Goal: Information Seeking & Learning: Learn about a topic

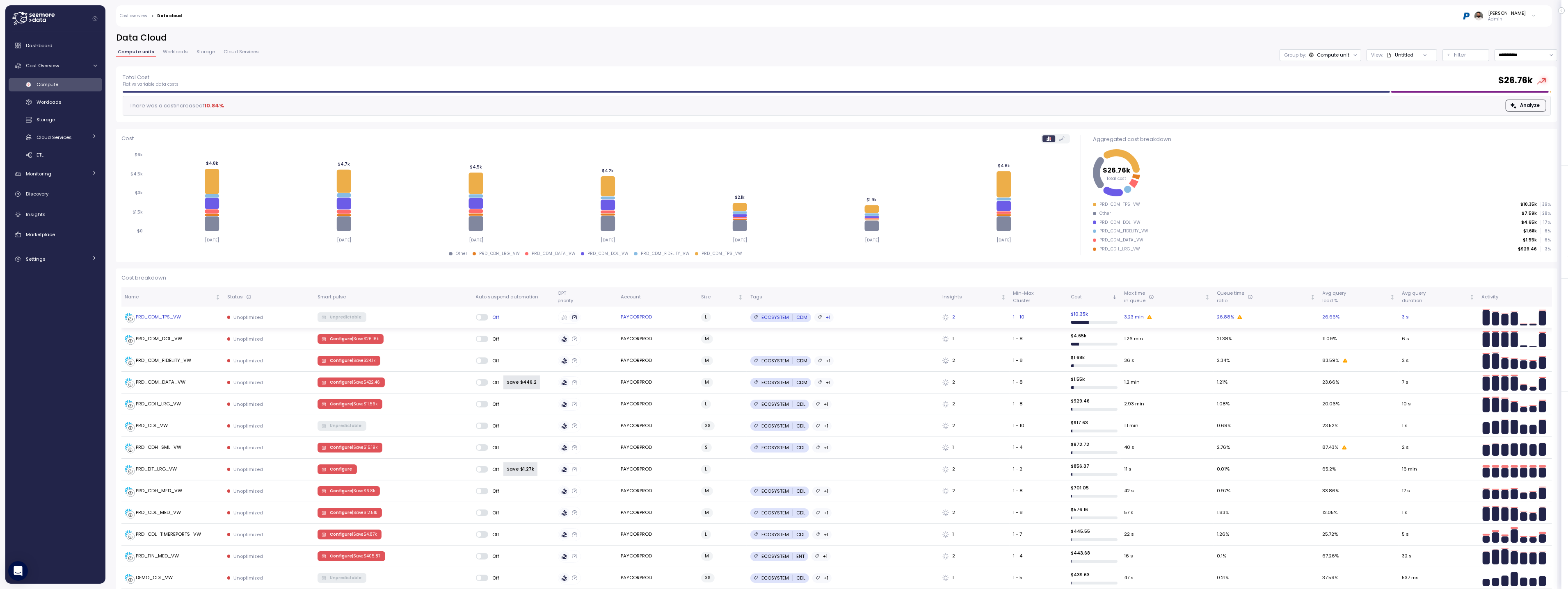
click at [212, 317] on div "PRD_CDM_TPS_VW" at bounding box center [173, 317] width 96 height 8
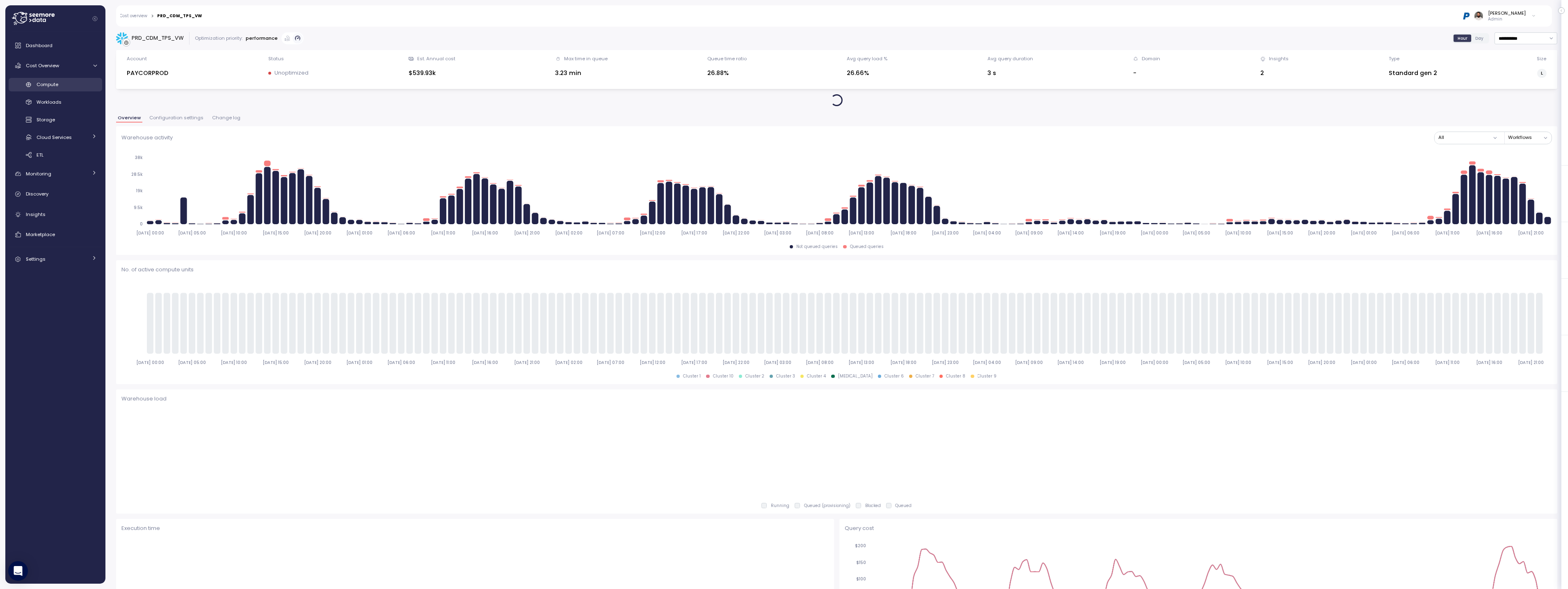
click at [61, 82] on div "Compute" at bounding box center [66, 85] width 60 height 8
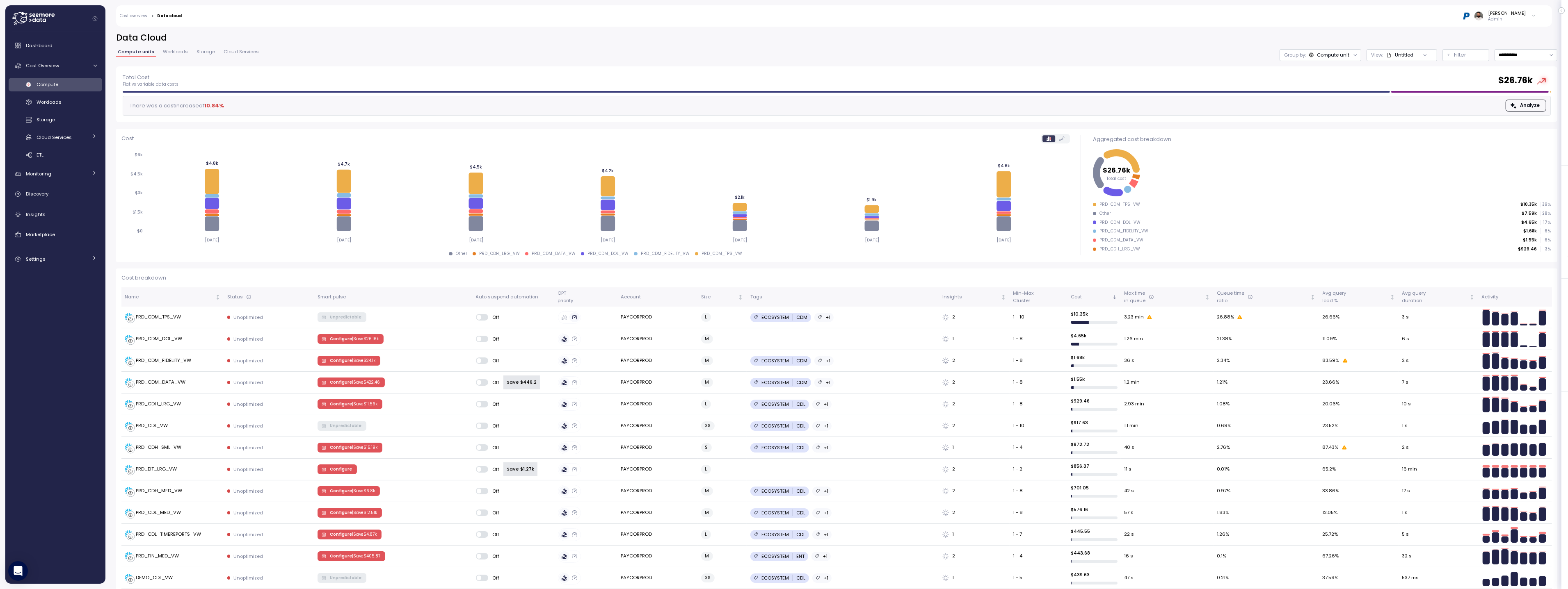
click at [1351, 54] on div at bounding box center [1355, 55] width 11 height 11
click at [1337, 58] on div "Compute unit" at bounding box center [1333, 55] width 33 height 6
click at [1355, 34] on h2 "Data Cloud" at bounding box center [836, 38] width 1442 height 12
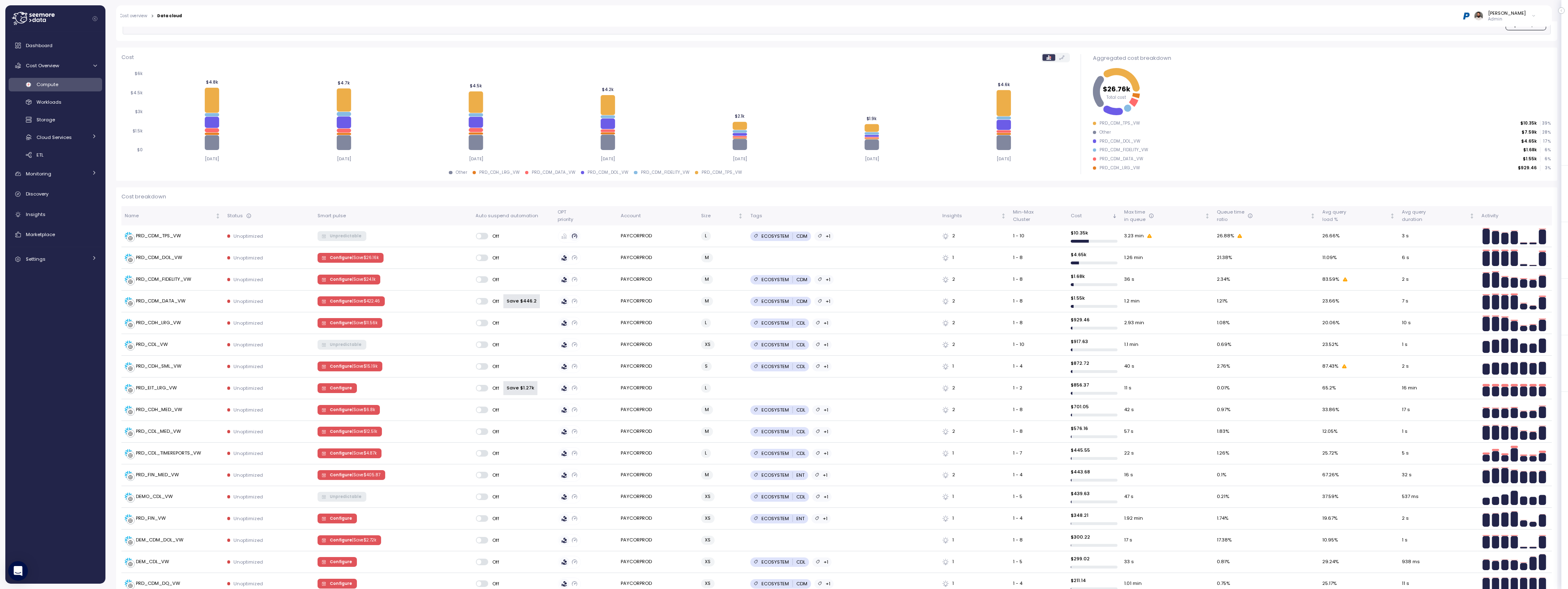
scroll to position [82, 0]
click at [214, 237] on div "PRD_CDM_TPS_VW" at bounding box center [173, 235] width 96 height 8
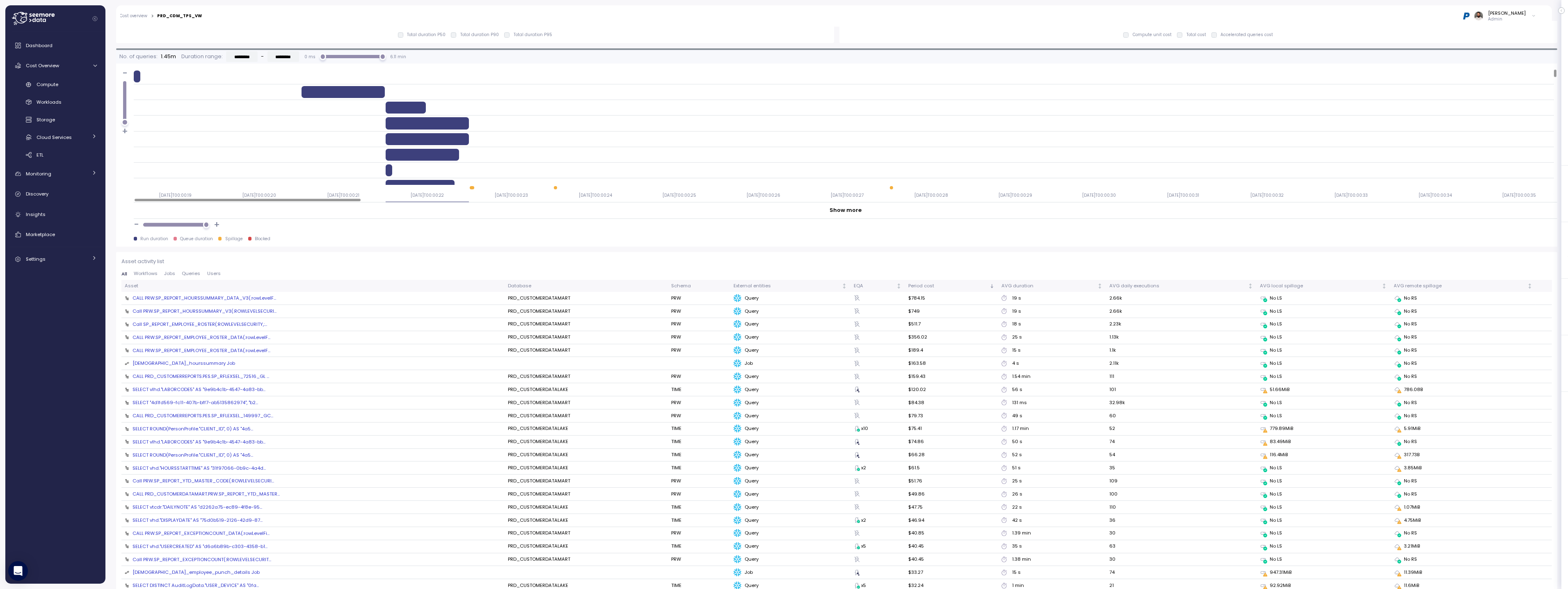
scroll to position [720, 0]
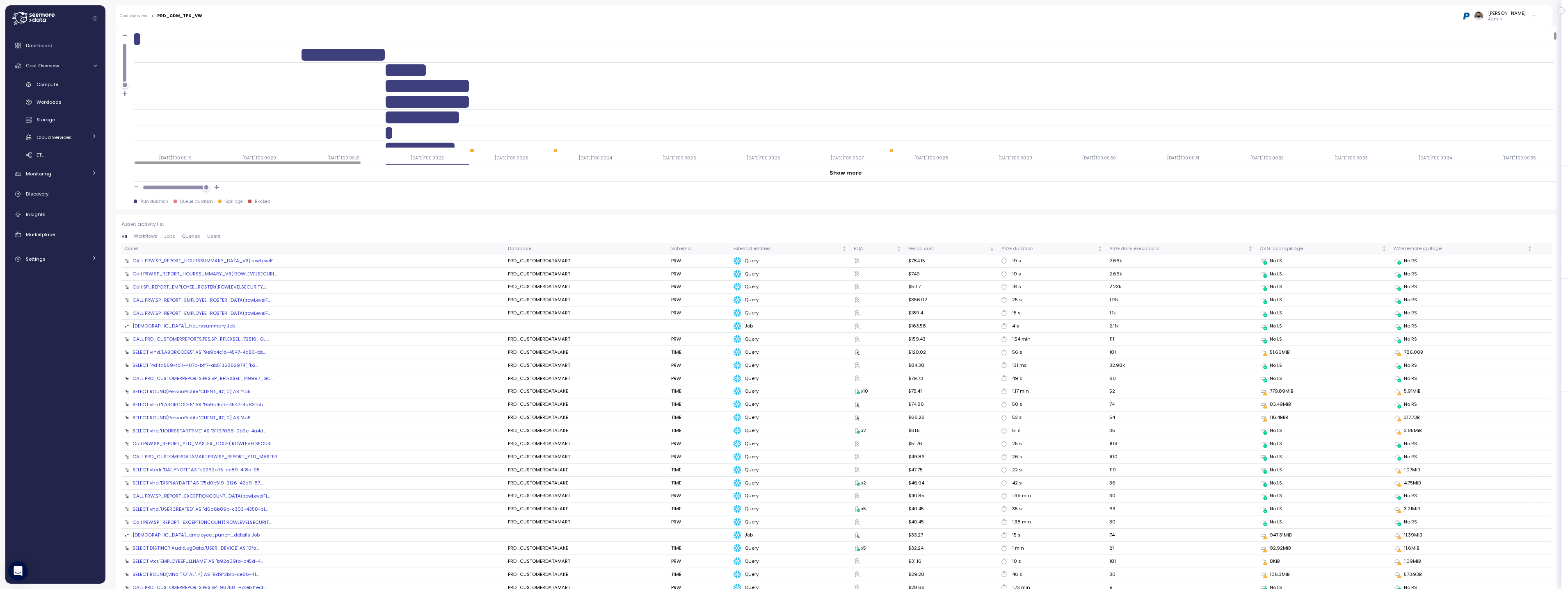
click at [174, 351] on div "SELECT vlhd."LABORCODE5" AS "9e9b4c1b-4547-4a83-bb..." at bounding box center [199, 352] width 133 height 6
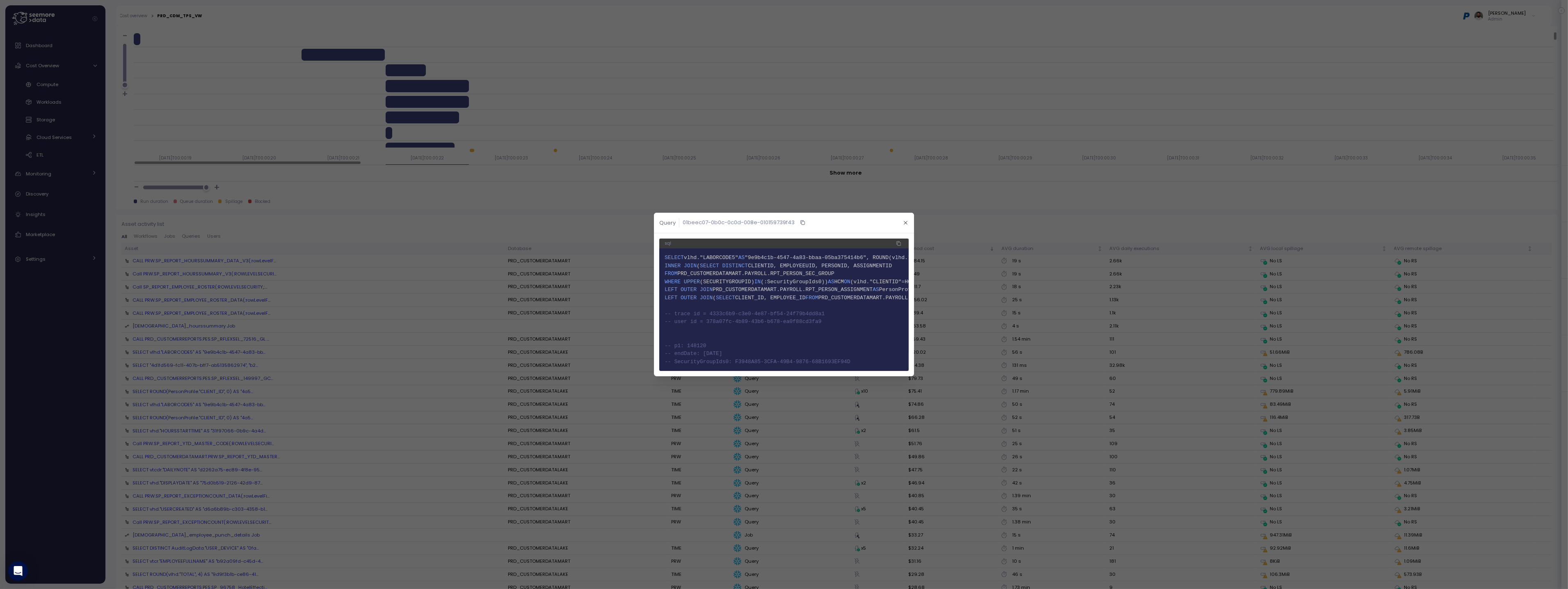
click at [336, 245] on div at bounding box center [784, 294] width 1568 height 589
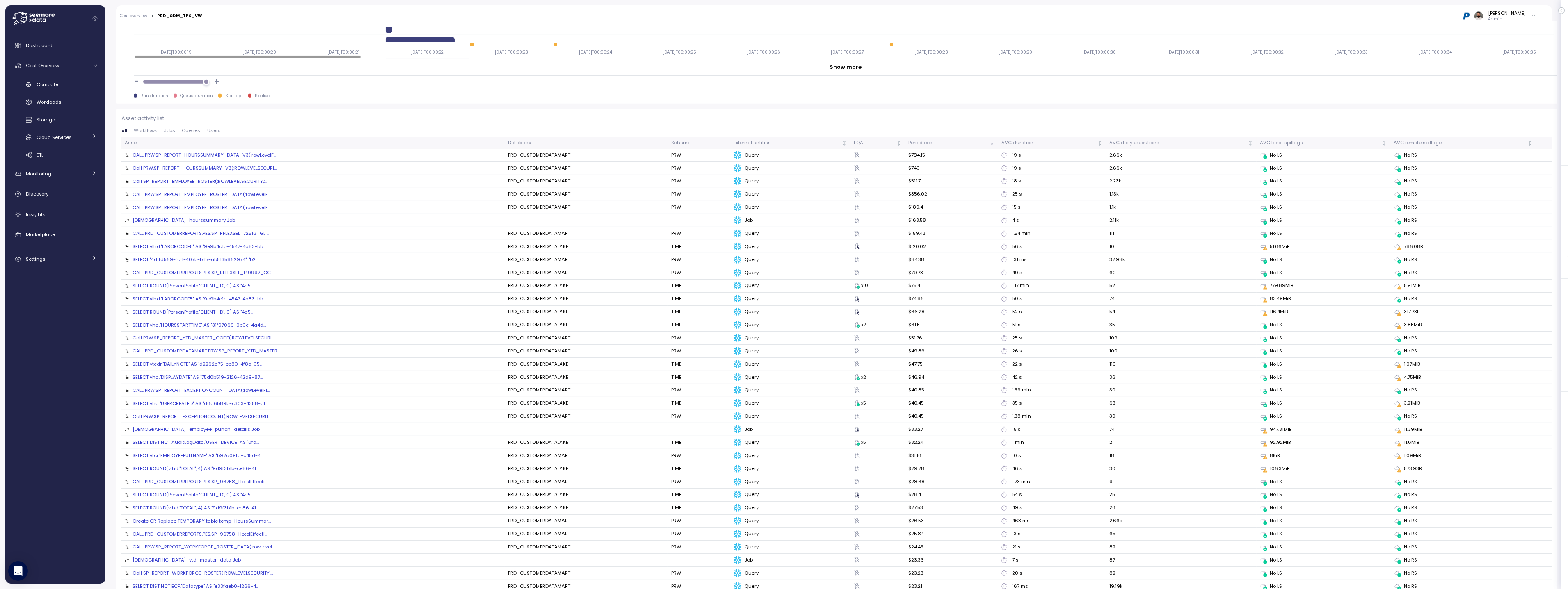
scroll to position [822, 0]
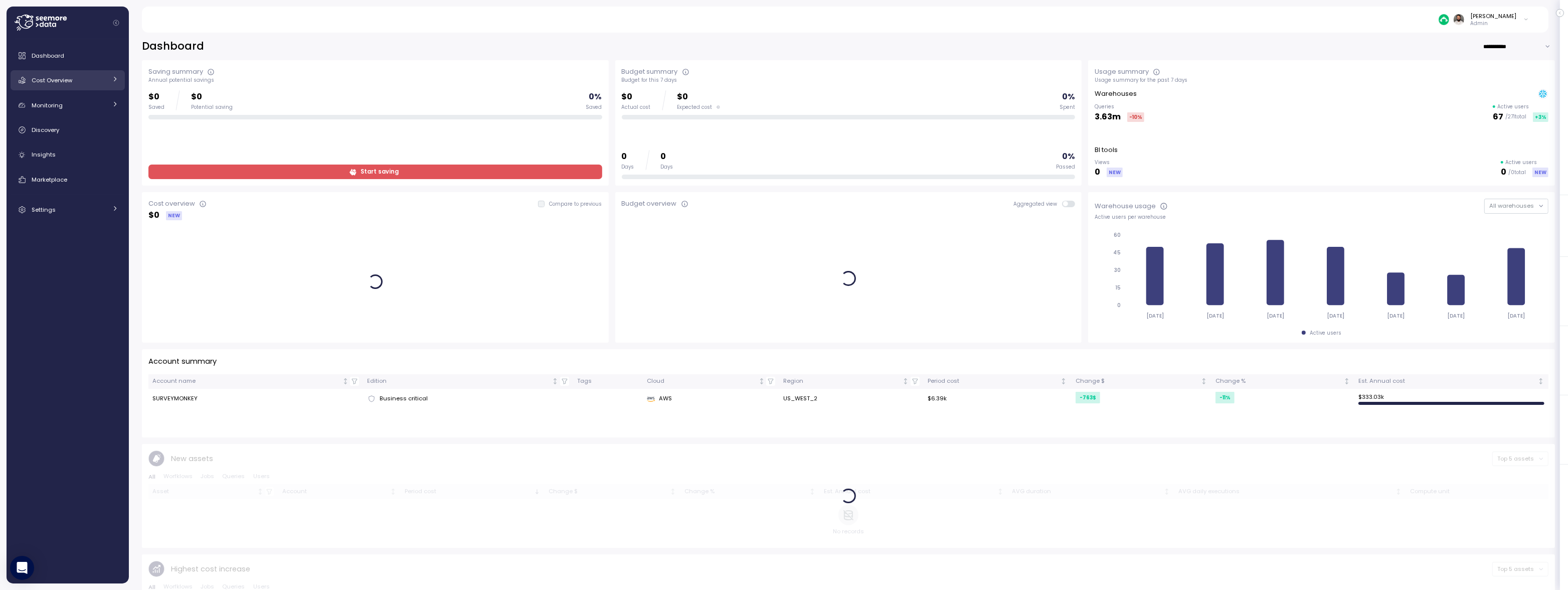
click at [69, 83] on span "Cost Overview" at bounding box center [52, 80] width 41 height 8
click at [73, 103] on div "Compute" at bounding box center [81, 104] width 73 height 10
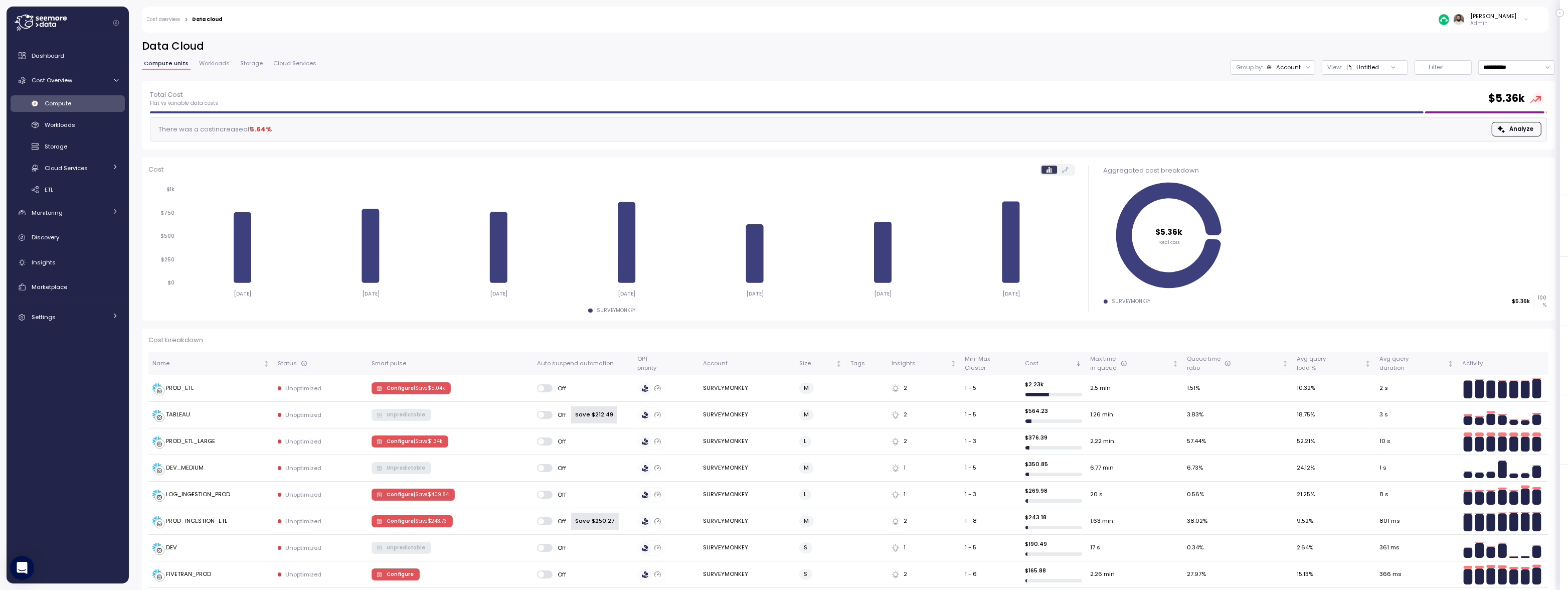
click at [223, 63] on span "Workloads" at bounding box center [214, 63] width 30 height 6
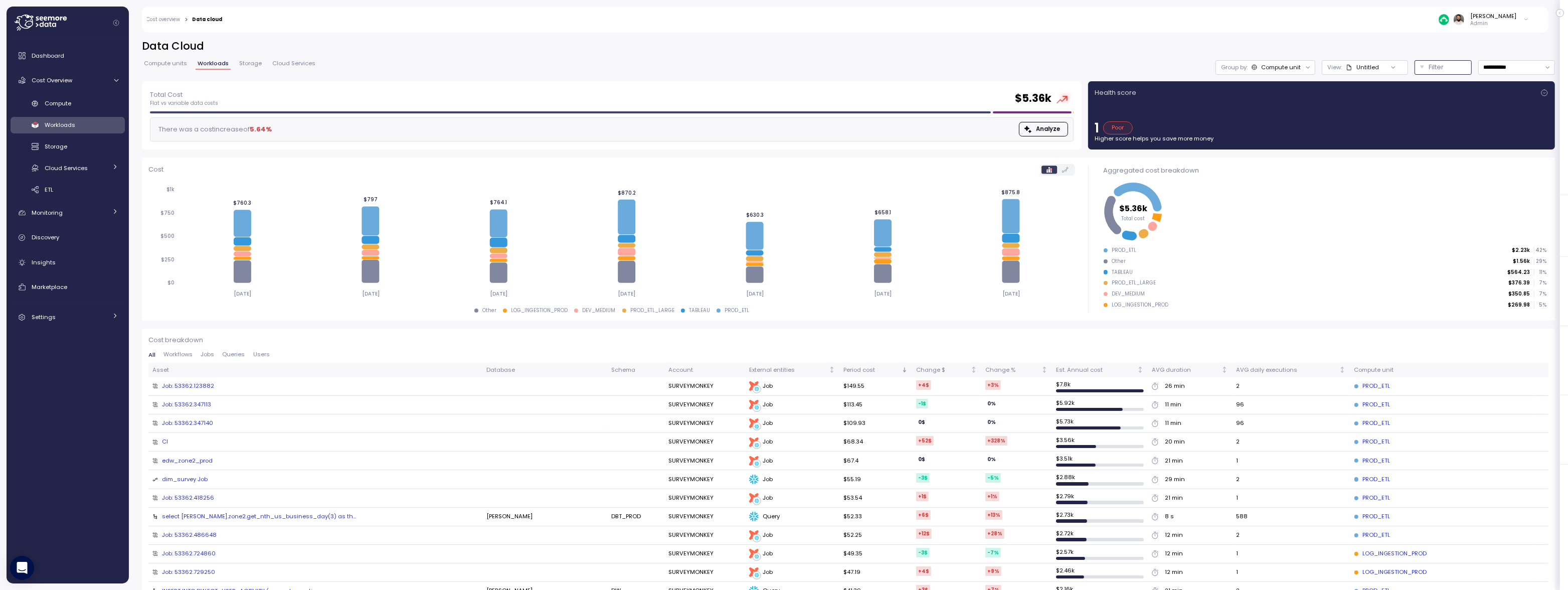
click at [1429, 65] on p "Filter" at bounding box center [1436, 67] width 15 height 10
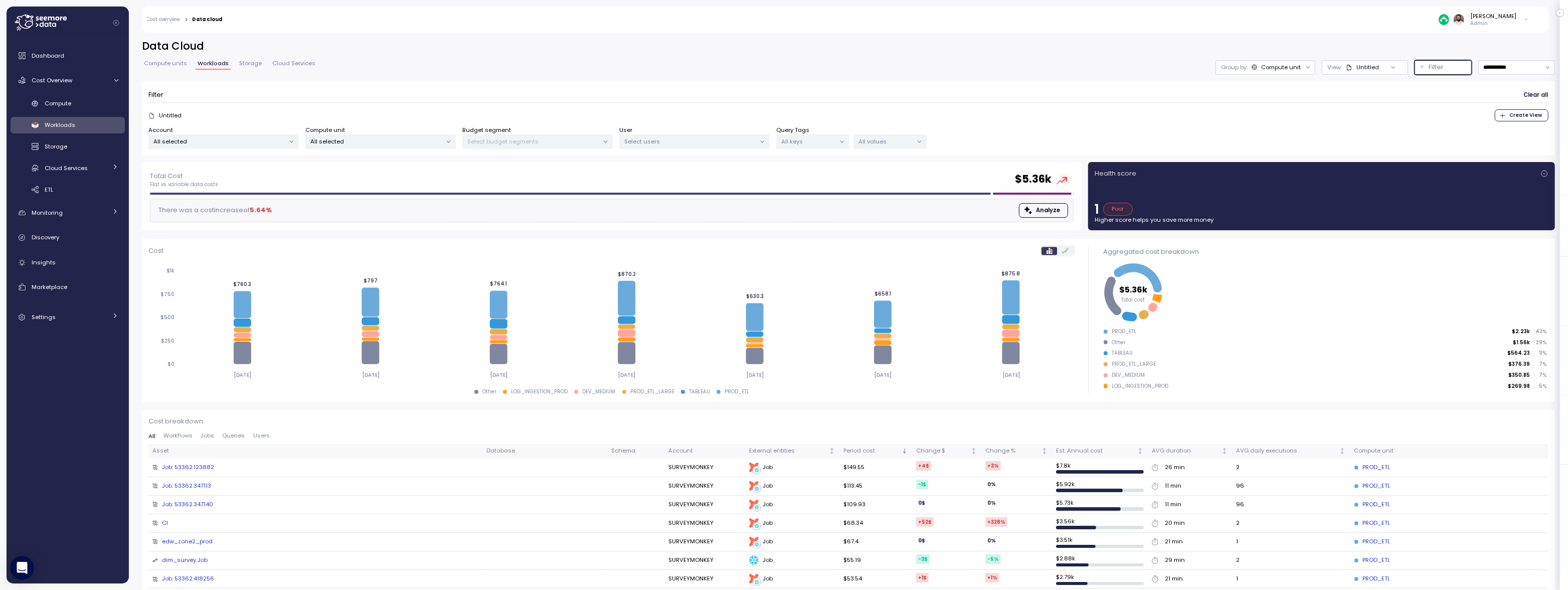
click at [1429, 65] on p "Filter" at bounding box center [1436, 67] width 15 height 10
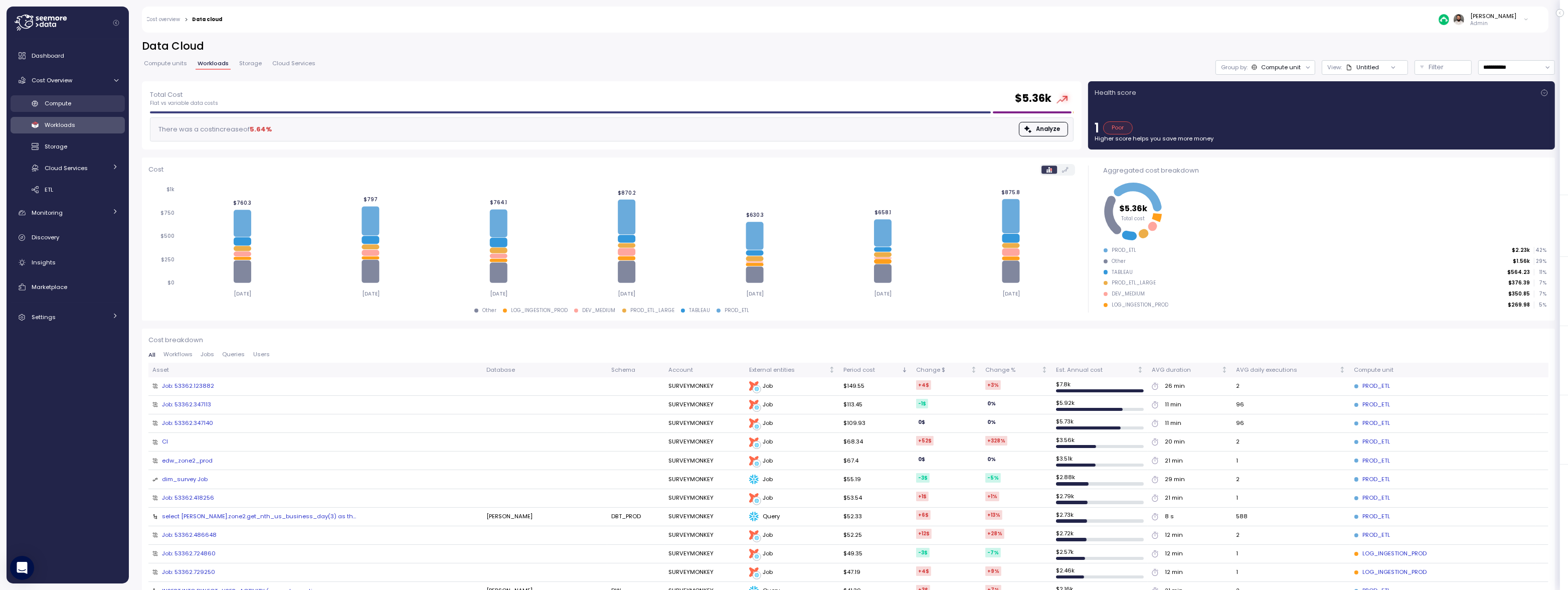
click at [87, 109] on link "Compute" at bounding box center [67, 104] width 114 height 17
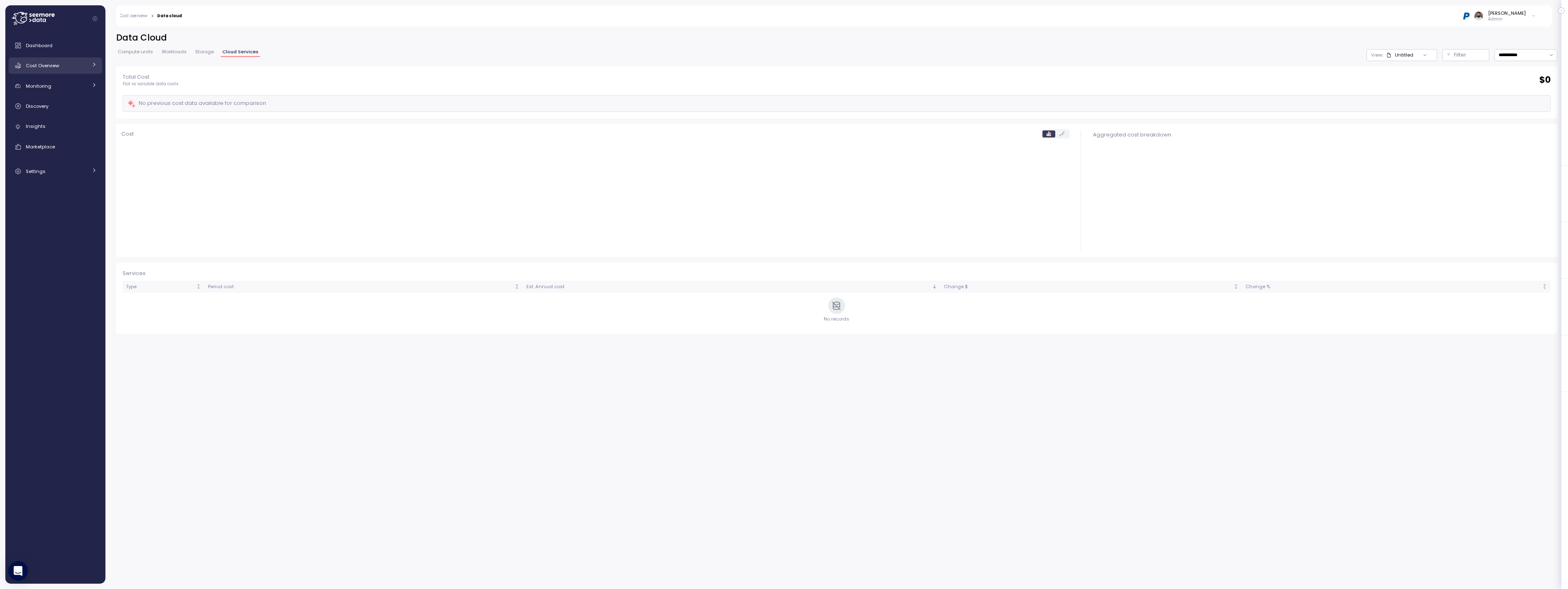
click at [63, 68] on div "Cost Overview" at bounding box center [56, 66] width 62 height 8
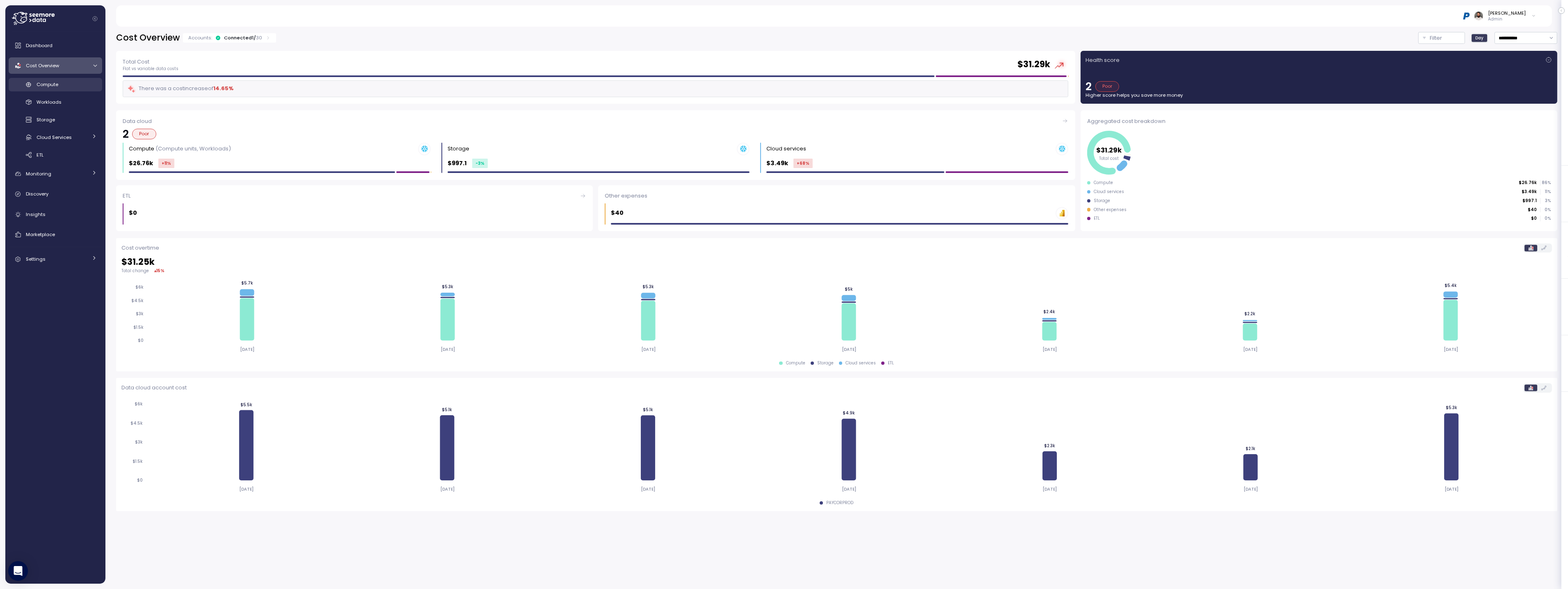
click at [68, 85] on div "Compute" at bounding box center [66, 85] width 60 height 8
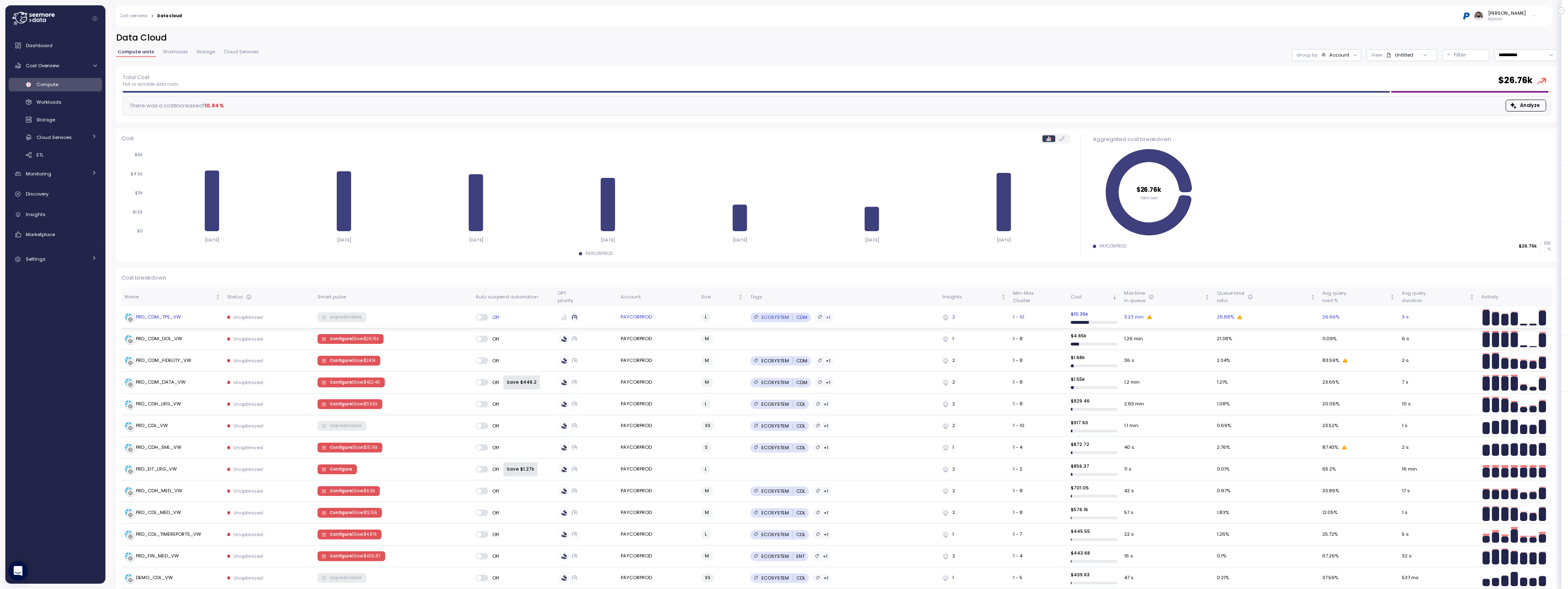
click at [205, 319] on div "PRD_CDM_TPS_VW" at bounding box center [173, 317] width 96 height 8
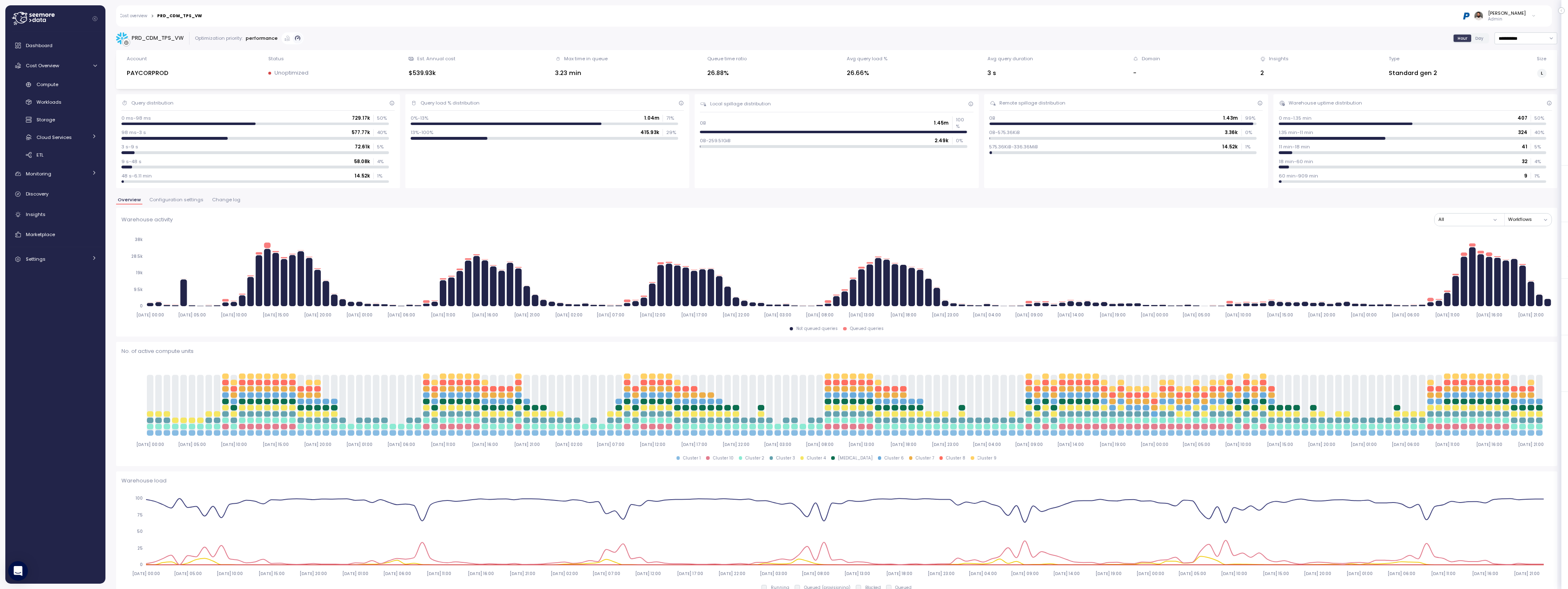
click at [177, 198] on span "Configuration settings" at bounding box center [177, 200] width 54 height 5
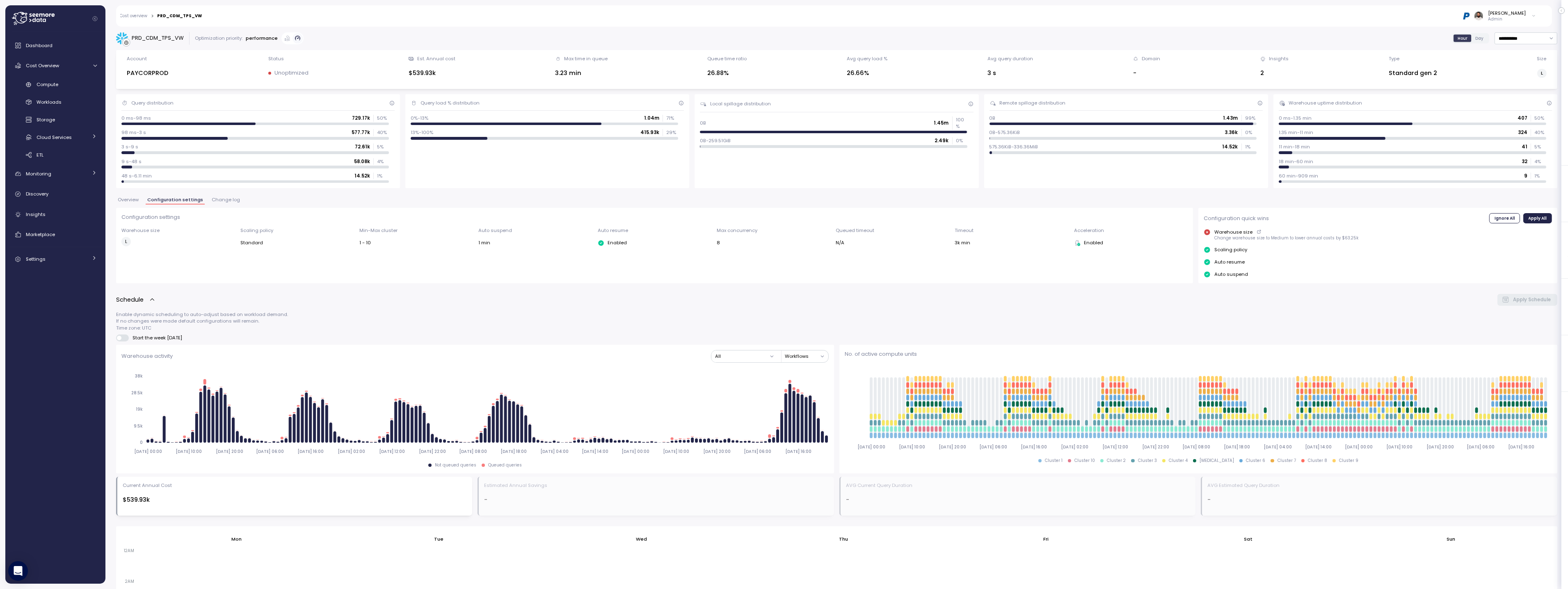
click at [123, 205] on button "Overview" at bounding box center [128, 201] width 24 height 7
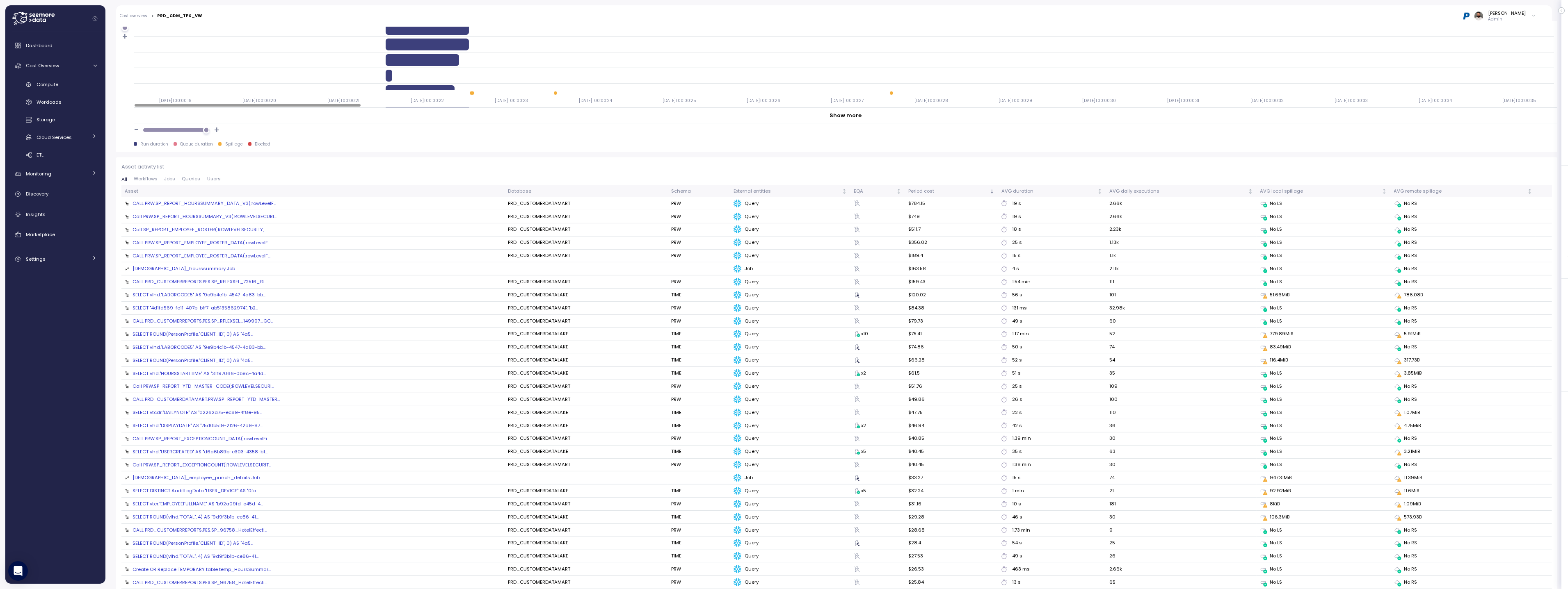
scroll to position [773, 0]
click at [210, 296] on div "SELECT vlhd."LABORCODE5" AS "9e9b4c1b-4547-4a83-bb..." at bounding box center [199, 300] width 133 height 6
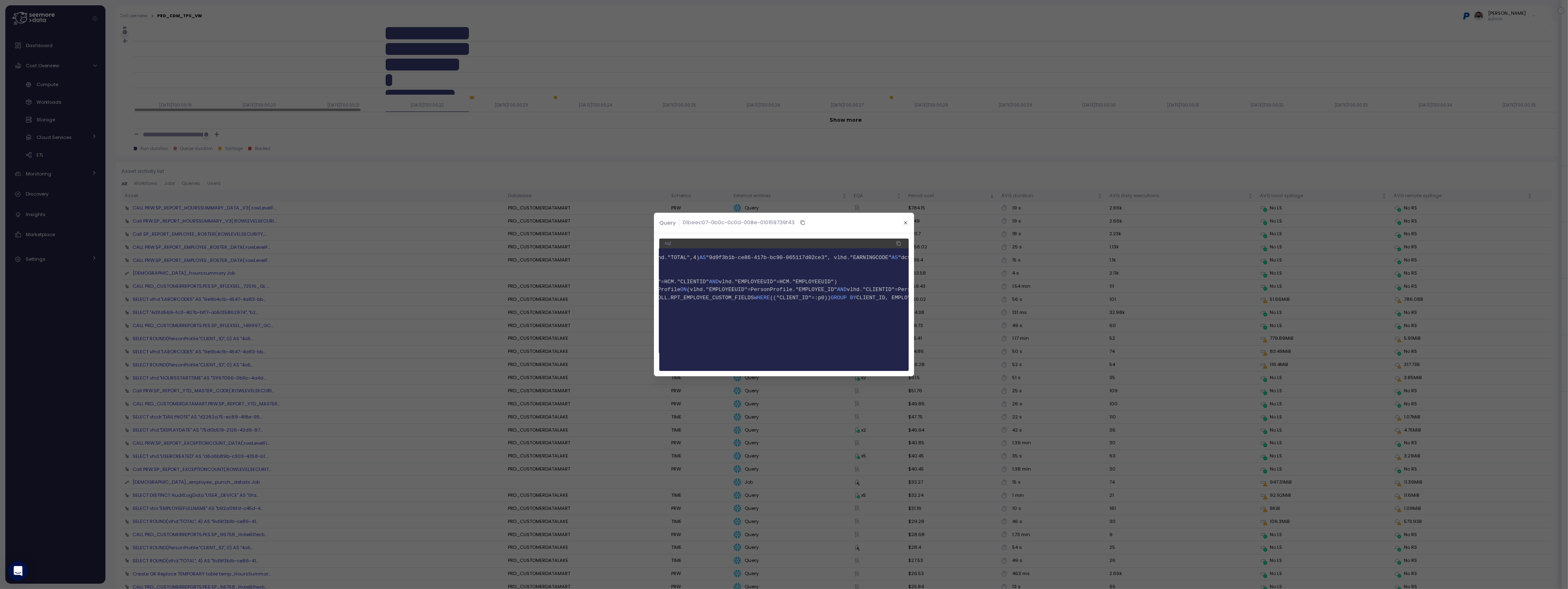
scroll to position [0, 0]
click at [904, 224] on icon "button" at bounding box center [906, 223] width 6 height 6
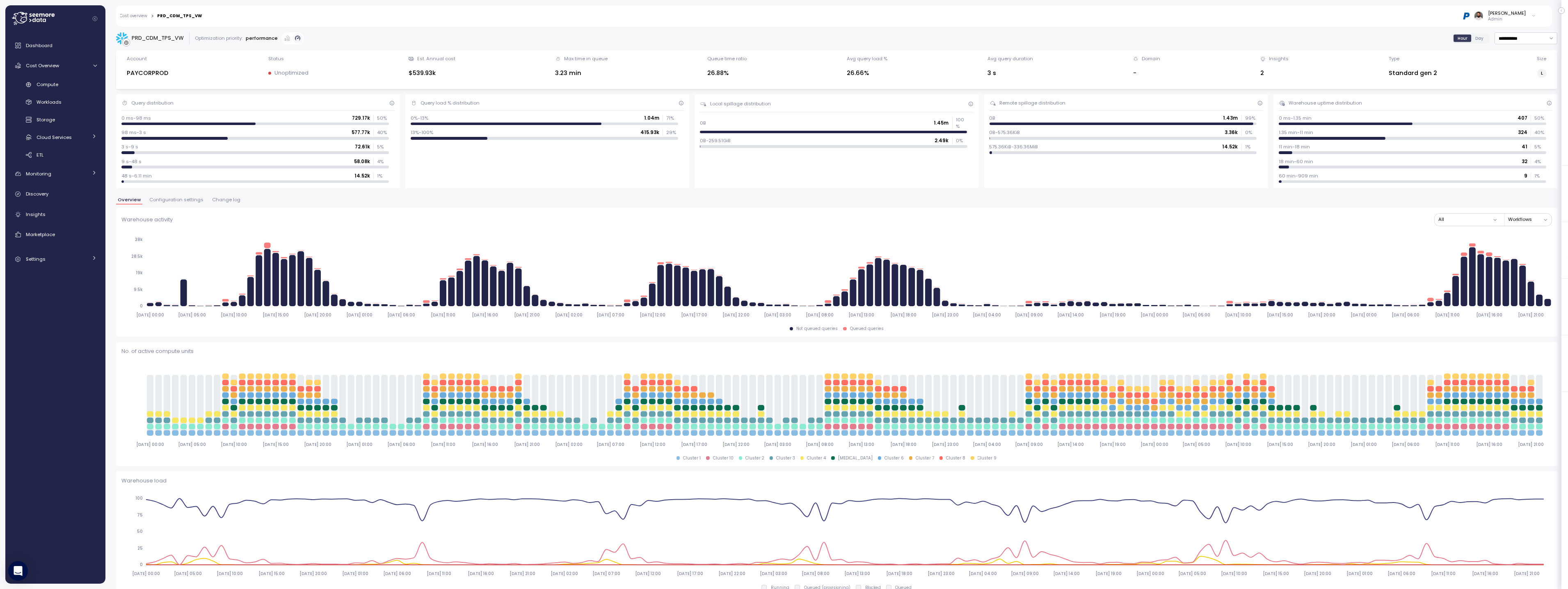
click at [234, 202] on span "Change log" at bounding box center [225, 200] width 28 height 5
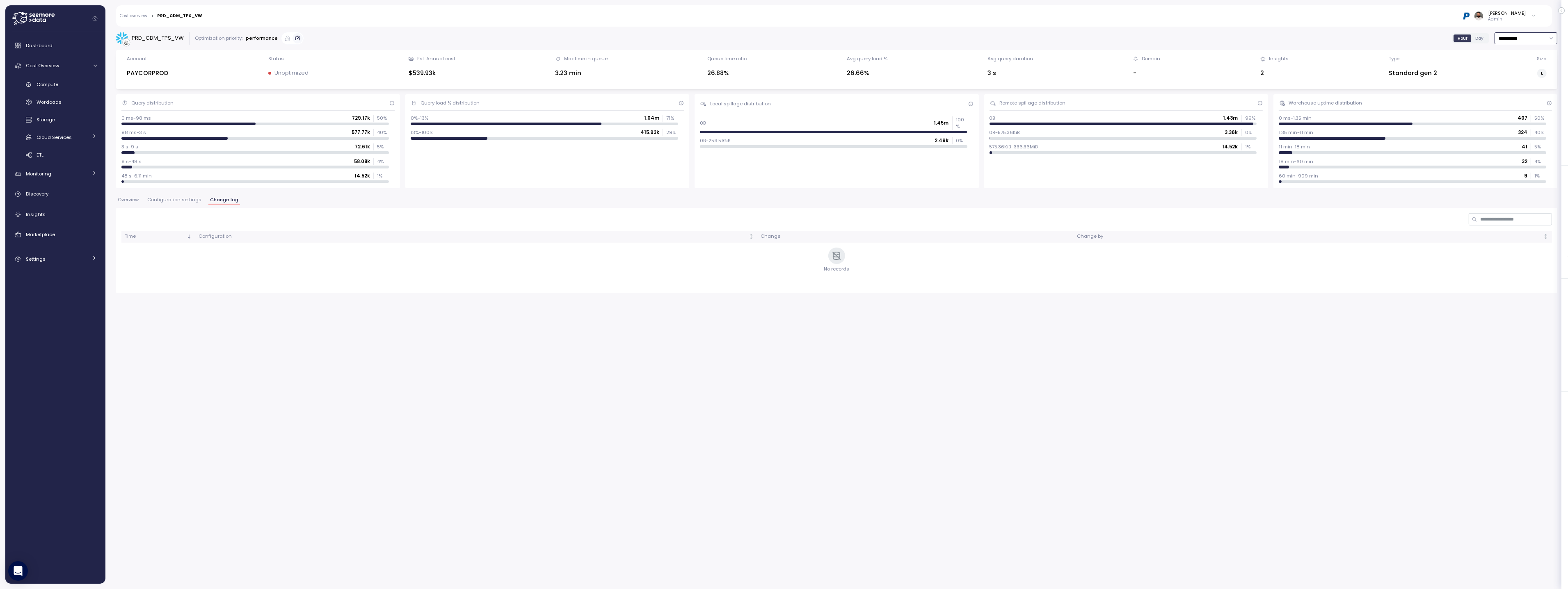
click at [1535, 39] on input "**********" at bounding box center [1526, 38] width 63 height 12
click at [1526, 108] on div "Last 6 months" at bounding box center [1524, 108] width 34 height 6
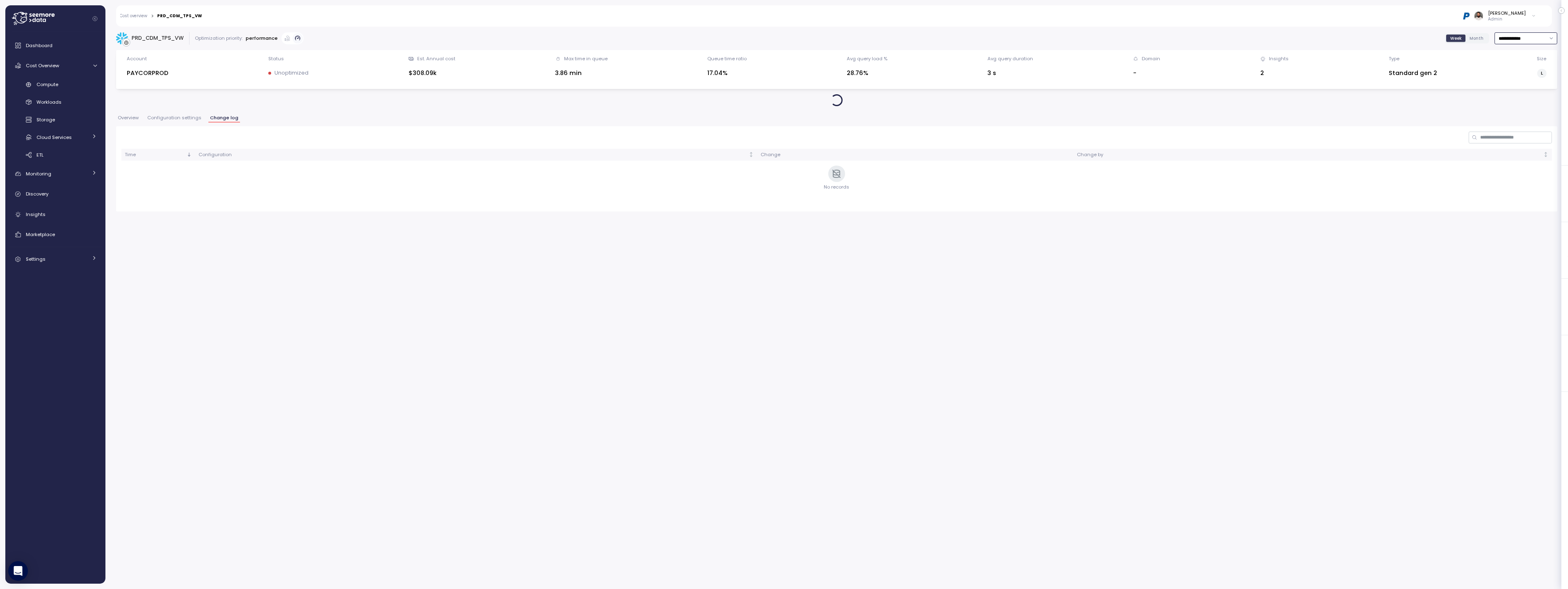
click at [1527, 39] on input "**********" at bounding box center [1526, 38] width 63 height 12
click at [1524, 75] on div "Last 7 days" at bounding box center [1520, 76] width 26 height 6
type input "**********"
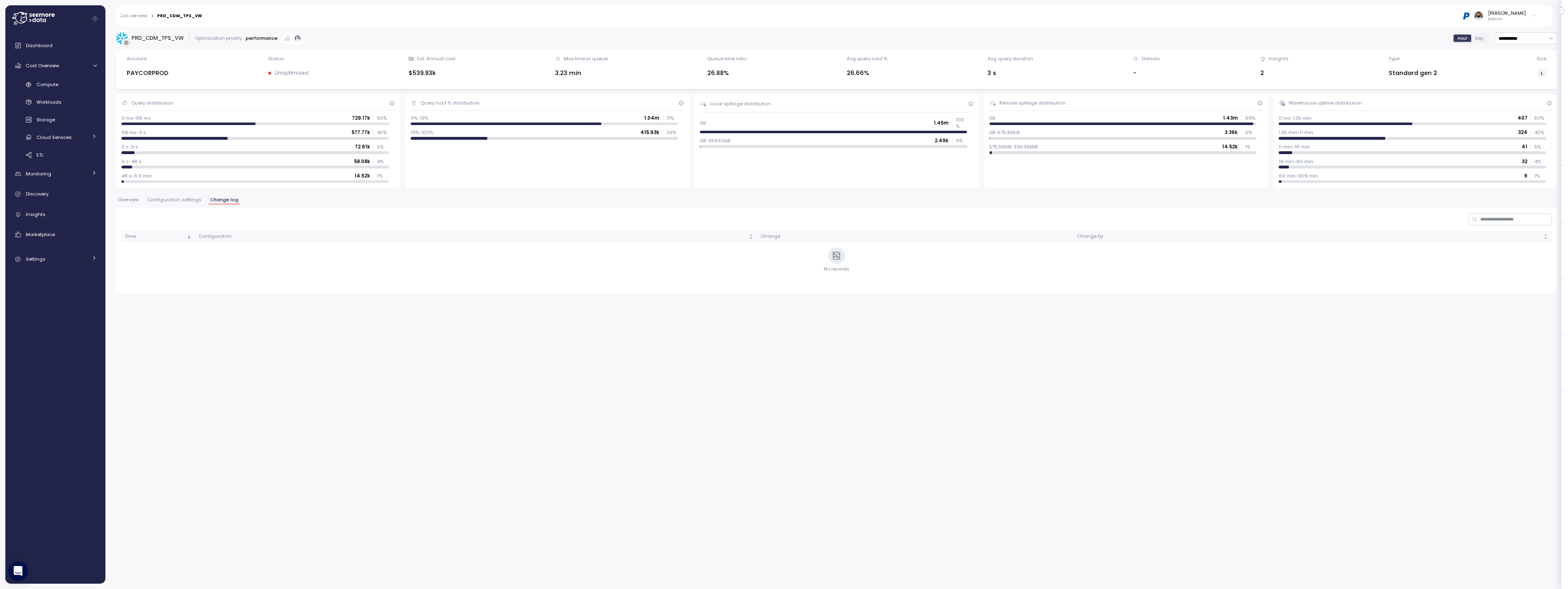
click at [162, 205] on div "Overview Configuration settings Change log" at bounding box center [836, 202] width 1442 height 10
click at [162, 202] on span "Configuration settings" at bounding box center [174, 200] width 54 height 5
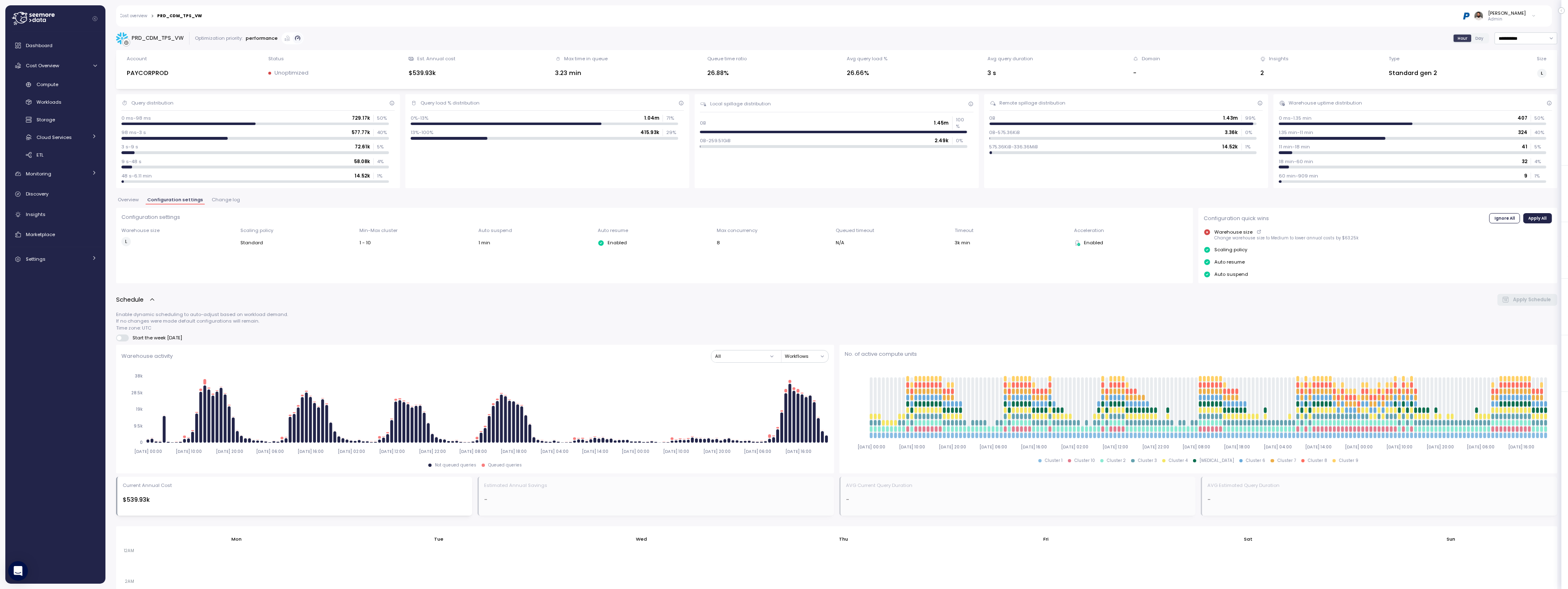
click at [137, 201] on span "Overview" at bounding box center [128, 200] width 21 height 5
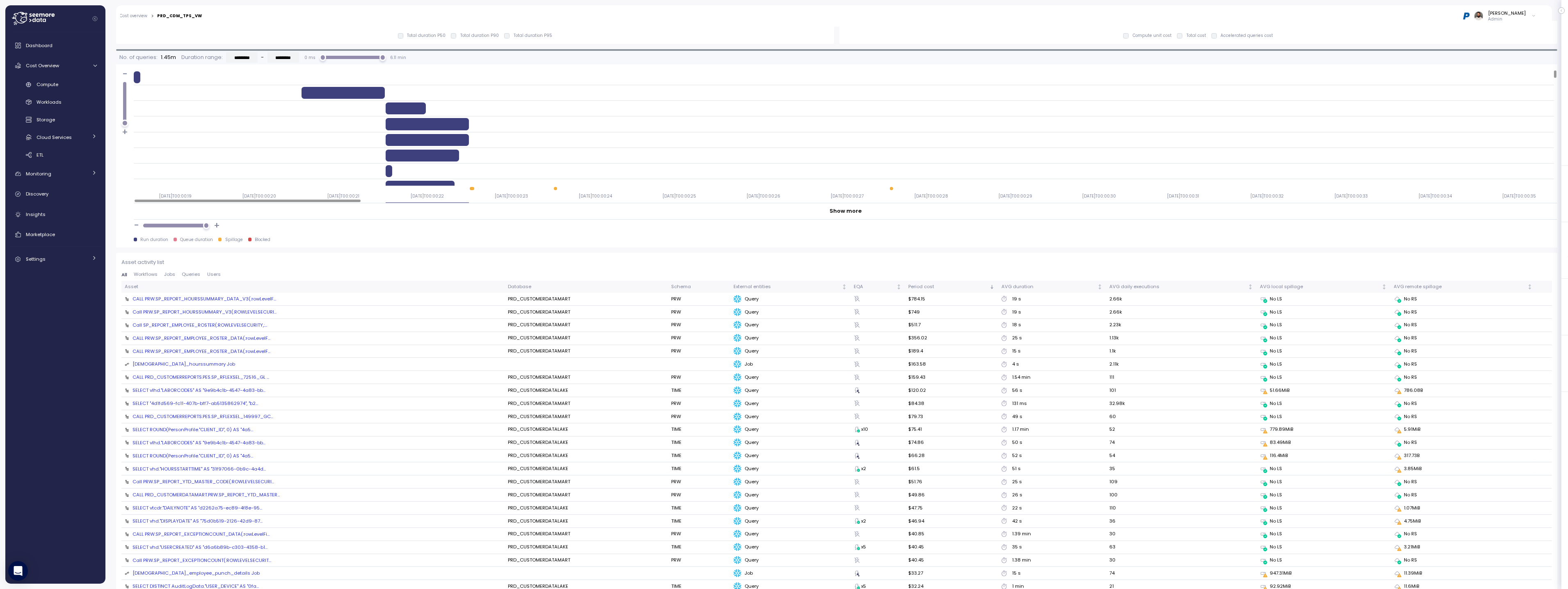
scroll to position [699, 0]
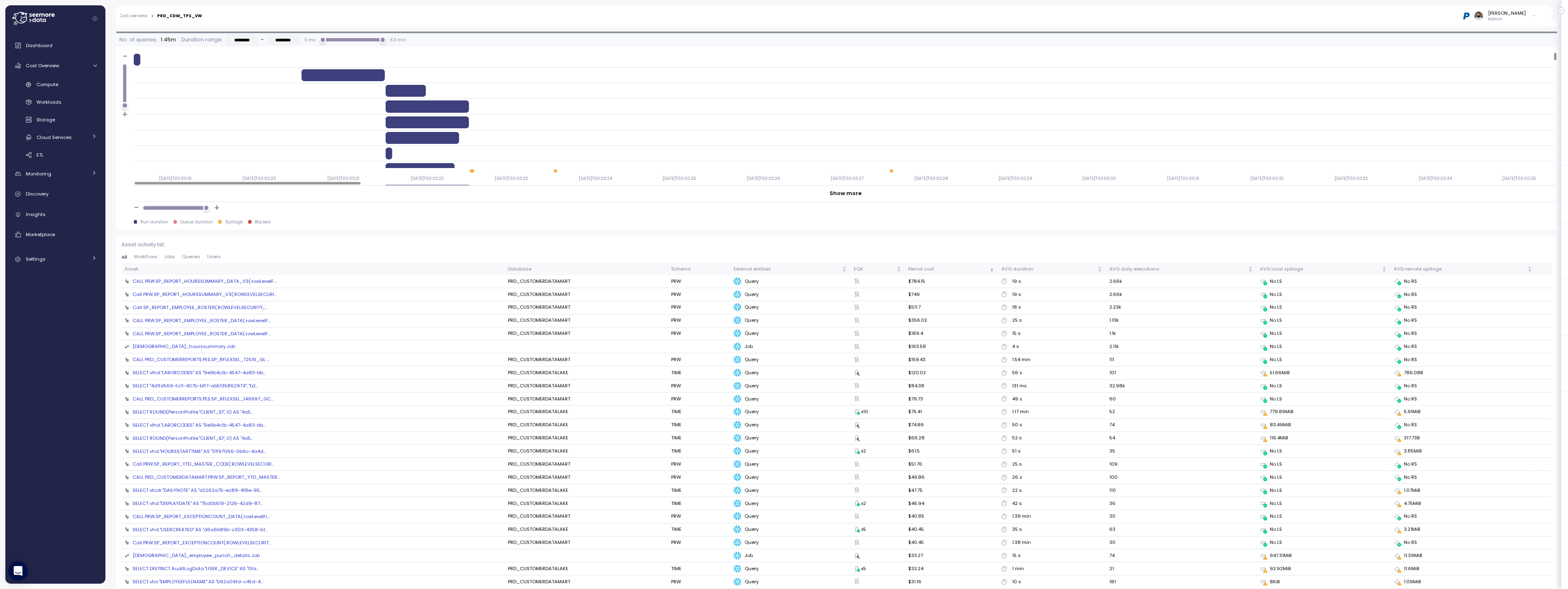
click at [211, 253] on div "Asset activity list All Workflows Jobs Queries Users Asset Database Schema Exte…" at bounding box center [836, 584] width 1430 height 687
click at [211, 256] on span "Users" at bounding box center [213, 257] width 14 height 5
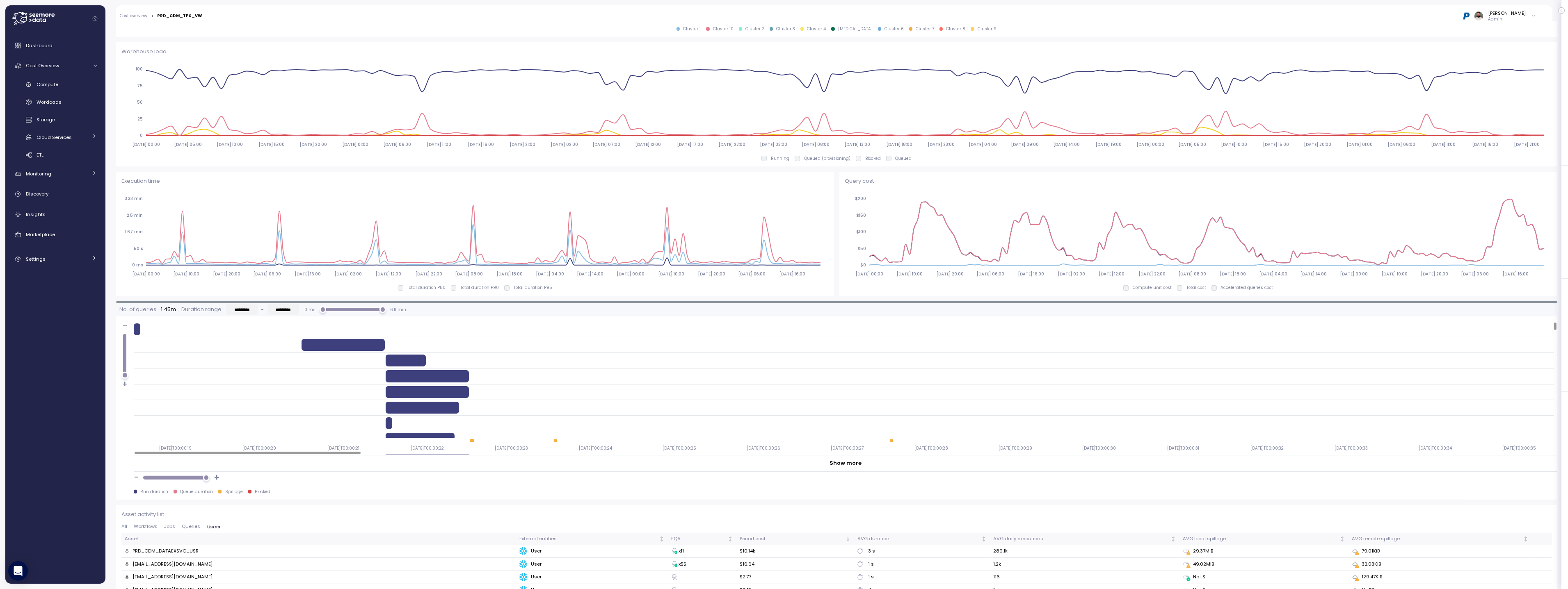
scroll to position [499, 0]
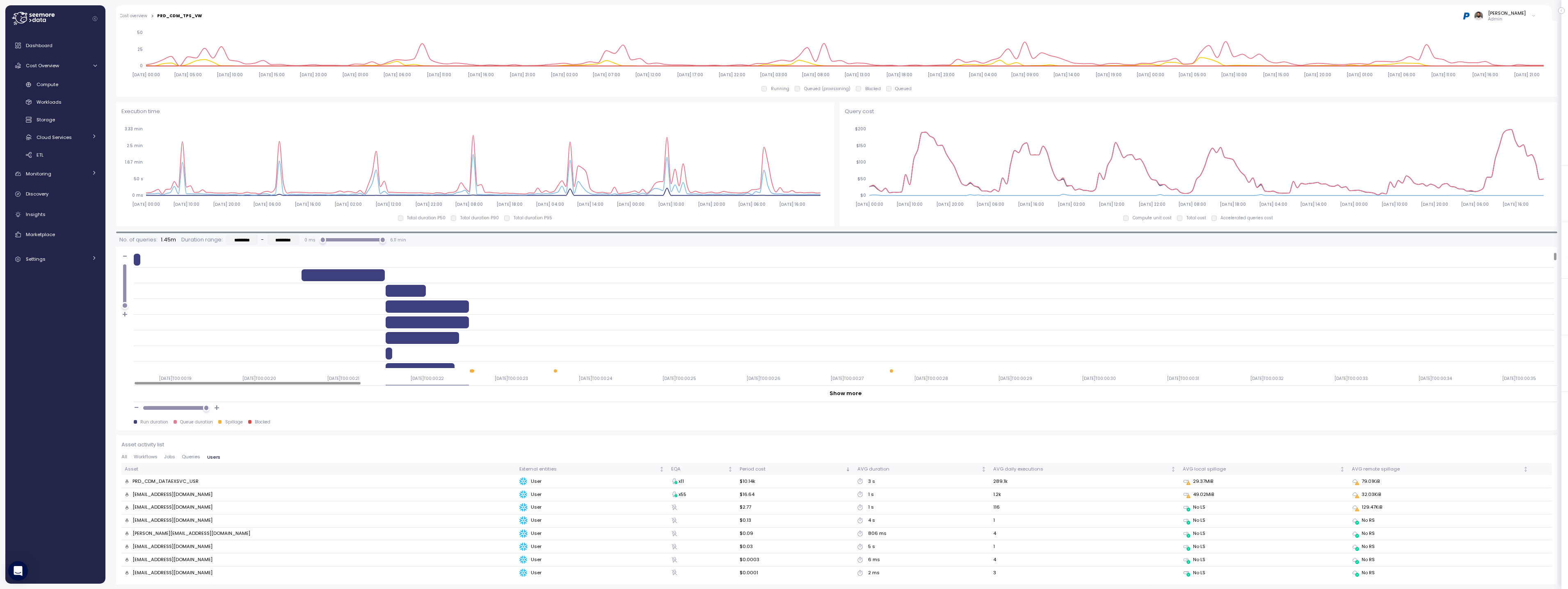
click at [183, 482] on div "PRD_CDM_DATAEXSVC_USR" at bounding box center [166, 481] width 66 height 7
click at [193, 449] on div "Asset activity list All Workflows Jobs Queries Users Asset External entities EQ…" at bounding box center [836, 510] width 1430 height 138
click at [193, 453] on div "Asset activity list All Workflows Jobs Queries Users Asset External entities EQ…" at bounding box center [836, 510] width 1430 height 138
click at [192, 456] on span "Queries" at bounding box center [191, 457] width 18 height 5
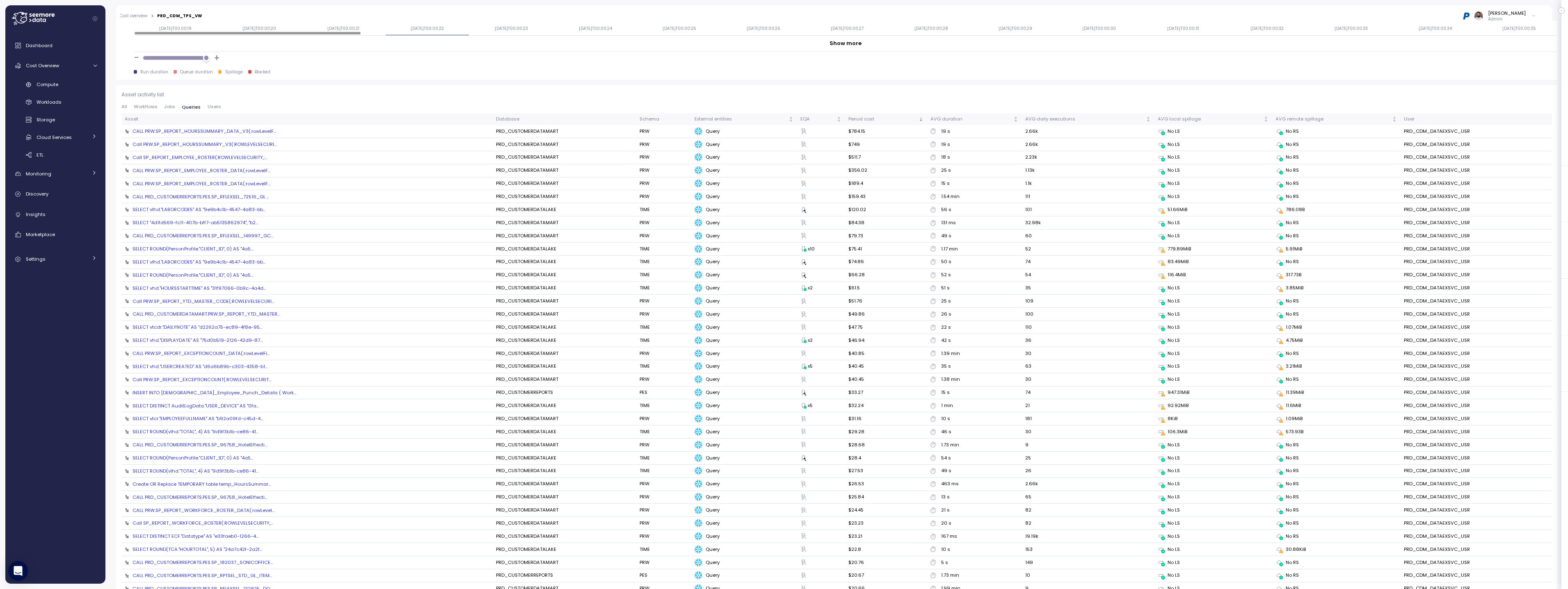
scroll to position [862, 0]
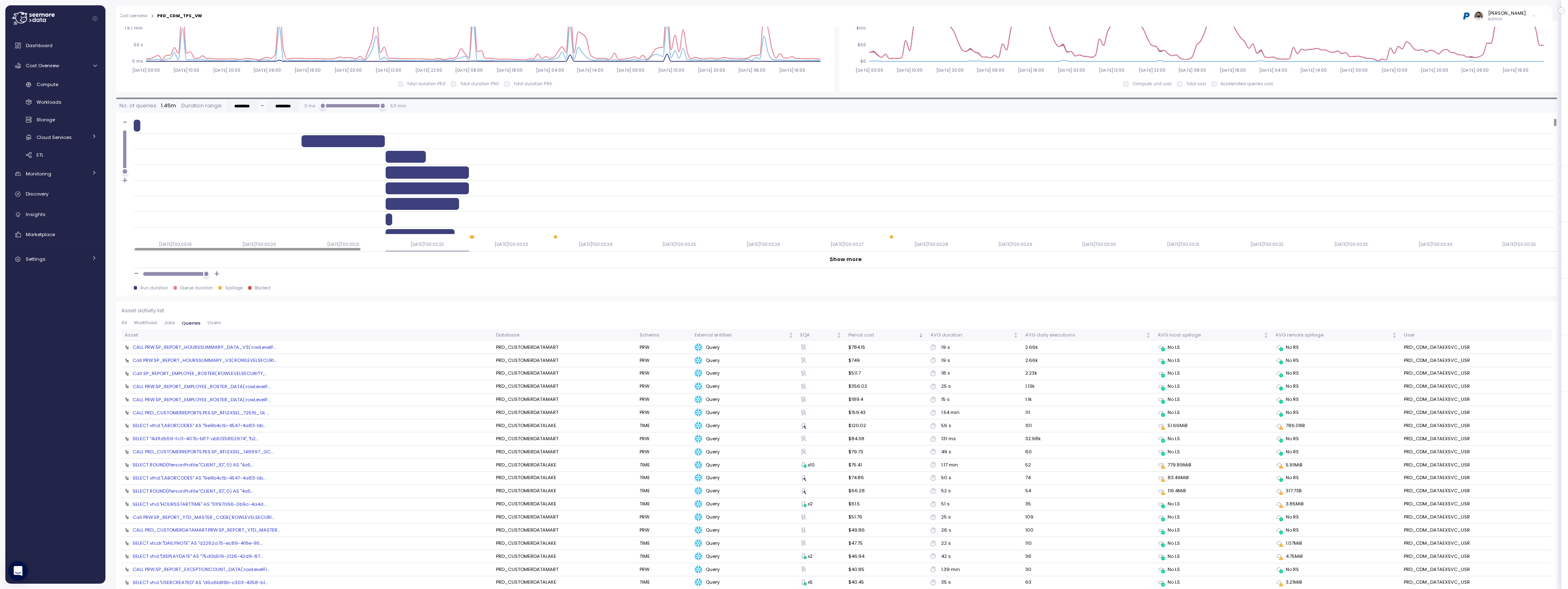
scroll to position [655, 0]
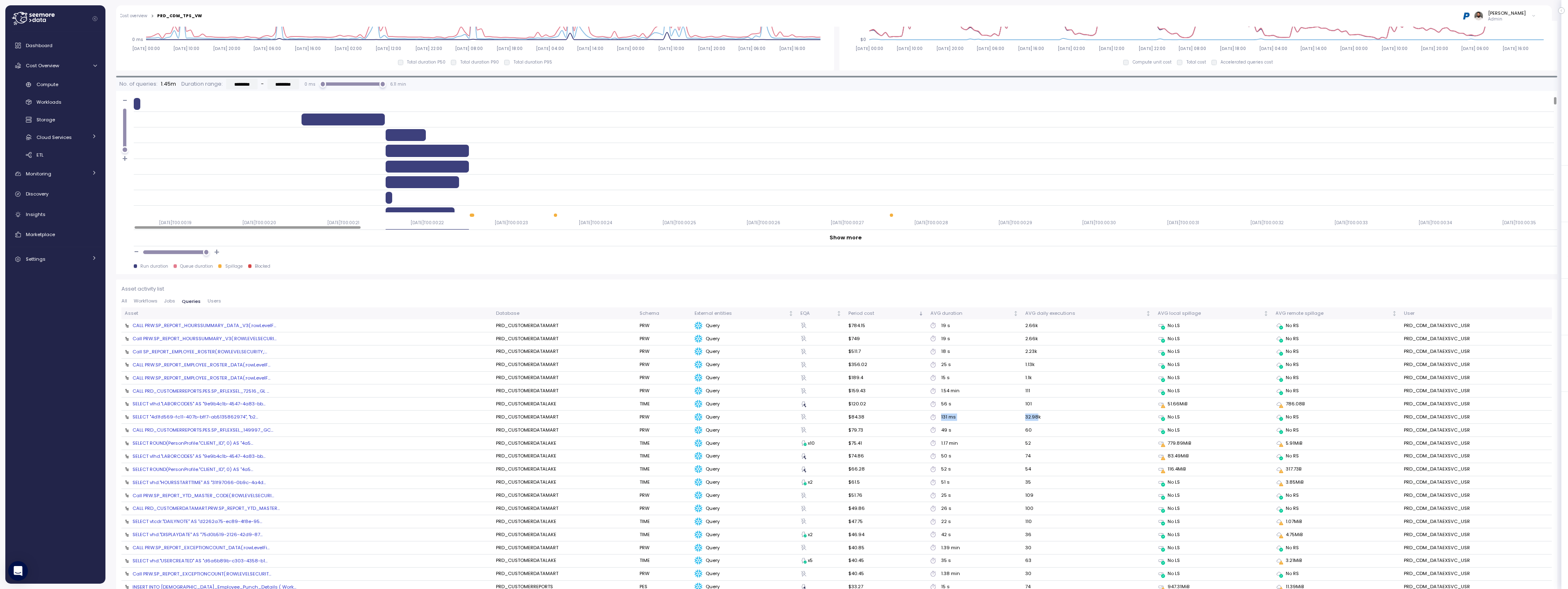
drag, startPoint x: 925, startPoint y: 416, endPoint x: 1025, endPoint y: 416, distance: 100.0
click at [1025, 416] on tr "SELECT "4d1fd569-fc11-407b-bff7-ab5135862974", "b2... PRD_CUSTOMERDATAMART PRW …" at bounding box center [836, 417] width 1430 height 13
click at [977, 317] on th "AVG duration" at bounding box center [975, 313] width 95 height 12
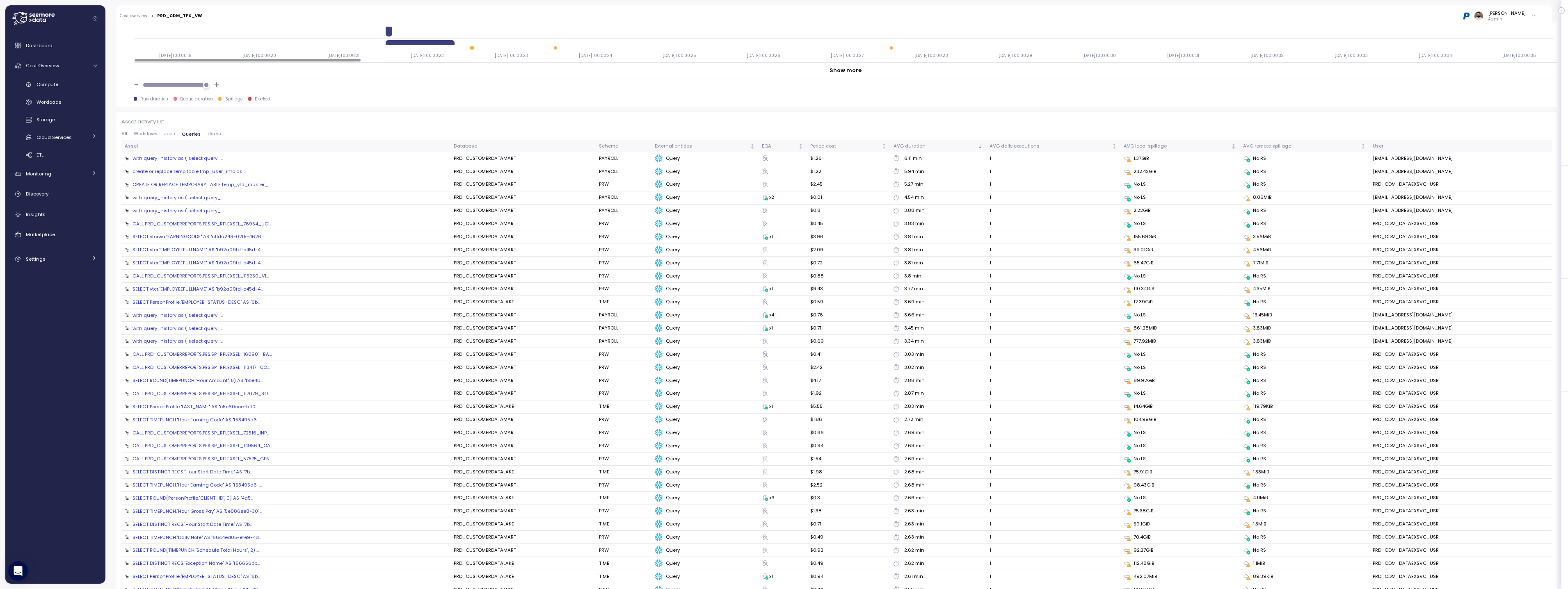
scroll to position [822, 0]
click at [209, 157] on div "with query_history as ( select query_..." at bounding box center [178, 159] width 90 height 6
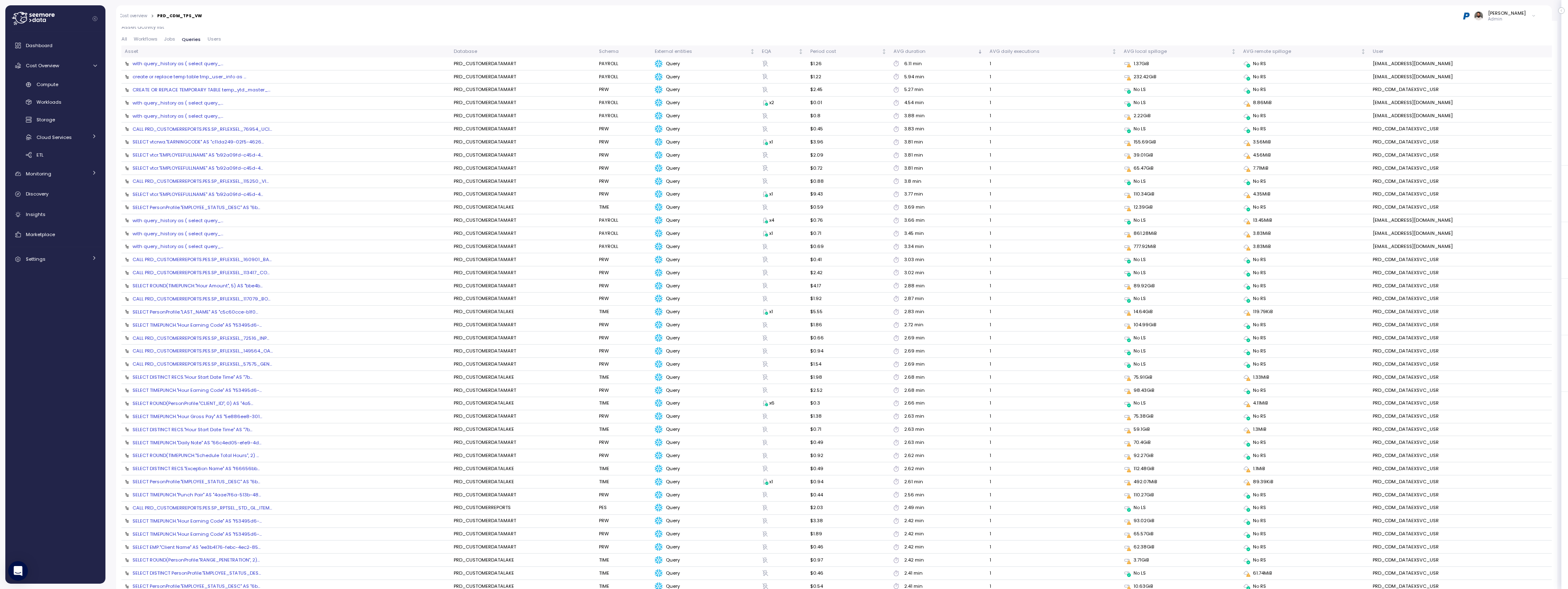
scroll to position [1050, 0]
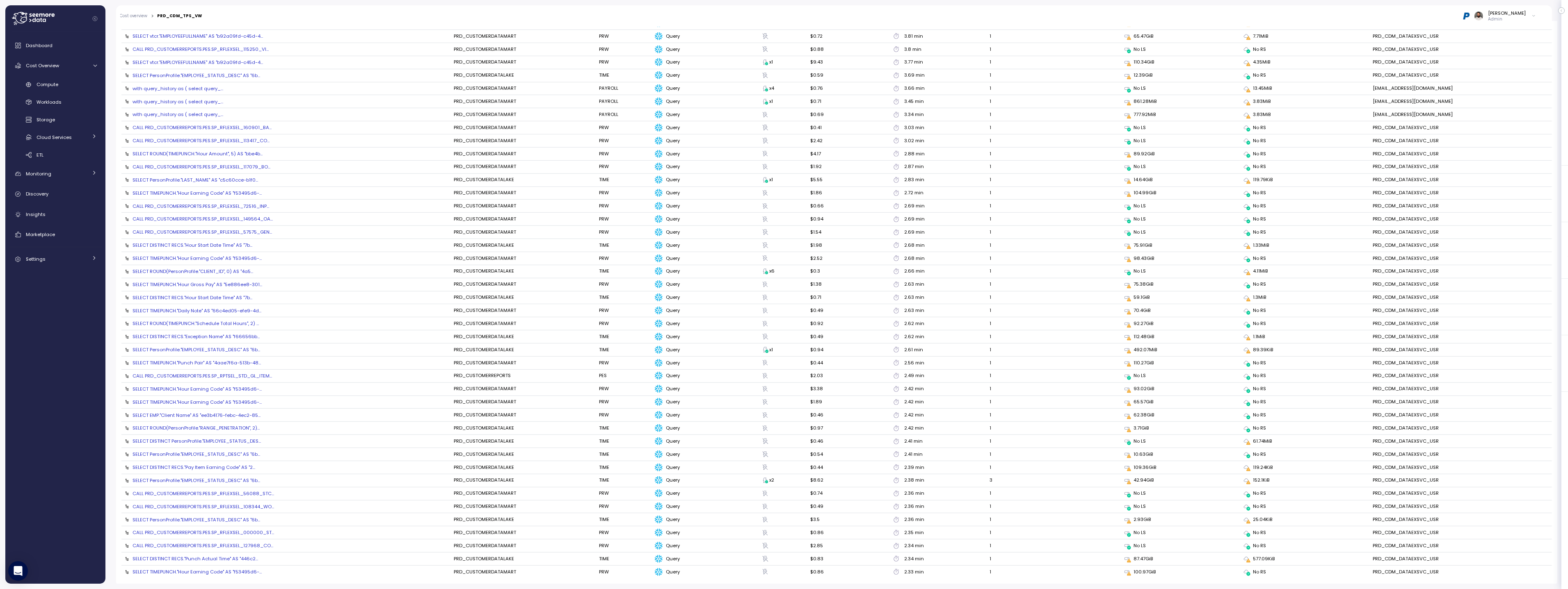
click at [239, 456] on div "SELECT PersonProfile."EMPLOYEE_STATUS_DESC" AS "6b..." at bounding box center [197, 455] width 128 height 6
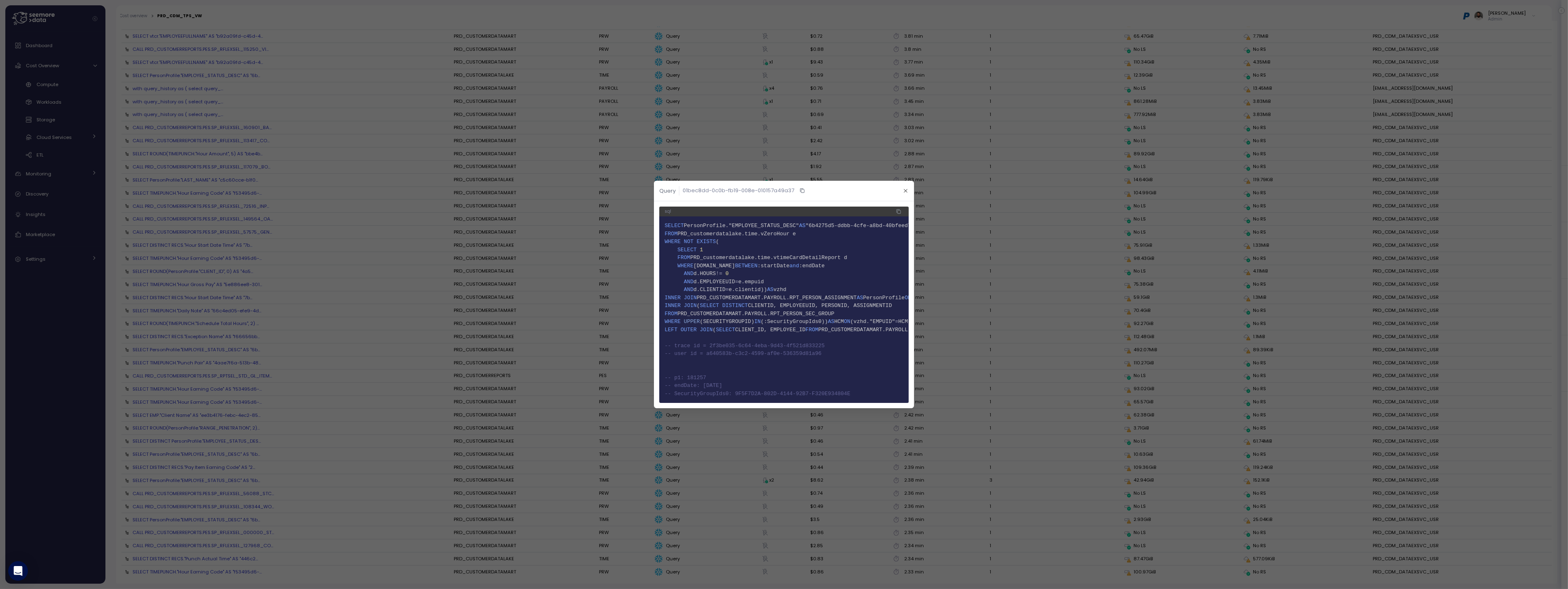
click at [702, 399] on pre "1 SELECT PersonProfile."EMPLOYEE_STATUS_DESC" AS "6b4275d5-ddbb-4cfe-a8bd-40bfe…" at bounding box center [784, 310] width 249 height 187
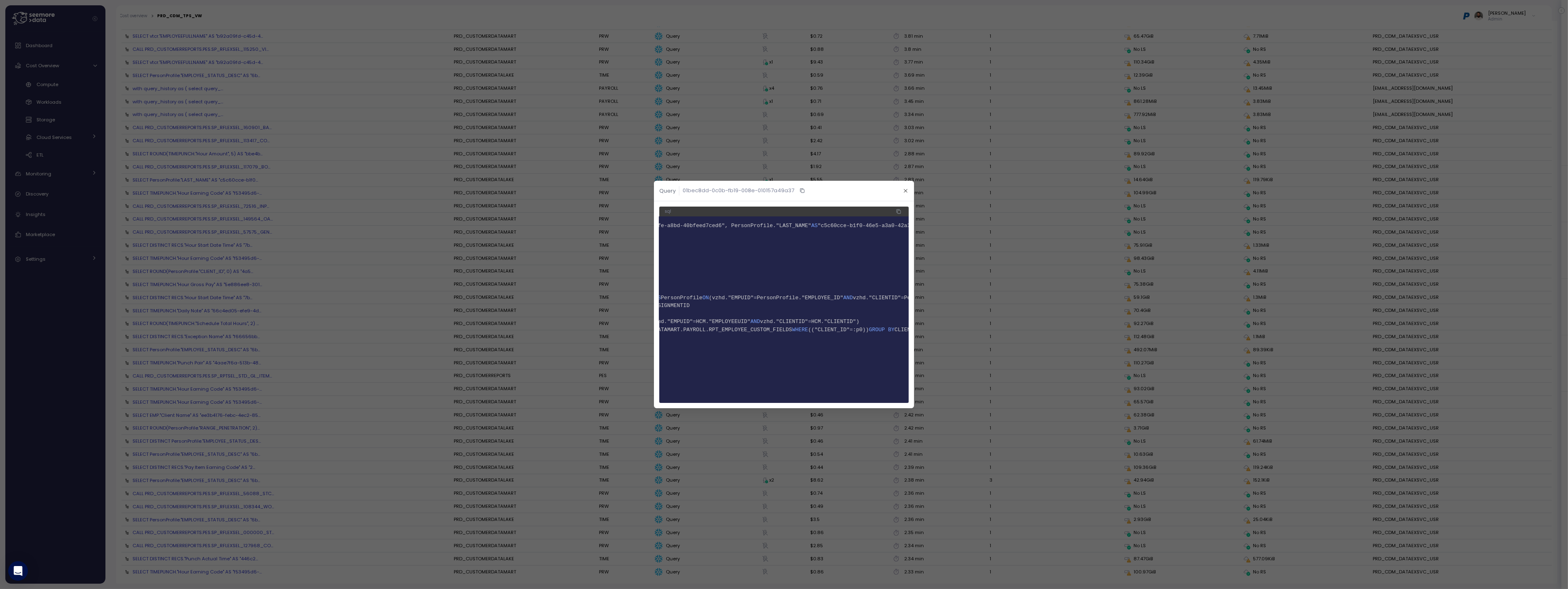
scroll to position [0, 0]
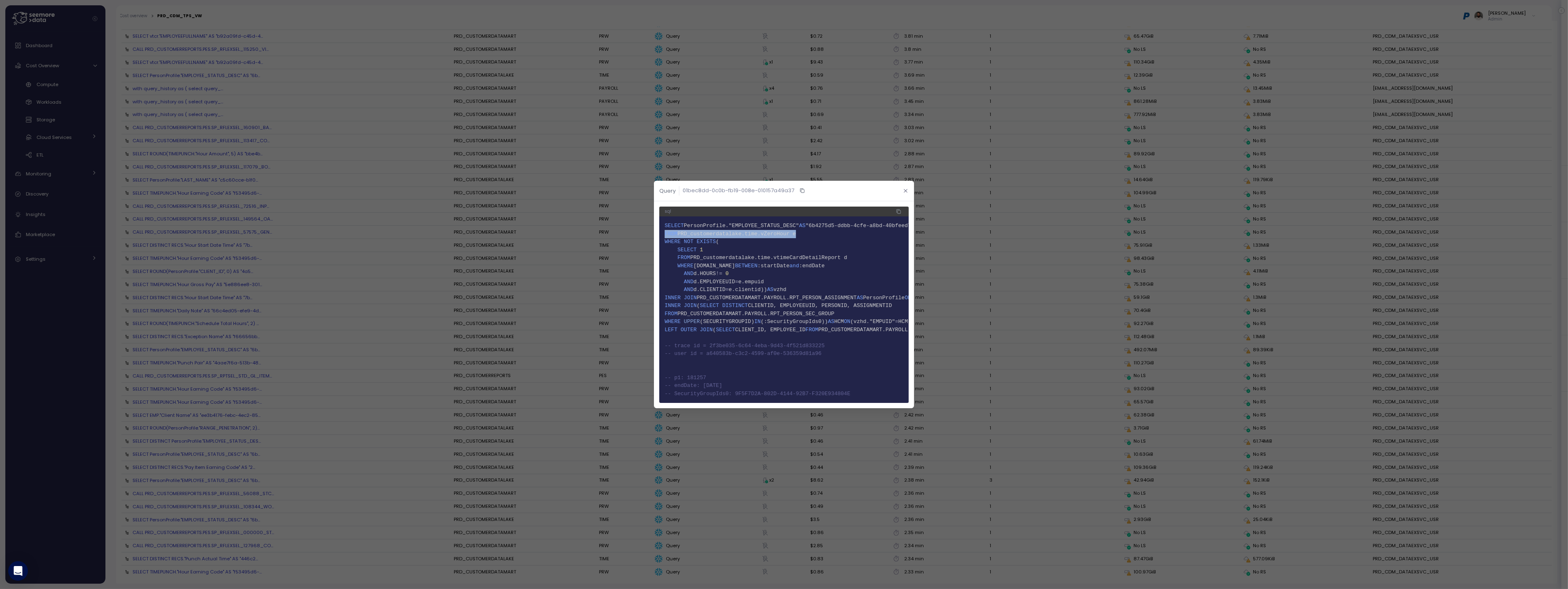
click at [904, 190] on icon "button" at bounding box center [906, 191] width 6 height 6
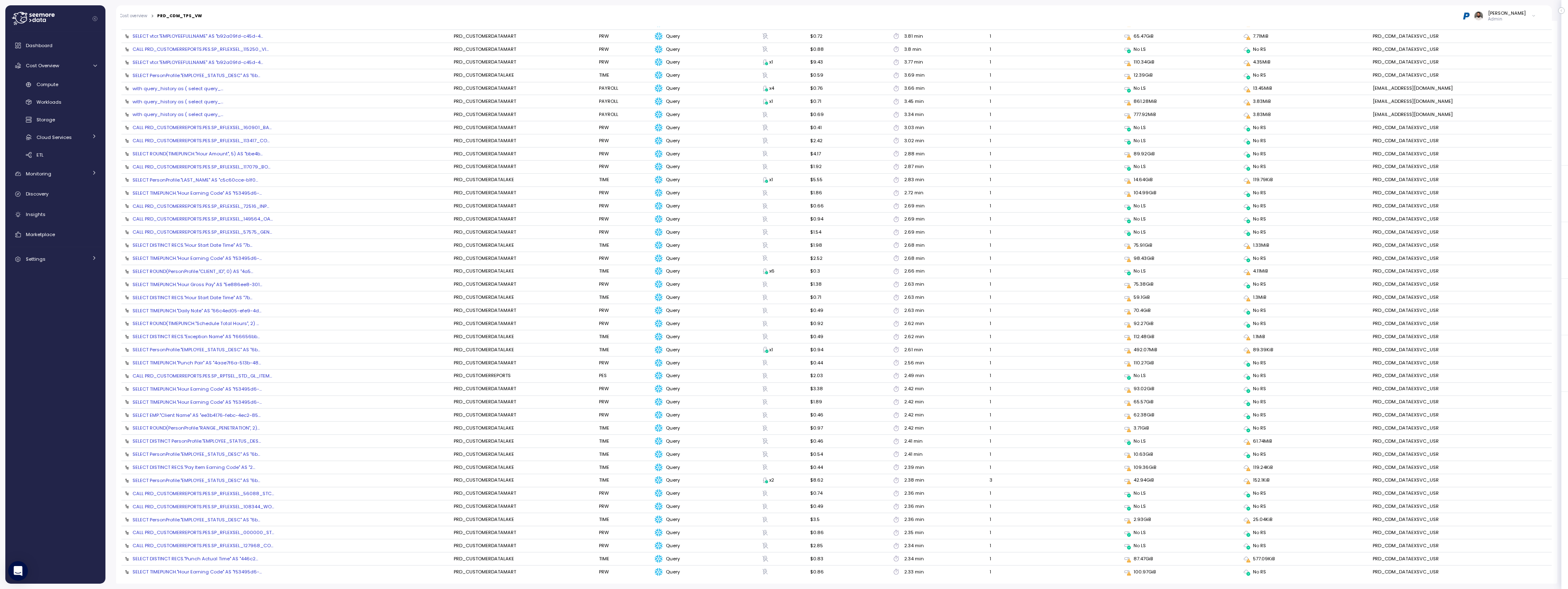
click at [904, 181] on icon "button" at bounding box center [906, 178] width 6 height 6
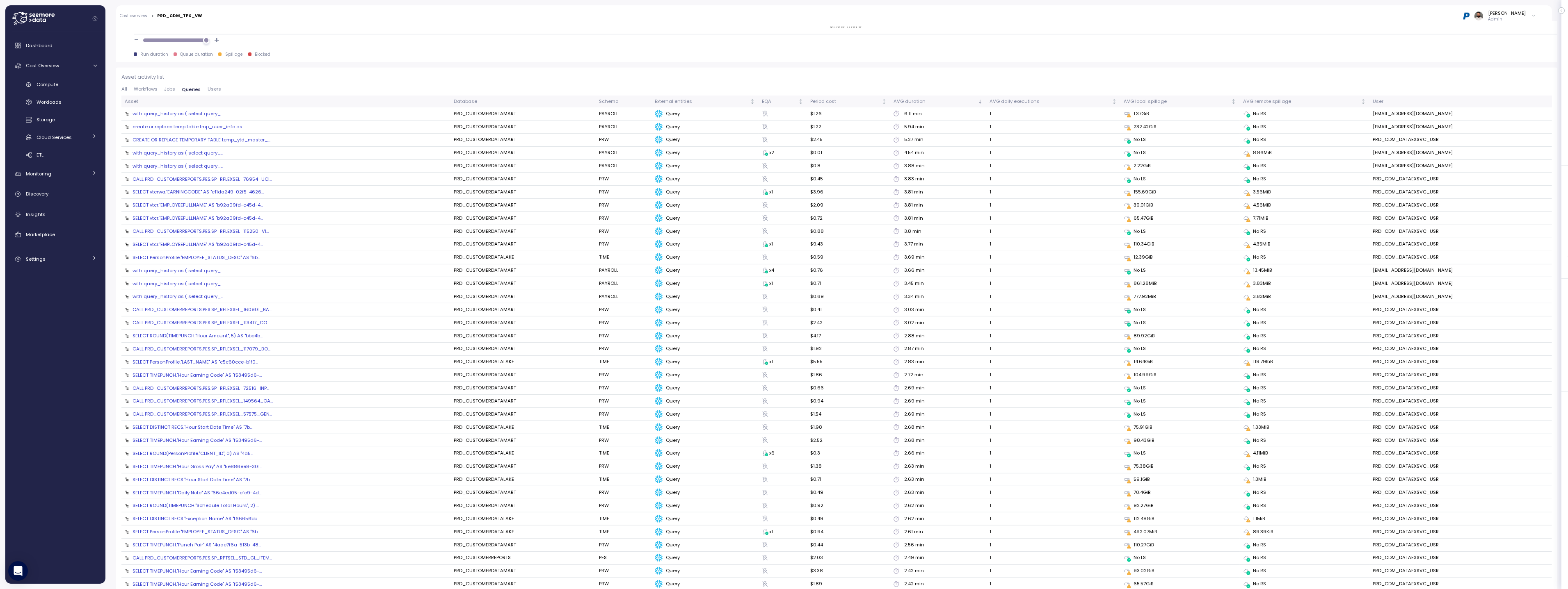
scroll to position [866, 0]
click at [208, 89] on span "Users" at bounding box center [214, 91] width 14 height 5
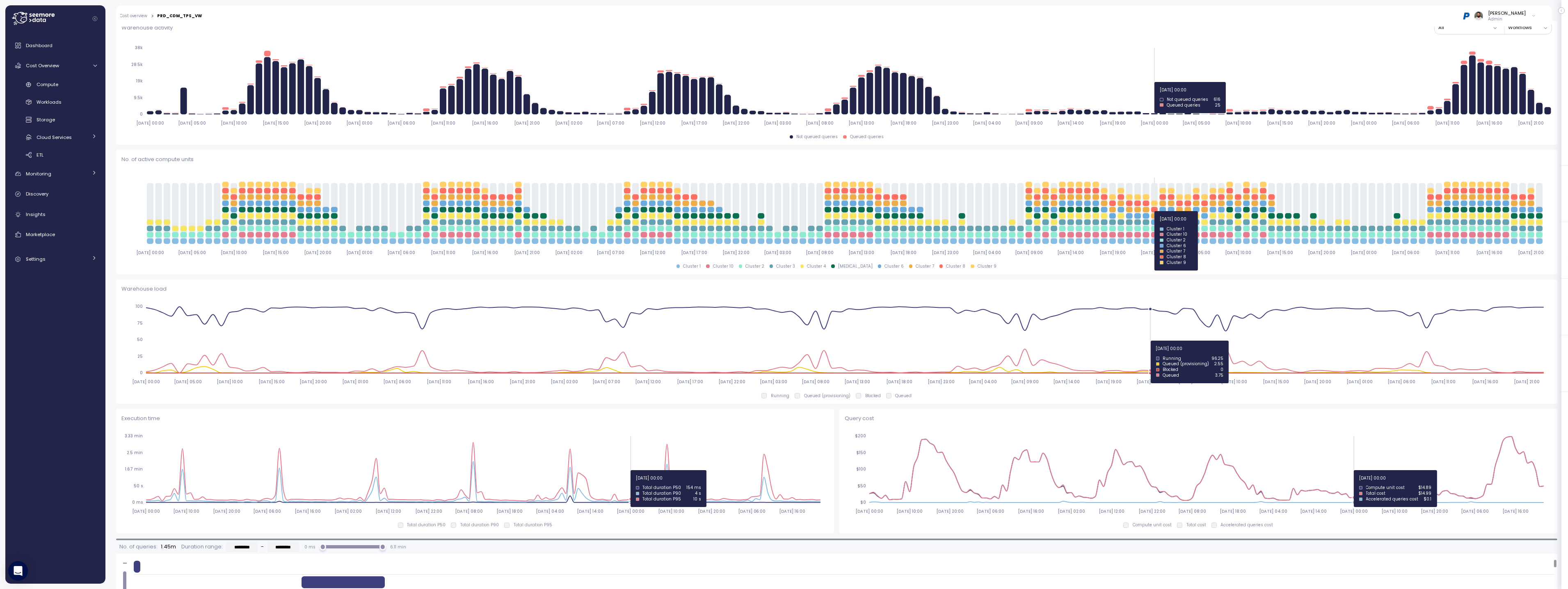
scroll to position [189, 0]
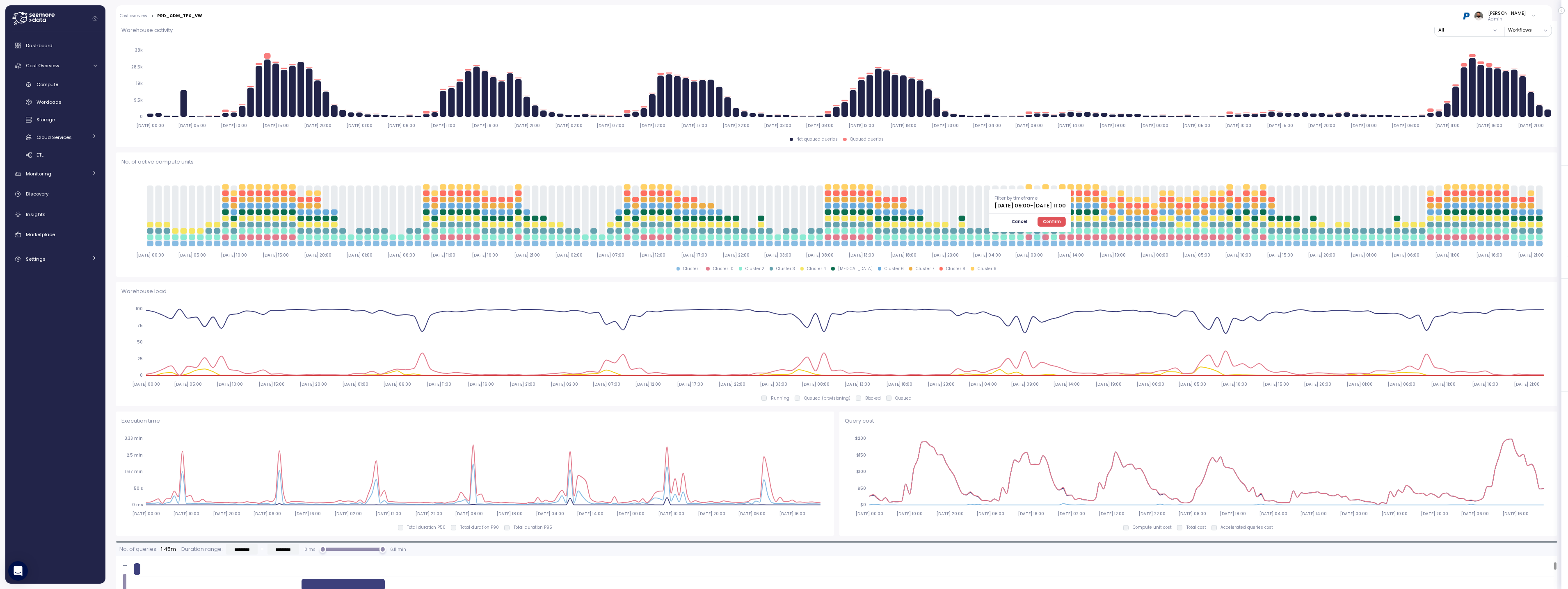
click at [1061, 224] on span "Confirm" at bounding box center [1052, 221] width 18 height 9
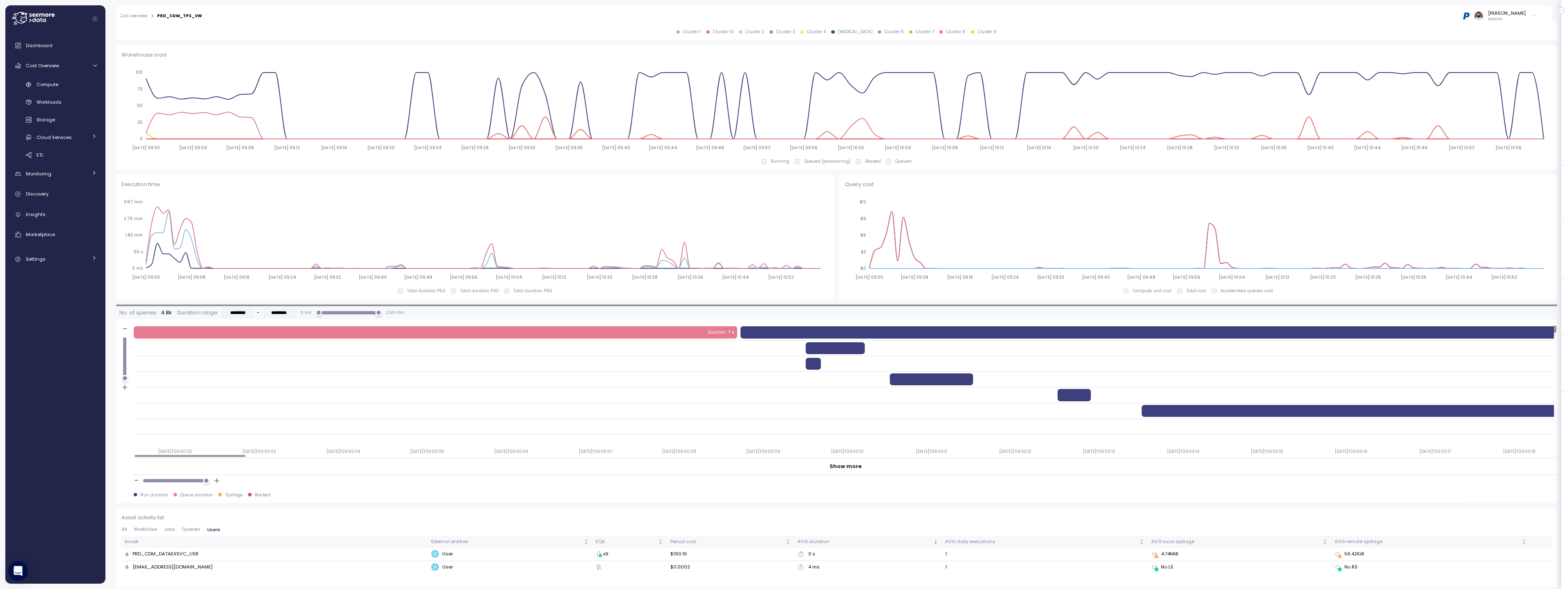
scroll to position [432, 0]
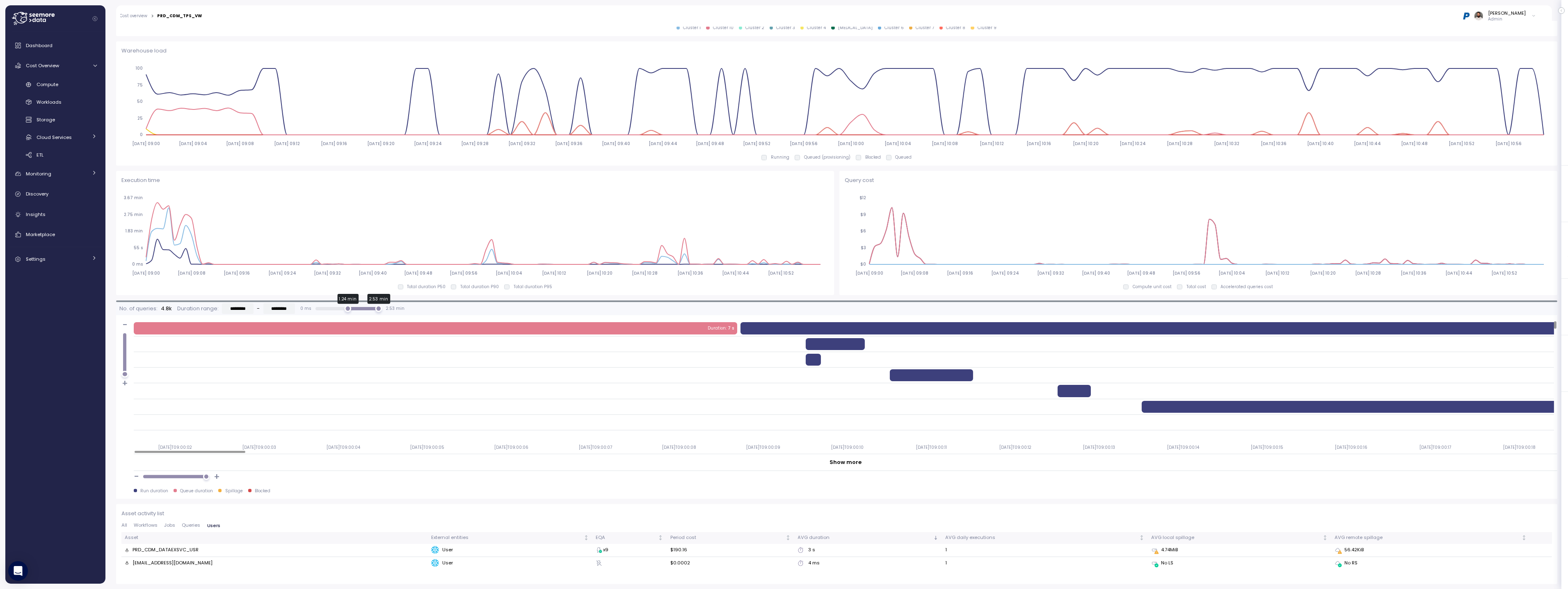
drag, startPoint x: 319, startPoint y: 312, endPoint x: 351, endPoint y: 312, distance: 32.0
click at [351, 312] on div "1.24 min 2.53 min" at bounding box center [349, 308] width 60 height 6
type input "*********"
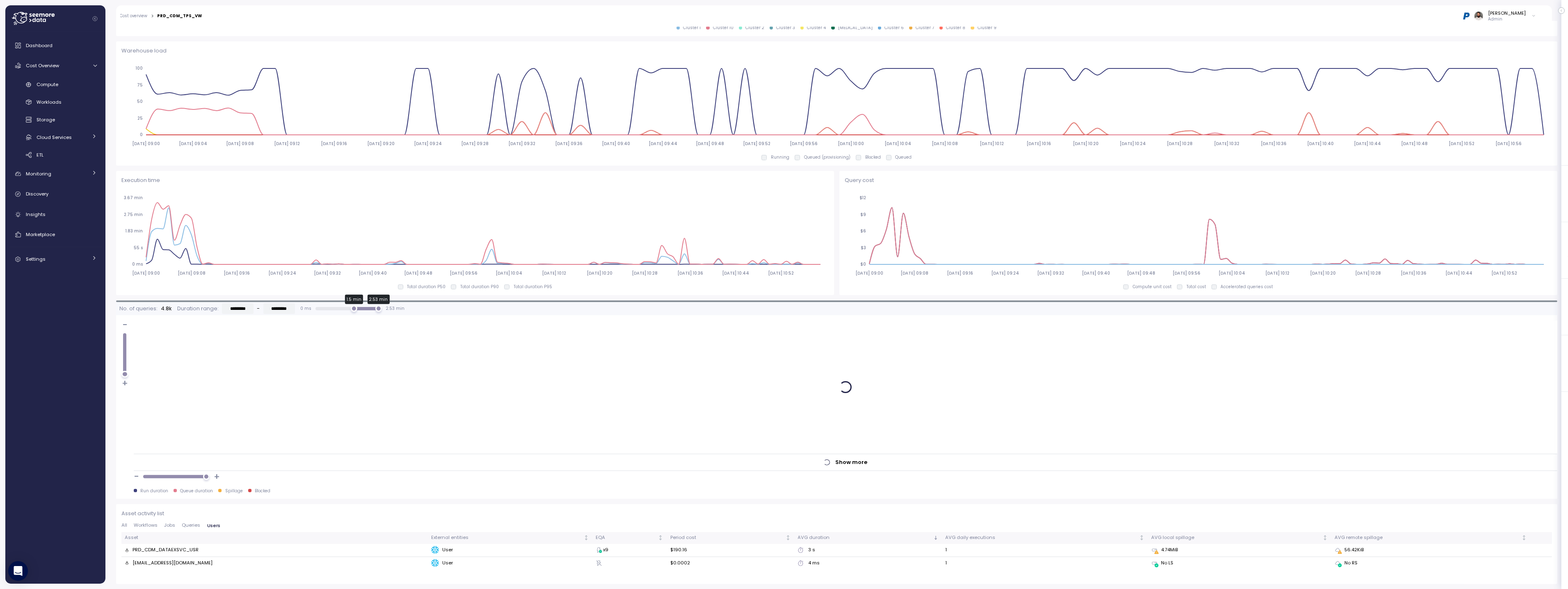
scroll to position [429, 0]
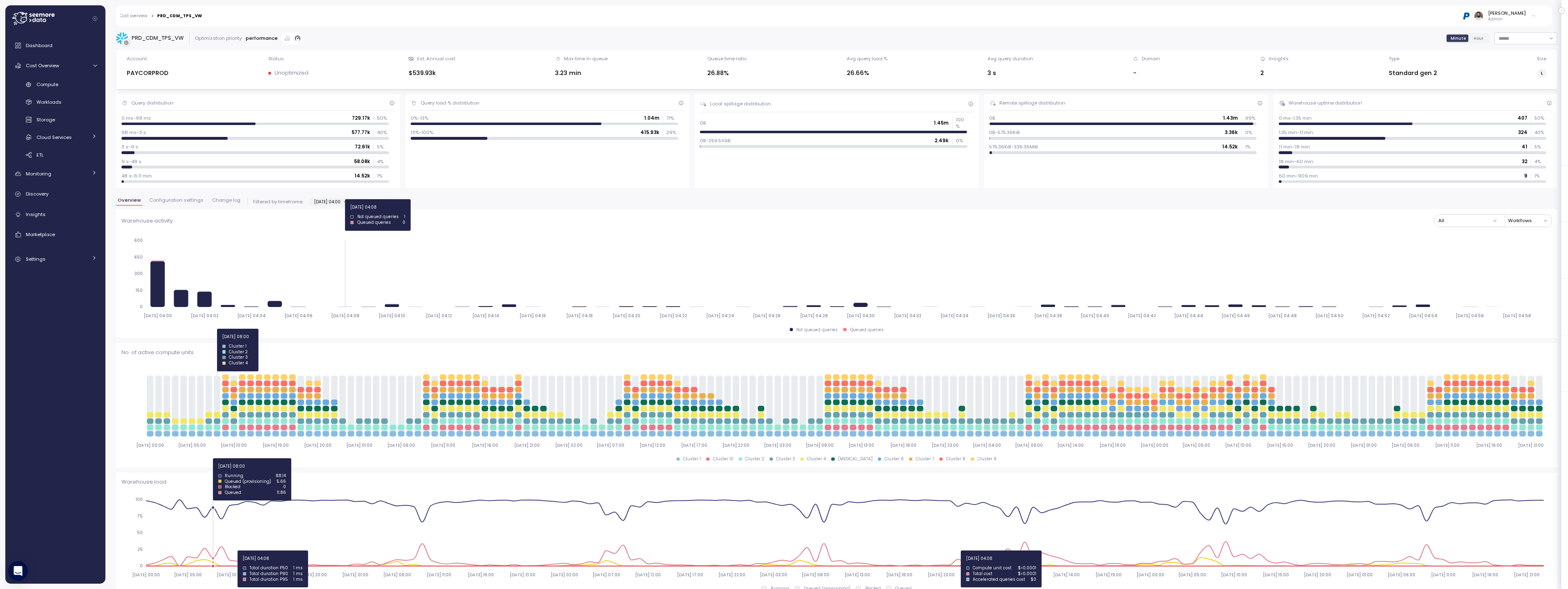
scroll to position [105, 0]
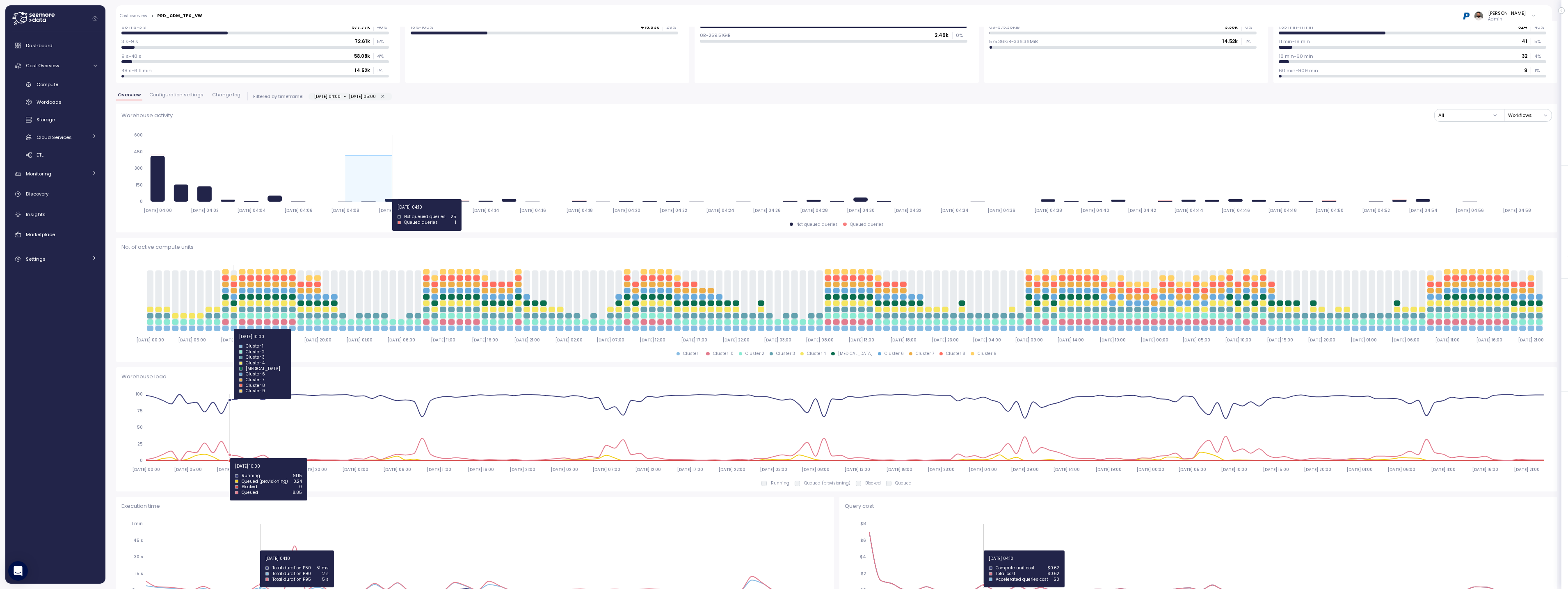
click at [381, 198] on icon "[DATE] 04:00 [DATE] 04:02 [DATE] 04:04 [DATE] 04:06 [DATE] 04:08 [DATE] 04:10 […" at bounding box center [836, 173] width 1430 height 91
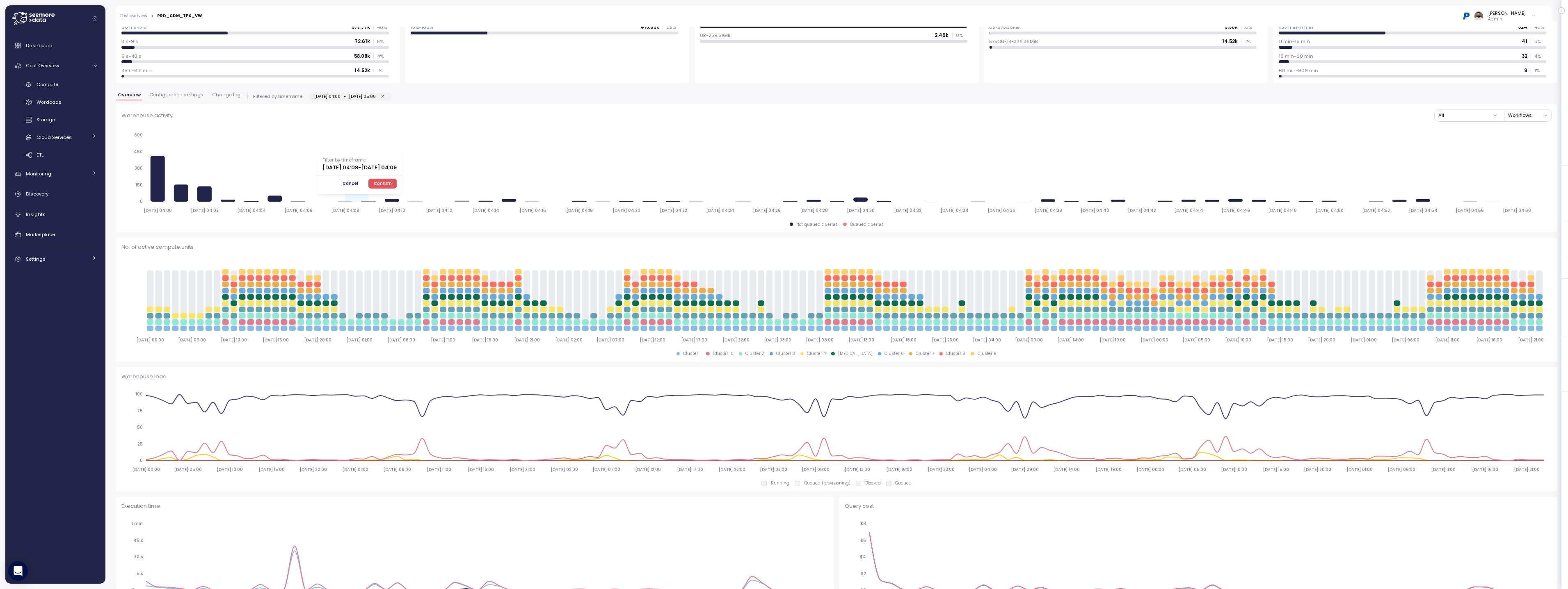
click at [358, 185] on span "Cancel" at bounding box center [351, 183] width 16 height 9
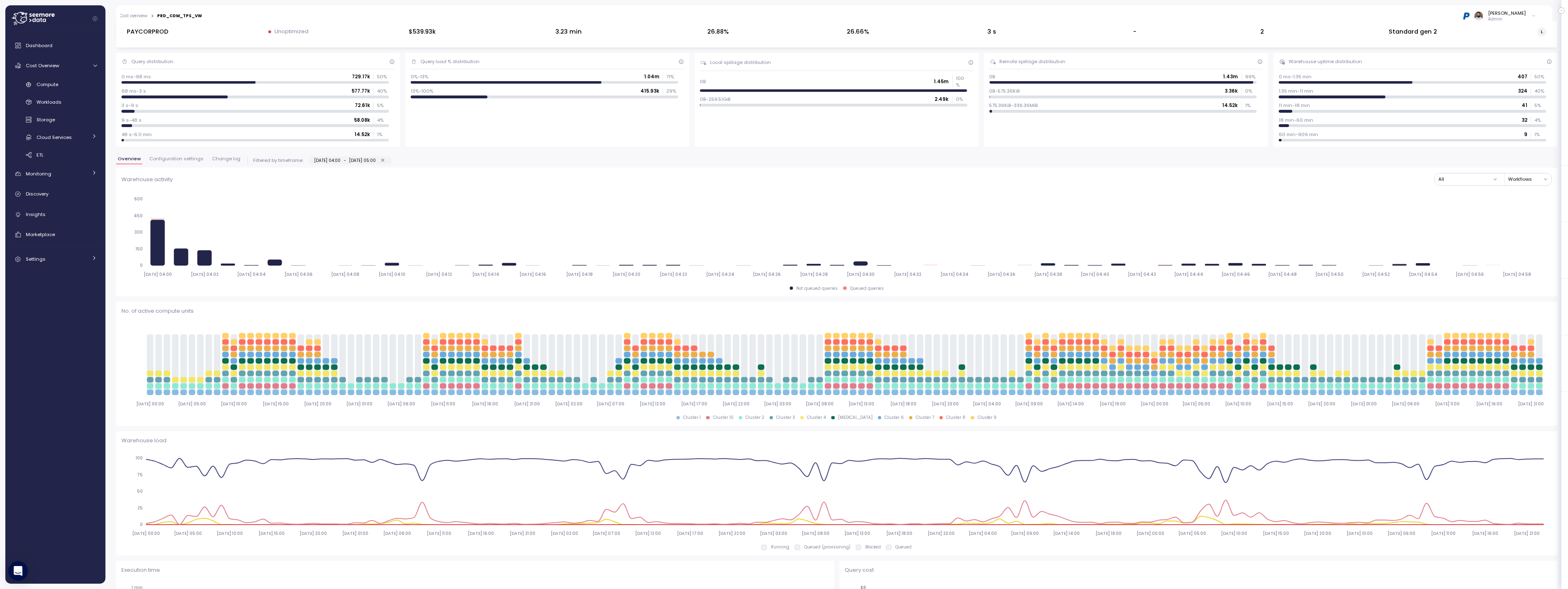
scroll to position [42, 0]
click at [222, 160] on span "Change log" at bounding box center [225, 157] width 28 height 5
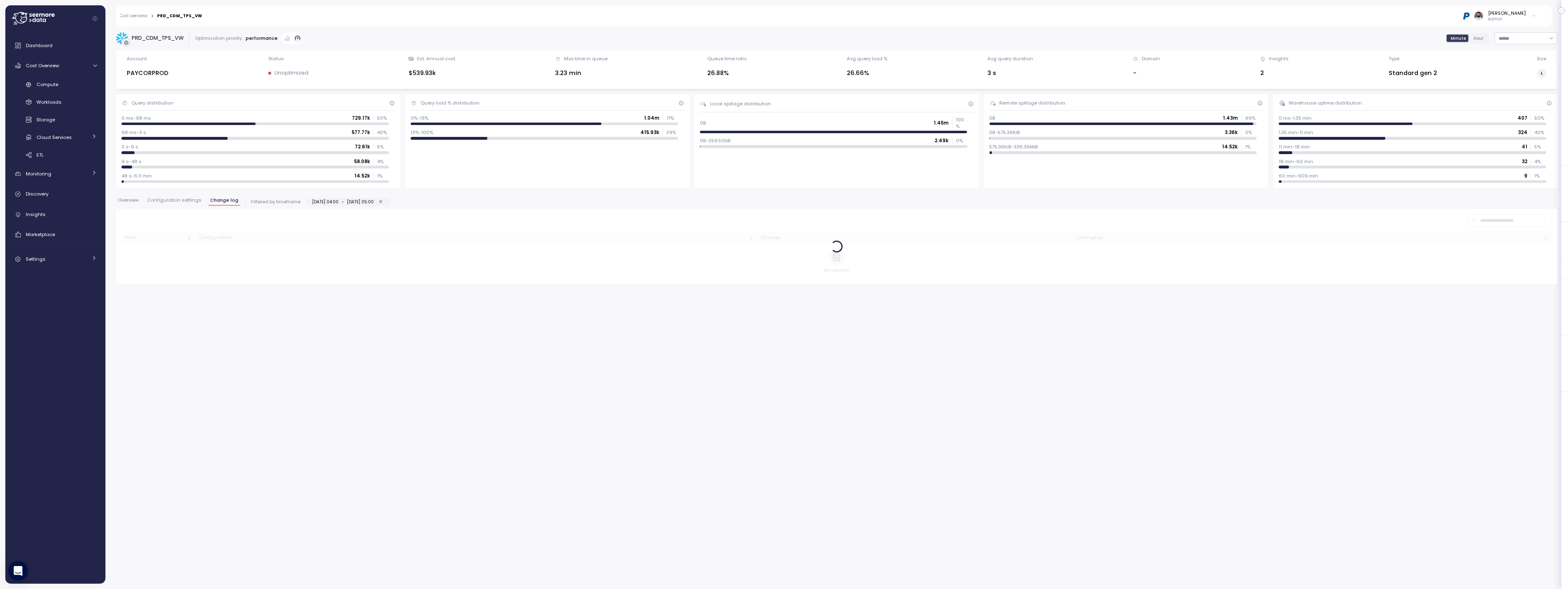
click at [170, 200] on span "Configuration settings" at bounding box center [174, 201] width 54 height 5
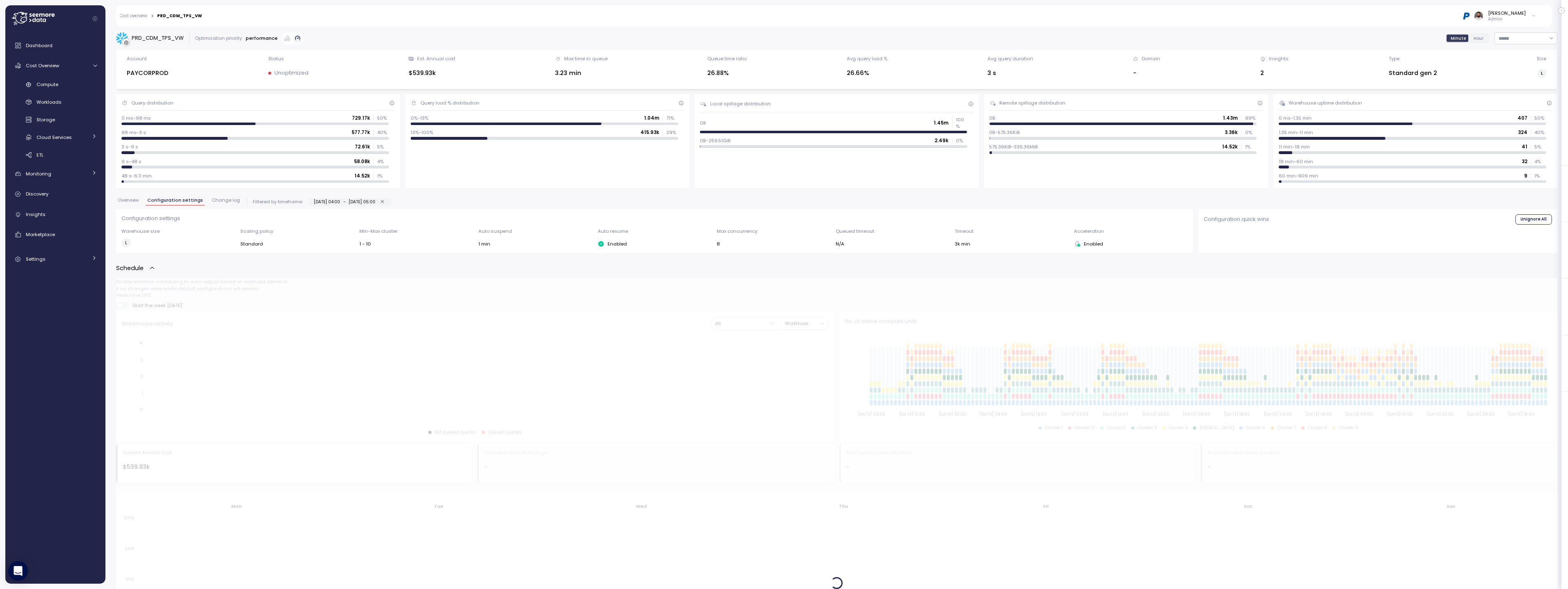
click at [132, 206] on div "Overview Configuration settings Change log Filtered by timeframe: [DATE] 04:00 …" at bounding box center [836, 203] width 1442 height 11
click at [131, 201] on span "Overview" at bounding box center [128, 201] width 21 height 5
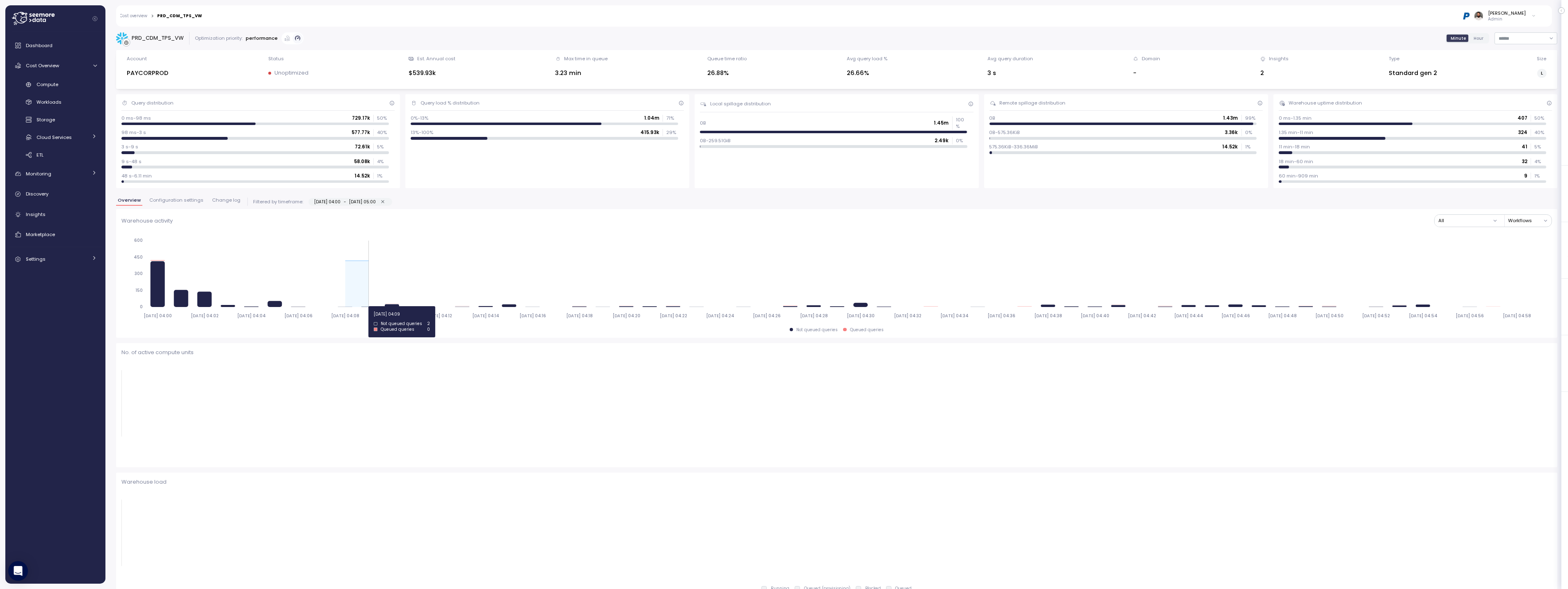
drag, startPoint x: 341, startPoint y: 306, endPoint x: 371, endPoint y: 306, distance: 30.0
click at [371, 306] on icon "[DATE] 04:00 [DATE] 04:02 [DATE] 04:04 [DATE] 04:06 [DATE] 04:08 [DATE] 04:10 […" at bounding box center [836, 278] width 1430 height 91
click at [393, 291] on button "Confirm" at bounding box center [377, 291] width 28 height 10
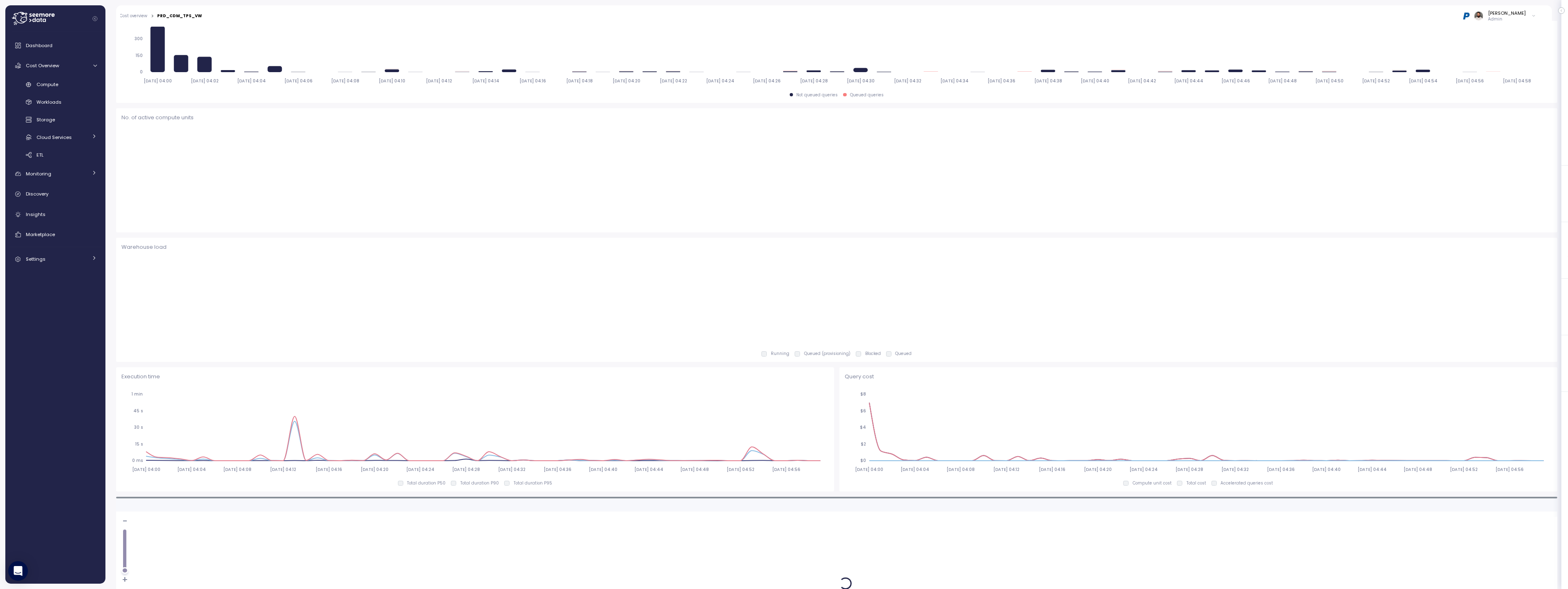
scroll to position [432, 0]
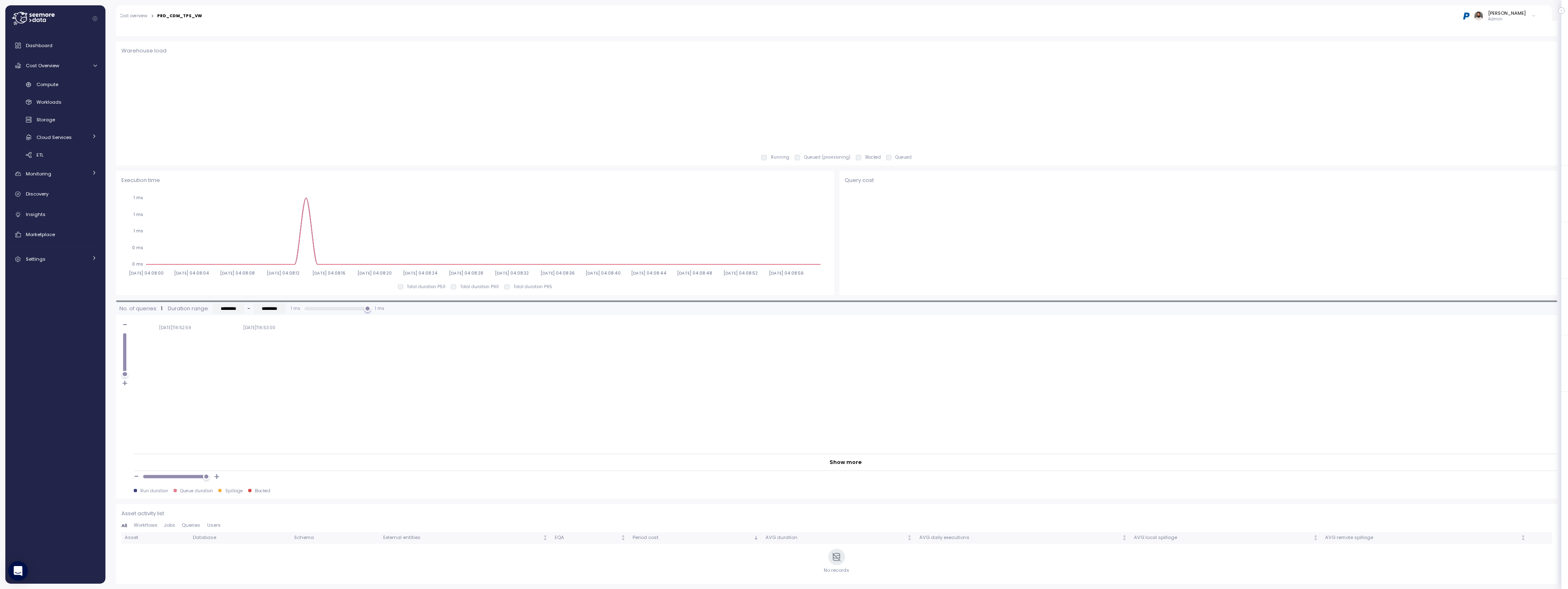
type input "*********"
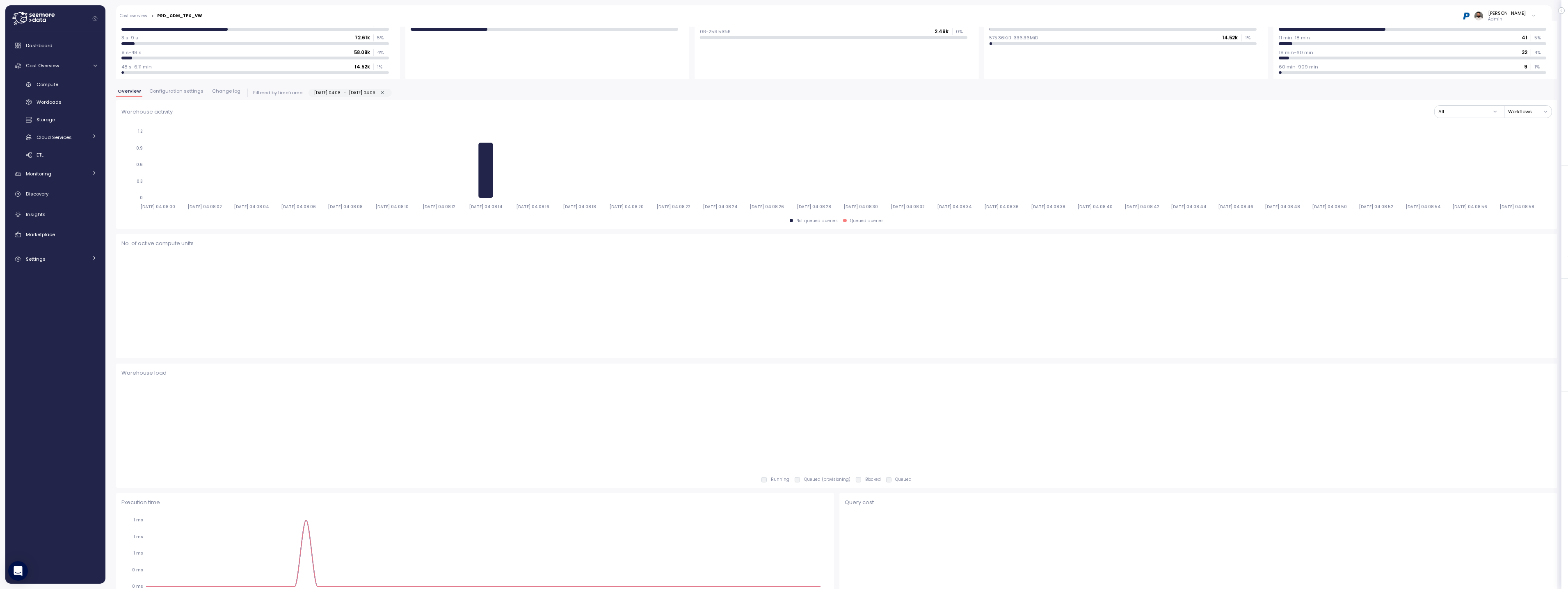
scroll to position [0, 0]
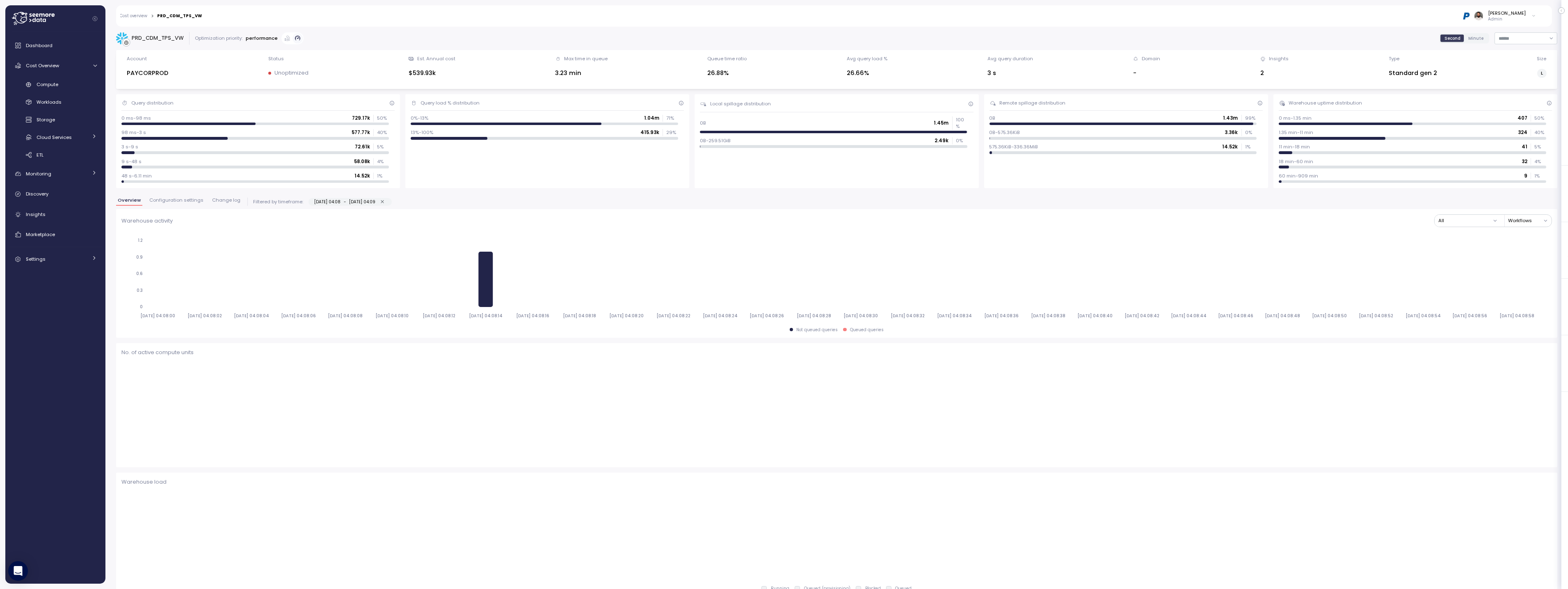
click at [385, 201] on icon "button" at bounding box center [382, 201] width 6 height 6
type input "**********"
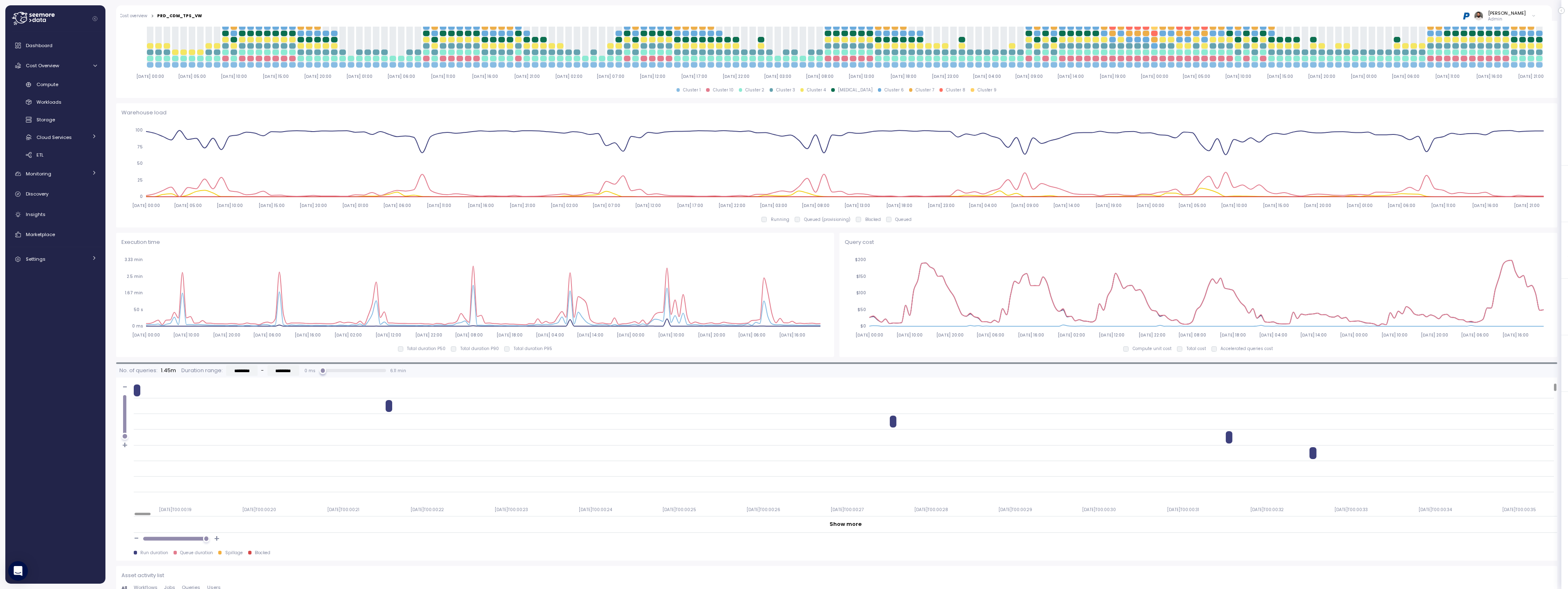
scroll to position [371, 0]
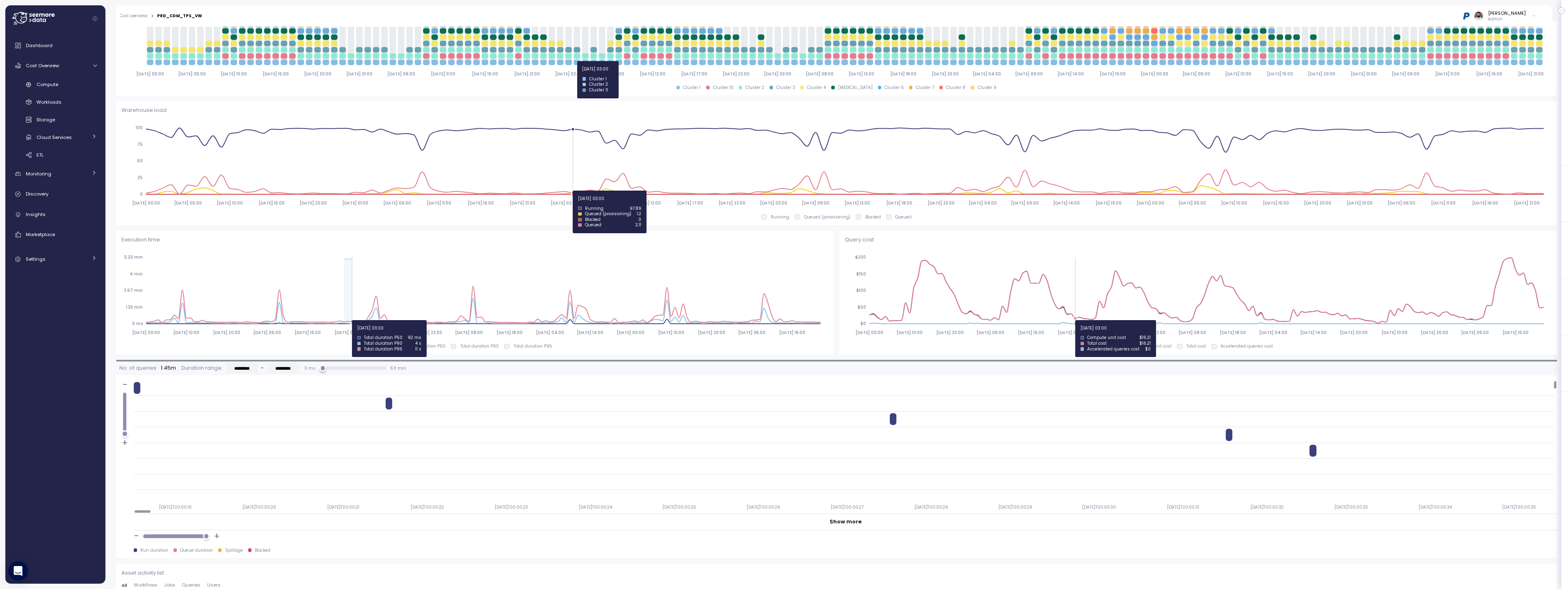
drag, startPoint x: 346, startPoint y: 320, endPoint x: 352, endPoint y: 320, distance: 6.0
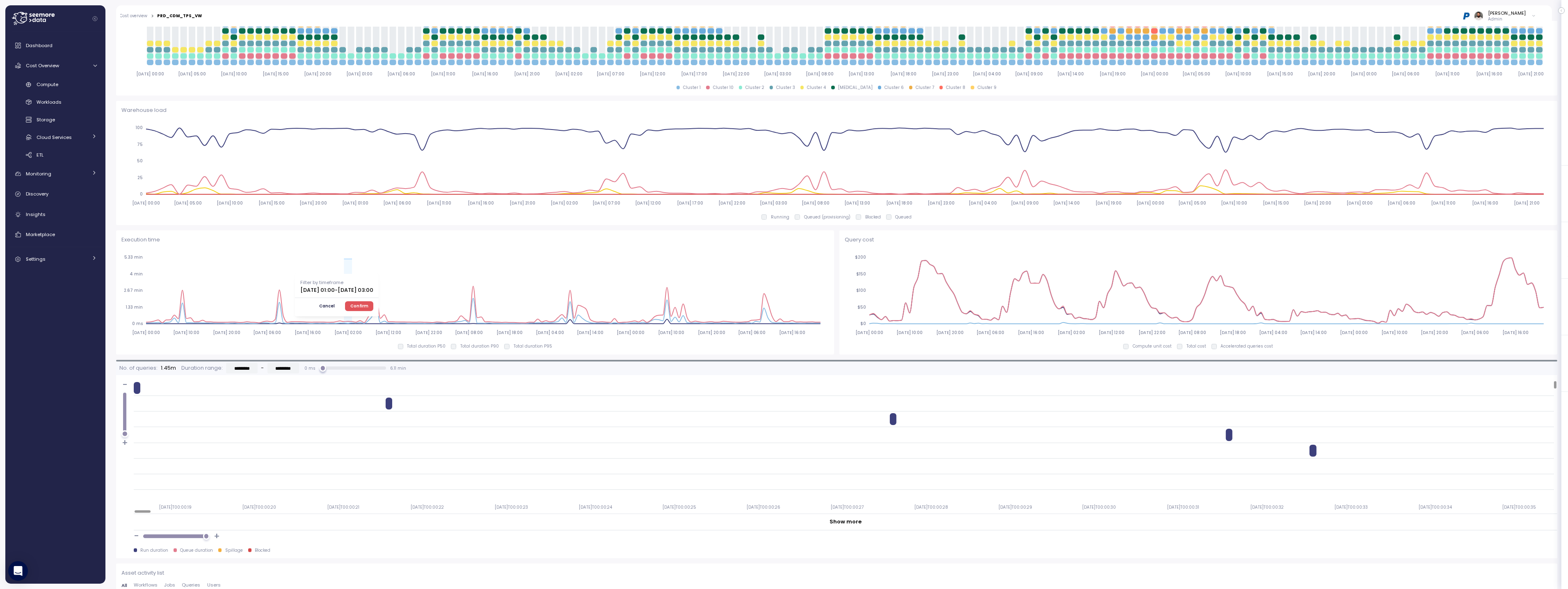
click at [369, 304] on span "Confirm" at bounding box center [359, 306] width 18 height 9
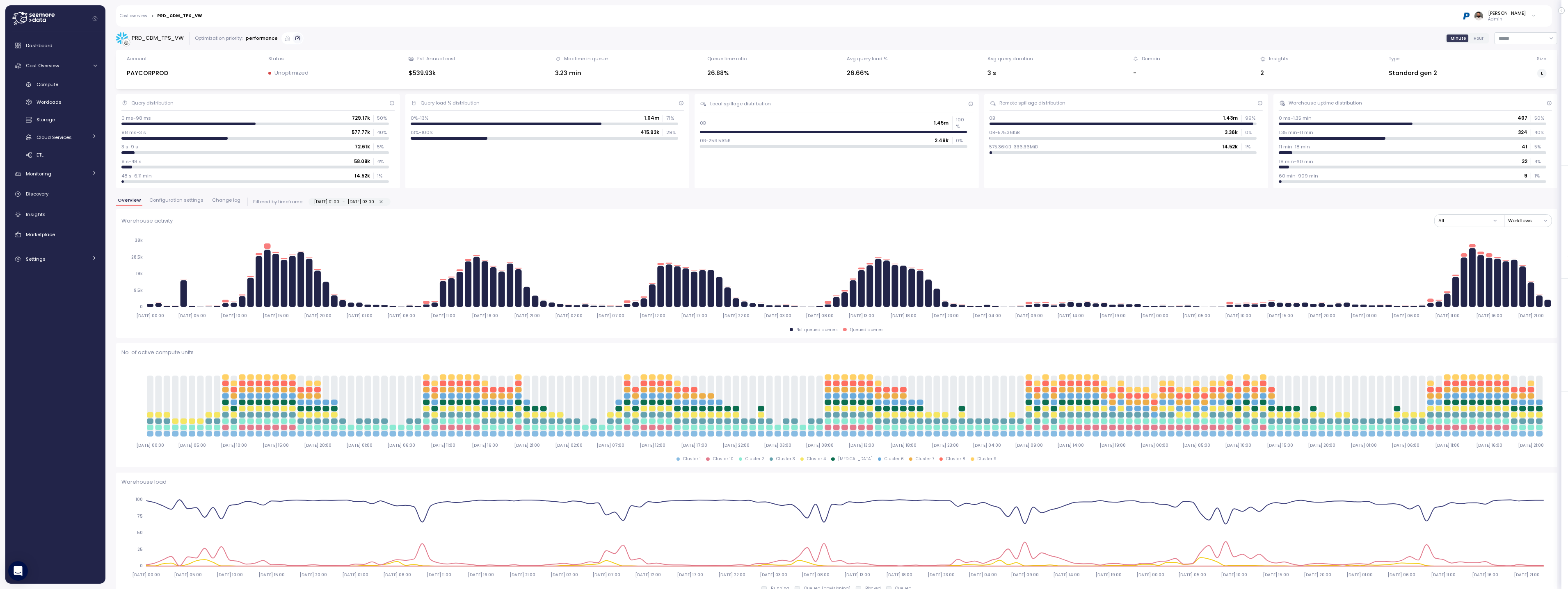
click at [382, 204] on icon "button" at bounding box center [381, 202] width 3 height 3
type input "**********"
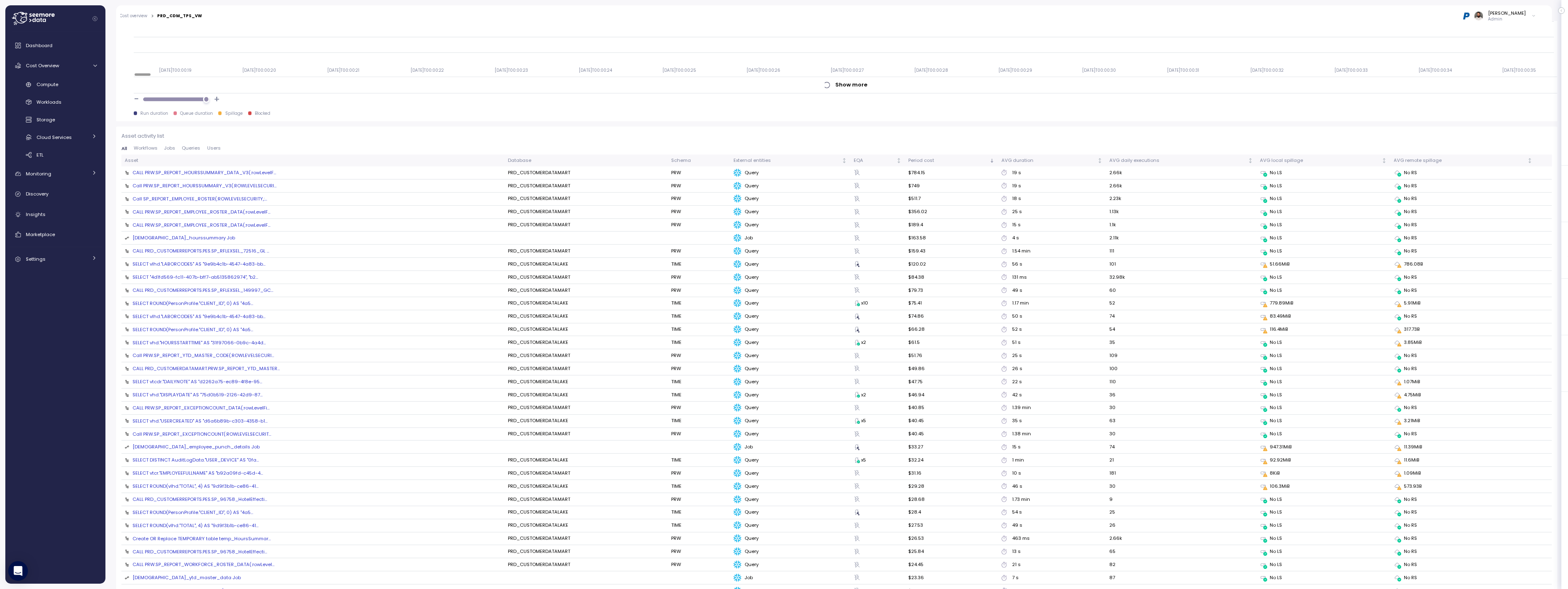
scroll to position [813, 0]
click at [258, 181] on div "Call PRW.SP_REPORT_HOURSSUMMARY_V3(:ROWLEVELSECURI..." at bounding box center [205, 181] width 144 height 6
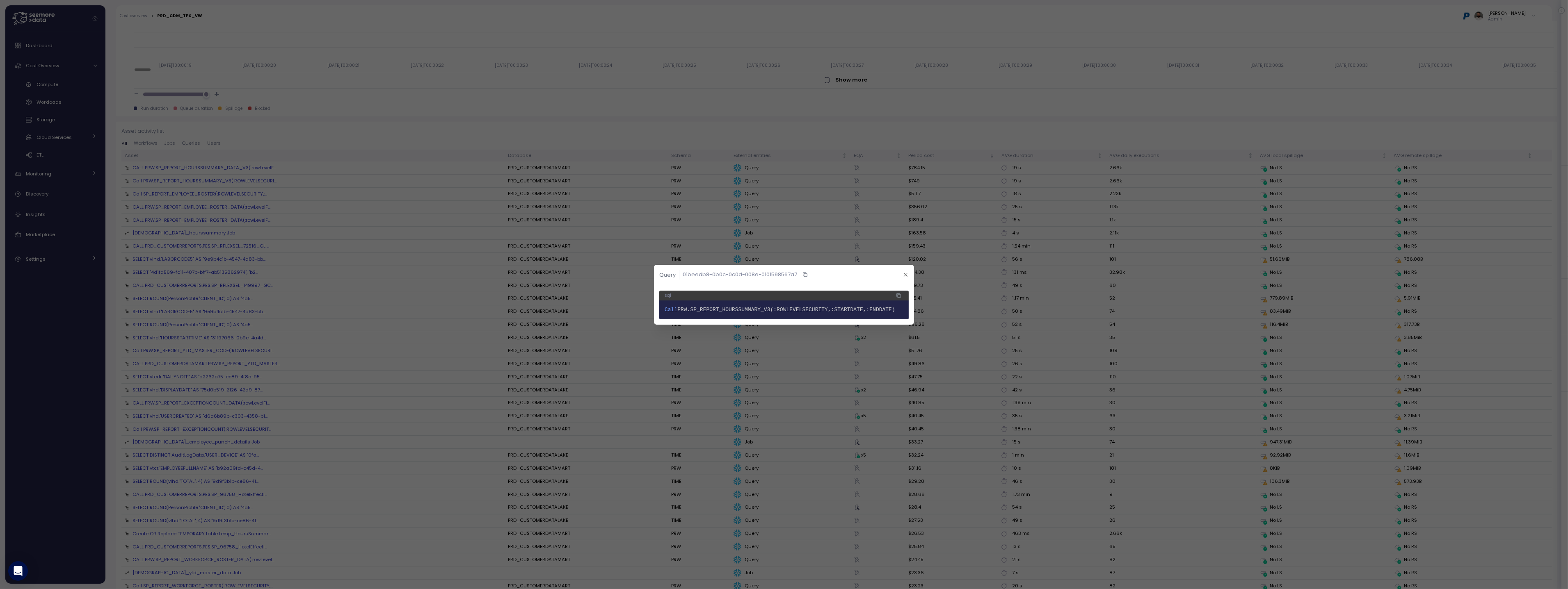
click at [754, 310] on span "PRW.SP_REPORT_HOURSSUMMARY_V3(:ROWLEVELSECURITY,:STARTDATE,:ENDDATE)" at bounding box center [786, 310] width 218 height 6
copy span "SP_REPORT_HOURSSUMMARY_V3"
click at [904, 274] on icon "button" at bounding box center [906, 275] width 6 height 6
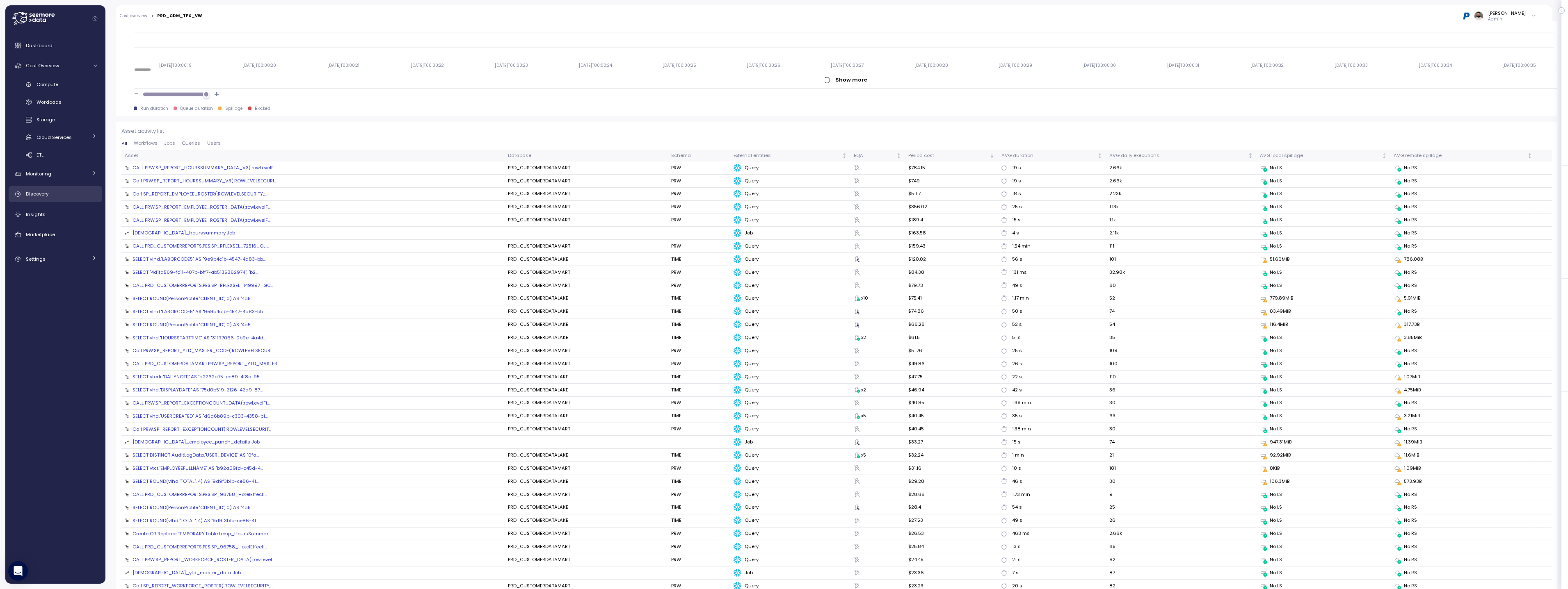
click at [58, 197] on div "Discovery" at bounding box center [61, 194] width 71 height 8
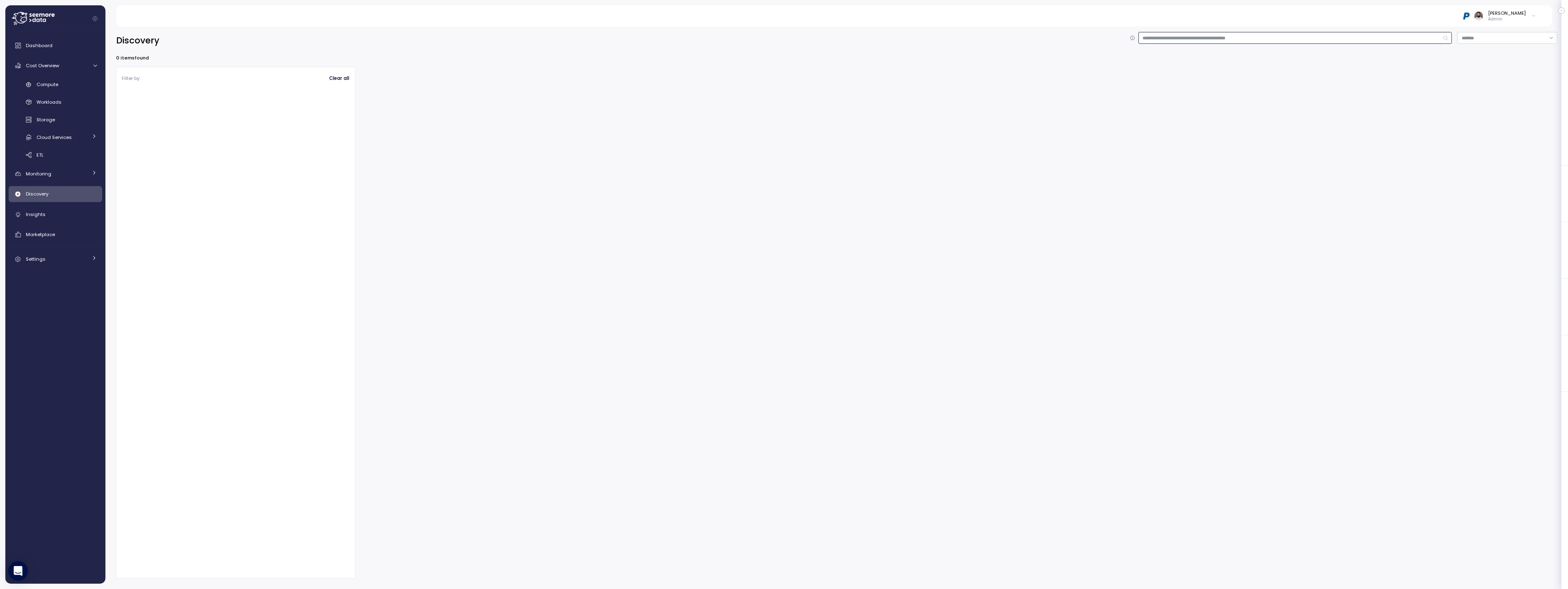
click at [1187, 40] on input at bounding box center [1295, 38] width 313 height 12
type input "**********"
click at [50, 234] on span "Marketplace" at bounding box center [40, 234] width 29 height 6
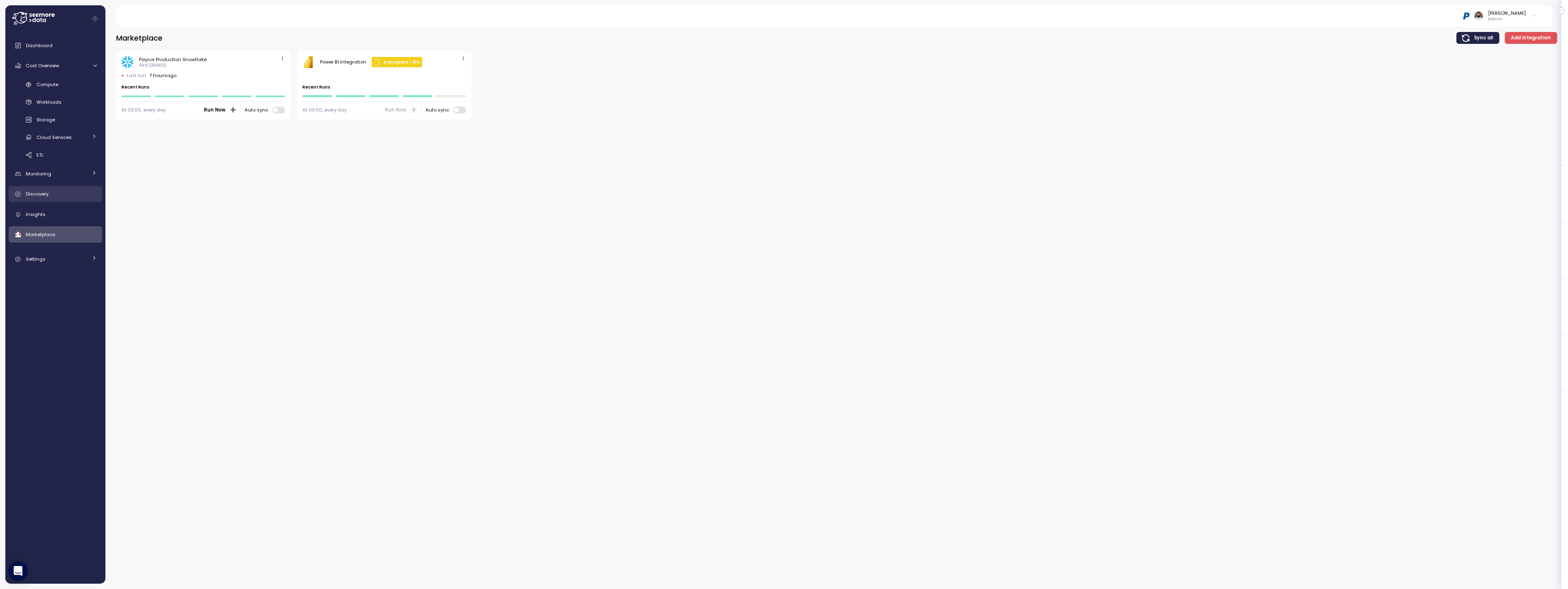
click at [69, 189] on link "Discovery" at bounding box center [55, 194] width 94 height 17
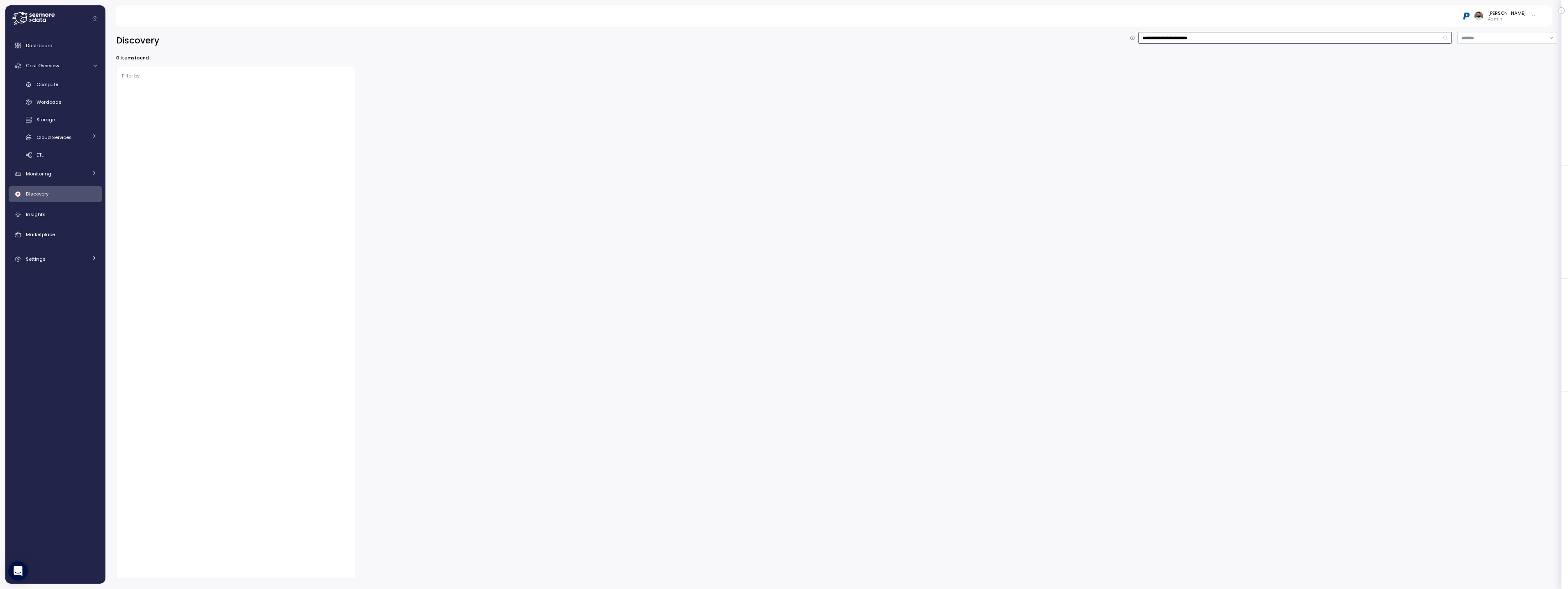
click at [1211, 33] on input "**********" at bounding box center [1295, 38] width 313 height 12
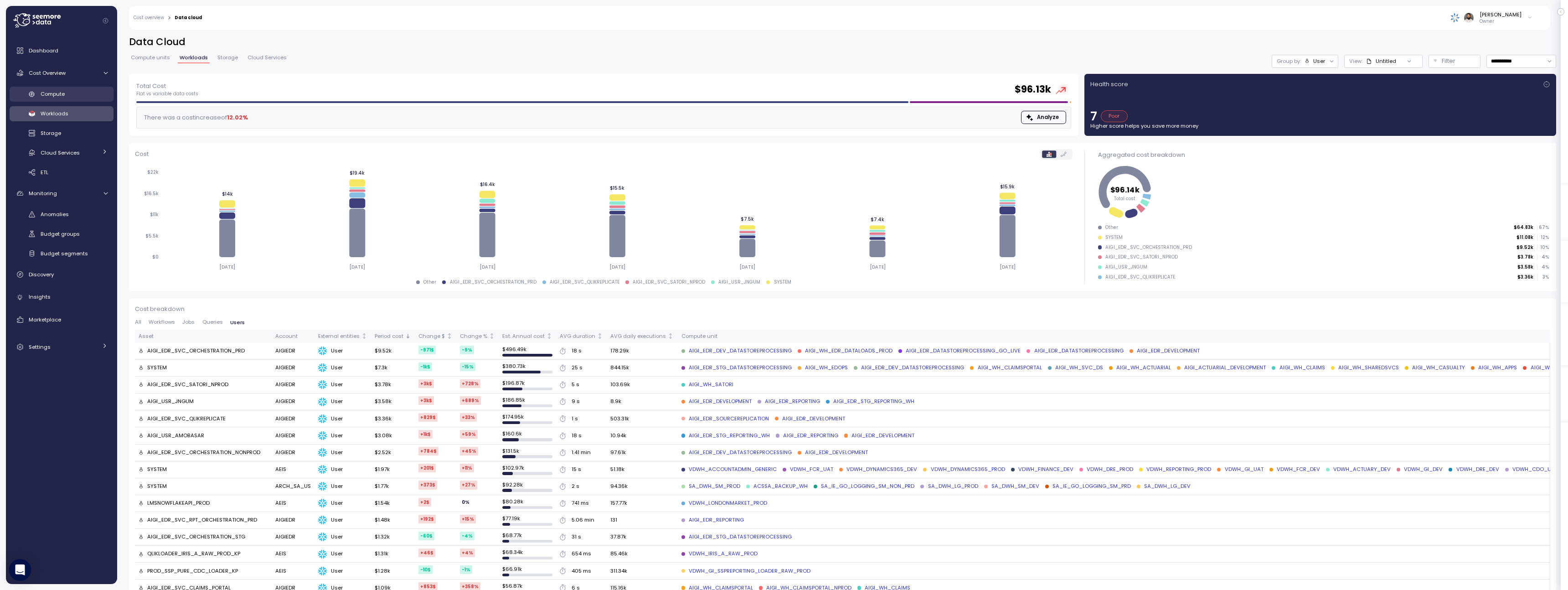
click at [75, 98] on div "Compute" at bounding box center [74, 94] width 67 height 9
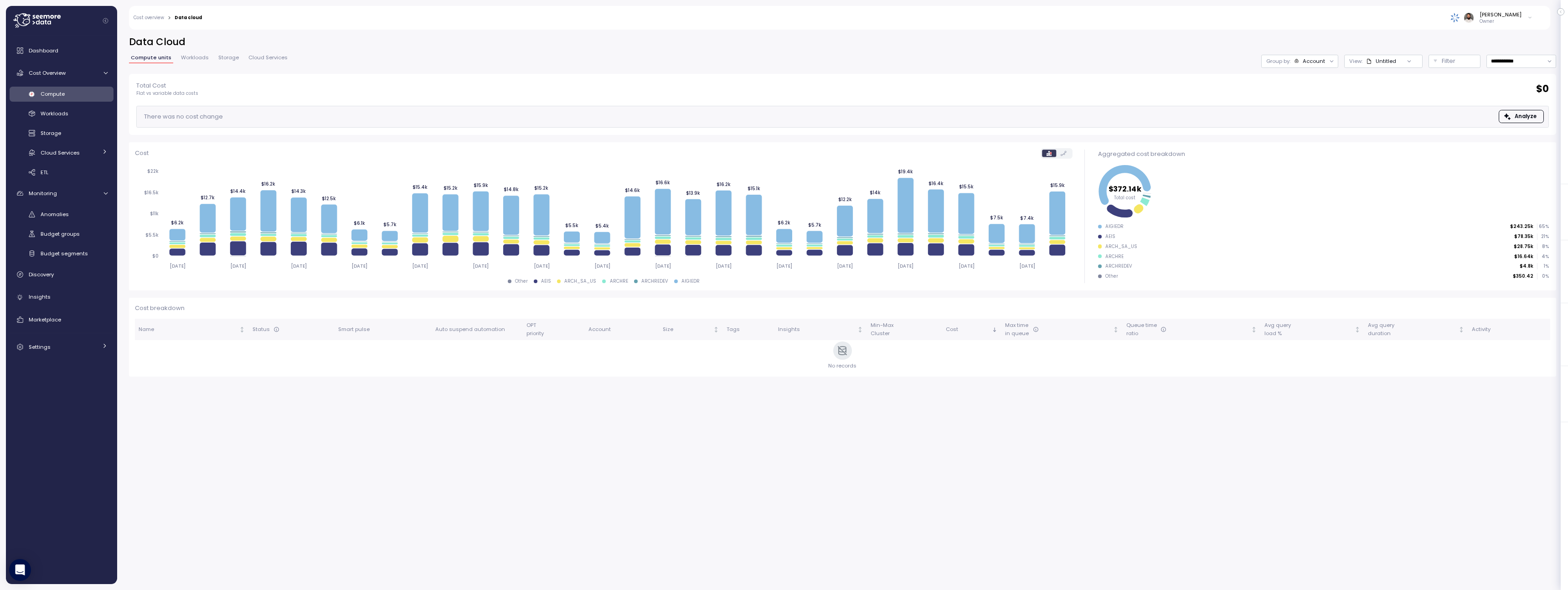
click at [414, 123] on div "There was no cost change Analyze" at bounding box center [842, 116] width 1413 height 22
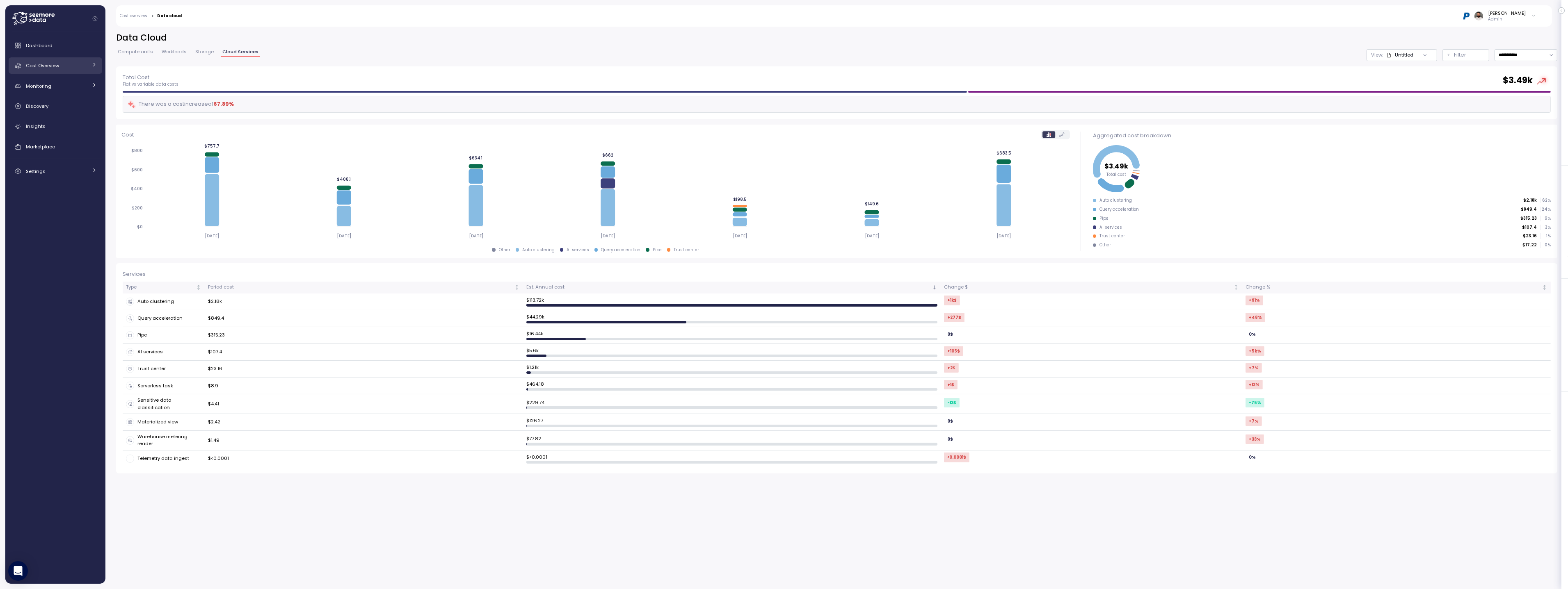
click at [80, 70] on div "Cost Overview" at bounding box center [56, 66] width 62 height 8
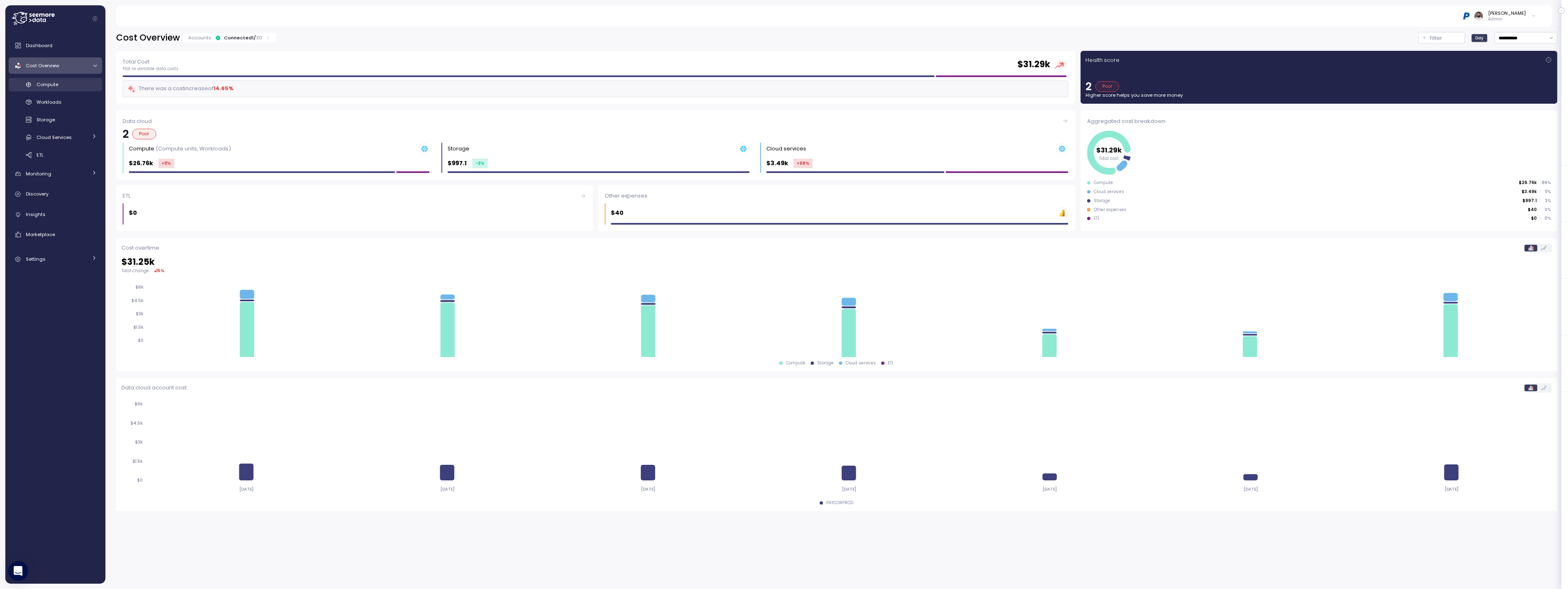
click at [76, 88] on div "Compute" at bounding box center [66, 85] width 60 height 8
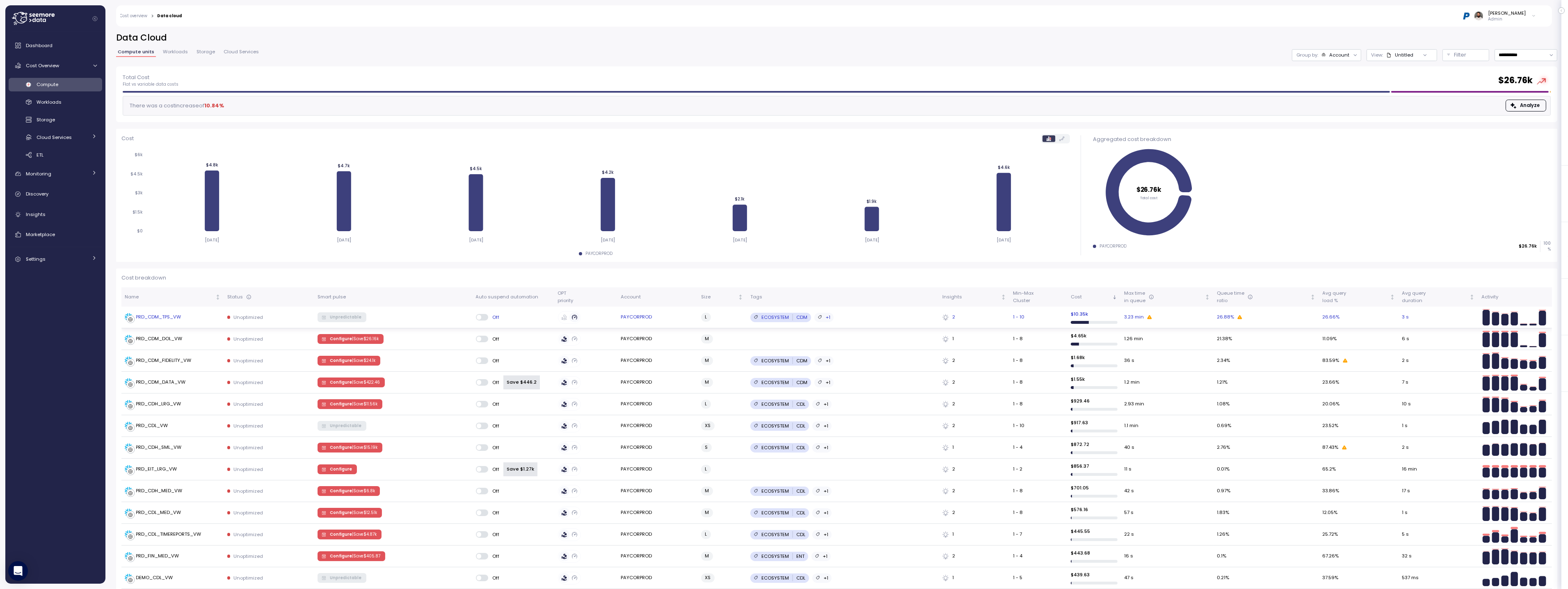
click at [173, 321] on td "PRD_CDM_TPS_VW" at bounding box center [173, 317] width 102 height 22
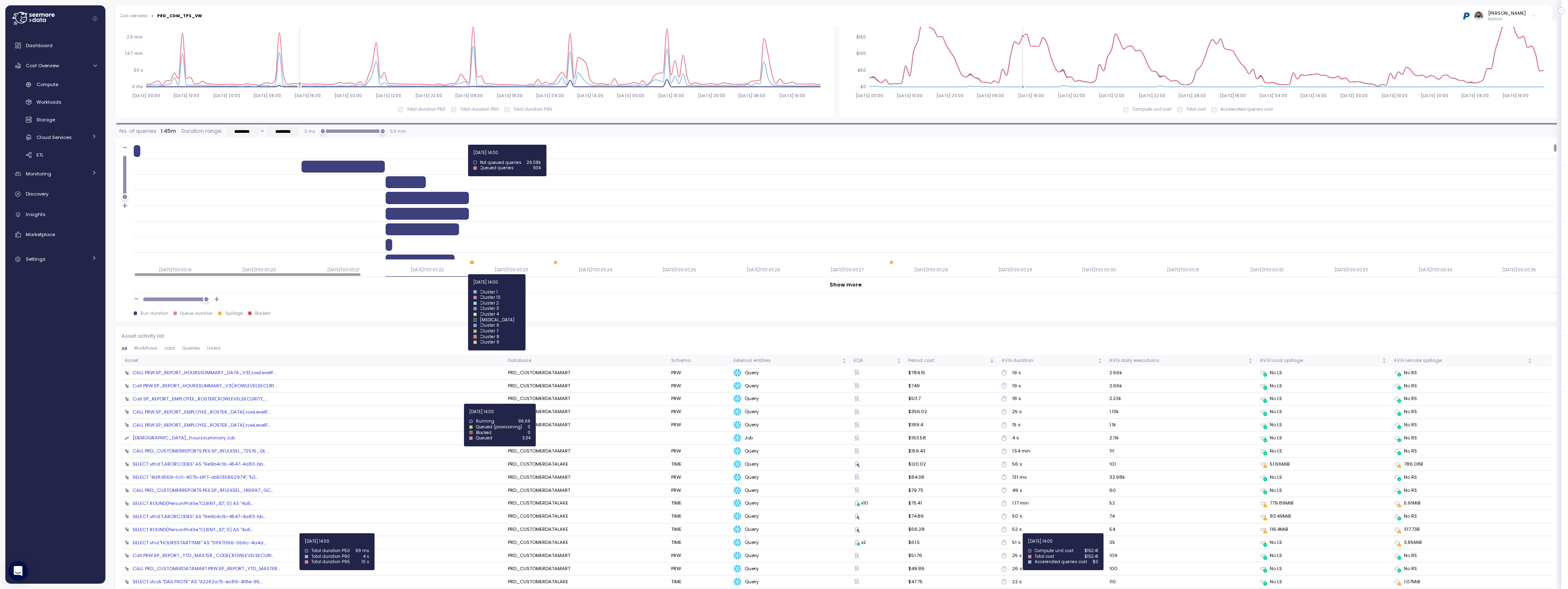
scroll to position [611, 0]
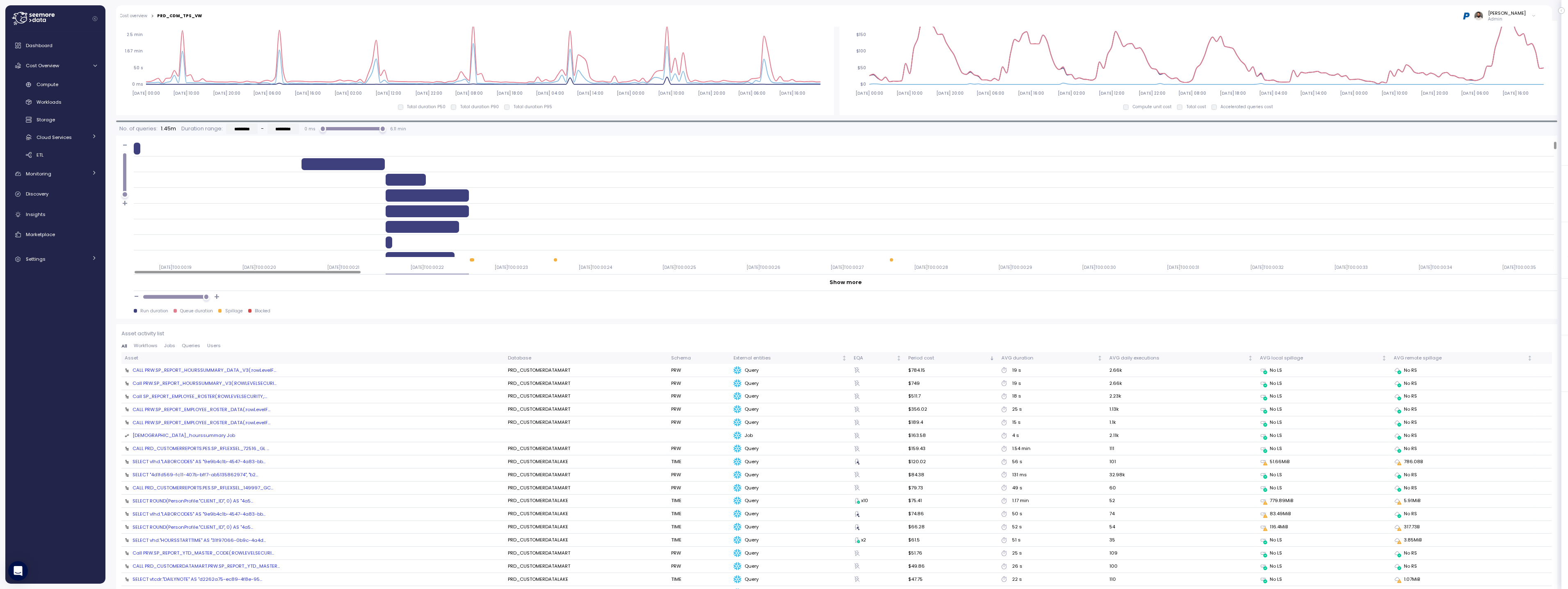
click at [210, 444] on td "CALL PRD_CUSTOMERREPORTS.PES.SP_RFLEXSEL_72516_GL ..." at bounding box center [313, 449] width 383 height 13
click at [219, 459] on div "SELECT vlhd."LABORCODE5" AS "9e9b4c1b-4547-4a83-bb..." at bounding box center [199, 462] width 133 height 6
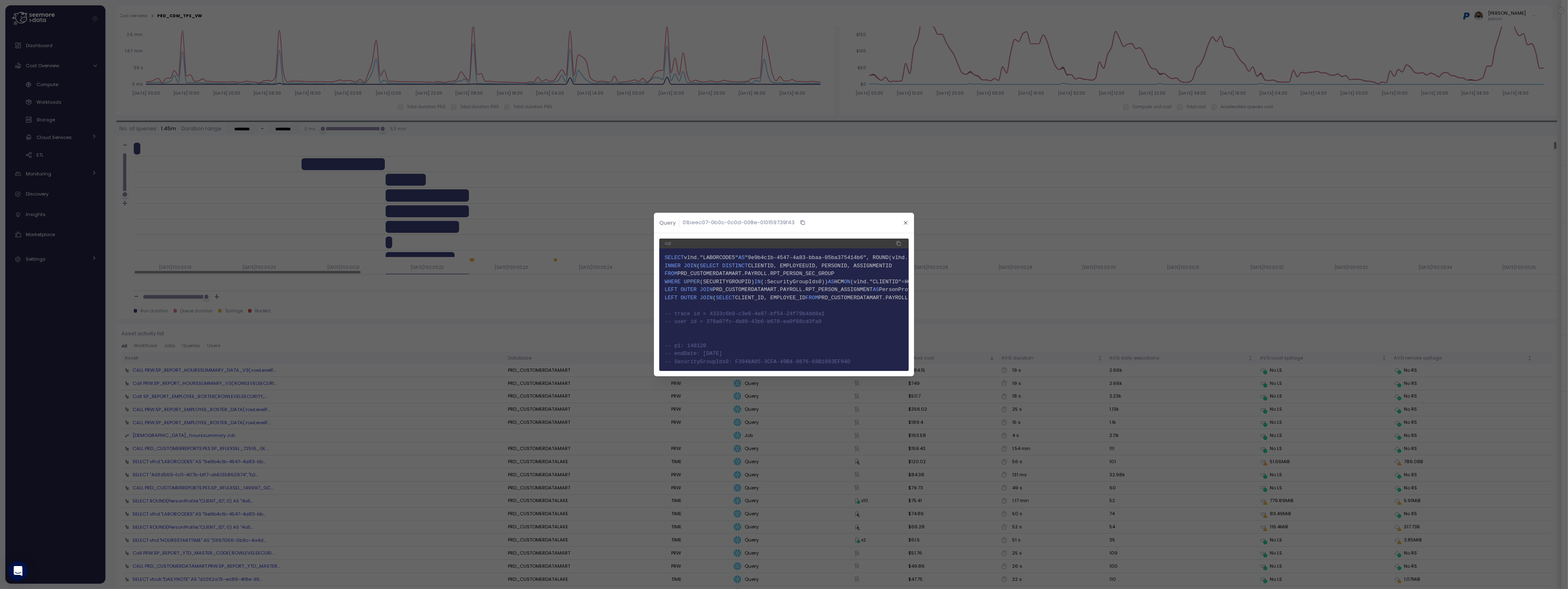
drag, startPoint x: 679, startPoint y: 313, endPoint x: 850, endPoint y: 354, distance: 175.8
click at [848, 354] on code "1 SELECT vlhd."LABORCODE5" AS "9e9b4c1b-4547-4a83-bbaa-05ba375414b6", ROUND(vlh…" at bounding box center [784, 310] width 239 height 112
click at [851, 354] on span "13 -- endDate: 2025-08-31" at bounding box center [784, 354] width 239 height 8
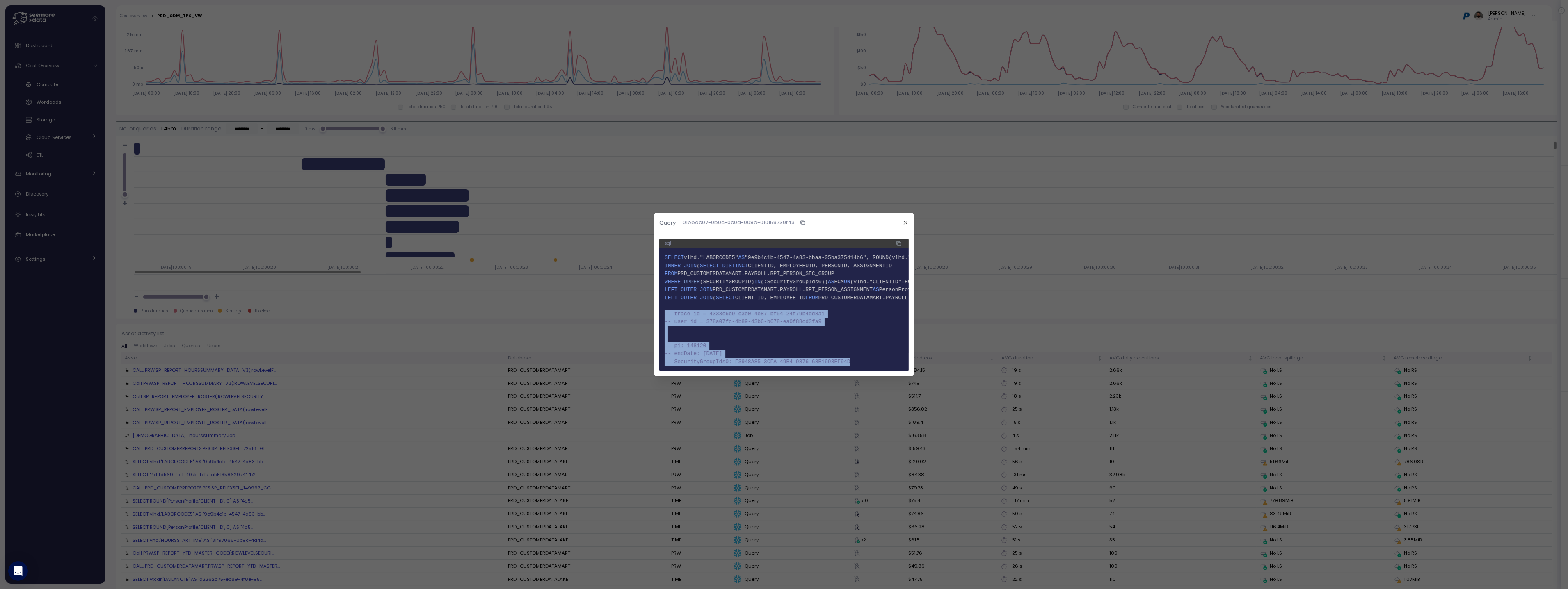
drag, startPoint x: 854, startPoint y: 362, endPoint x: 664, endPoint y: 312, distance: 196.5
click at [664, 312] on pre "1 SELECT vlhd."LABORCODE5" AS "9e9b4c1b-4547-4a83-bbaa-05ba375414b6", ROUND(vlh…" at bounding box center [784, 309] width 249 height 122
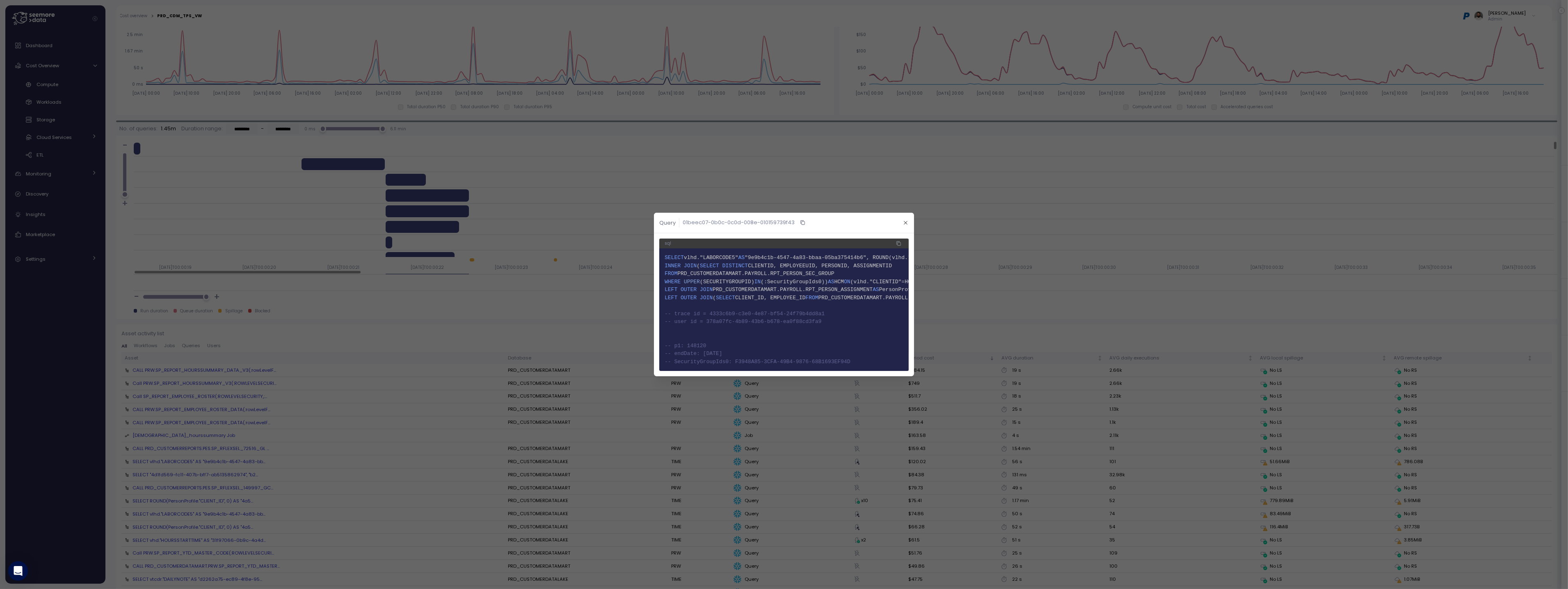
click at [900, 225] on header "Query 01beec07-0b0c-0c0d-008e-010159739f43" at bounding box center [784, 223] width 260 height 21
click at [905, 225] on icon "button" at bounding box center [906, 223] width 6 height 6
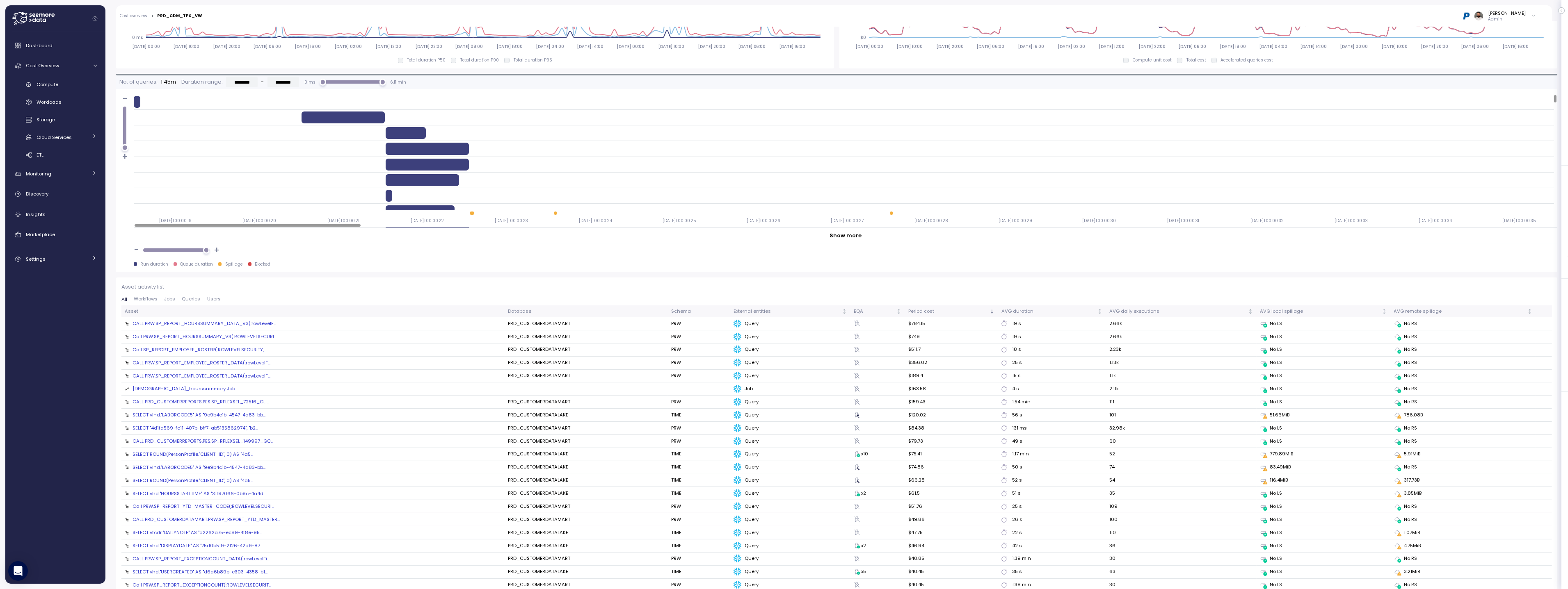
scroll to position [655, 0]
click at [200, 416] on div "SELECT vlhd."LABORCODE5" AS "9e9b4c1b-4547-4a83-bb..." at bounding box center [199, 417] width 133 height 6
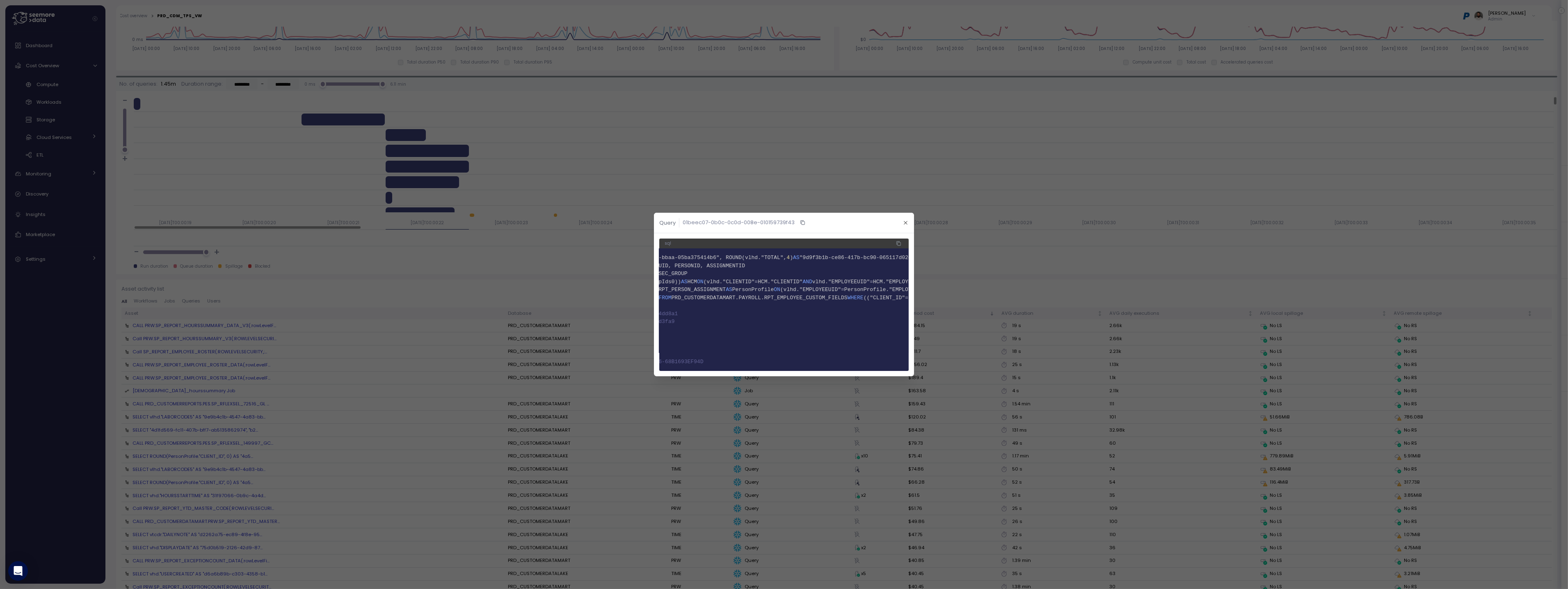
scroll to position [0, 0]
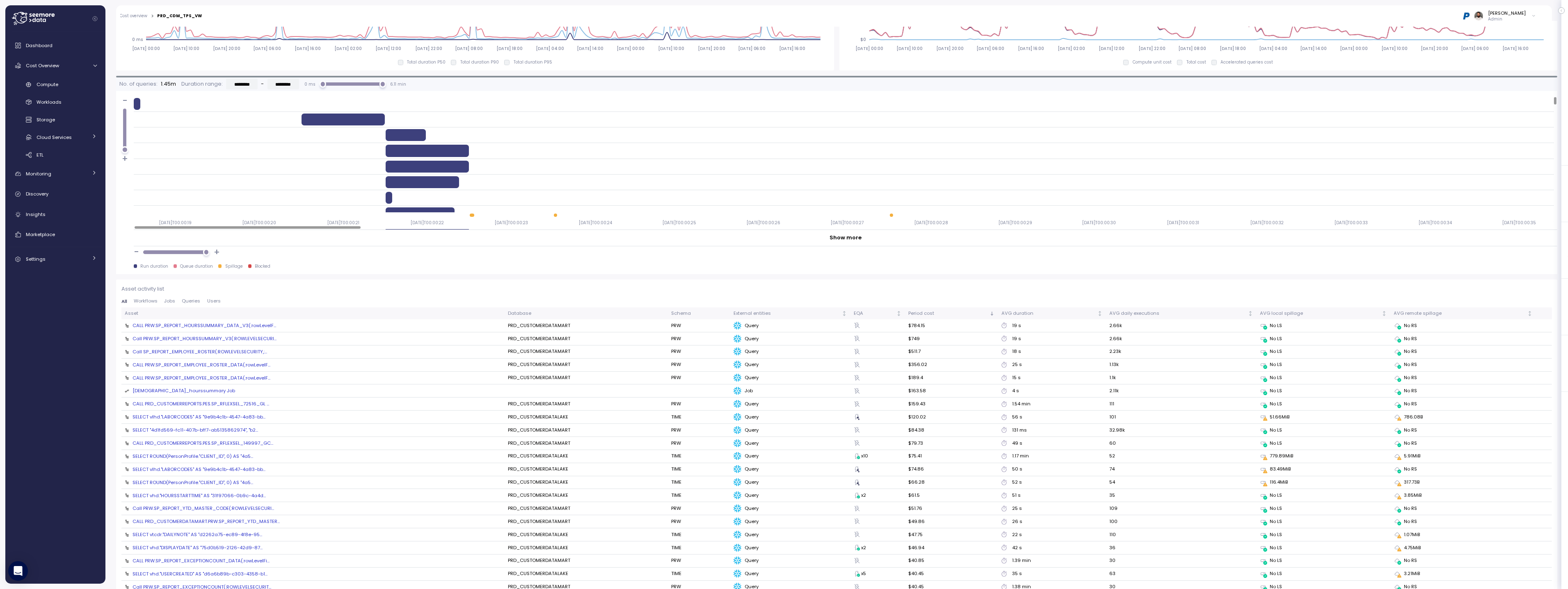
click at [226, 430] on div "SELECT "4d1fd569-fc11-407b-bff7-ab5135862974", "b2..." at bounding box center [195, 430] width 126 height 6
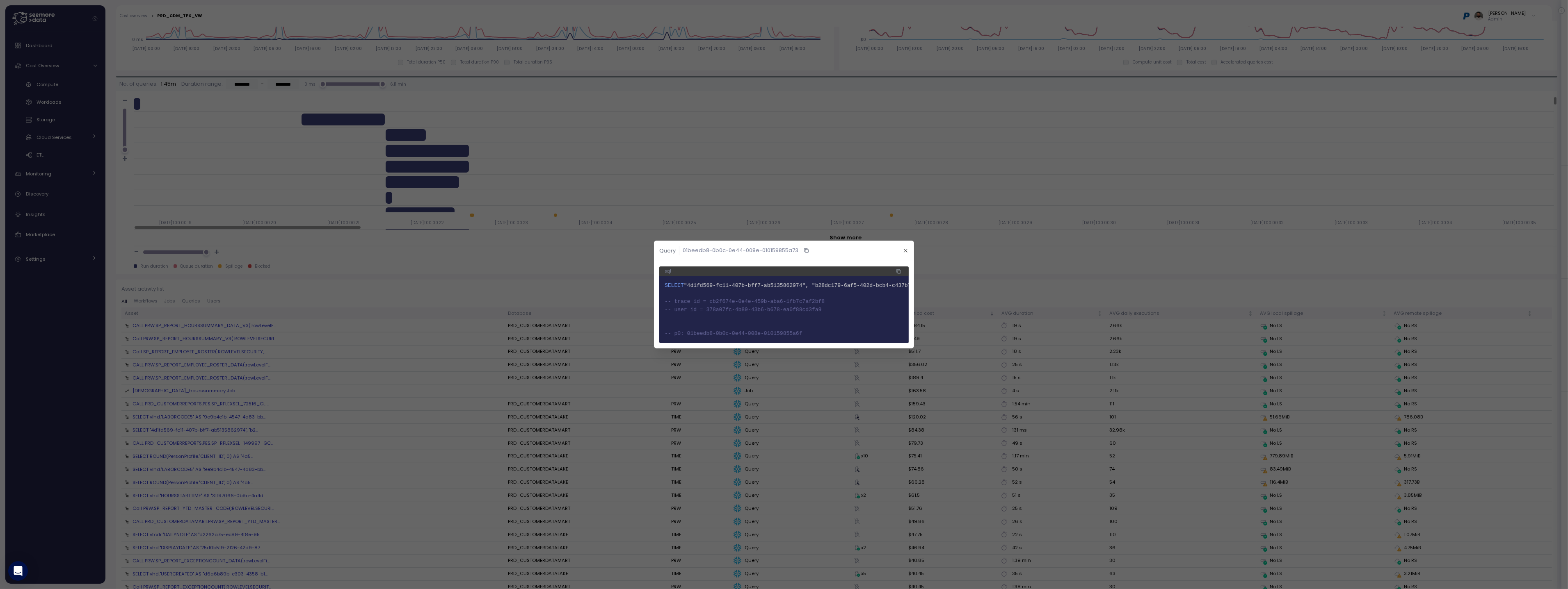
click at [185, 488] on div at bounding box center [784, 294] width 1568 height 589
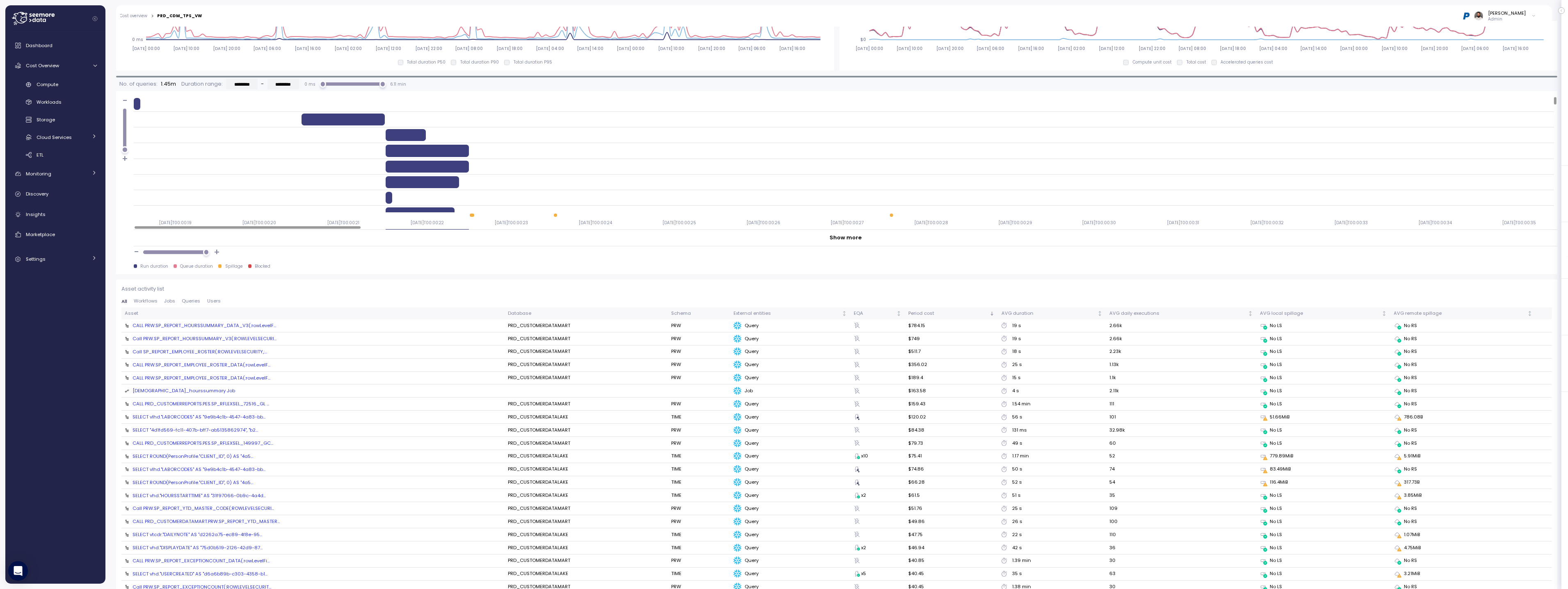
click at [193, 466] on div "SELECT vlhd."LABORCODE5" AS "9e9b4c1b-4547-4a83-bb..." at bounding box center [199, 469] width 133 height 6
click at [253, 322] on div "CALL PRW.SP_REPORT_HOURSSUMMARY_DATA_V3(:rowLevelF..." at bounding box center [205, 325] width 144 height 6
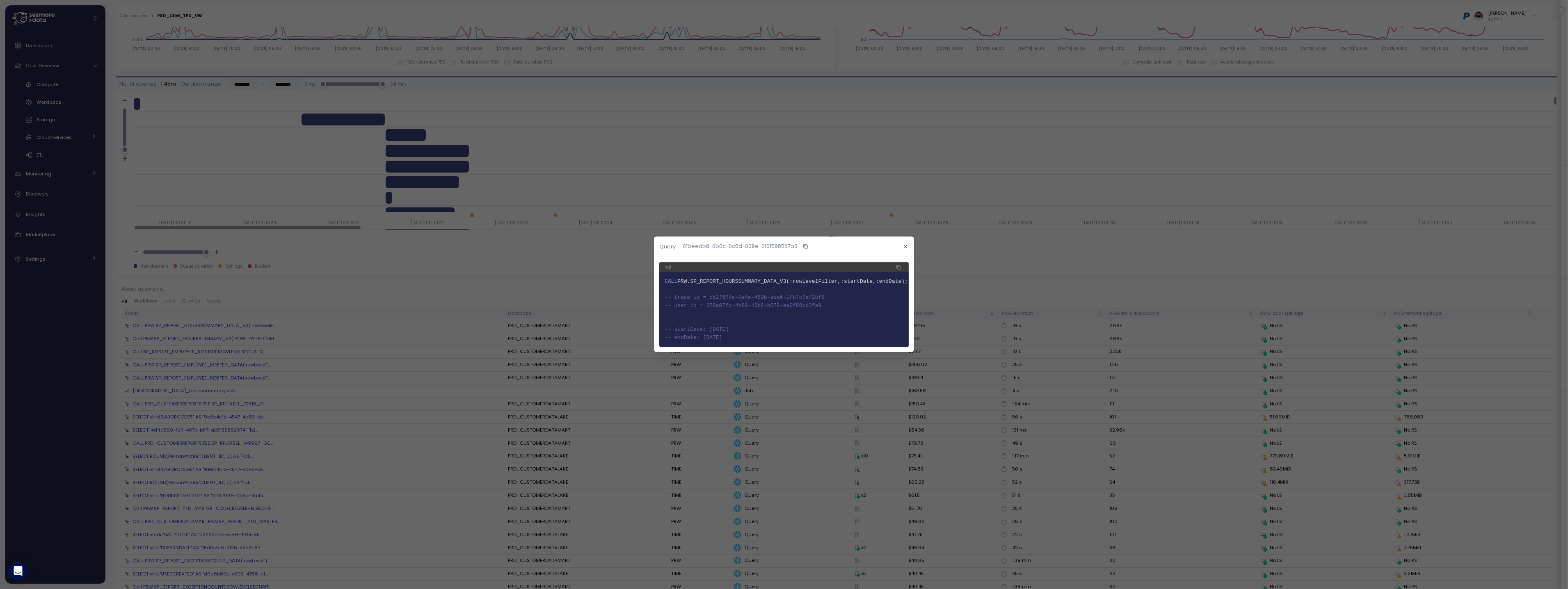
click at [267, 340] on div at bounding box center [784, 294] width 1568 height 589
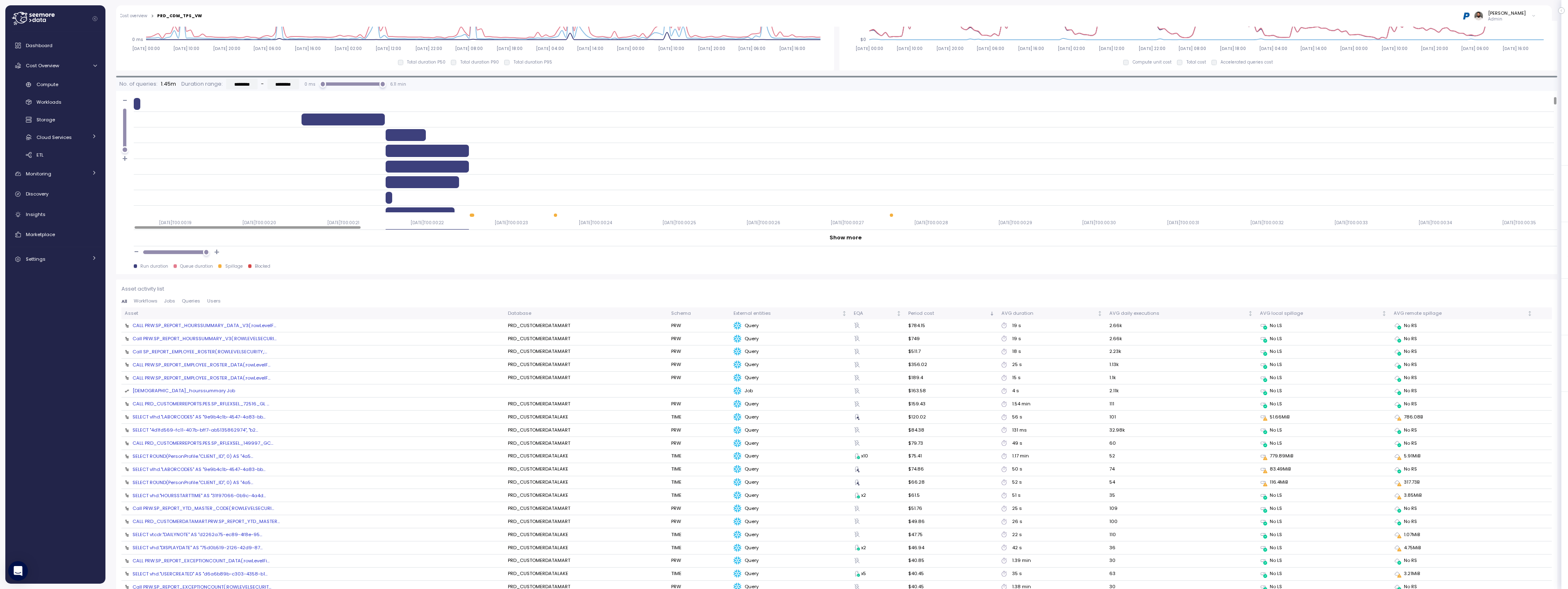
click at [267, 340] on div "Call PRW.SP_REPORT_HOURSSUMMARY_V3(:ROWLEVELSECURI..." at bounding box center [205, 339] width 144 height 6
click at [258, 339] on div "Call PRW.SP_REPORT_HOURSSUMMARY_V3(:ROWLEVELSECURI..." at bounding box center [205, 339] width 144 height 6
click at [249, 349] on div "Call SP_REPORT_EMPLOYEE_ROSTER(:ROWLEVELSECURITY,:..." at bounding box center [200, 352] width 134 height 6
click at [231, 352] on div "Call SP_REPORT_EMPLOYEE_ROSTER(:ROWLEVELSECURITY,:..." at bounding box center [200, 352] width 134 height 6
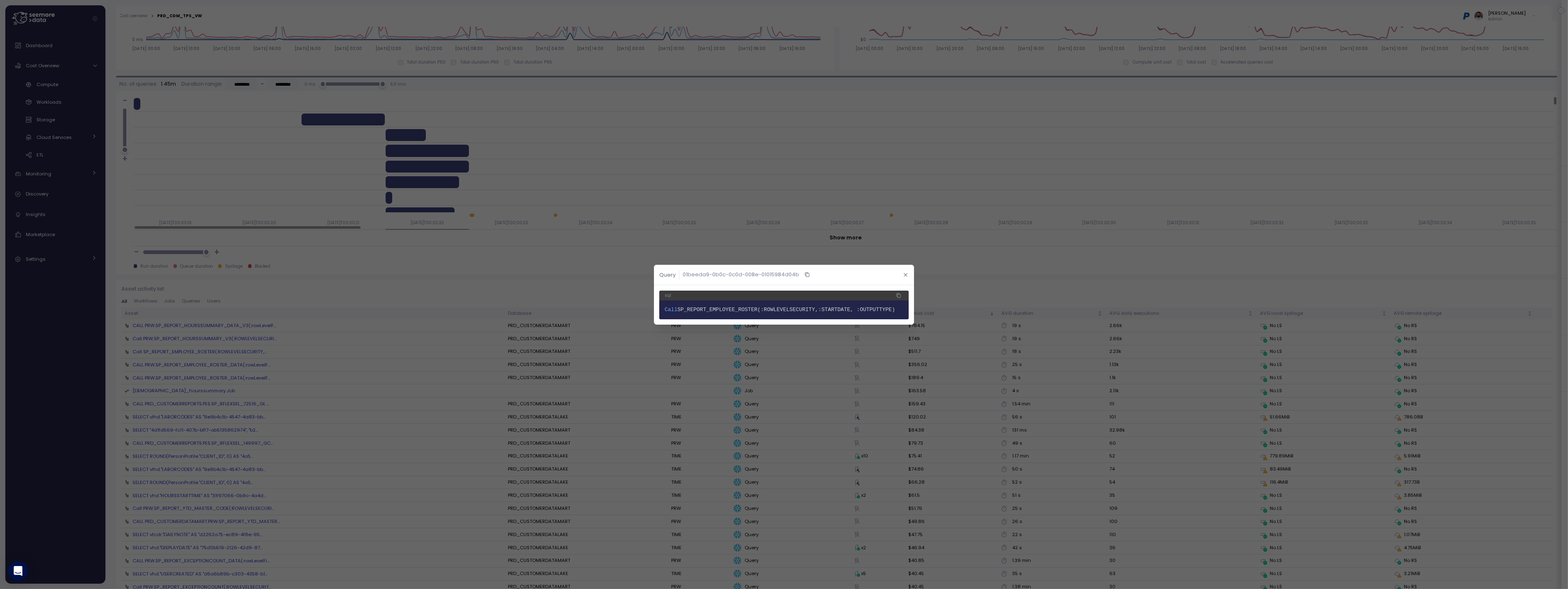
click at [905, 276] on icon "button" at bounding box center [906, 275] width 3 height 3
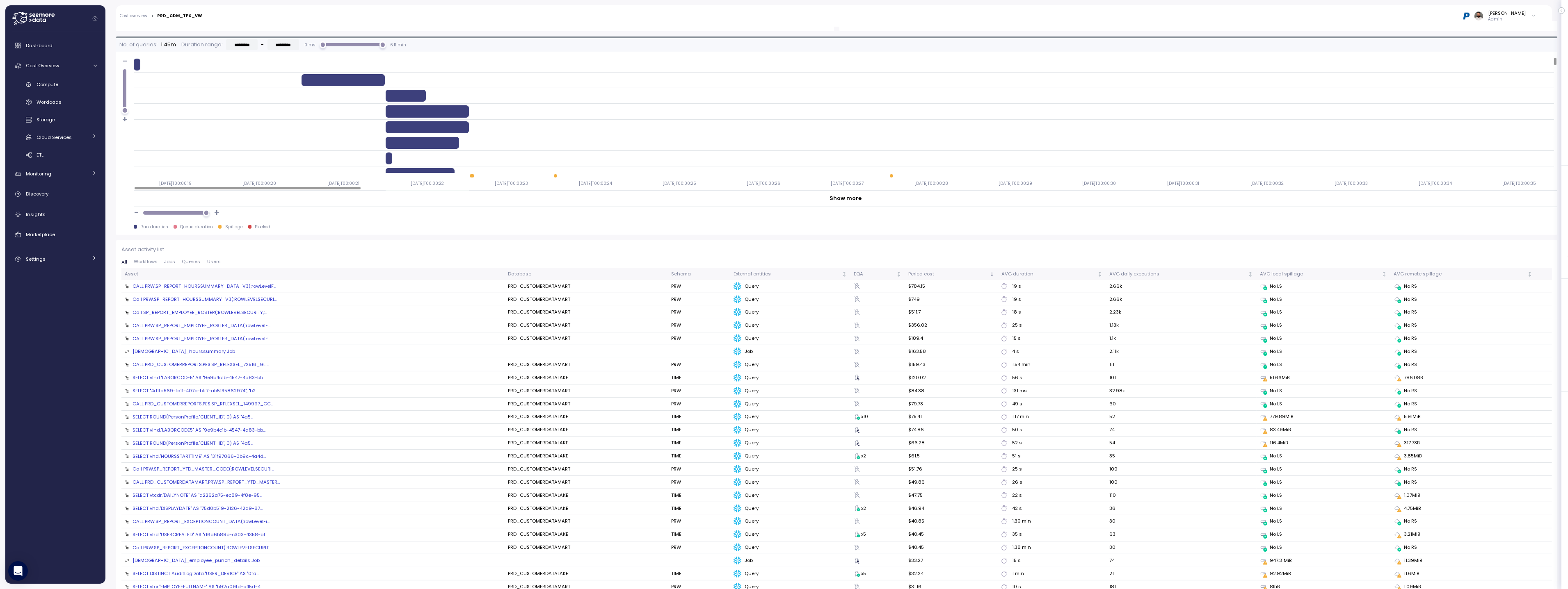
scroll to position [695, 0]
click at [197, 261] on span "Queries" at bounding box center [191, 261] width 18 height 5
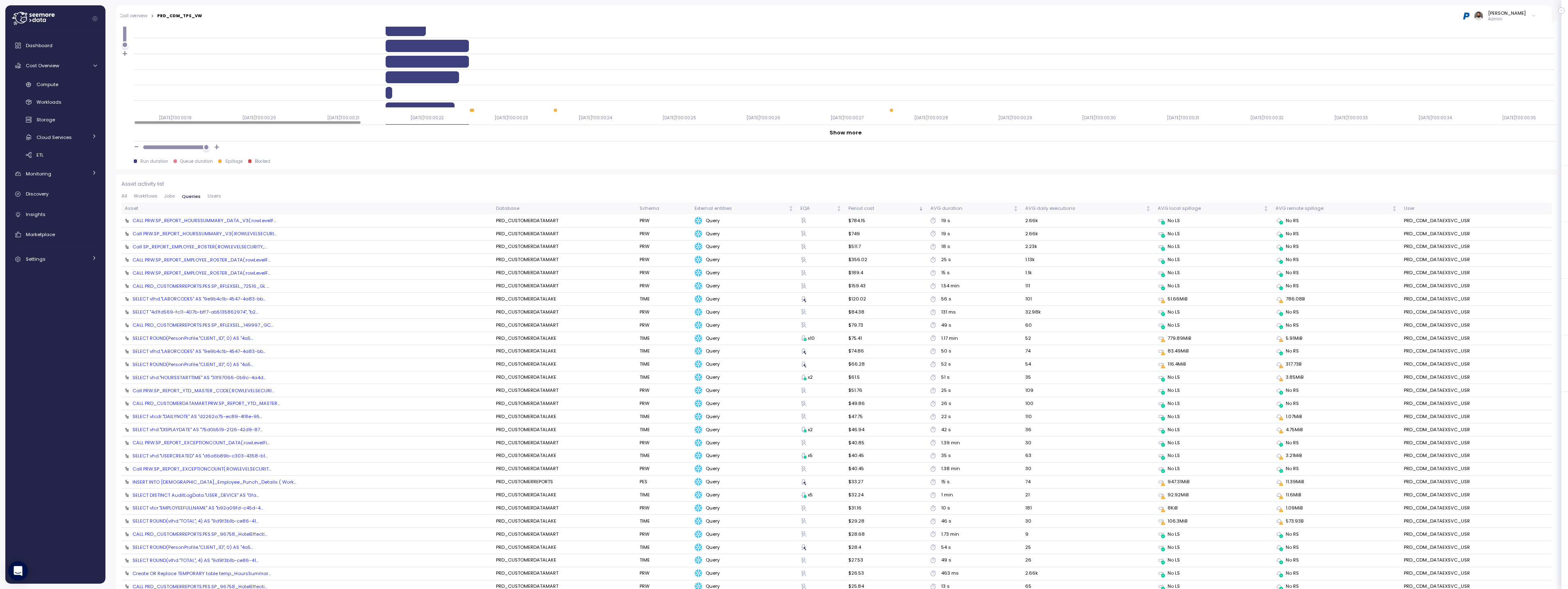
scroll to position [753, 0]
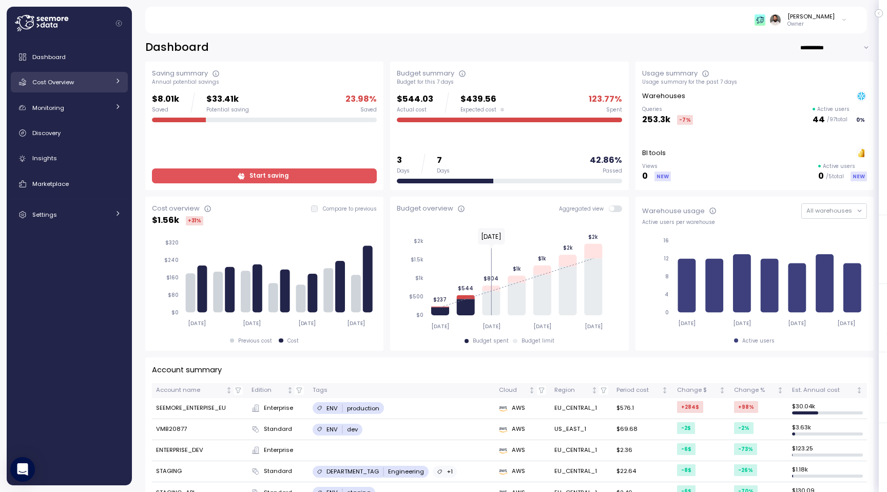
click at [77, 83] on div "Cost Overview" at bounding box center [70, 82] width 77 height 10
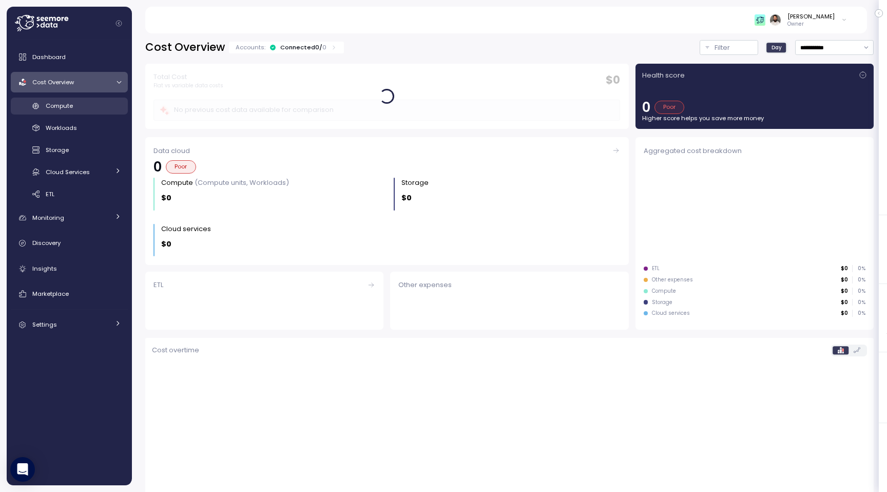
click at [84, 105] on div "Compute" at bounding box center [83, 106] width 75 height 10
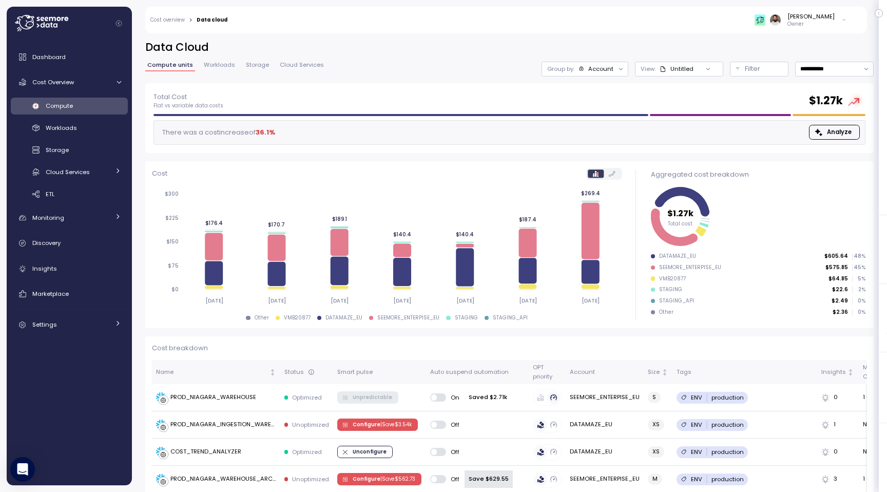
click at [226, 68] on span "Workloads" at bounding box center [219, 65] width 31 height 6
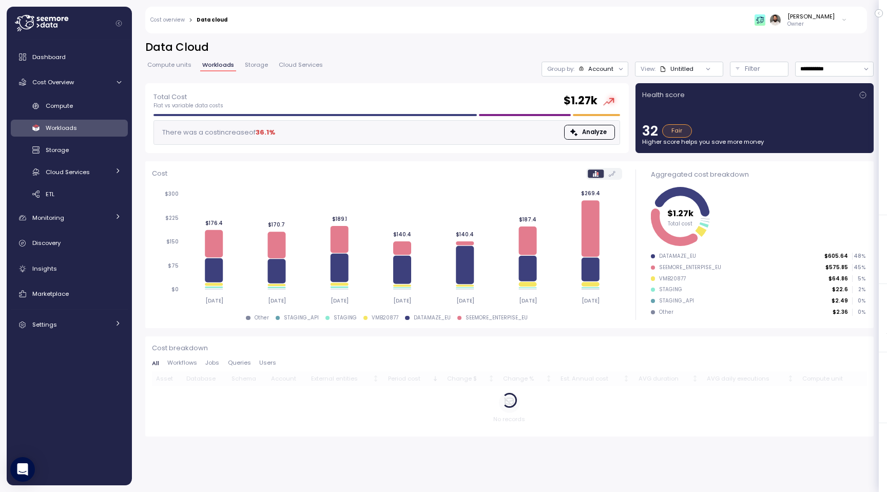
click at [245, 365] on span "Queries" at bounding box center [239, 363] width 23 height 6
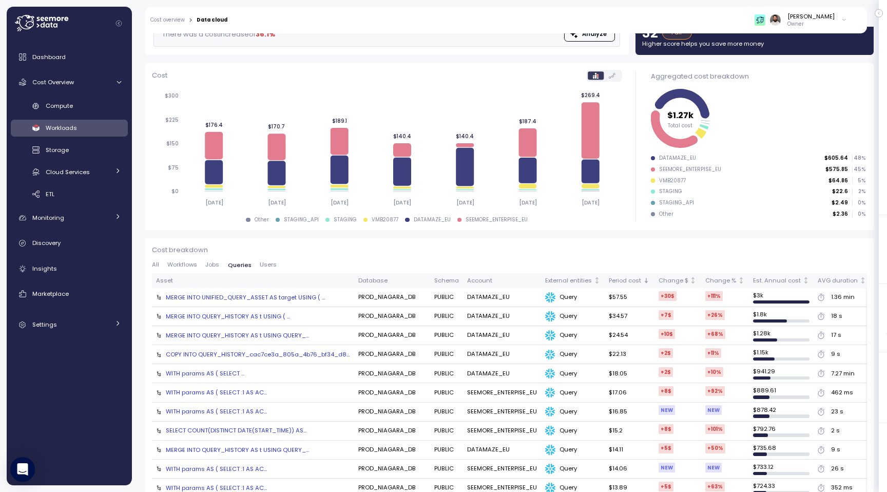
scroll to position [94, 0]
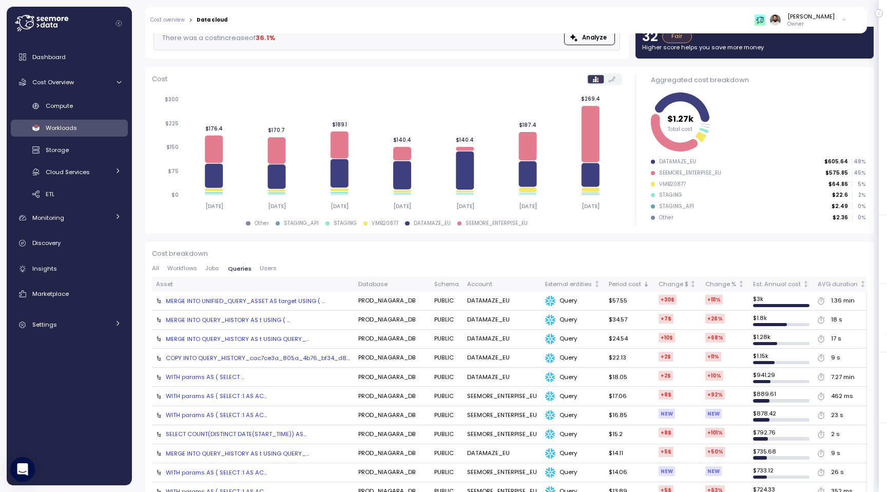
click at [224, 376] on div "WITH params AS ( SELECT ..." at bounding box center [205, 377] width 79 height 8
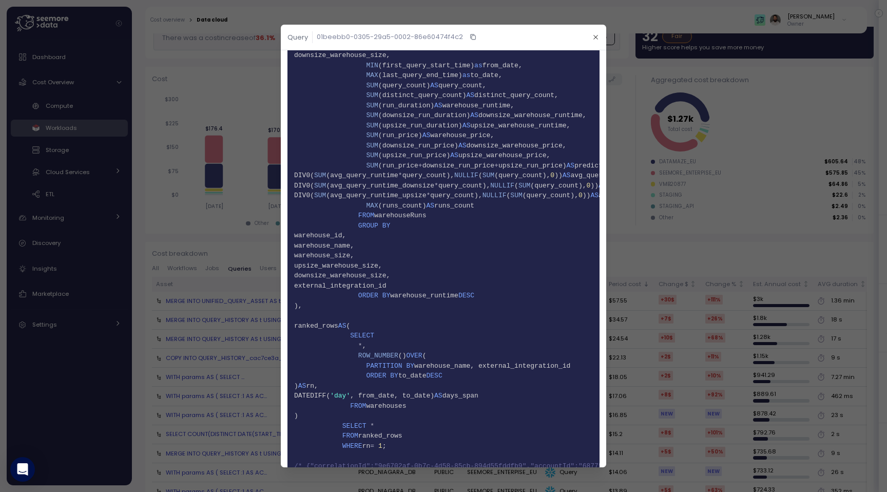
scroll to position [2825, 0]
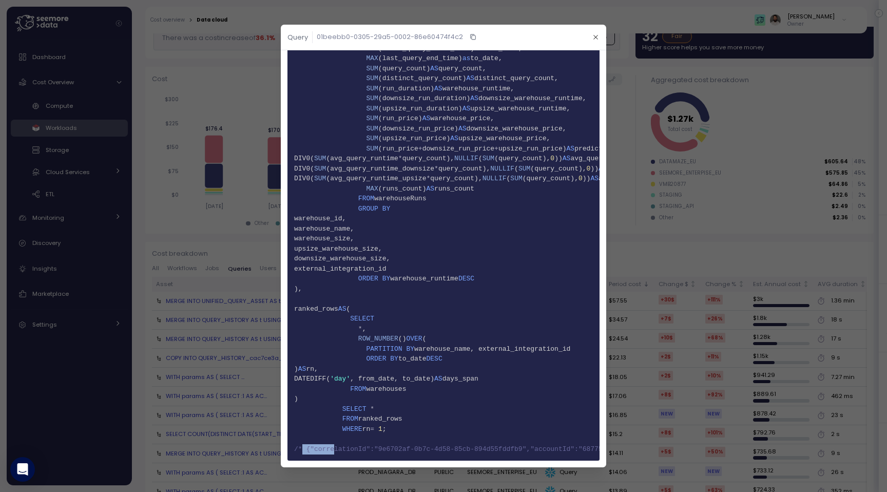
drag, startPoint x: 302, startPoint y: 451, endPoint x: 333, endPoint y: 451, distance: 30.8
click at [334, 451] on span "/* {"correlationId":"9e6702af-0b7c-4d58-85cb-894d55fddfb9","accountId":"68775d0…" at bounding box center [660, 449] width 733 height 8
click at [333, 451] on span "/* {"correlationId":"9e6702af-0b7c-4d58-85cb-894d55fddfb9","accountId":"68775d0…" at bounding box center [660, 449] width 733 height 8
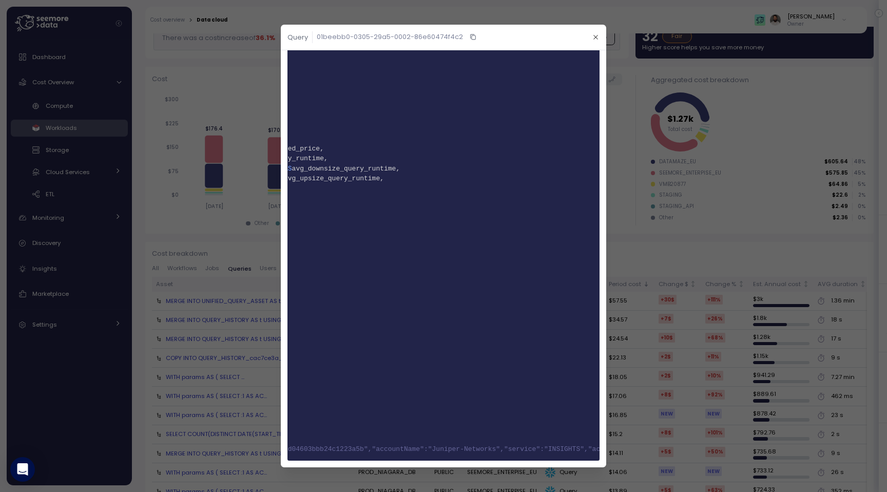
scroll to position [0, 383]
click at [489, 445] on span "/* {"correlationId":"9e6702af-0b7c-4d58-85cb-894d55fddfb9","accountId":"68775d0…" at bounding box center [277, 449] width 733 height 8
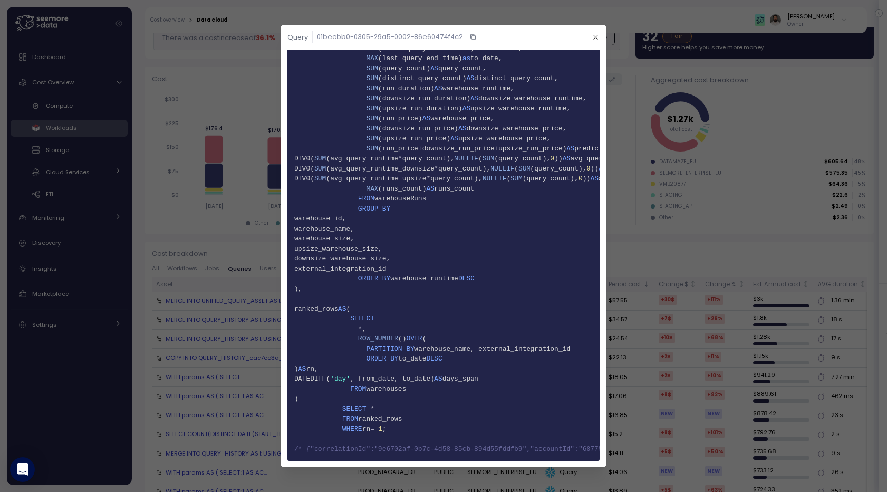
scroll to position [0, 302]
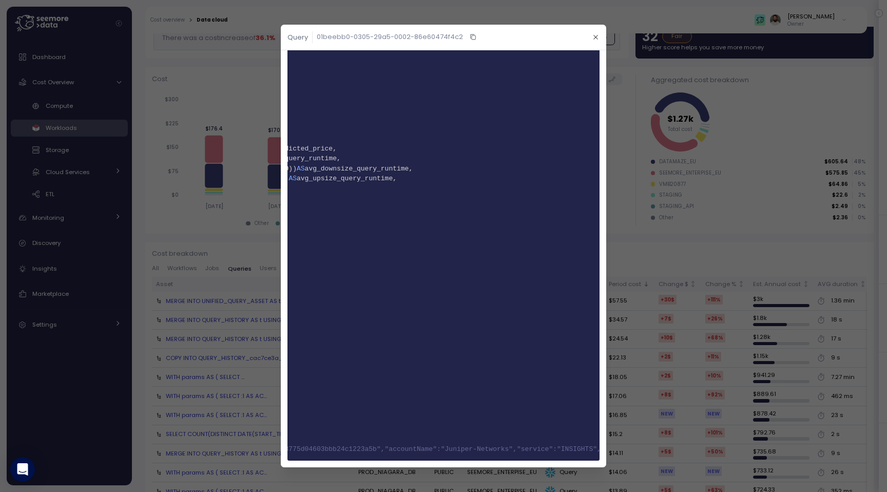
click at [599, 45] on header "Query 01beebb0-0305-29a5-0002-86e60474f4c2" at bounding box center [443, 38] width 325 height 26
click at [596, 38] on icon "button" at bounding box center [595, 37] width 7 height 7
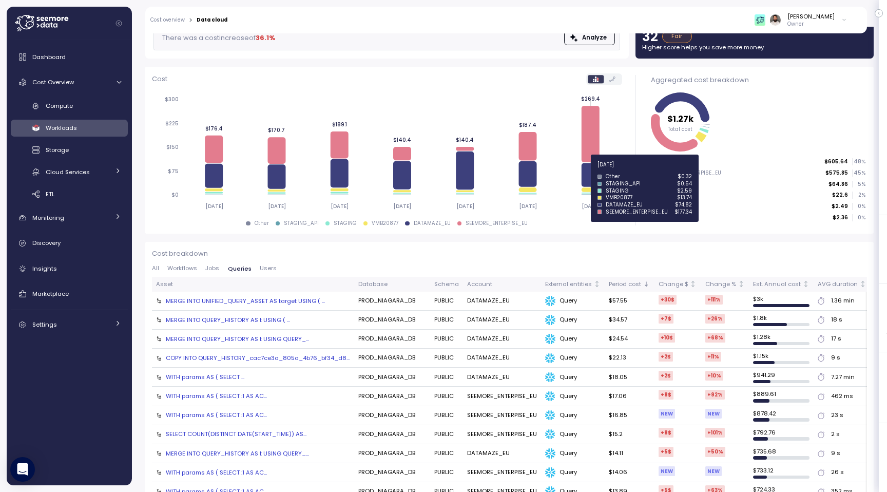
scroll to position [0, 0]
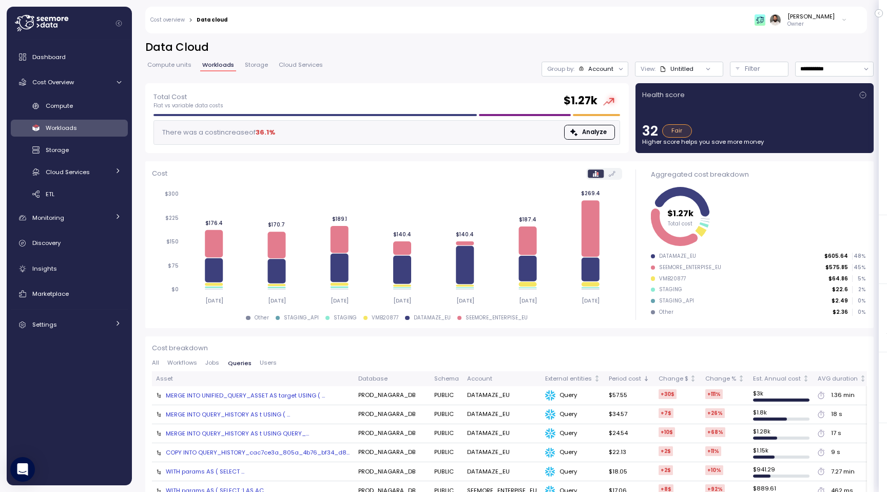
click at [606, 65] on div "Account" at bounding box center [600, 69] width 25 height 8
click at [592, 105] on p "Tags" at bounding box center [590, 108] width 15 height 8
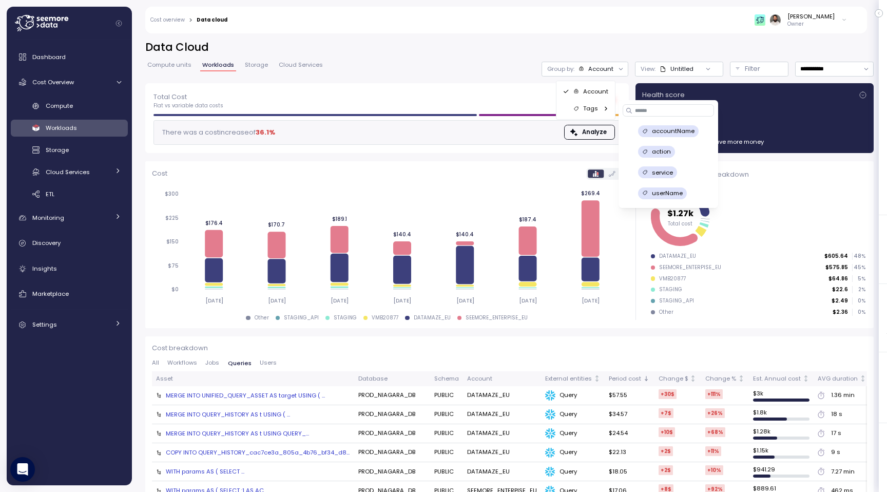
click at [654, 149] on p "action" at bounding box center [661, 151] width 19 height 8
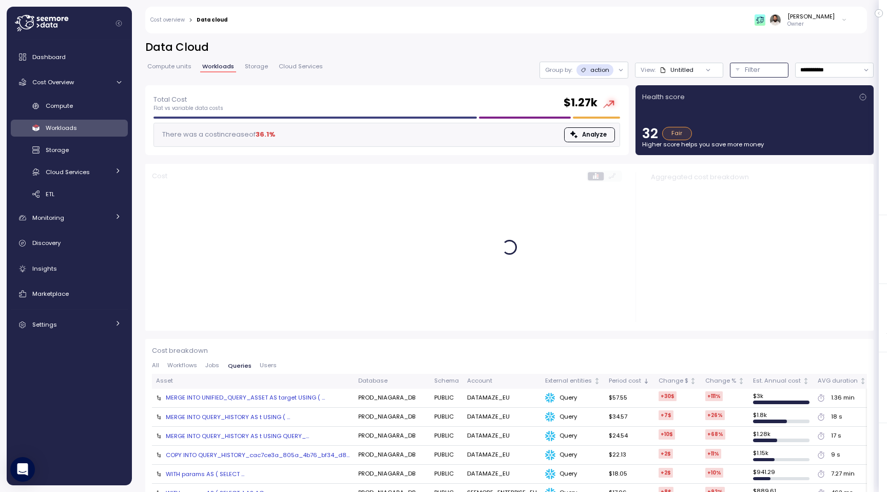
click at [752, 76] on button "Filter" at bounding box center [759, 70] width 59 height 15
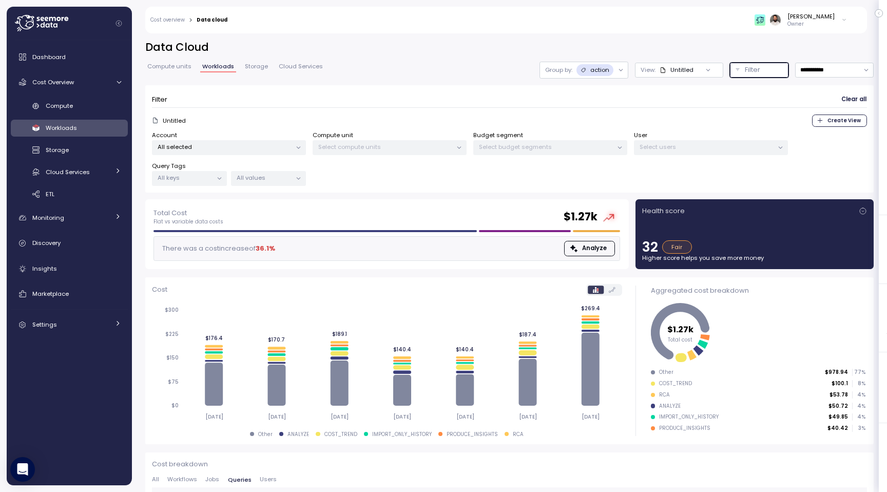
click at [248, 173] on p "All values" at bounding box center [264, 177] width 55 height 8
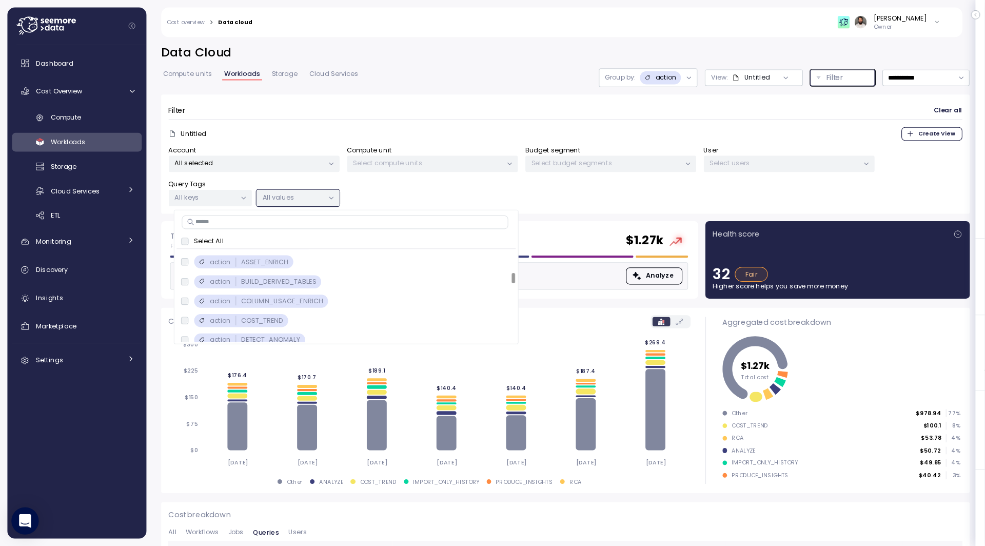
scroll to position [795, 0]
click at [238, 246] on p "BUILD_DERIVED_TABLES" at bounding box center [251, 244] width 68 height 8
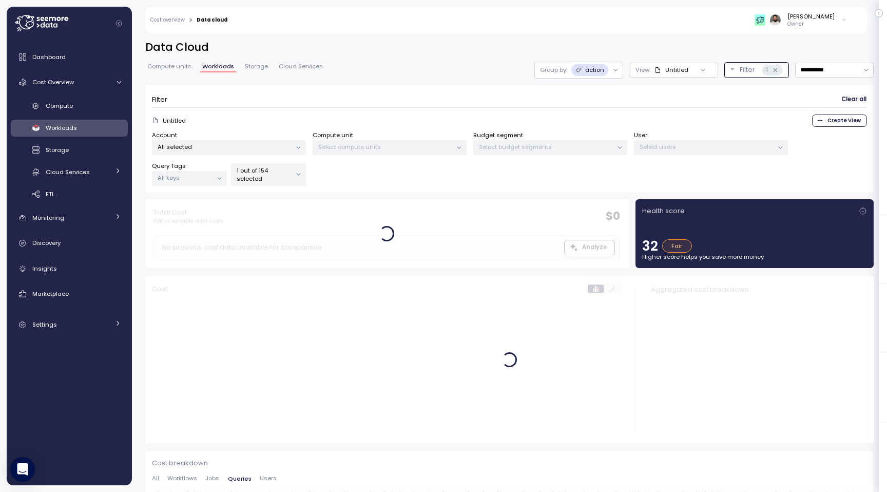
click at [419, 167] on div "Account All selected Compute unit Select compute units Budget segment Select bu…" at bounding box center [509, 158] width 715 height 55
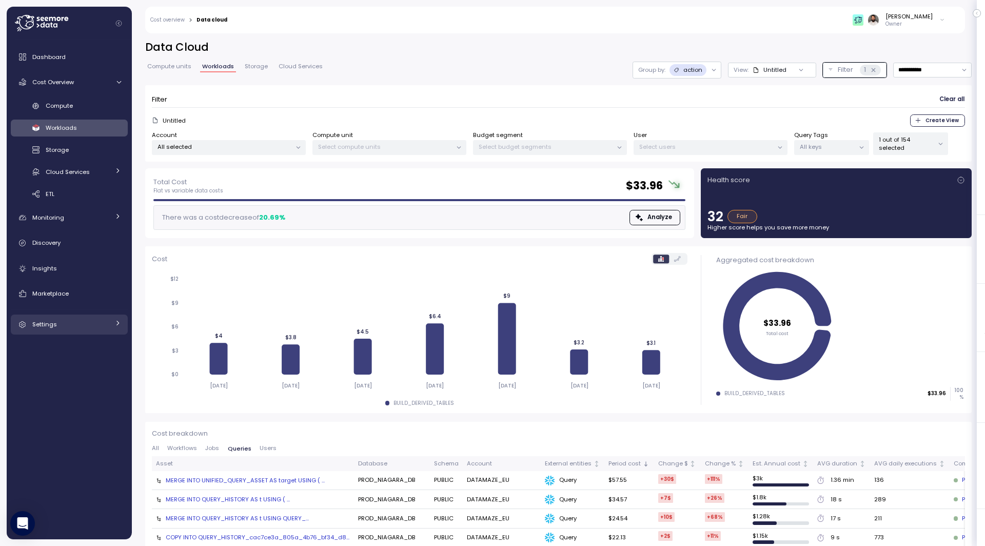
click at [83, 319] on div "Settings" at bounding box center [70, 324] width 77 height 10
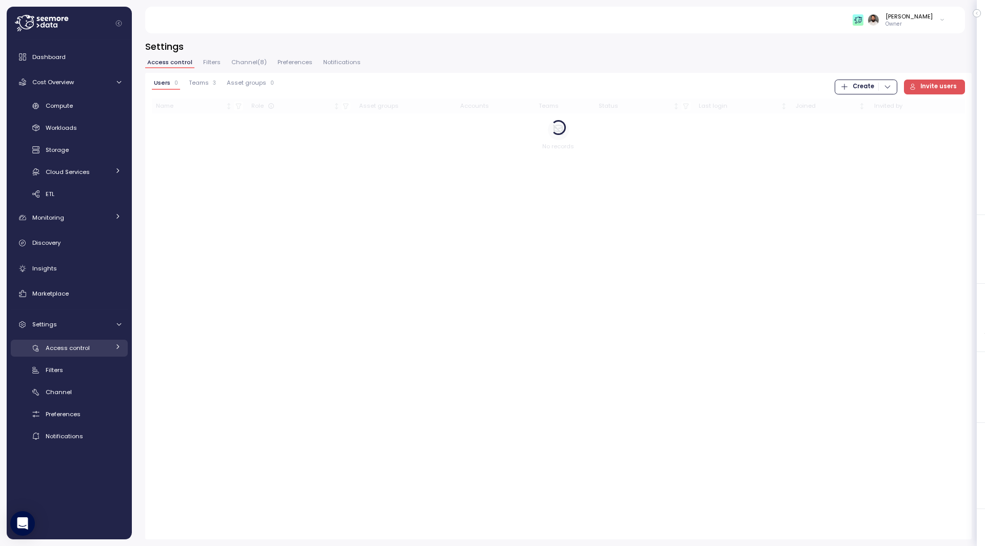
click at [84, 343] on div "Access control" at bounding box center [78, 348] width 64 height 10
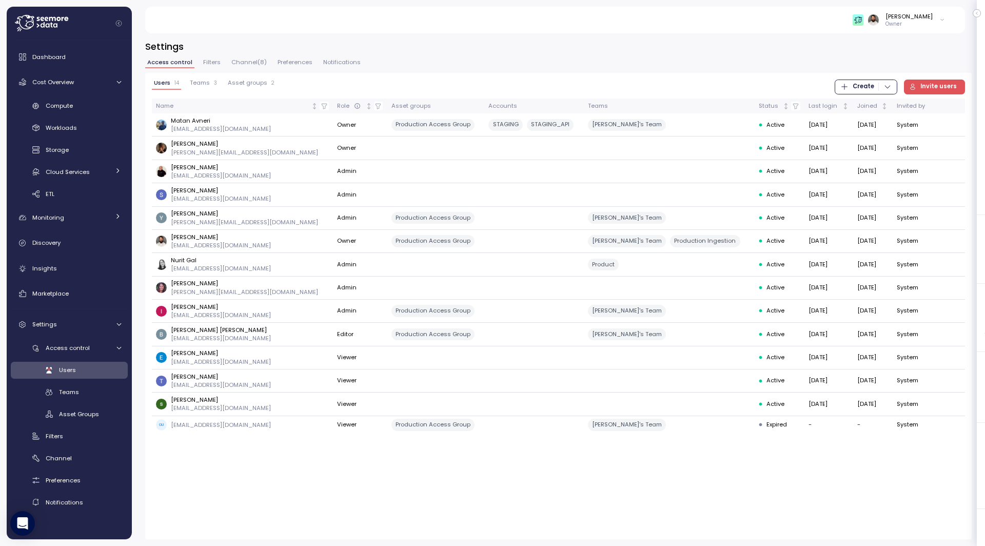
click at [241, 83] on span "Asset groups" at bounding box center [248, 83] width 40 height 6
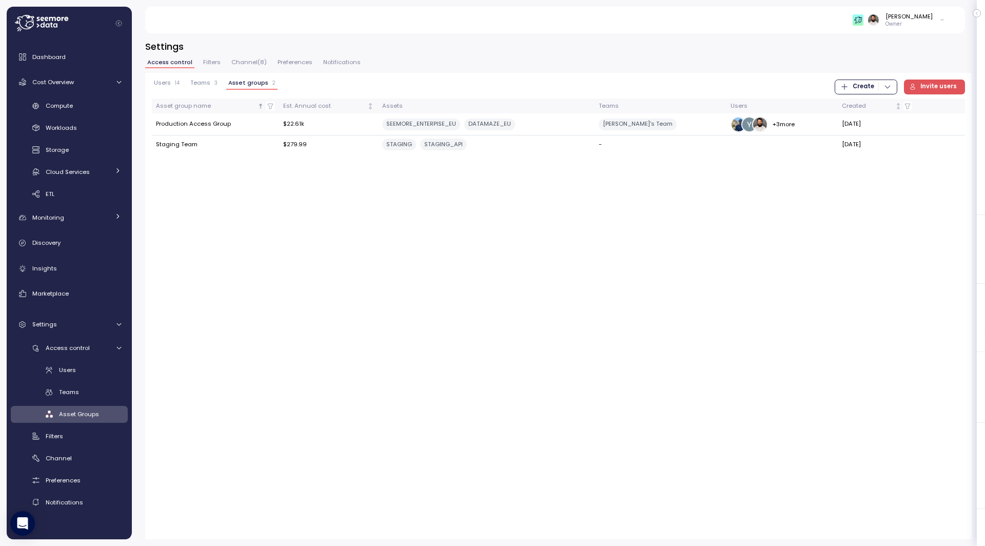
click at [210, 60] on span "Filters" at bounding box center [211, 63] width 17 height 6
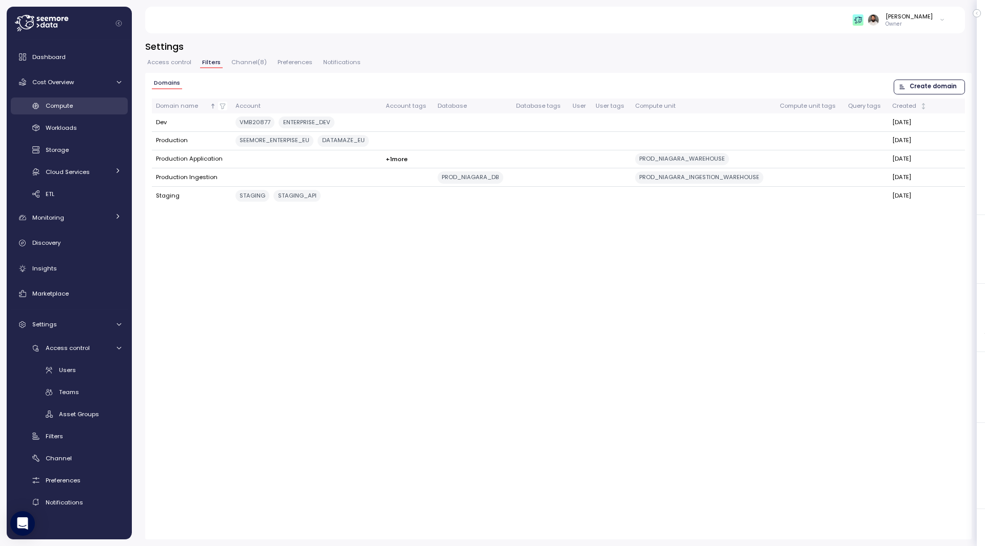
click at [103, 102] on div "Compute" at bounding box center [83, 106] width 75 height 10
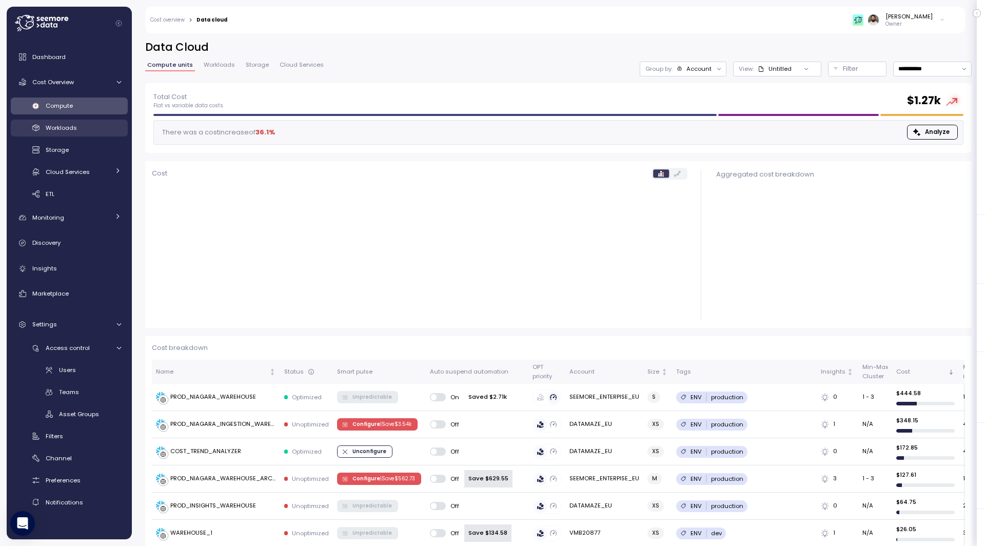
click at [94, 130] on div "Workloads" at bounding box center [83, 128] width 75 height 10
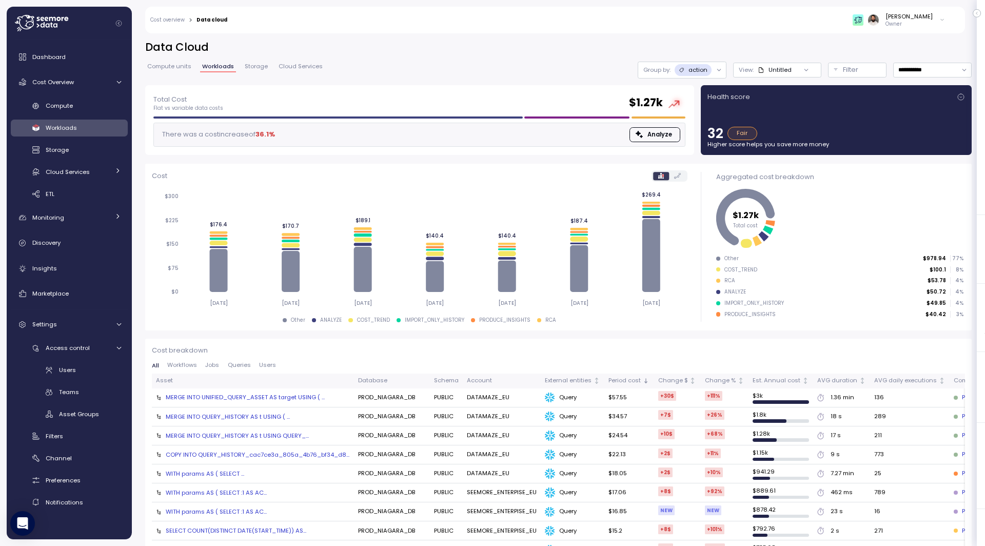
click at [661, 68] on p "Group by:" at bounding box center [657, 70] width 27 height 8
click at [687, 111] on p "Tags" at bounding box center [687, 110] width 15 height 8
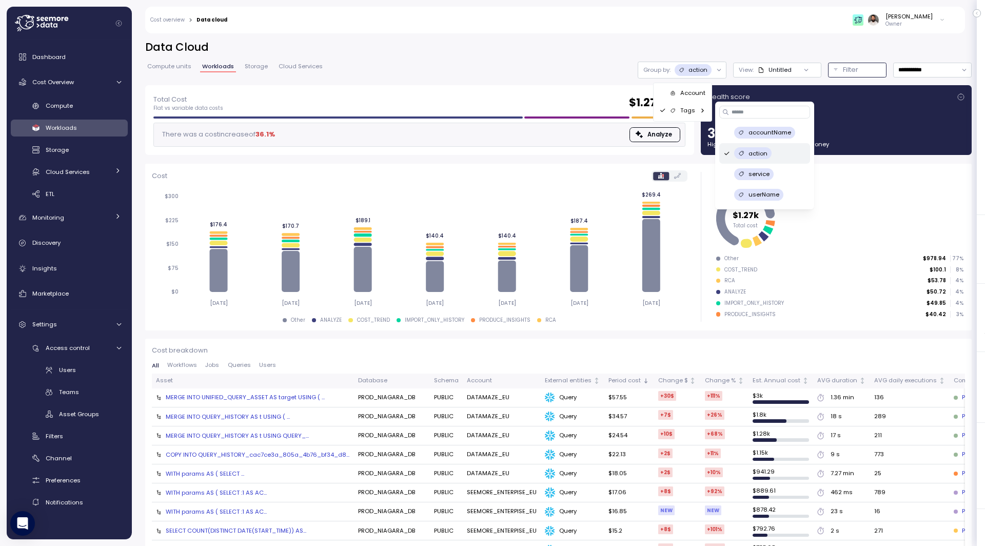
click at [839, 67] on button "Filter" at bounding box center [857, 70] width 59 height 15
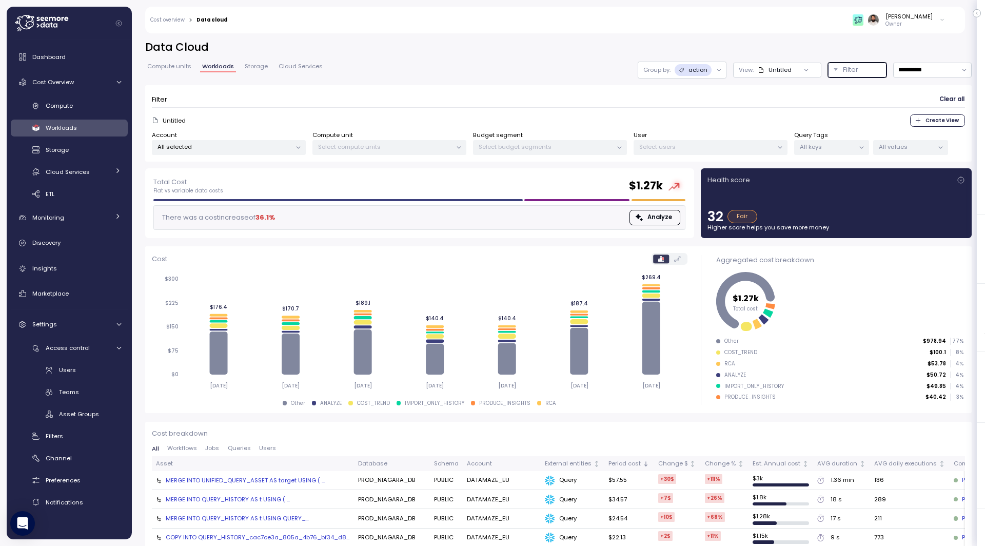
click at [875, 145] on div "All values" at bounding box center [910, 147] width 75 height 15
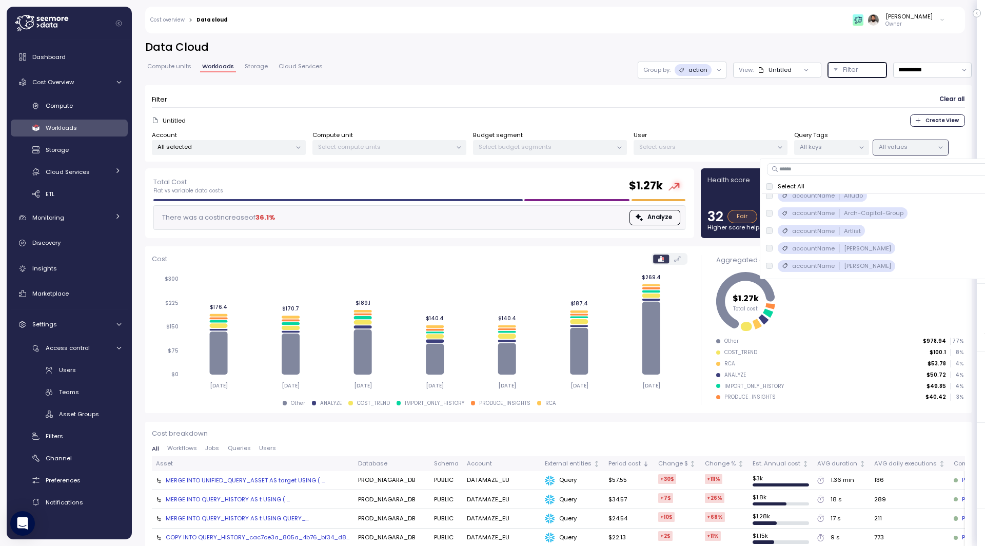
scroll to position [1, 0]
click at [841, 170] on input at bounding box center [914, 169] width 294 height 12
type input "***"
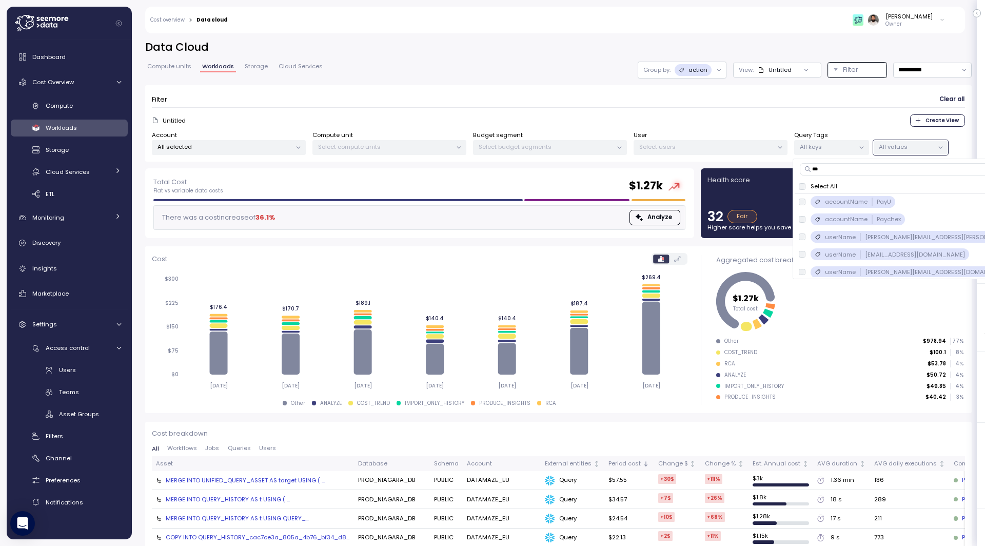
click at [864, 216] on p "accountName" at bounding box center [846, 219] width 43 height 8
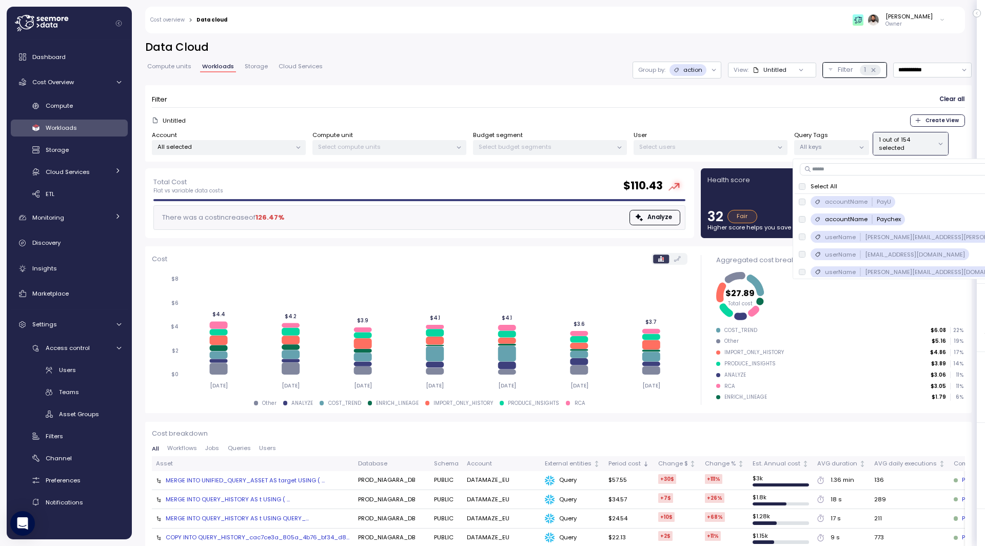
click at [250, 476] on div "MERGE INTO UNIFIED_QUERY_ASSET AS target USING ( ..." at bounding box center [245, 480] width 159 height 8
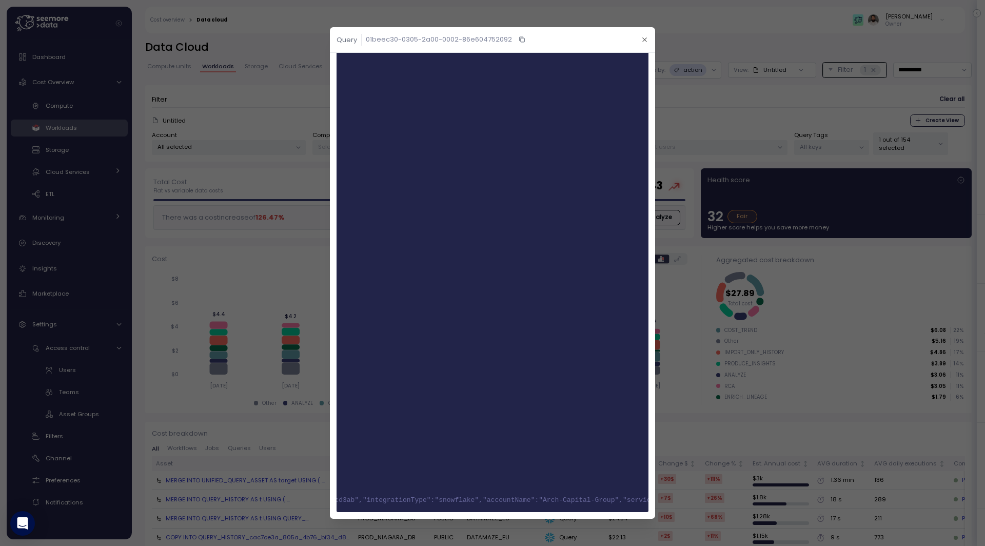
scroll to position [0, 527]
click at [743, 131] on div at bounding box center [492, 273] width 985 height 546
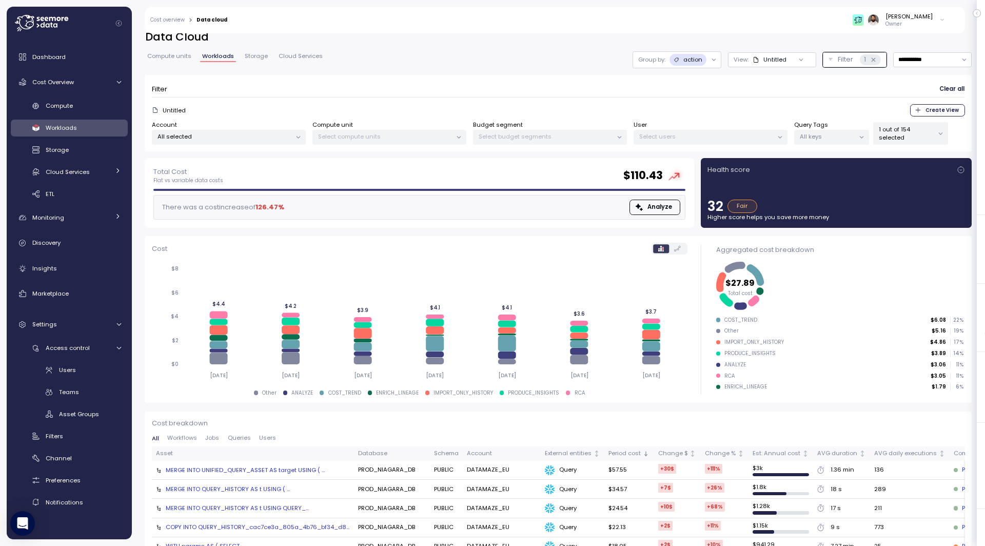
scroll to position [0, 0]
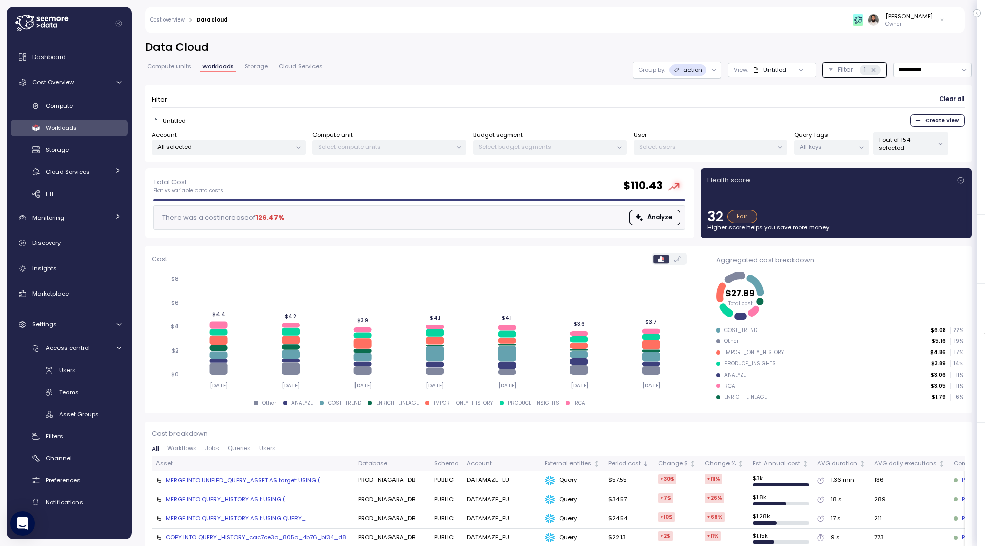
click at [173, 66] on span "Compute units" at bounding box center [169, 67] width 44 height 6
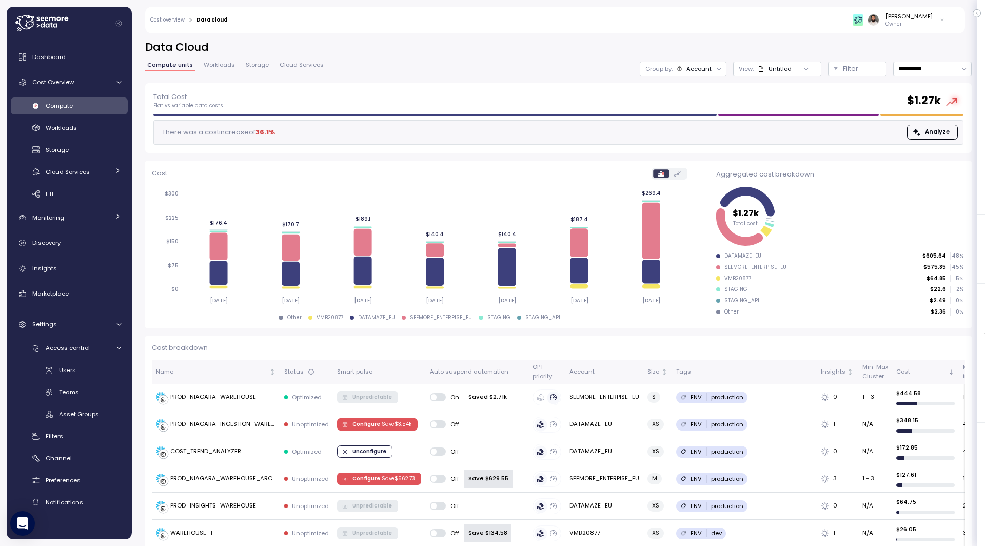
click at [216, 65] on span "Workloads" at bounding box center [219, 65] width 31 height 6
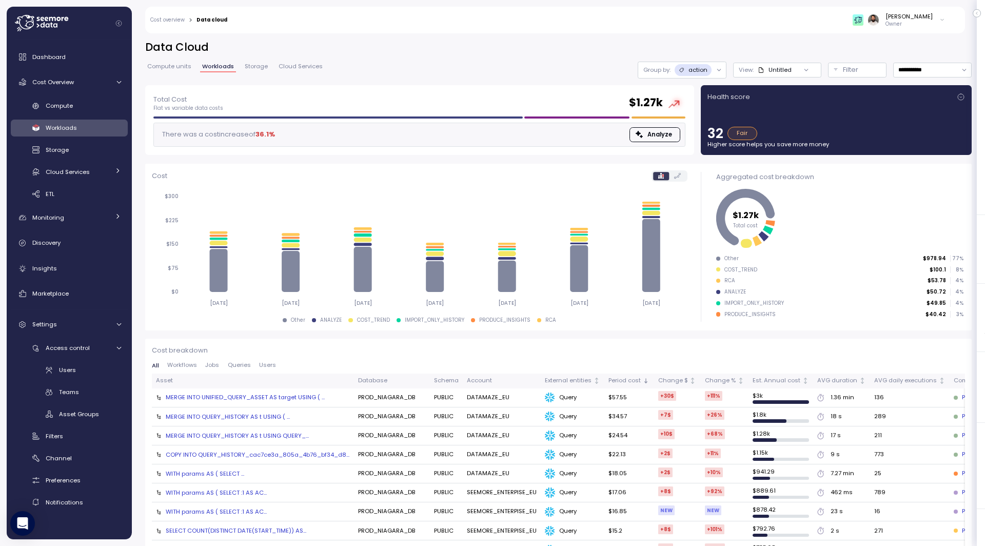
click at [250, 68] on span "Storage" at bounding box center [256, 67] width 23 height 6
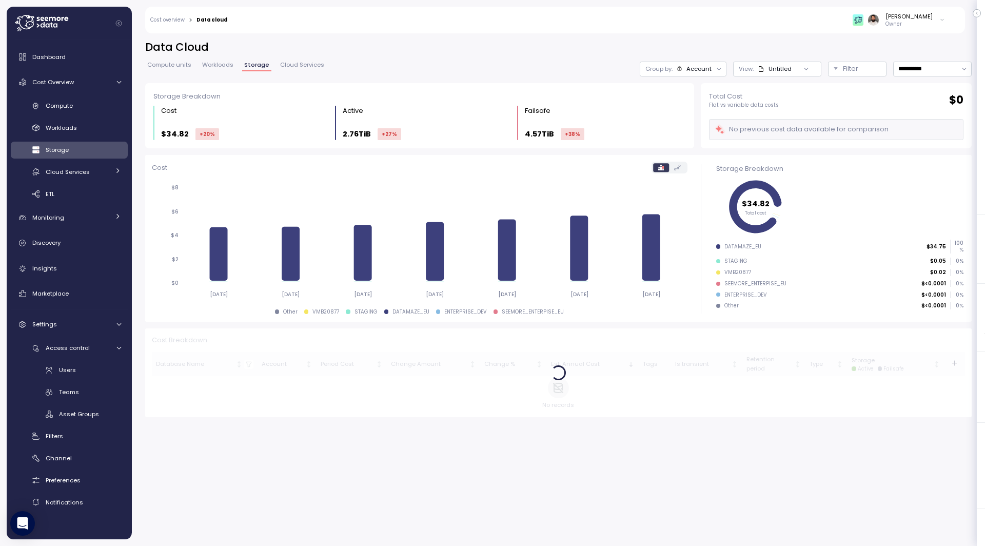
click at [167, 67] on span "Compute units" at bounding box center [169, 65] width 44 height 6
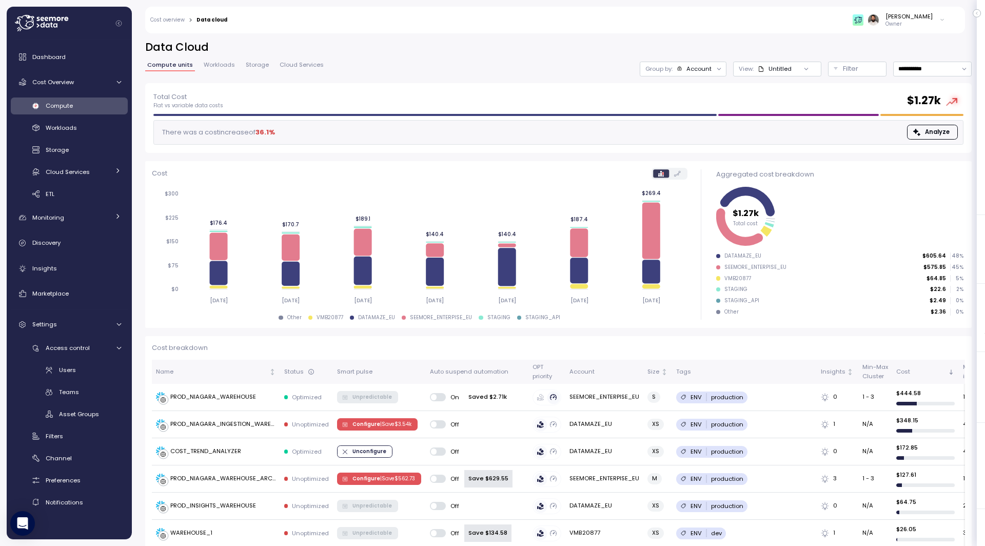
click at [220, 69] on link "Workloads" at bounding box center [219, 66] width 35 height 9
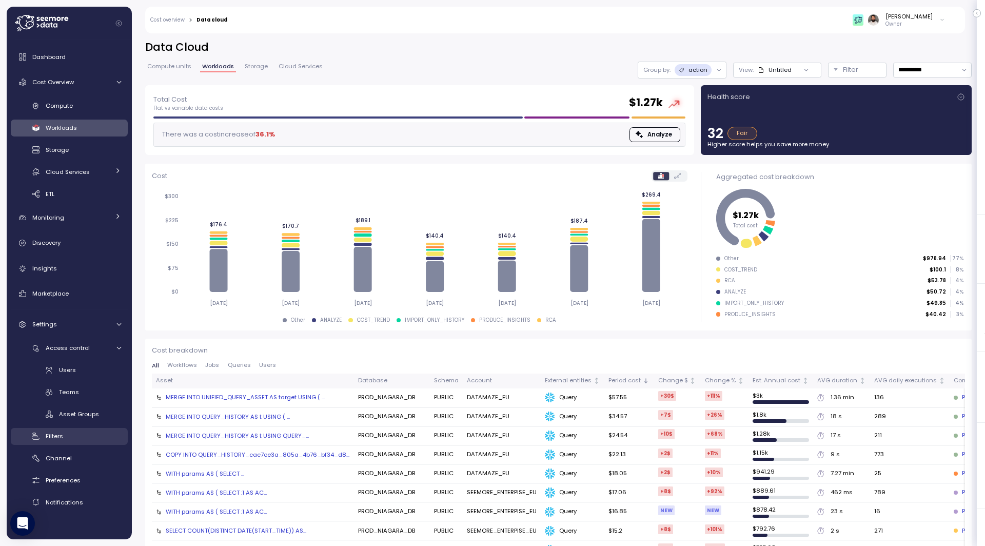
click at [82, 435] on div "Filters" at bounding box center [83, 436] width 75 height 10
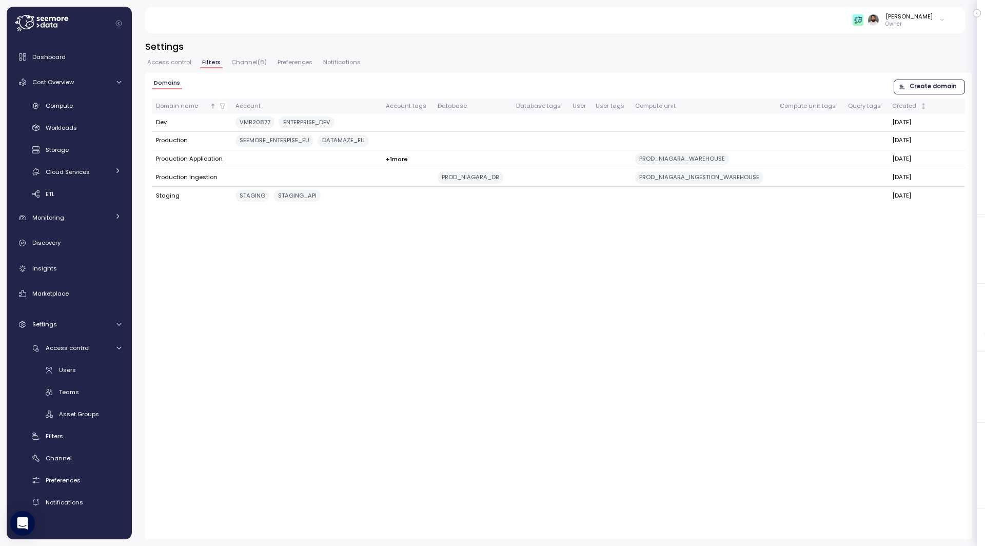
click at [886, 90] on span "Create domain" at bounding box center [933, 87] width 47 height 14
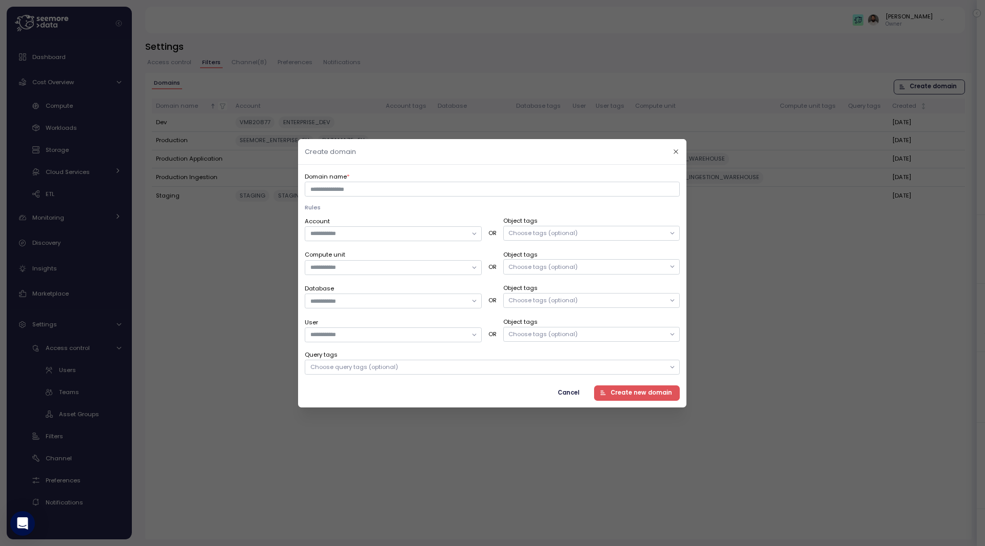
click at [434, 365] on div "Choose query tags (optional)" at bounding box center [492, 367] width 375 height 15
click at [376, 413] on icon "button" at bounding box center [377, 410] width 8 height 8
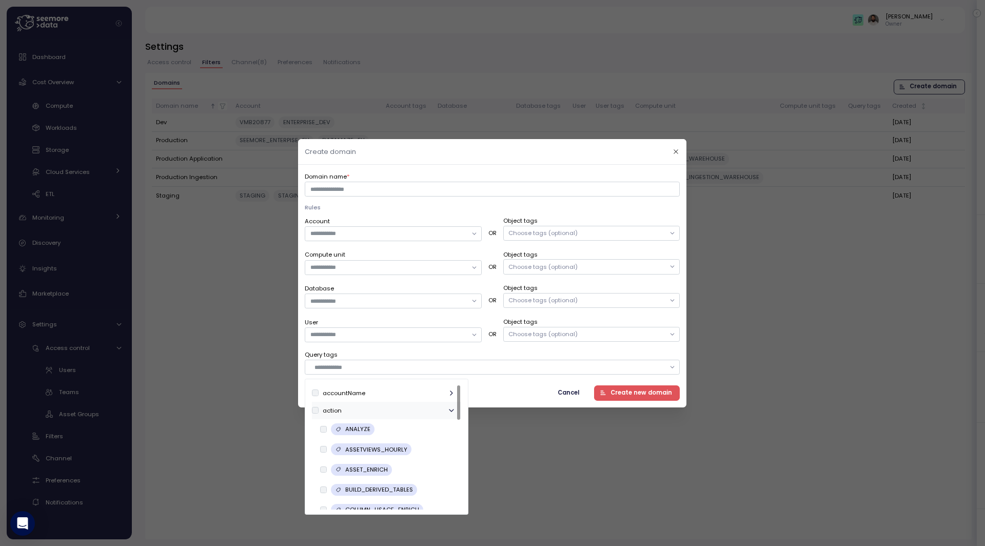
click at [376, 411] on div "action" at bounding box center [386, 410] width 149 height 17
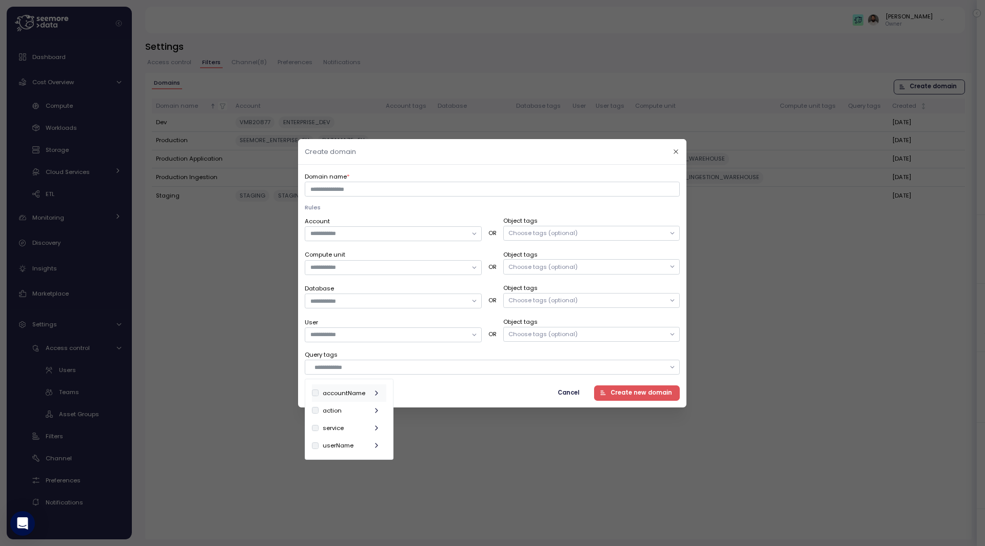
click at [372, 397] on div "accountName" at bounding box center [349, 392] width 74 height 17
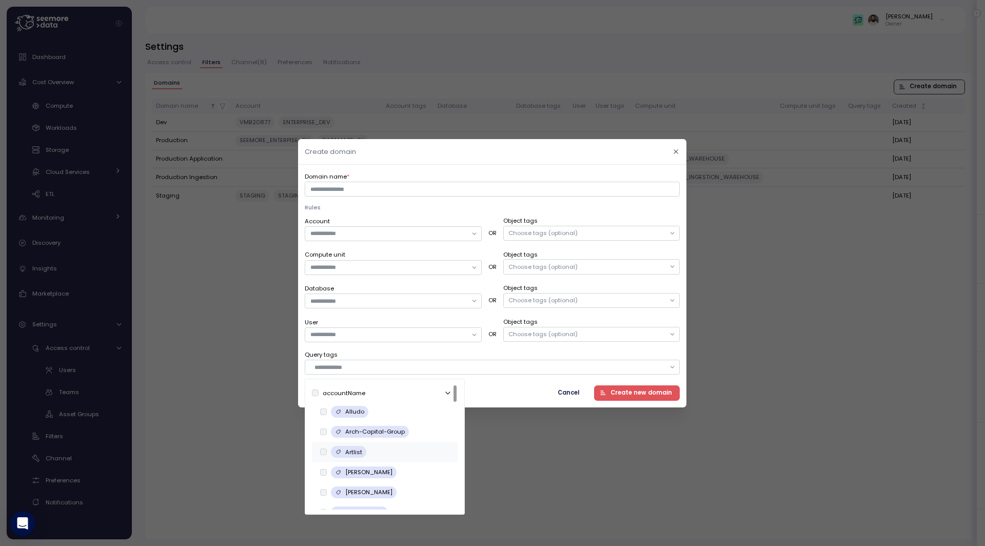
click at [355, 454] on p "Artlist" at bounding box center [353, 452] width 17 height 8
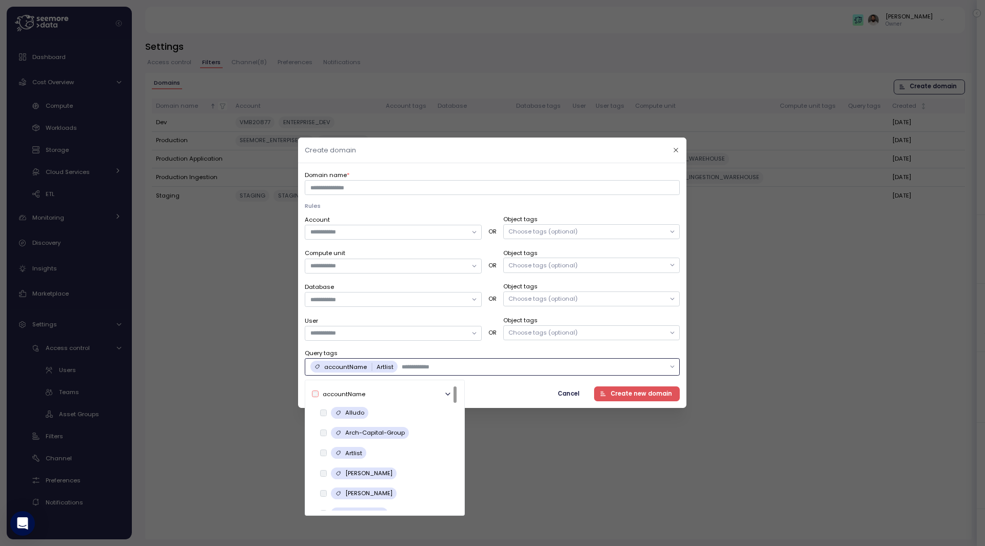
click at [460, 367] on input "text" at bounding box center [534, 366] width 264 height 9
click at [553, 260] on div "Choose tags (optional)" at bounding box center [591, 265] width 177 height 15
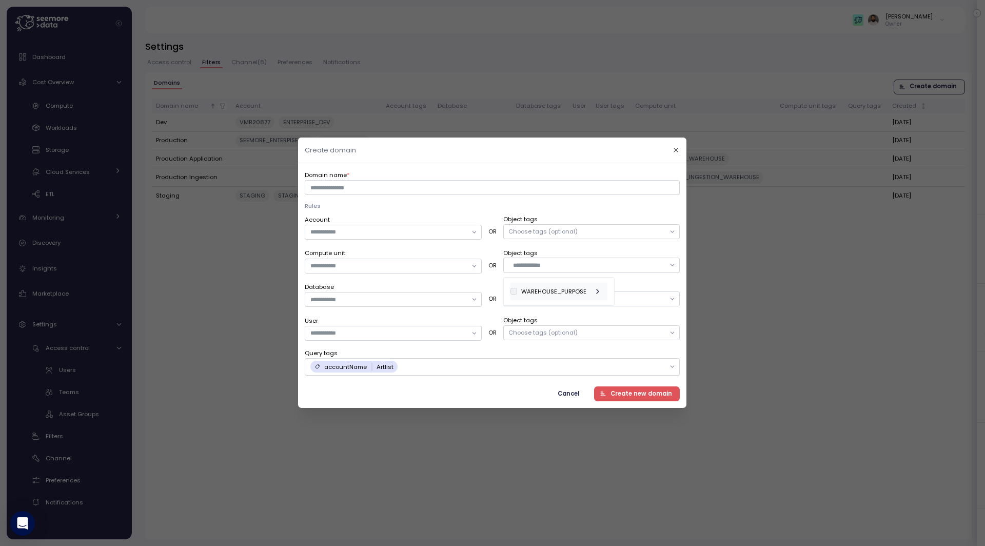
click at [574, 287] on div "WAREHOUSE_PURPOSE" at bounding box center [553, 291] width 65 height 8
click at [568, 329] on p "dev_ingestion" at bounding box center [565, 330] width 43 height 8
click at [606, 491] on div "Create domain Domain name * Rules Account OR Object tags Choose tags (optional)…" at bounding box center [492, 546] width 985 height 0
click at [608, 300] on div "Choose tags (optional)" at bounding box center [591, 299] width 177 height 15
click at [566, 342] on div "seemore utils" at bounding box center [547, 342] width 72 height 17
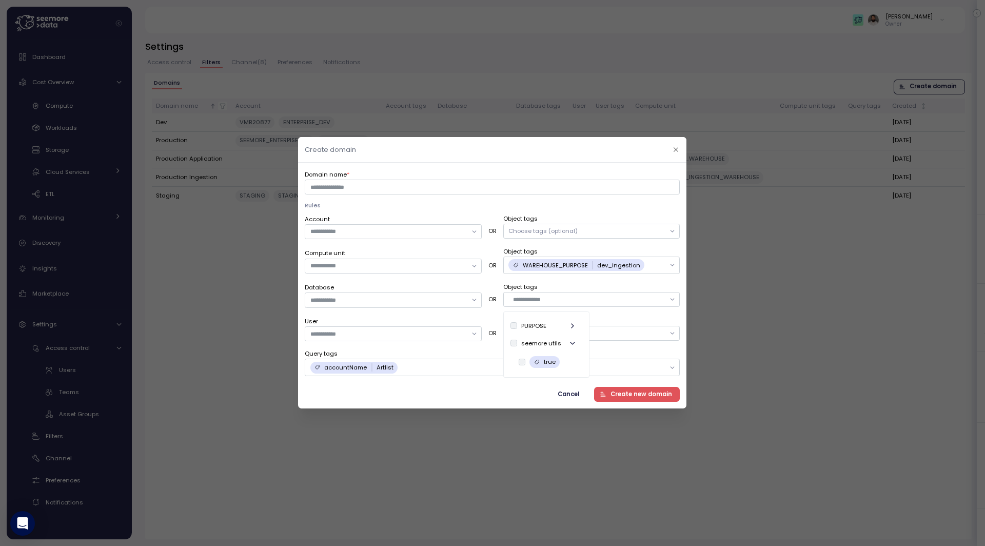
click at [602, 287] on label "Object tags" at bounding box center [591, 287] width 177 height 9
click at [602, 327] on div "Choose tags (optional)" at bounding box center [591, 333] width 177 height 15
click at [591, 359] on icon "button" at bounding box center [595, 359] width 8 height 8
click at [583, 381] on p "{name: 'matan'}" at bounding box center [567, 378] width 47 height 8
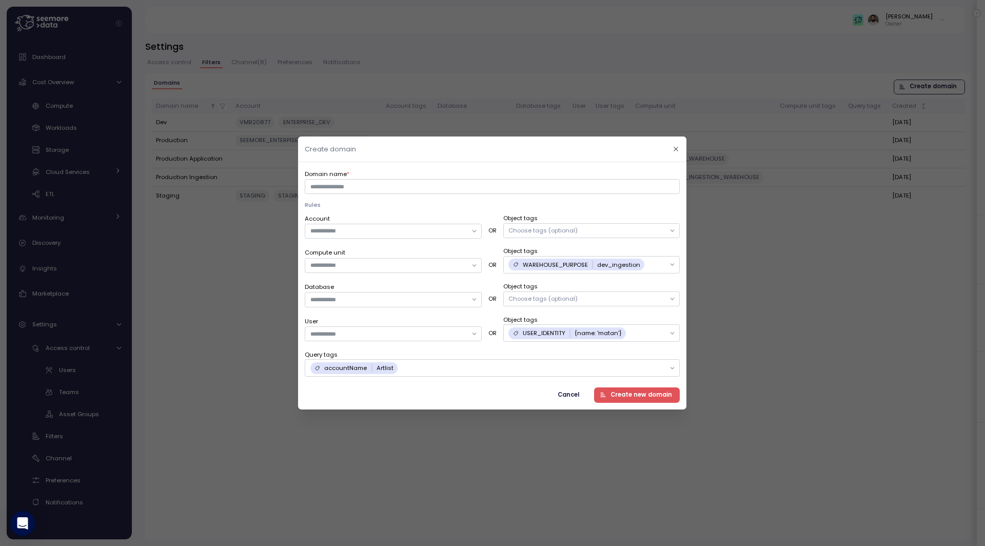
click at [623, 320] on label "Object tags" at bounding box center [591, 320] width 177 height 9
click at [646, 394] on span "Create new domain" at bounding box center [642, 395] width 62 height 14
type input "**********"
click at [594, 388] on button "Create new domain" at bounding box center [637, 395] width 86 height 15
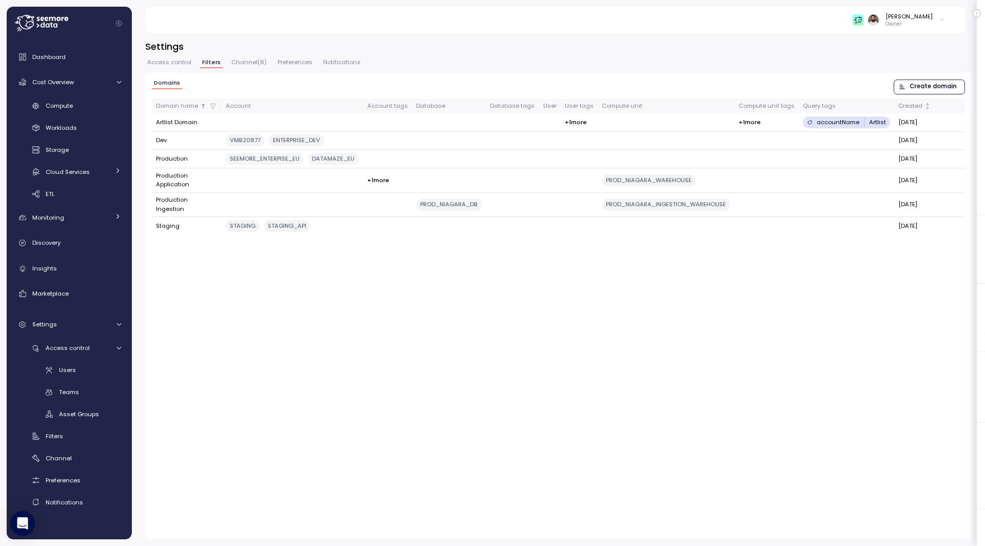
click at [180, 63] on span "Access control" at bounding box center [169, 63] width 44 height 6
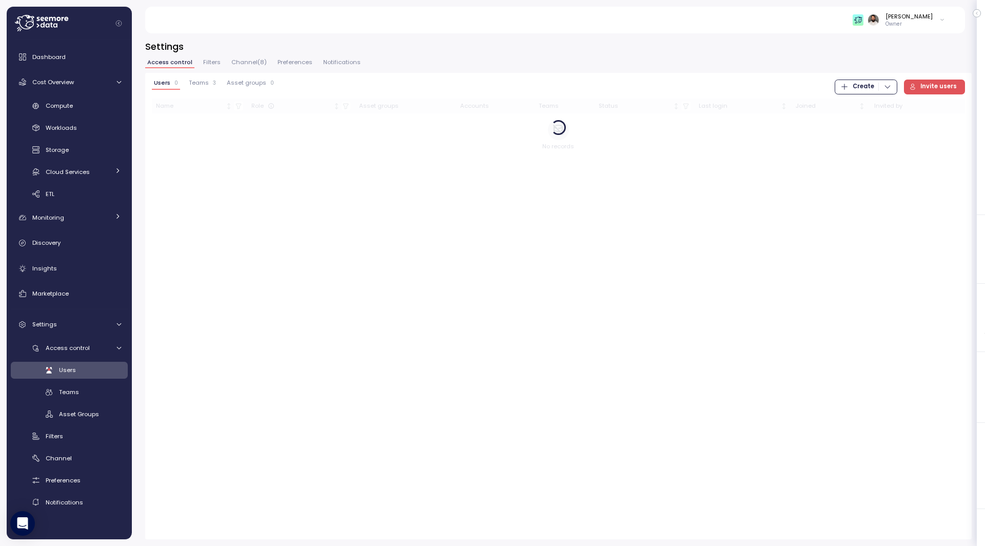
click at [204, 85] on span "Teams" at bounding box center [199, 83] width 20 height 6
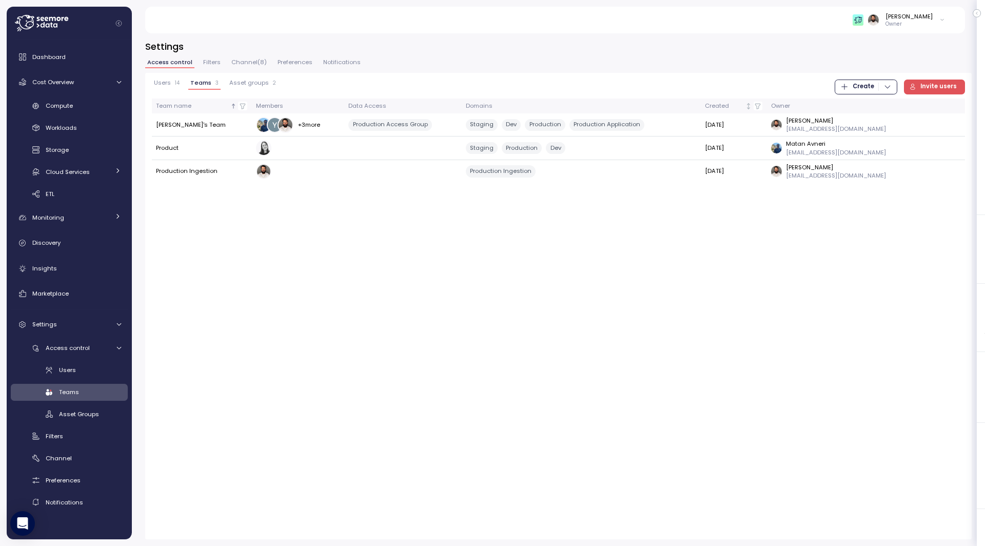
click at [867, 89] on span "Create" at bounding box center [864, 87] width 22 height 14
click at [870, 103] on button "Team" at bounding box center [871, 108] width 58 height 14
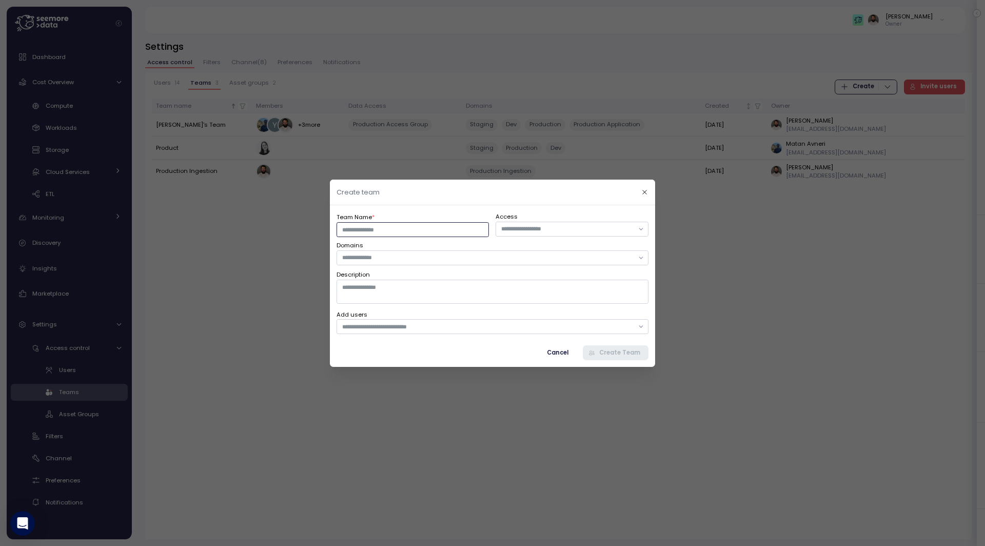
click at [449, 231] on input "Team Name *" at bounding box center [413, 229] width 152 height 15
type input "**********"
click at [435, 254] on input "text" at bounding box center [487, 257] width 291 height 9
click at [379, 347] on div "Artlist Domain" at bounding box center [376, 345] width 42 height 8
click at [427, 192] on header "Create team" at bounding box center [492, 193] width 325 height 26
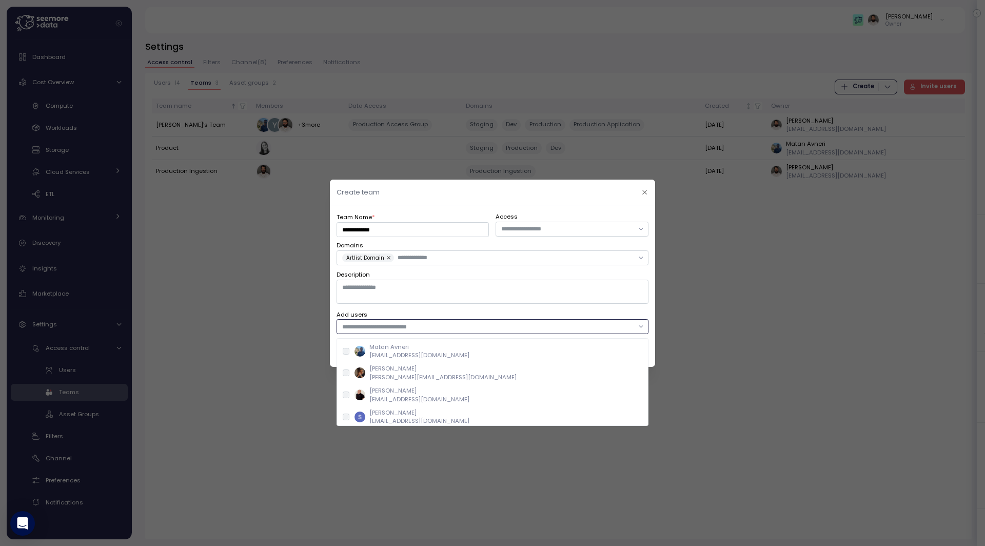
click at [454, 327] on input "text" at bounding box center [487, 326] width 291 height 9
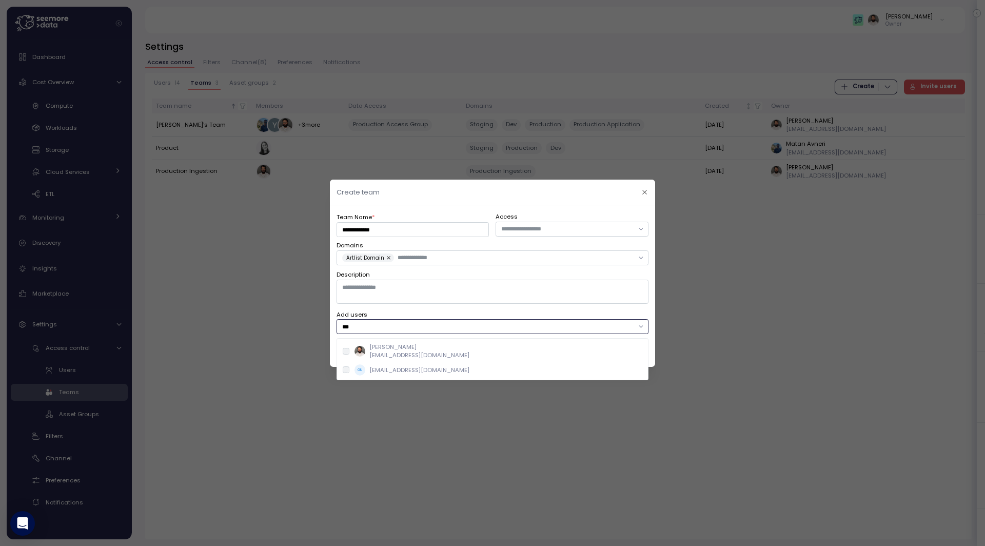
click at [429, 347] on p "[PERSON_NAME]" at bounding box center [419, 347] width 100 height 8
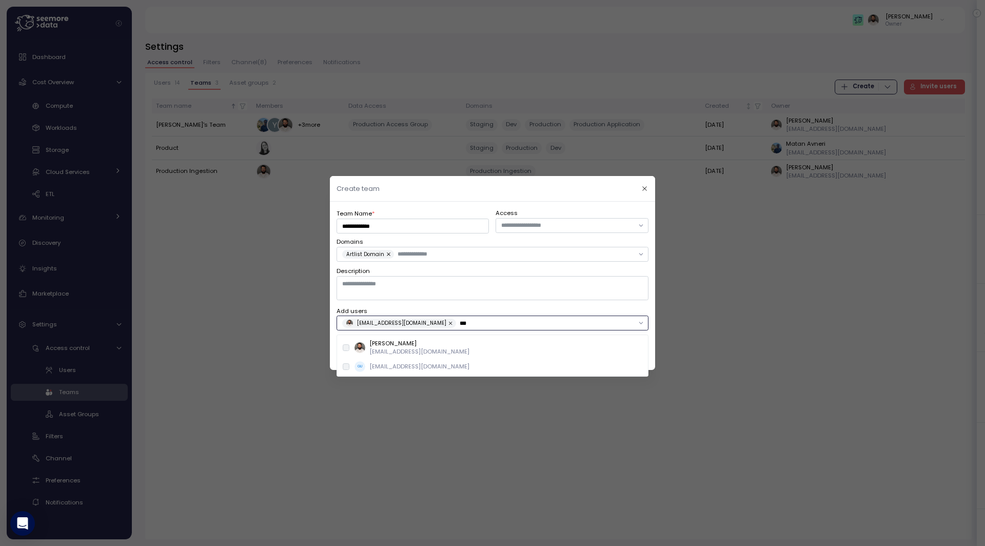
type input "***"
click at [584, 301] on div "**********" at bounding box center [493, 285] width 312 height 155
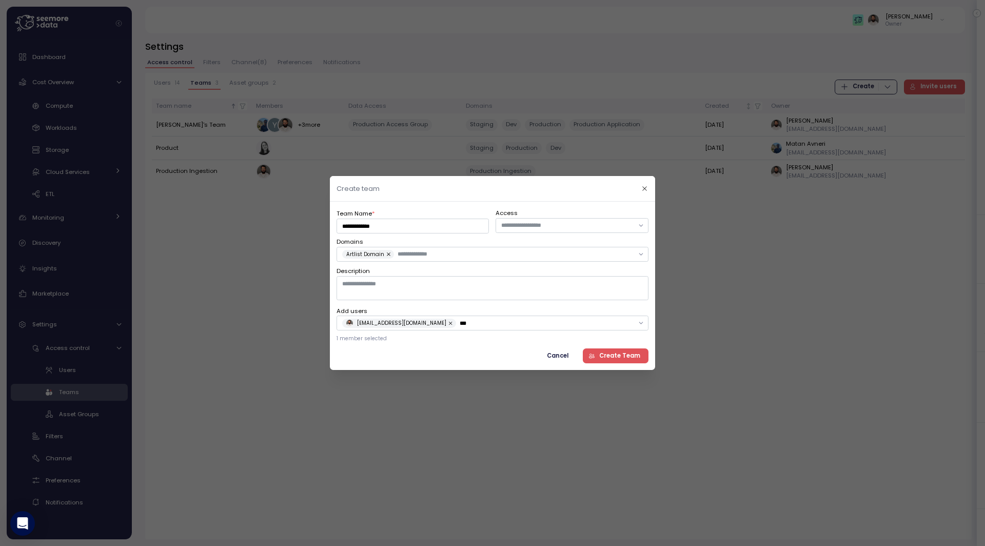
click at [616, 356] on span "Create Team" at bounding box center [619, 356] width 41 height 14
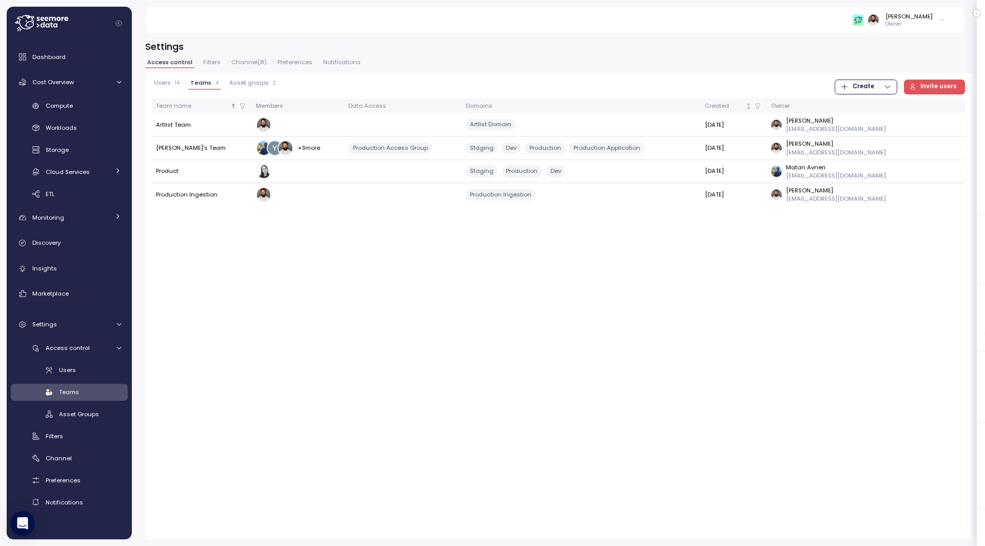
click at [886, 20] on div "[PERSON_NAME]" at bounding box center [909, 16] width 47 height 8
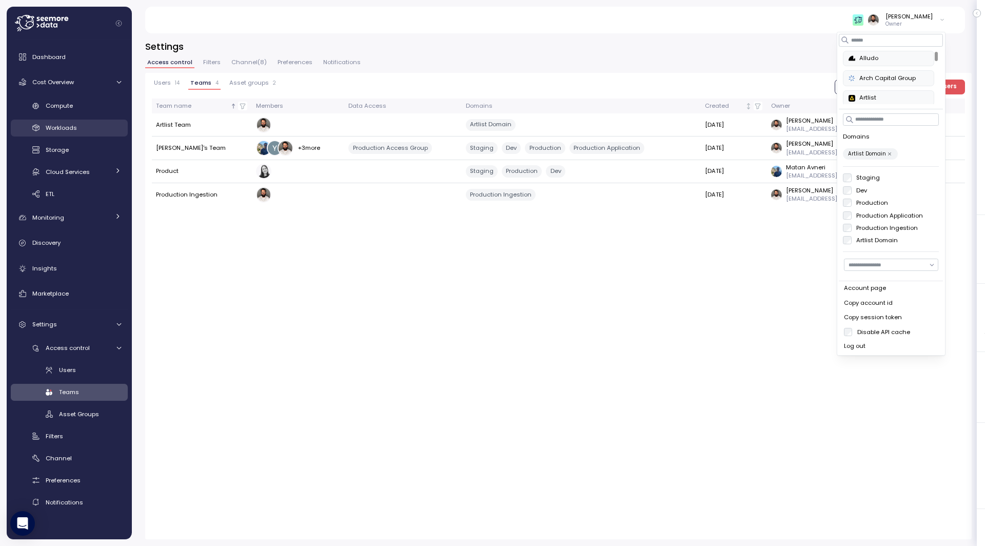
click at [94, 124] on div "Workloads" at bounding box center [83, 128] width 75 height 10
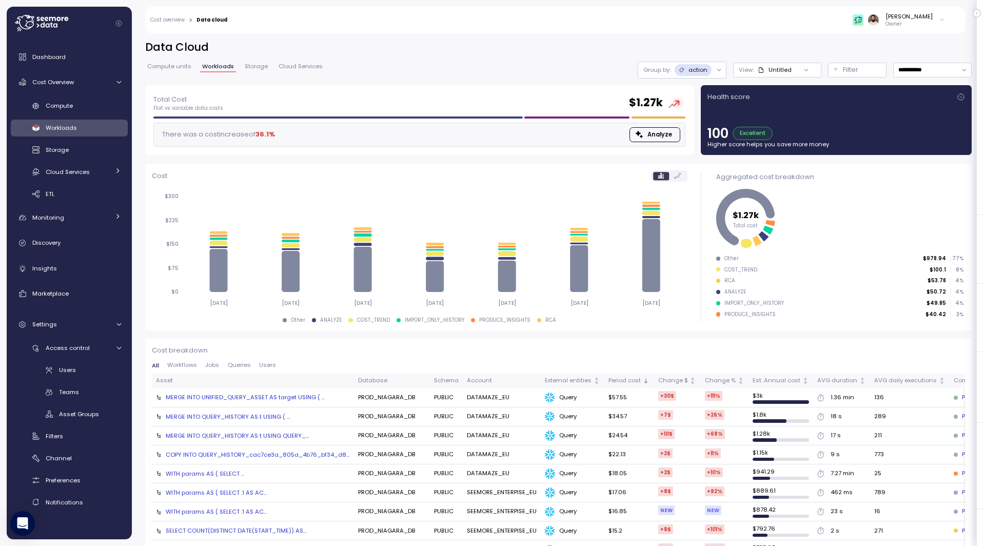
click at [696, 71] on p "action" at bounding box center [698, 70] width 19 height 8
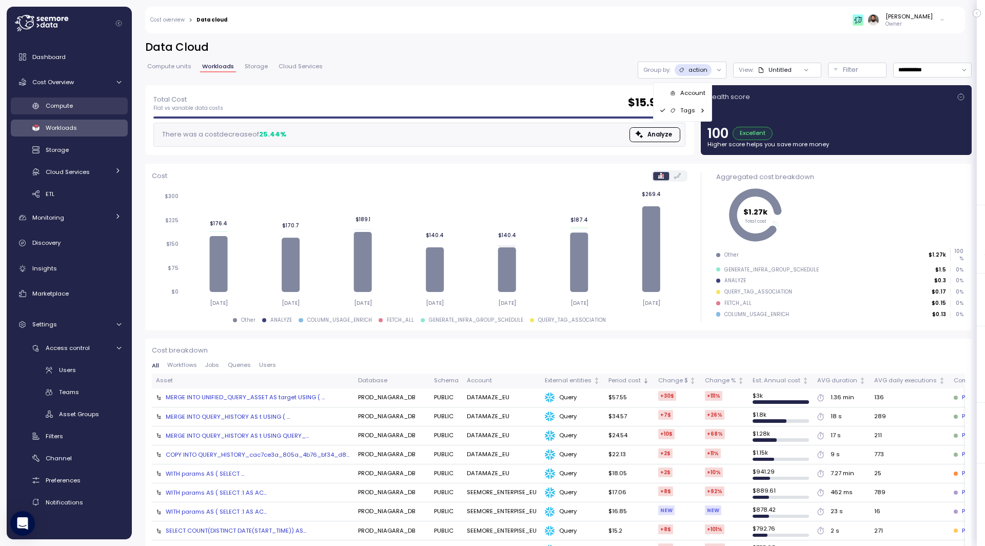
click at [89, 107] on div "Compute" at bounding box center [83, 106] width 75 height 10
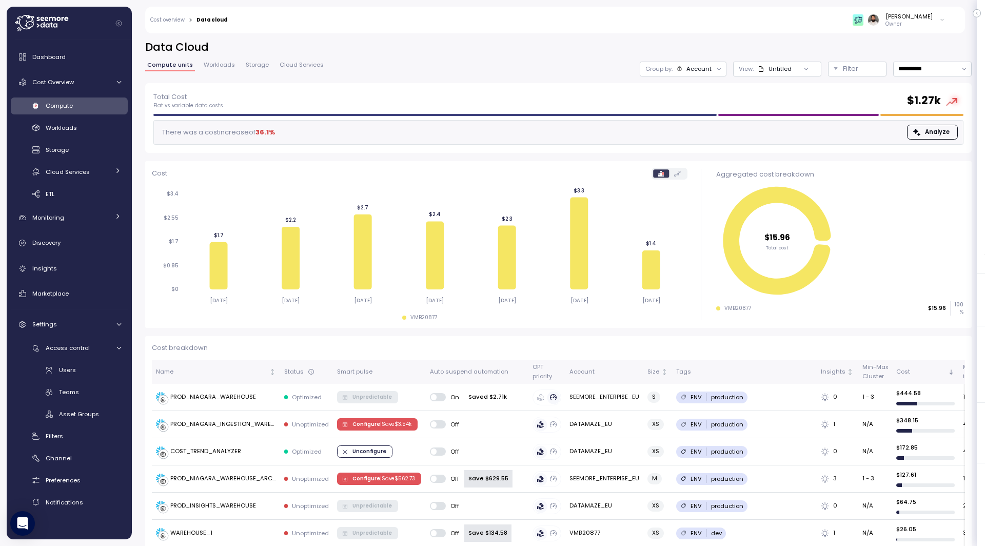
click at [698, 71] on div "Account" at bounding box center [699, 69] width 25 height 8
click at [690, 124] on div "Tags" at bounding box center [684, 126] width 71 height 12
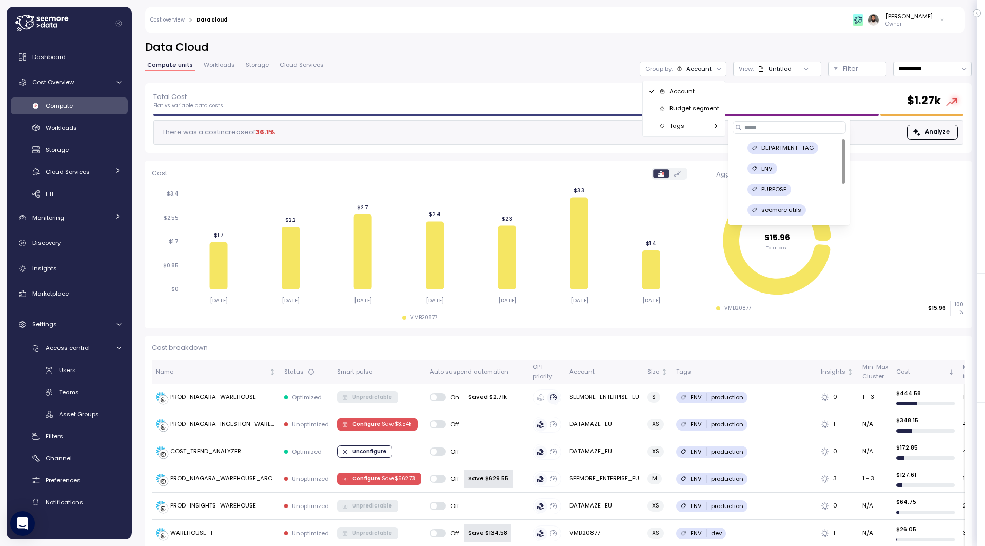
click at [886, 25] on p "Owner" at bounding box center [909, 24] width 47 height 7
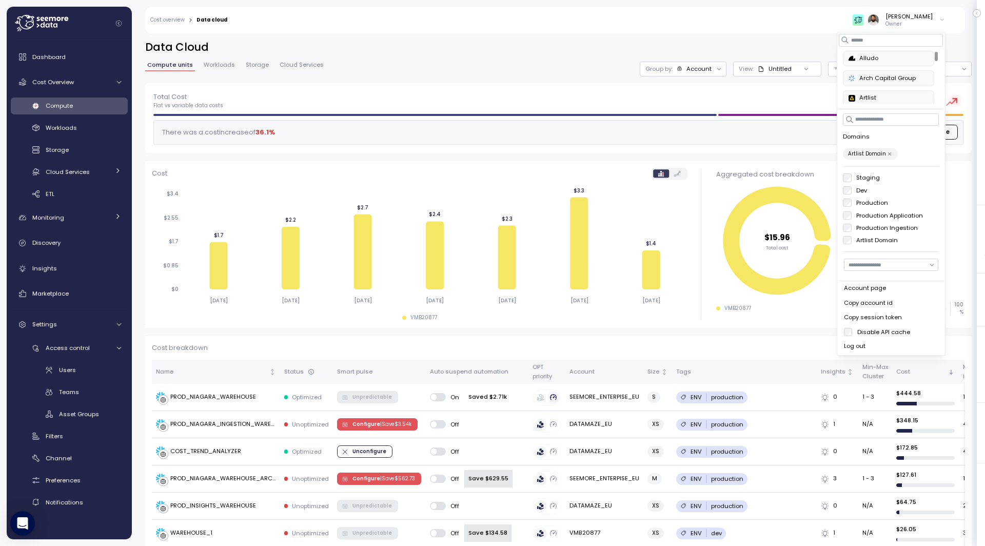
click at [886, 23] on p "Owner" at bounding box center [909, 24] width 47 height 7
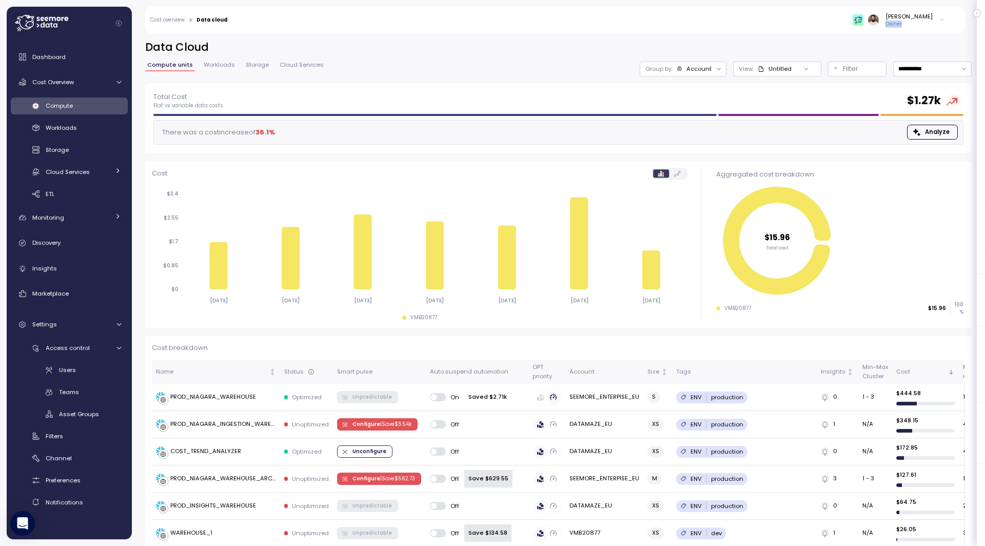
click at [886, 23] on p "Owner" at bounding box center [909, 24] width 47 height 7
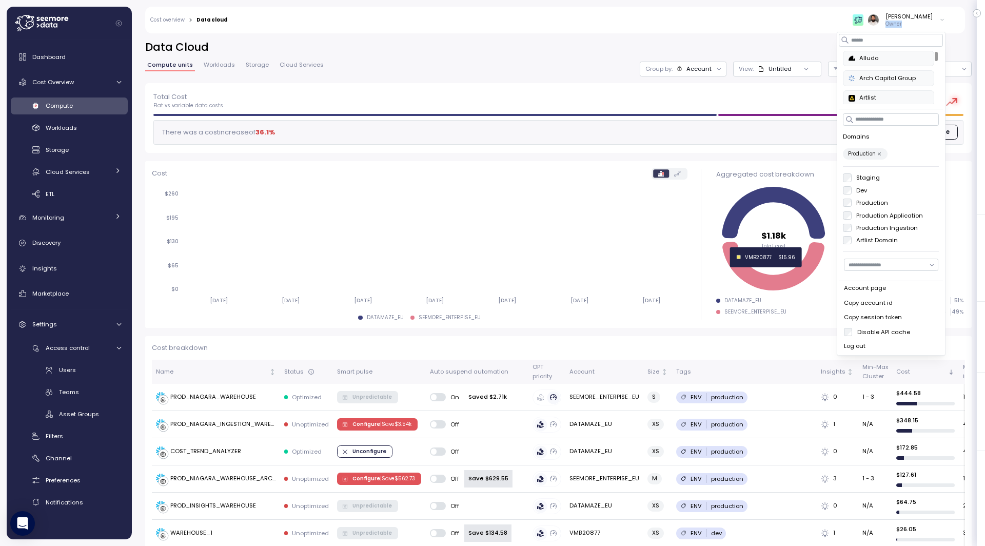
click at [763, 36] on div "**********" at bounding box center [558, 286] width 853 height 519
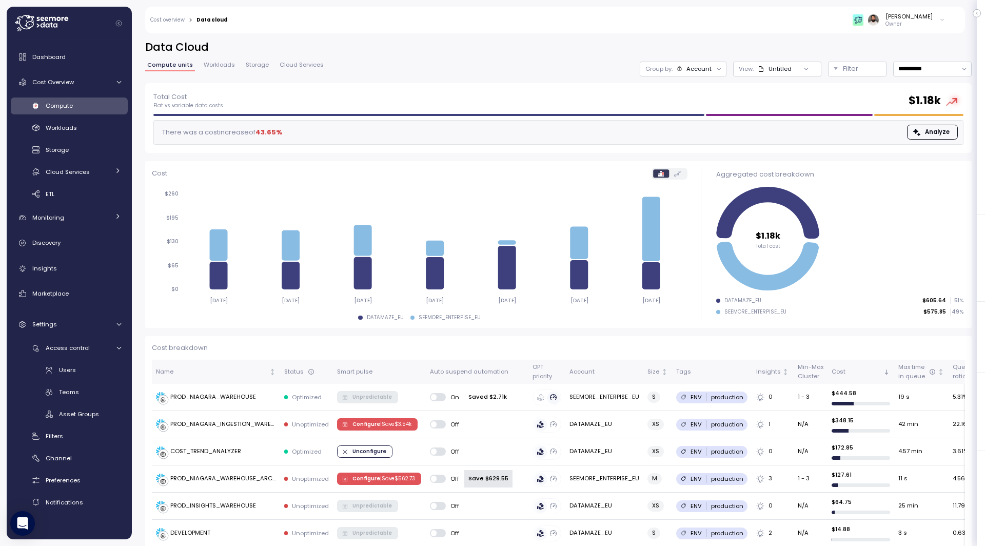
click at [777, 73] on div "View: Untitled" at bounding box center [777, 69] width 88 height 15
click at [712, 77] on div "**********" at bounding box center [558, 61] width 827 height 43
click at [711, 66] on div "Account" at bounding box center [699, 69] width 25 height 8
click at [702, 131] on div "Tags" at bounding box center [684, 126] width 79 height 17
click at [709, 127] on div "Tags" at bounding box center [684, 126] width 71 height 12
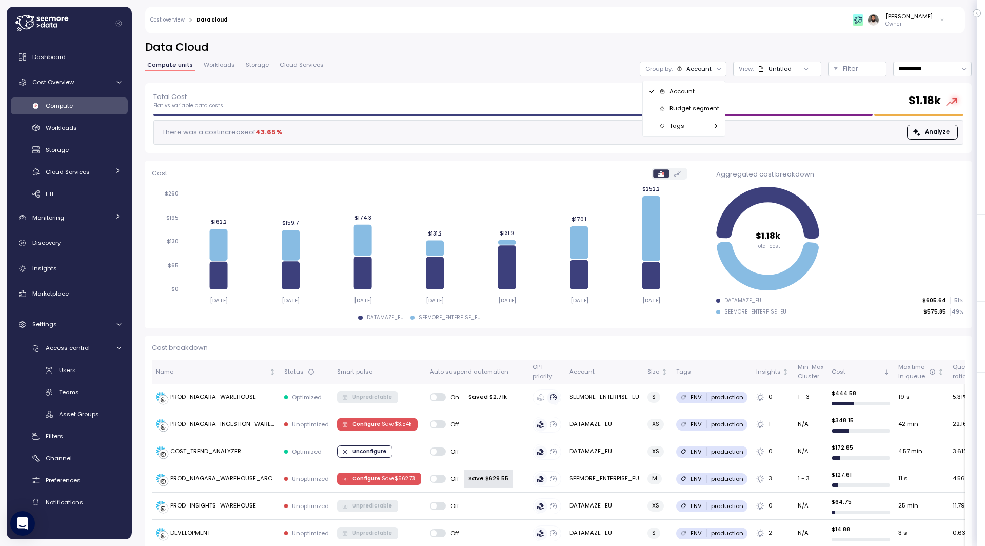
click at [709, 127] on div "Tags" at bounding box center [684, 126] width 71 height 12
click at [706, 106] on p "Budget segment" at bounding box center [695, 108] width 50 height 8
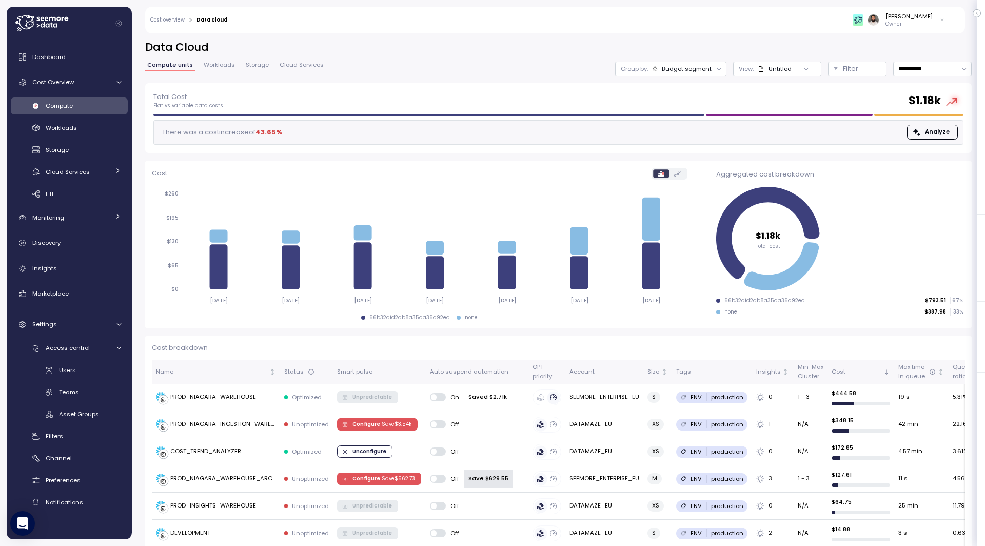
click at [702, 68] on div "Budget segment" at bounding box center [687, 69] width 50 height 8
click at [696, 122] on div "Tags" at bounding box center [672, 126] width 71 height 12
type input "*"
click at [784, 37] on div "**********" at bounding box center [558, 286] width 853 height 519
click at [792, 73] on div at bounding box center [806, 69] width 29 height 14
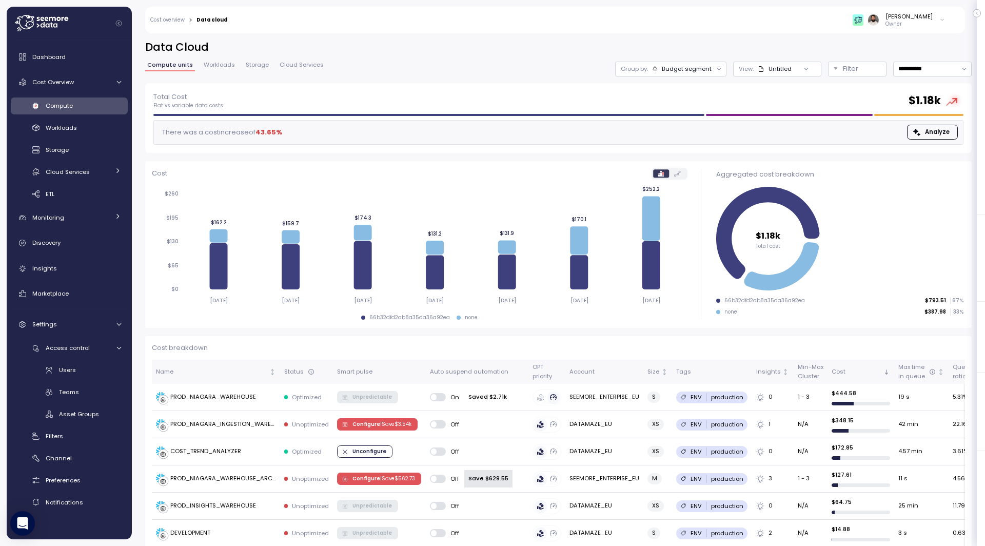
click at [792, 69] on div at bounding box center [806, 69] width 29 height 14
click at [764, 66] on icon at bounding box center [761, 69] width 7 height 7
click at [709, 67] on div "Budget segment" at bounding box center [687, 69] width 50 height 8
click at [691, 123] on div "Tags" at bounding box center [672, 126] width 71 height 12
click at [764, 47] on h2 "Data Cloud" at bounding box center [558, 47] width 827 height 15
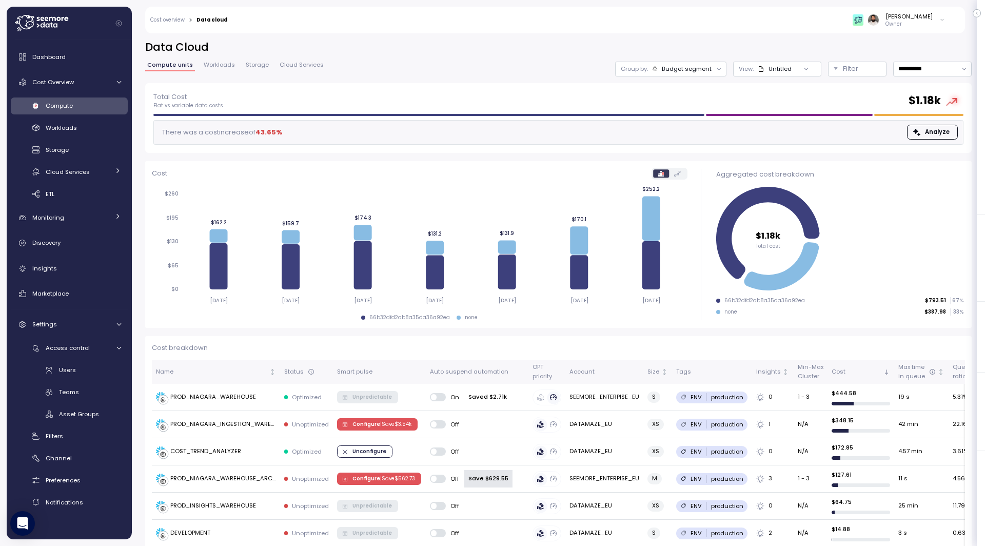
click at [886, 23] on p "Owner" at bounding box center [909, 24] width 47 height 7
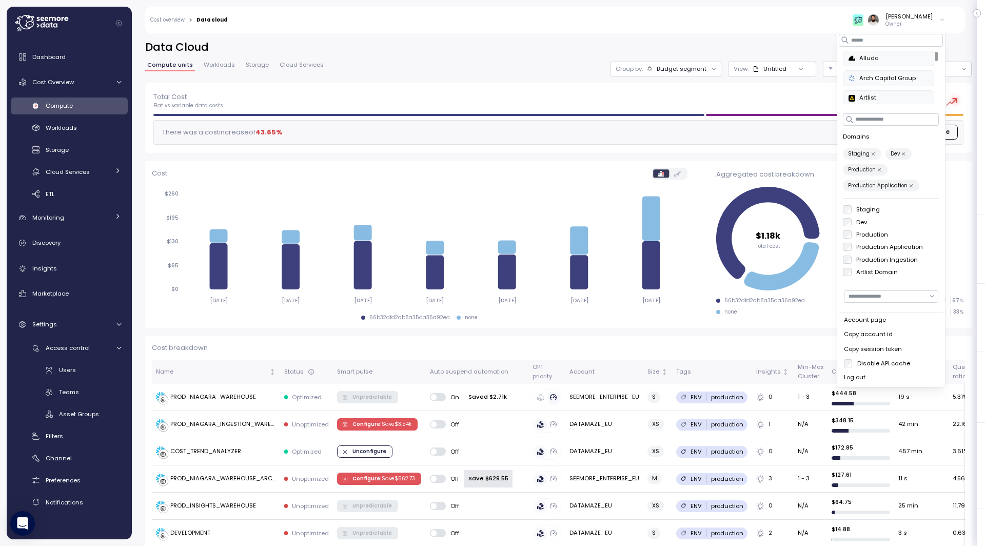
click at [852, 261] on label "Production Ingestion" at bounding box center [885, 260] width 67 height 8
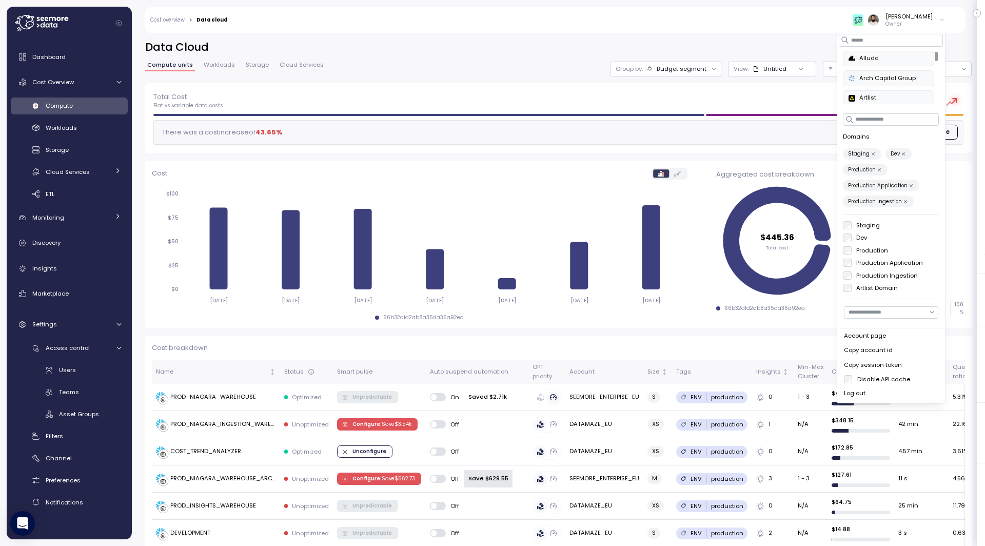
click at [775, 23] on div "Guy Biecher Owner" at bounding box center [593, 20] width 718 height 27
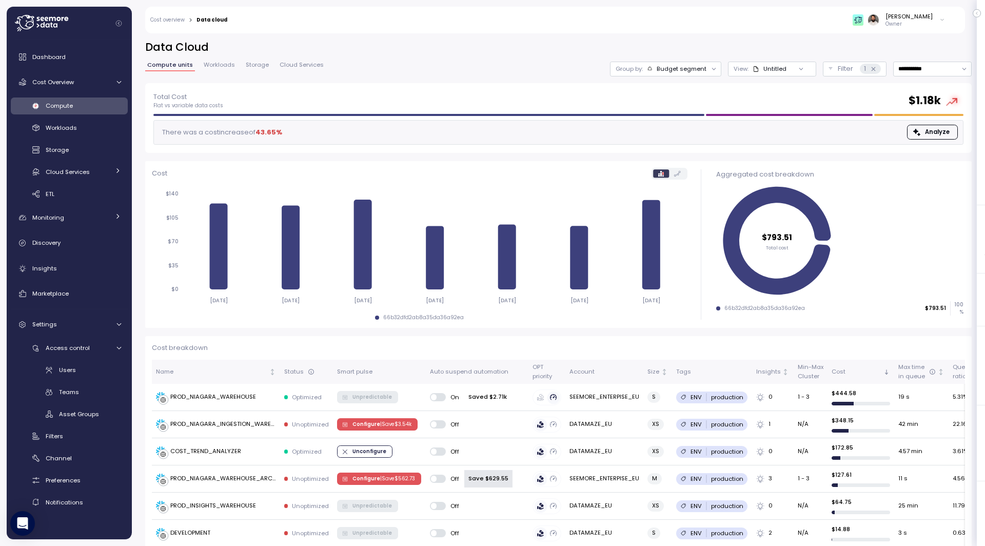
click at [706, 71] on div "Budget segment" at bounding box center [682, 69] width 50 height 8
click at [691, 121] on div "Tags" at bounding box center [667, 126] width 71 height 12
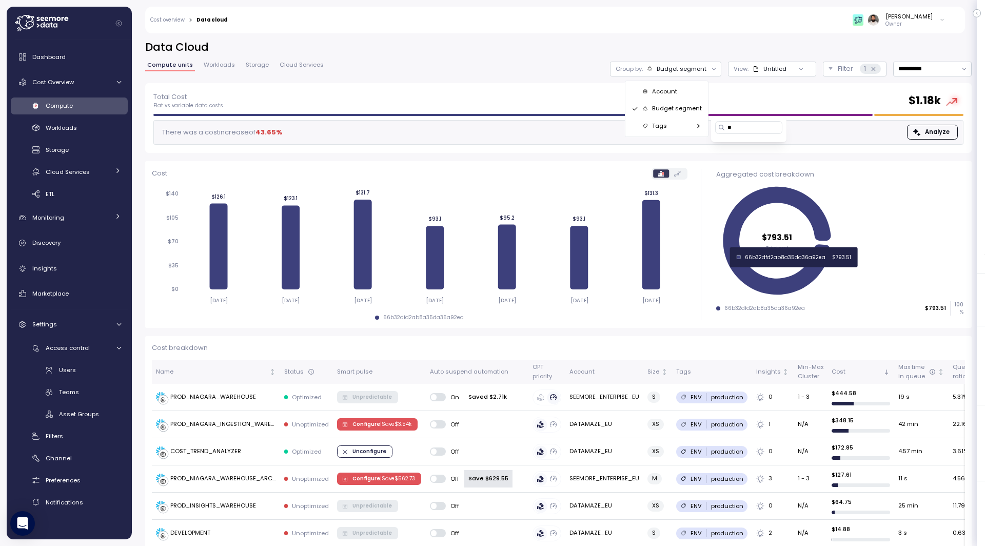
type input "*"
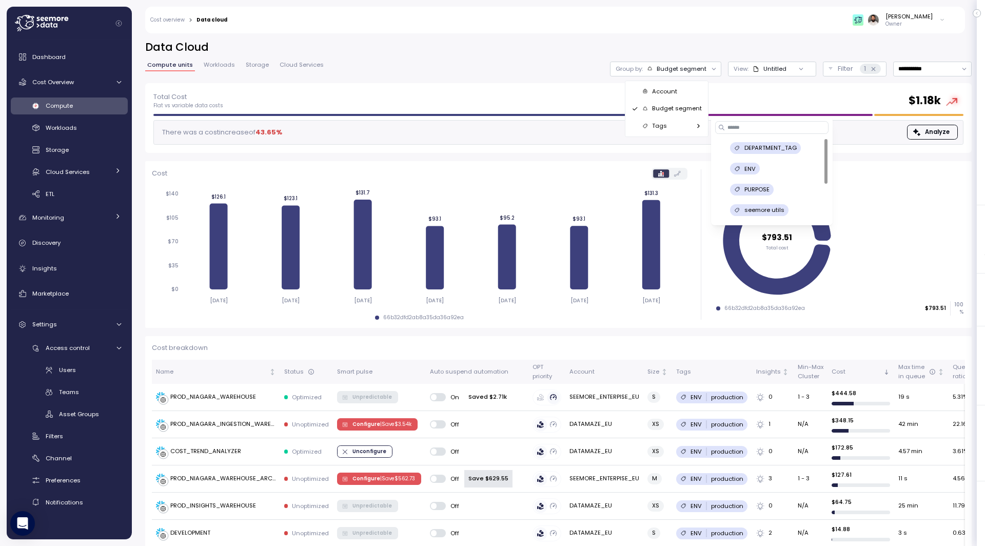
click at [683, 130] on div "Tags" at bounding box center [667, 126] width 71 height 12
click at [750, 184] on p "PURPOSE" at bounding box center [757, 183] width 25 height 8
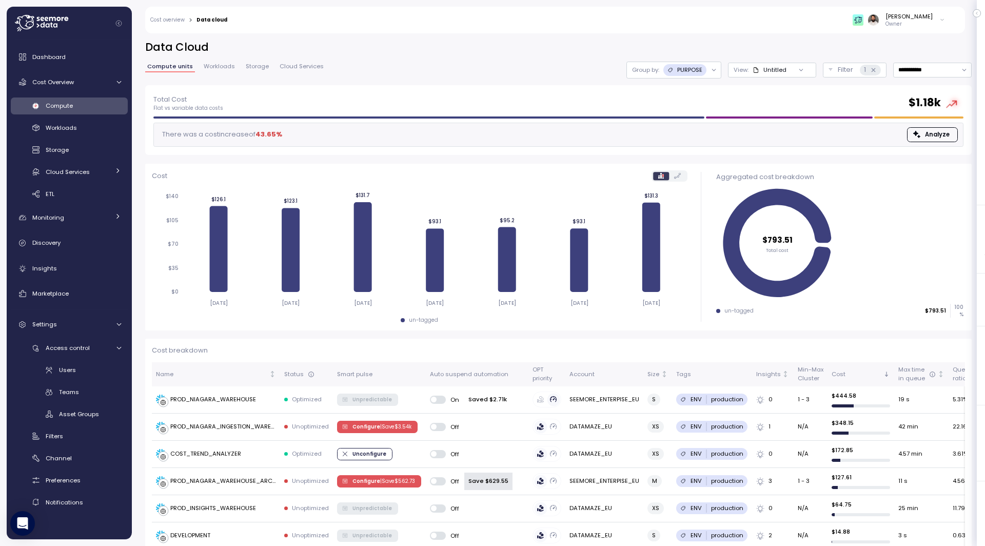
click at [652, 69] on p "Group by:" at bounding box center [645, 70] width 27 height 8
click at [688, 125] on div "Tags" at bounding box center [674, 128] width 71 height 12
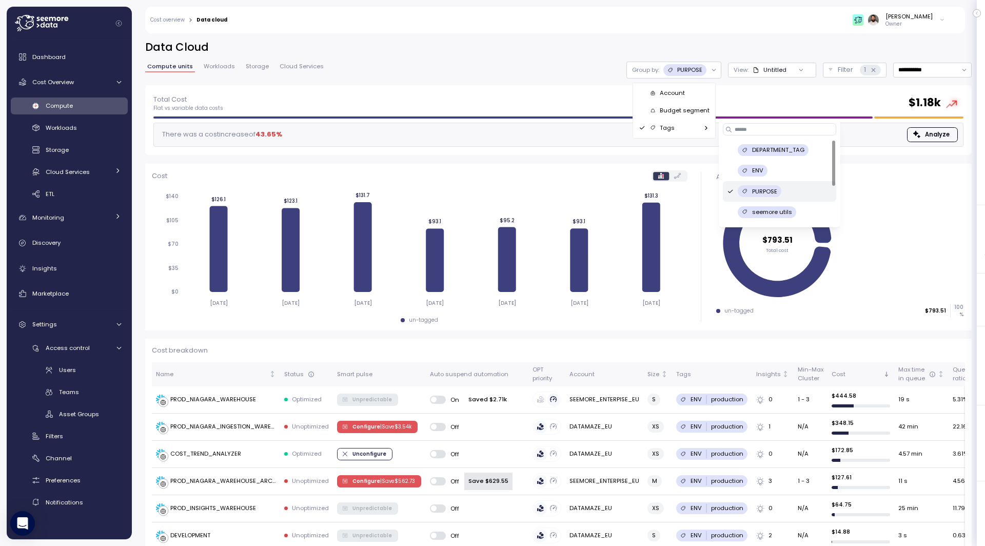
click at [776, 165] on div "ENV" at bounding box center [779, 171] width 105 height 12
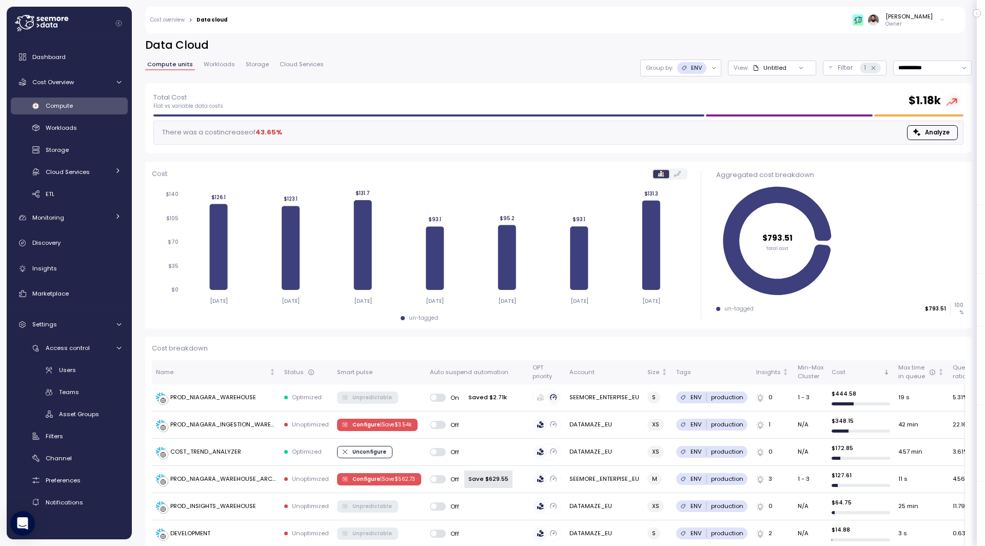
scroll to position [0, 0]
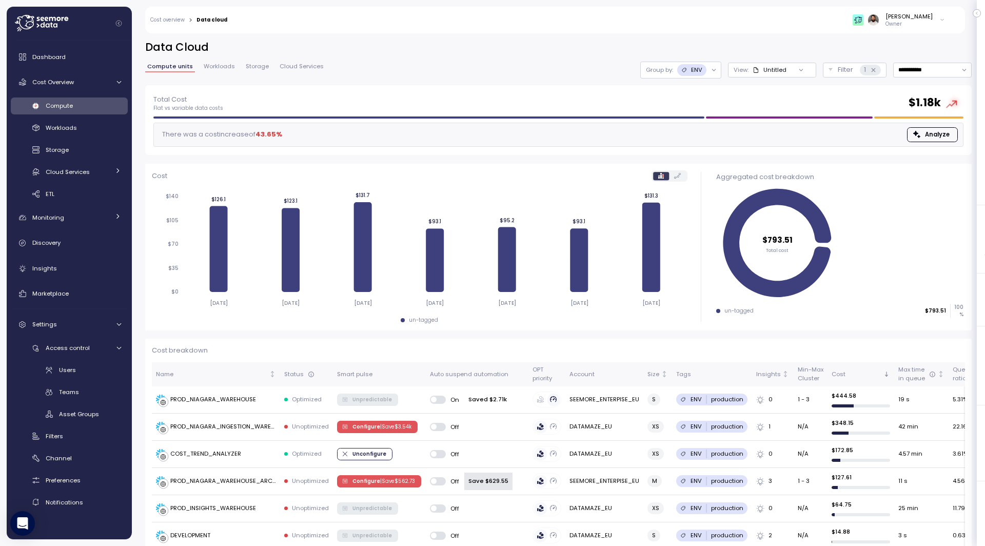
click at [221, 71] on link "Workloads" at bounding box center [219, 68] width 35 height 9
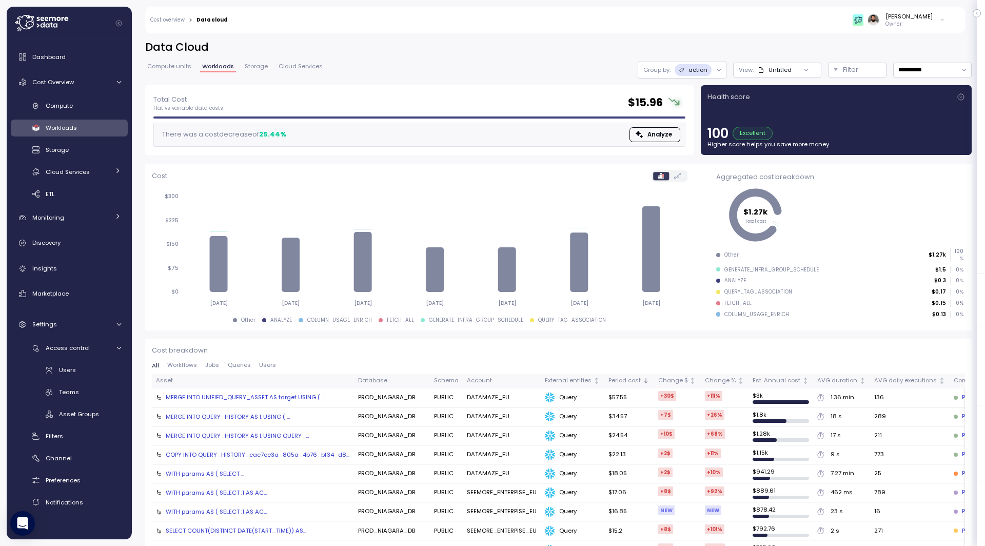
click at [221, 69] on span "Workloads" at bounding box center [218, 67] width 32 height 6
click at [703, 69] on p "action" at bounding box center [698, 70] width 19 height 8
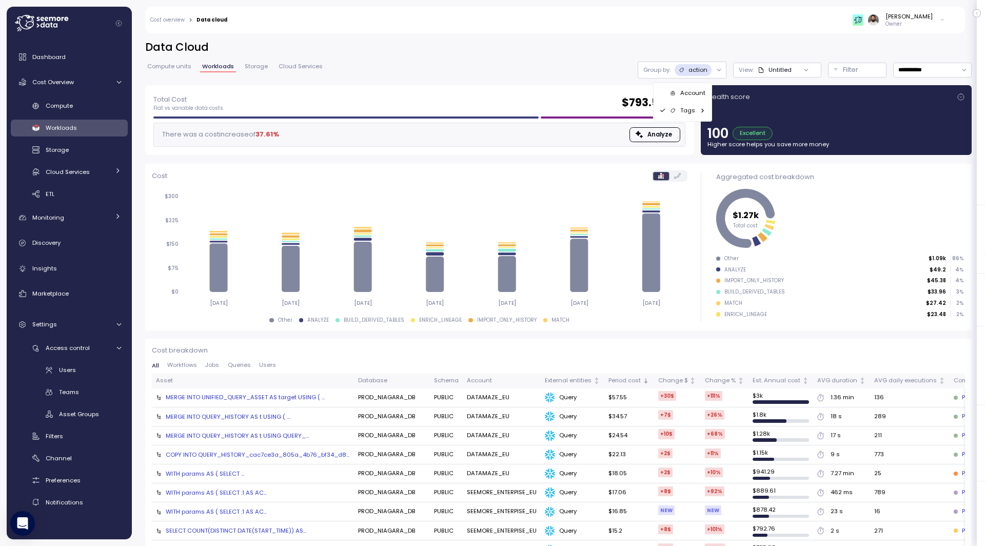
click at [702, 112] on icon at bounding box center [702, 110] width 7 height 7
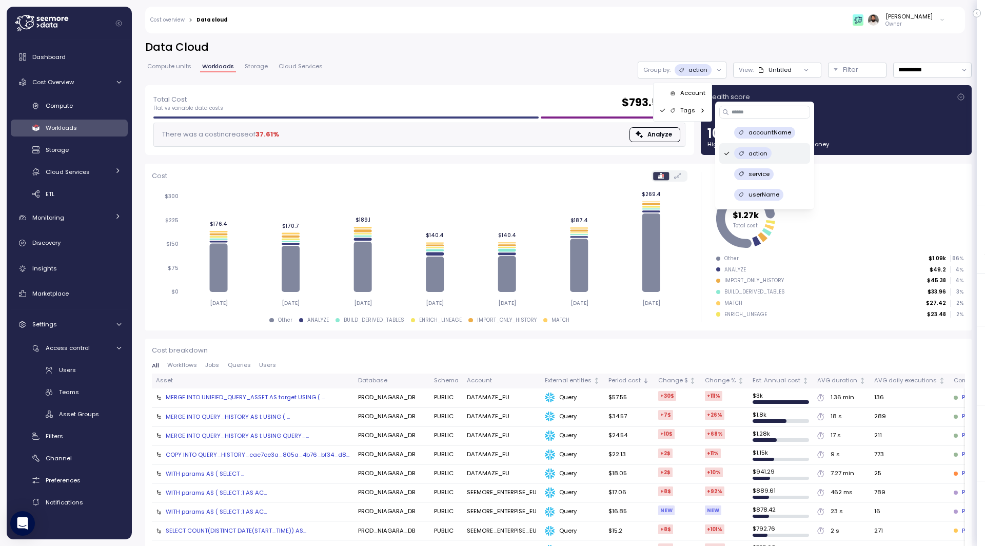
click at [766, 11] on div "Guy Biecher Owner" at bounding box center [593, 20] width 718 height 27
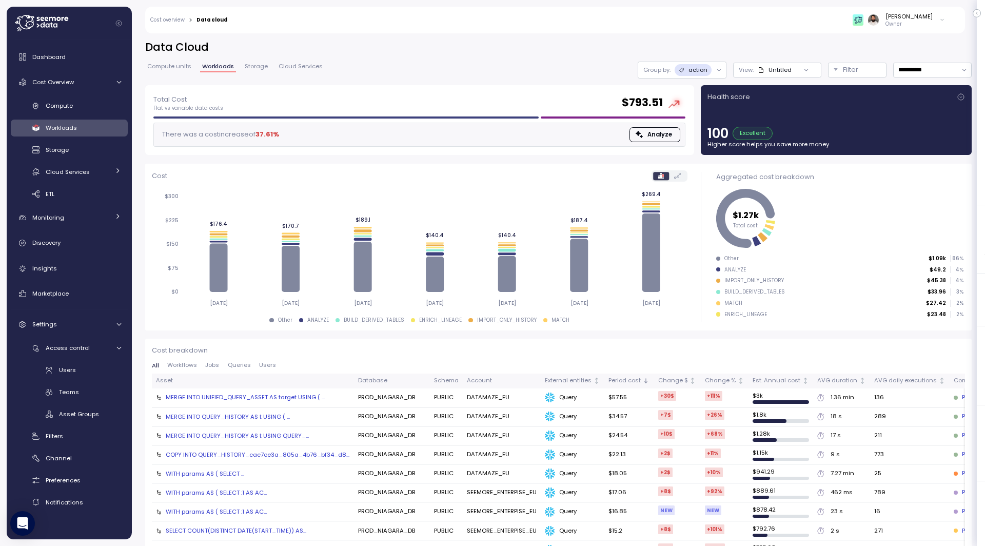
click at [674, 74] on div "Group by: action" at bounding box center [678, 70] width 69 height 12
click at [689, 108] on p "Tags" at bounding box center [687, 110] width 15 height 8
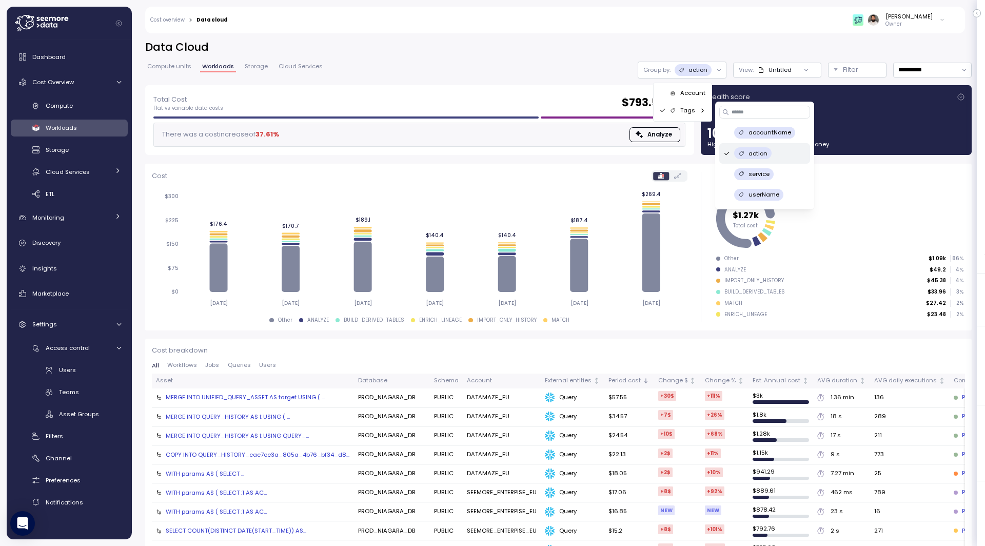
click at [782, 43] on h2 "Data Cloud" at bounding box center [558, 47] width 827 height 15
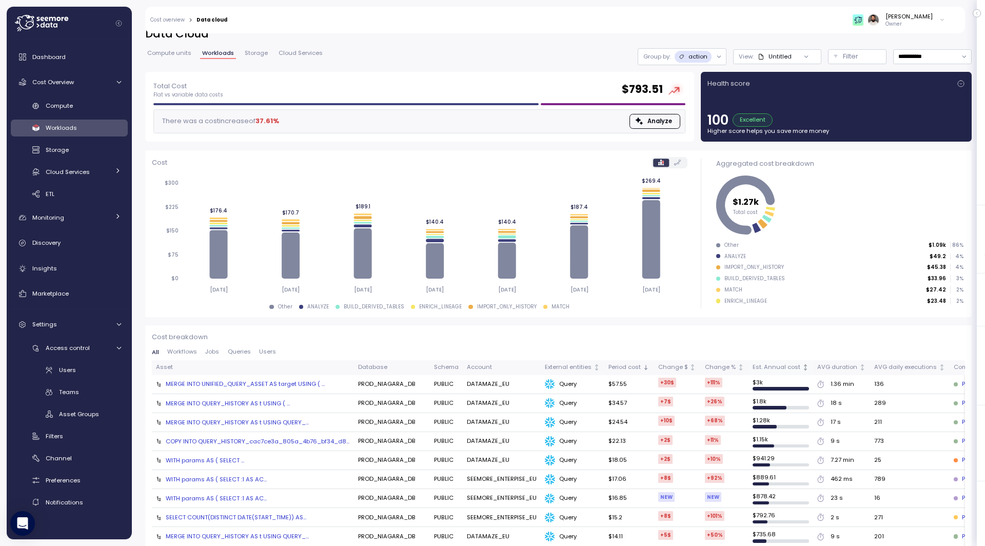
scroll to position [12, 0]
click at [886, 52] on input "**********" at bounding box center [932, 57] width 79 height 15
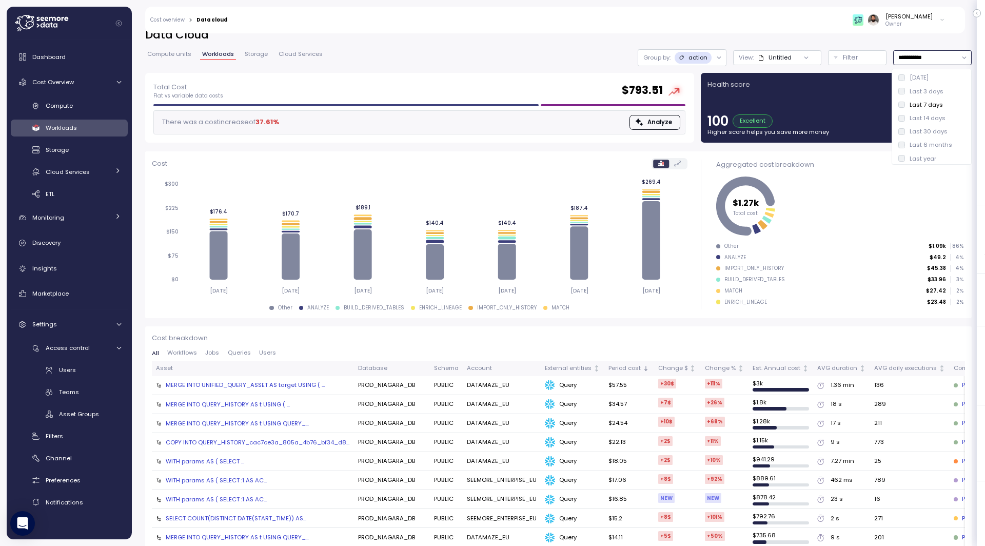
click at [886, 115] on div "Last 14 days" at bounding box center [928, 118] width 36 height 8
type input "**********"
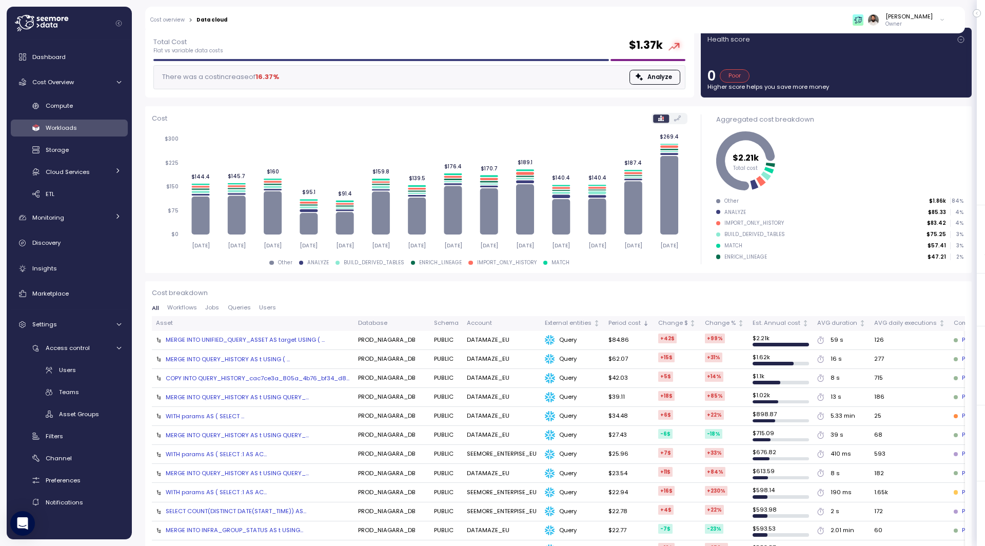
scroll to position [13, 0]
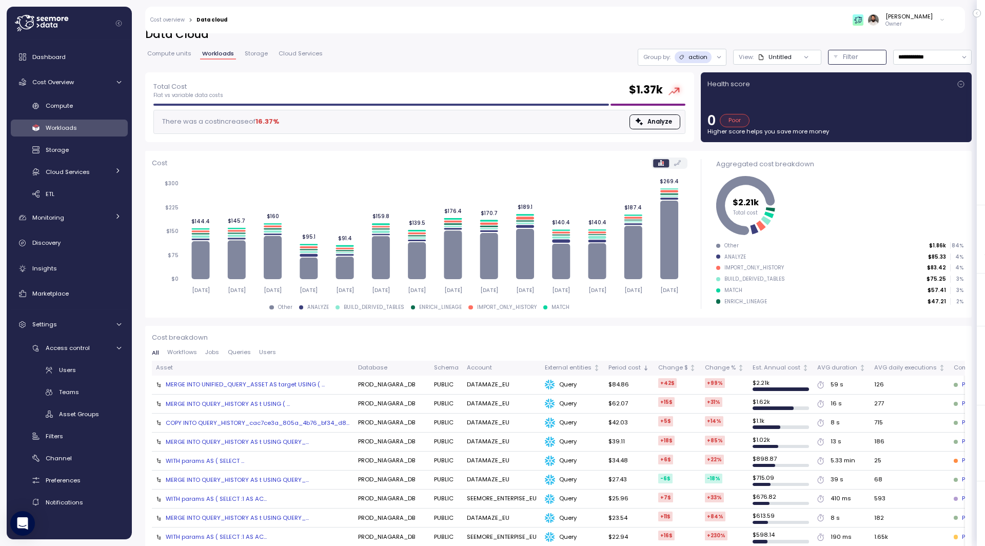
click at [848, 56] on p "Filter" at bounding box center [850, 57] width 15 height 10
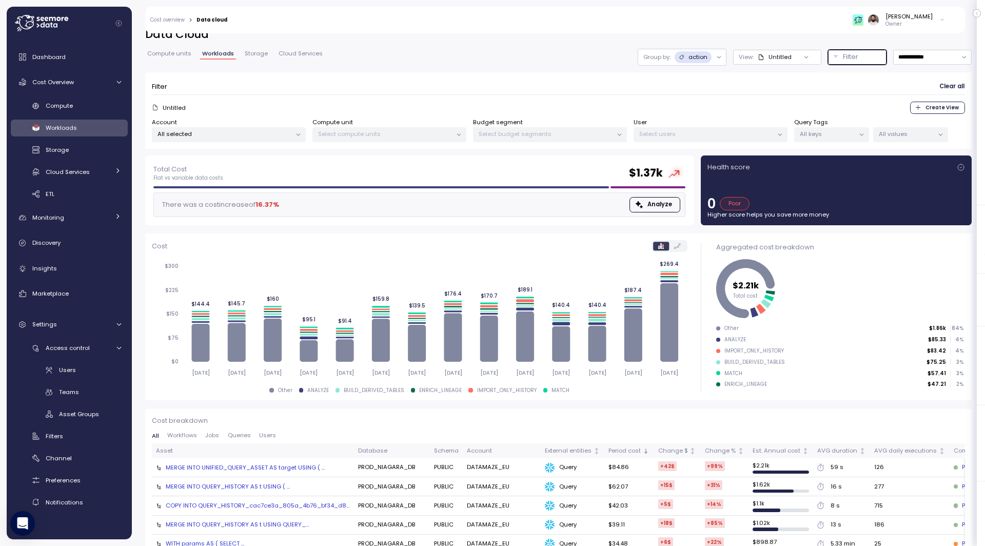
click at [886, 133] on p "All values" at bounding box center [906, 134] width 55 height 8
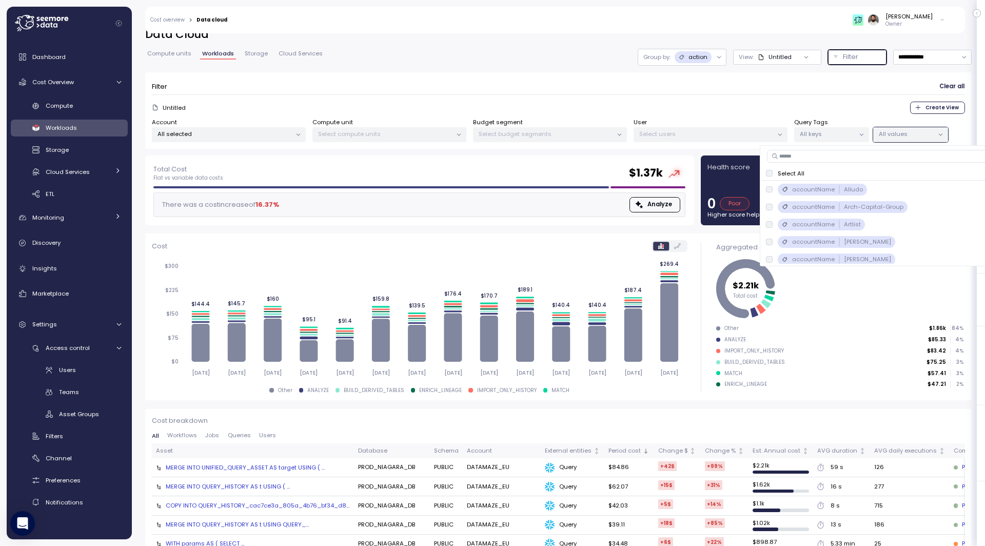
click at [813, 194] on div "accountName Alludo" at bounding box center [822, 190] width 89 height 12
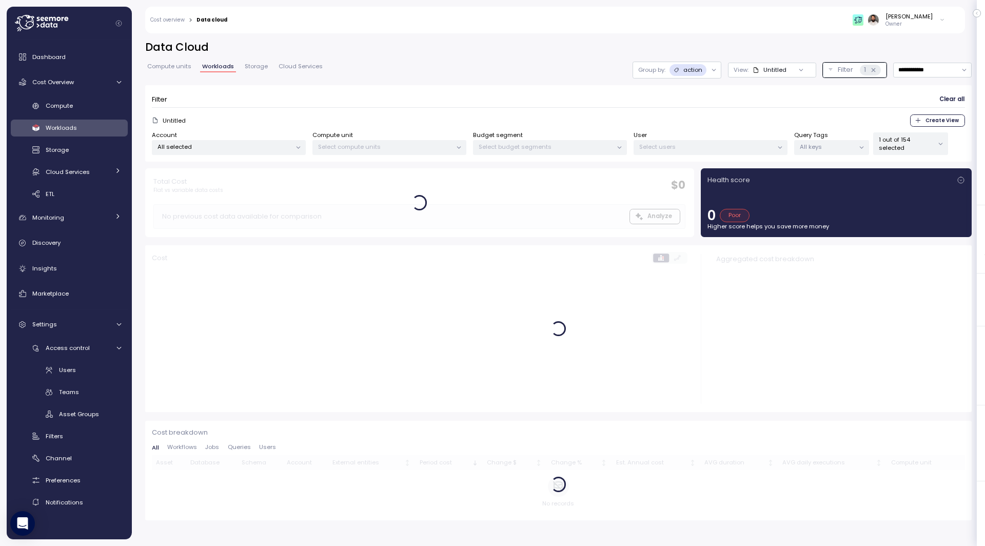
click at [845, 112] on form "Filter Clear all Untitled Create View Account All selected Compute unit Select …" at bounding box center [558, 123] width 813 height 63
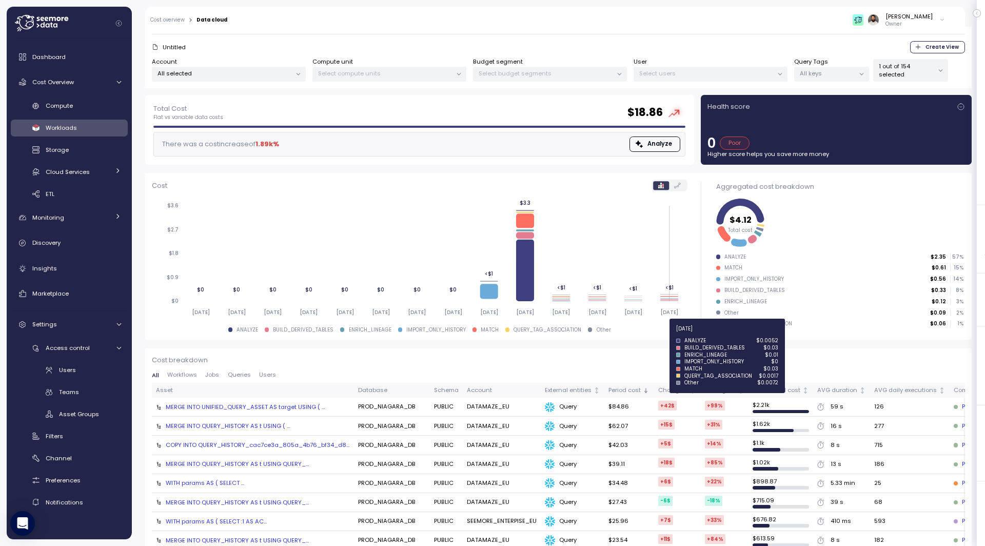
scroll to position [80, 0]
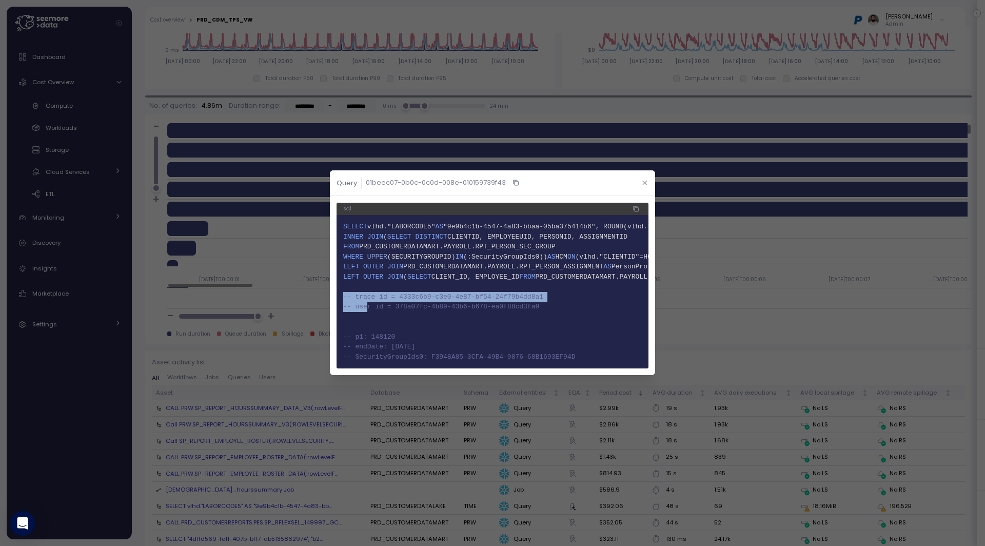
scroll to position [45, 0]
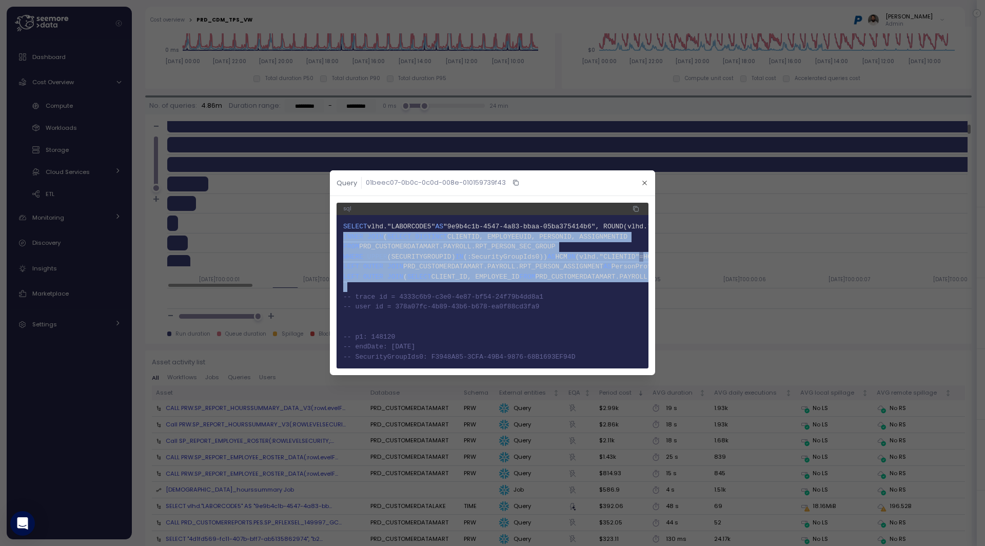
drag, startPoint x: 354, startPoint y: 300, endPoint x: 450, endPoint y: 372, distance: 120.2
click at [450, 372] on div "sql 1 SELECT vlhd."LABORCODE5" AS "9e9b4c1b-4547-4a83-bbaa-05ba375414b6", ROUND…" at bounding box center [492, 285] width 325 height 179
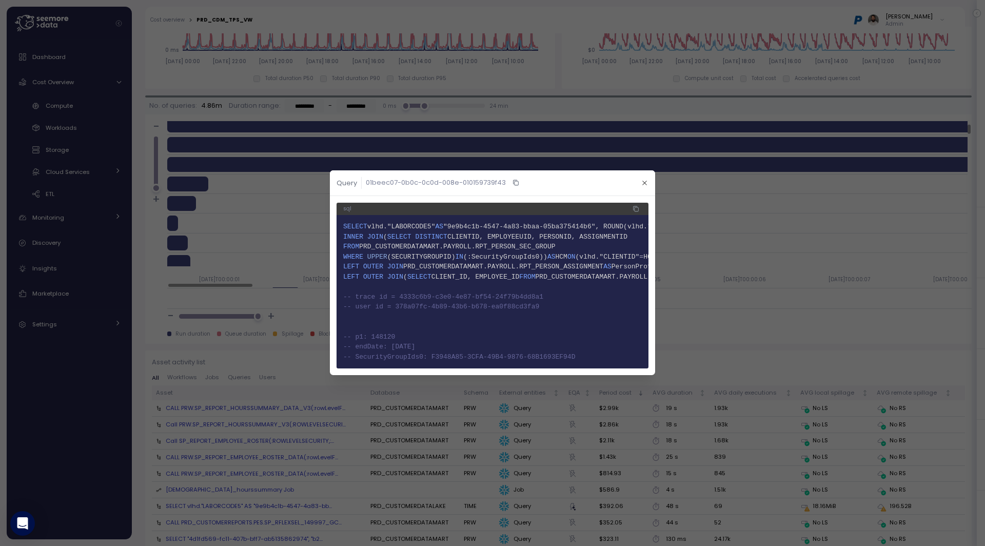
click at [450, 372] on div "sql 1 SELECT vlhd."LABORCODE5" AS "9e9b4c1b-4547-4a83-bbaa-05ba375414b6", ROUND…" at bounding box center [492, 285] width 325 height 179
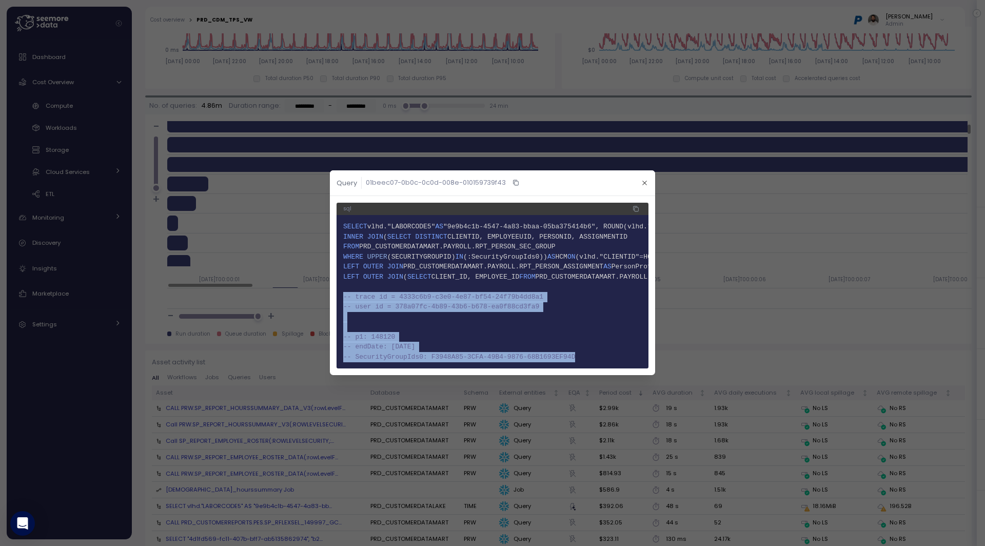
drag, startPoint x: 581, startPoint y: 359, endPoint x: 344, endPoint y: 297, distance: 245.2
click at [345, 296] on code "1 SELECT vlhd."LABORCODE5" AS "9e9b4c1b-4547-4a83-bbaa-05ba375414b6", ROUND(vlh…" at bounding box center [492, 292] width 299 height 140
click at [344, 297] on span "-- trace id = 4333c6b9-c3e0-4e87-bf54-24f79b4dd8a1" at bounding box center [443, 297] width 200 height 8
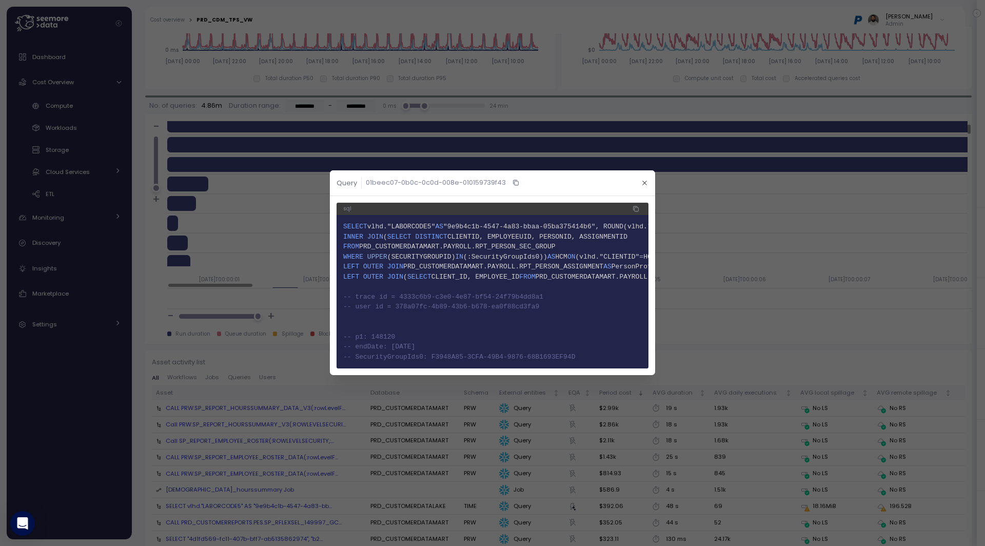
click at [388, 361] on span "14 -- SecurityGroupIds0: F3948A85-3CFA-49B4-9876-68B1693EF94D" at bounding box center [492, 357] width 299 height 10
click at [422, 364] on pre "1 SELECT vlhd."LABORCODE5" AS "9e9b4c1b-4547-4a83-bbaa-05ba375414b6", ROUND(vlh…" at bounding box center [493, 292] width 312 height 153
click at [687, 306] on div at bounding box center [492, 273] width 985 height 546
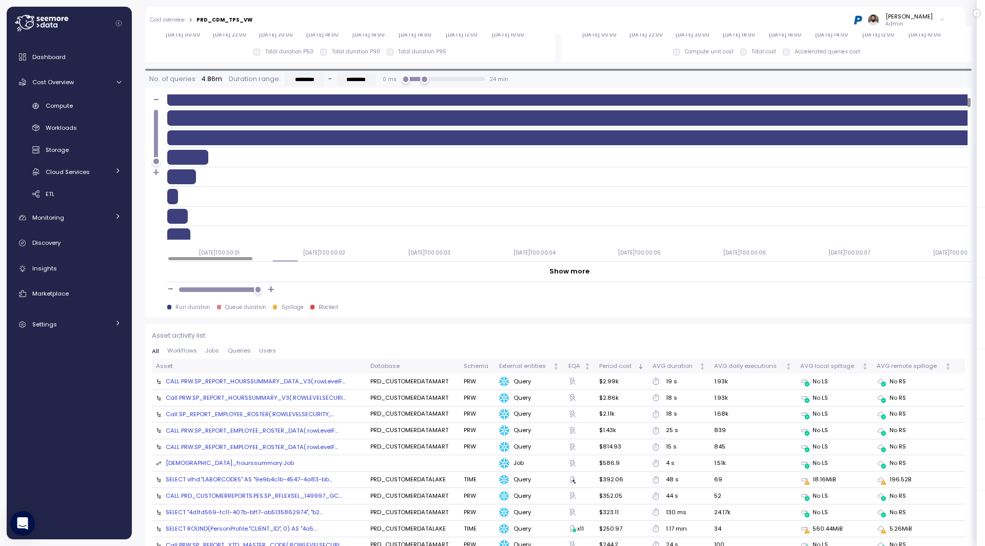
scroll to position [885, 0]
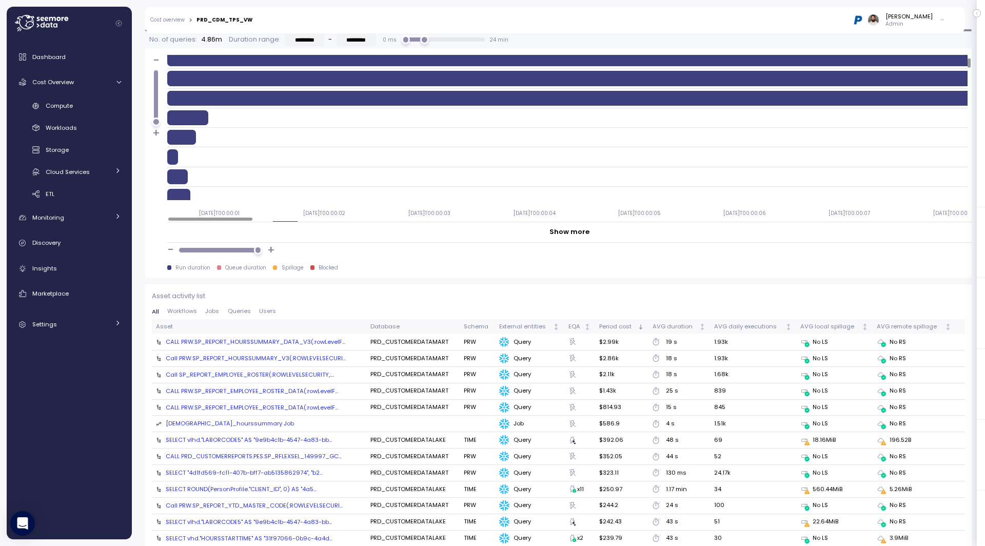
click at [264, 436] on div "SELECT vlhd."LABORCODE5" AS "9e9b4c1b-4547-4a83-bb..." at bounding box center [249, 440] width 166 height 8
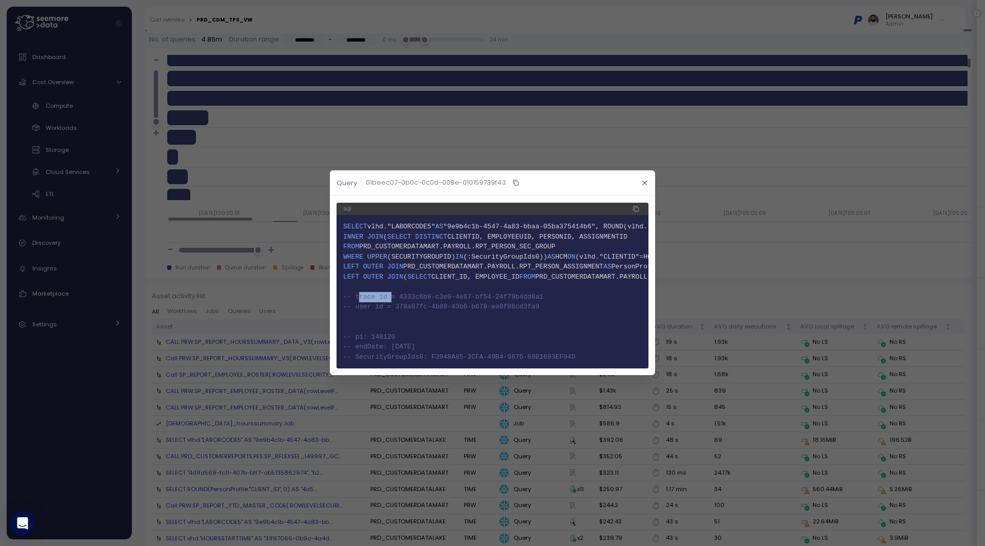
drag, startPoint x: 359, startPoint y: 299, endPoint x: 392, endPoint y: 299, distance: 33.4
click at [392, 299] on span "-- trace id = 4333c6b9-c3e0-4e87-bf54-24f79b4dd8a1" at bounding box center [443, 297] width 200 height 8
drag, startPoint x: 357, startPoint y: 309, endPoint x: 383, endPoint y: 311, distance: 26.7
click at [383, 311] on span "9 -- user id = 378a07fc-4b89-43b6-b678-ea0f88cd3fa9" at bounding box center [492, 307] width 299 height 10
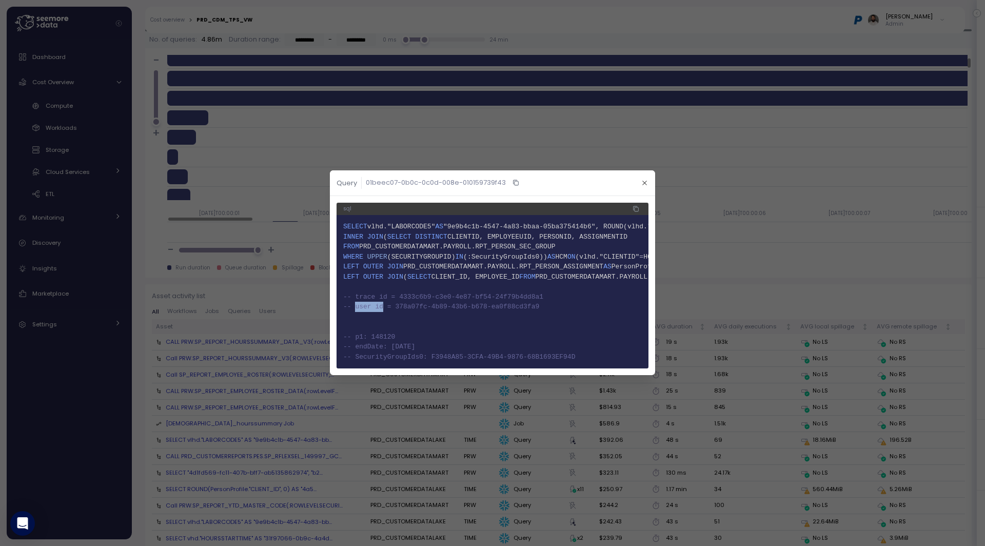
click at [383, 311] on span "9 -- user id = 378a07fc-4b89-43b6-b678-ea0f88cd3fa9" at bounding box center [492, 307] width 299 height 10
drag, startPoint x: 392, startPoint y: 339, endPoint x: 410, endPoint y: 339, distance: 17.4
click at [410, 339] on span "12 -- p1: 148120" at bounding box center [492, 337] width 299 height 10
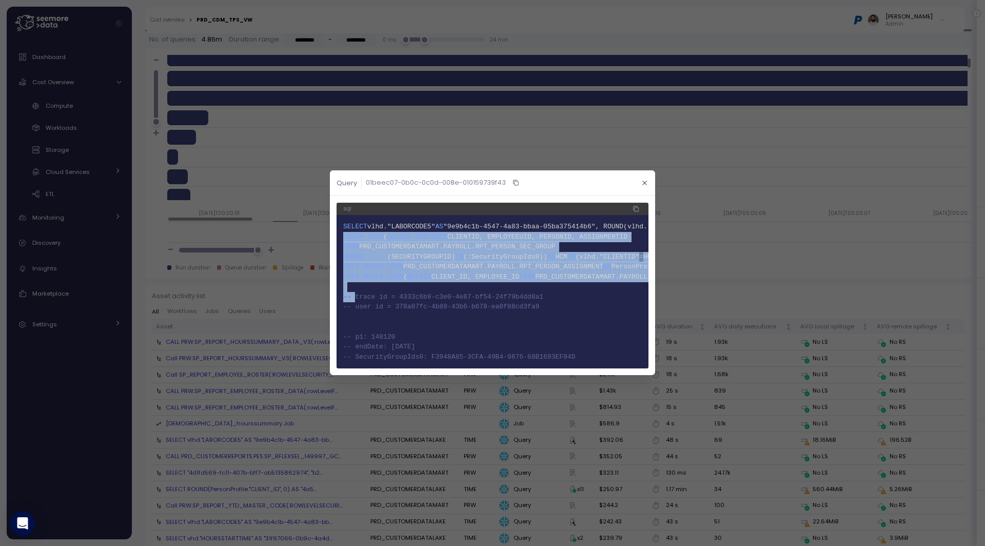
drag, startPoint x: 357, startPoint y: 298, endPoint x: 532, endPoint y: 369, distance: 189.0
click at [533, 369] on div "sql 1 SELECT vlhd."LABORCODE5" AS "9e9b4c1b-4547-4a83-bbaa-05ba375414b6", ROUND…" at bounding box center [492, 285] width 325 height 179
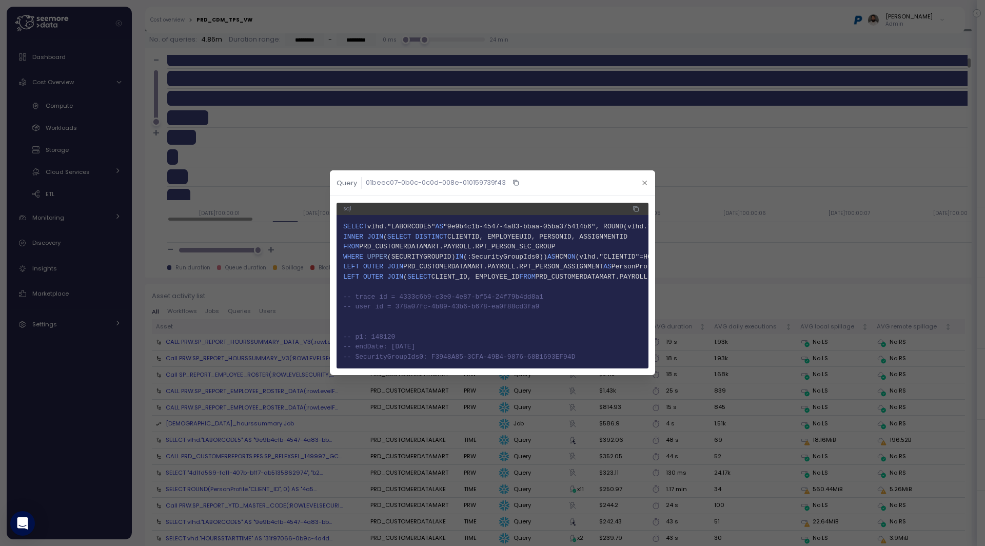
click at [570, 352] on span "14 -- SecurityGroupIds0: F3948A85-3CFA-49B4-9876-68B1693EF94D" at bounding box center [492, 357] width 299 height 10
drag, startPoint x: 574, startPoint y: 354, endPoint x: 456, endPoint y: 343, distance: 119.1
click at [456, 343] on code "1 SELECT vlhd."LABORCODE5" AS "9e9b4c1b-4547-4a83-bbaa-05ba375414b6", ROUND(vlh…" at bounding box center [492, 292] width 299 height 140
click at [456, 343] on span "13 -- endDate: 2025-08-31" at bounding box center [492, 347] width 299 height 10
click at [643, 182] on icon "button" at bounding box center [644, 183] width 7 height 7
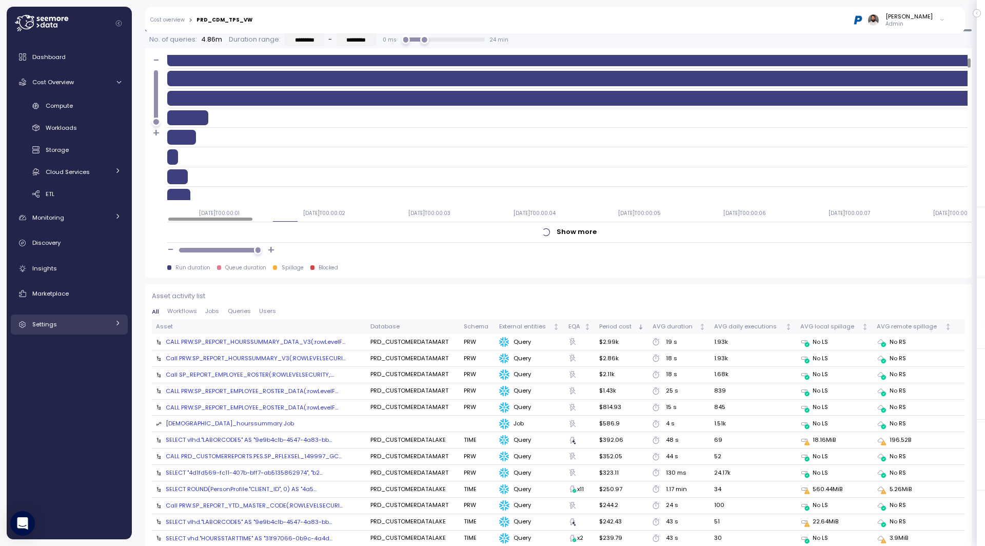
scroll to position [714, 0]
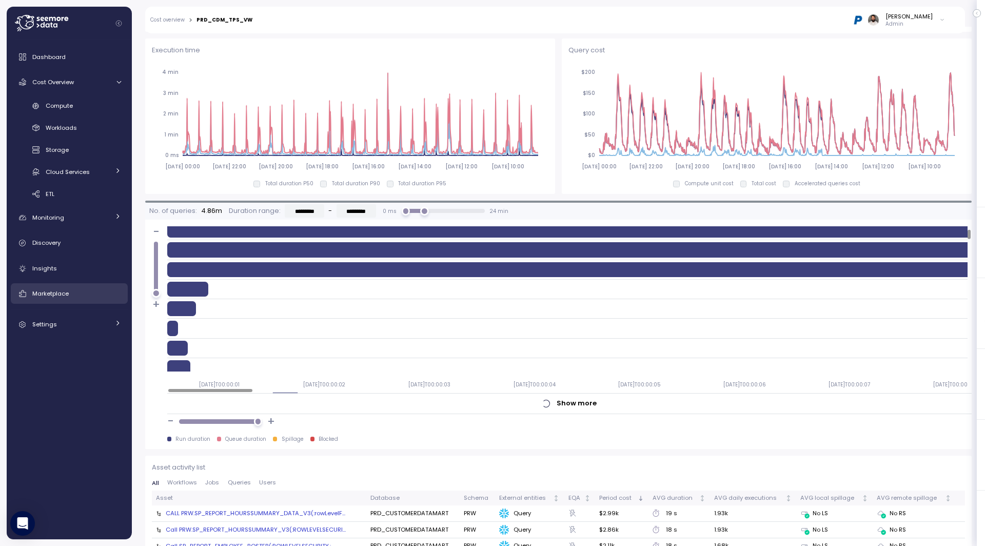
click at [93, 319] on div "Settings" at bounding box center [70, 324] width 77 height 10
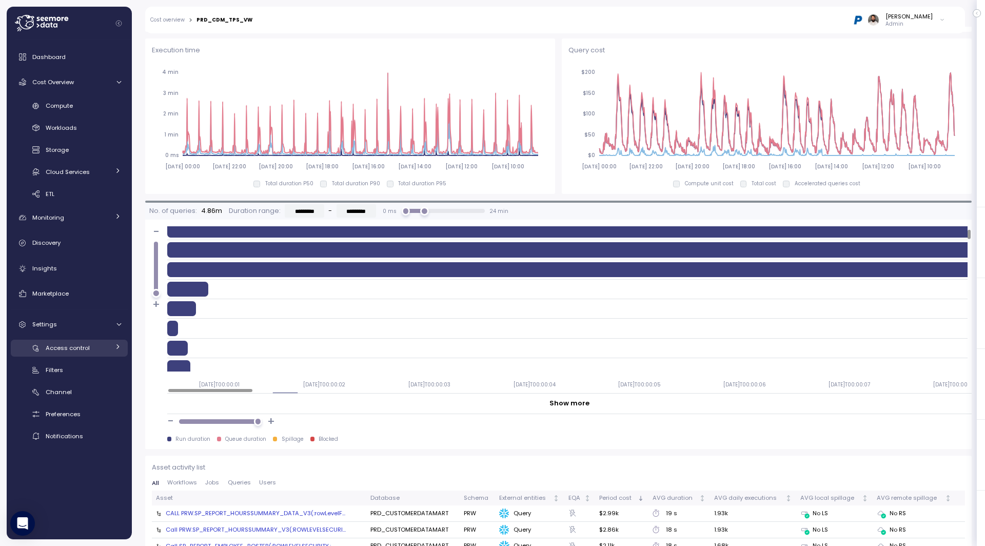
click at [99, 348] on div "Access control" at bounding box center [78, 348] width 64 height 10
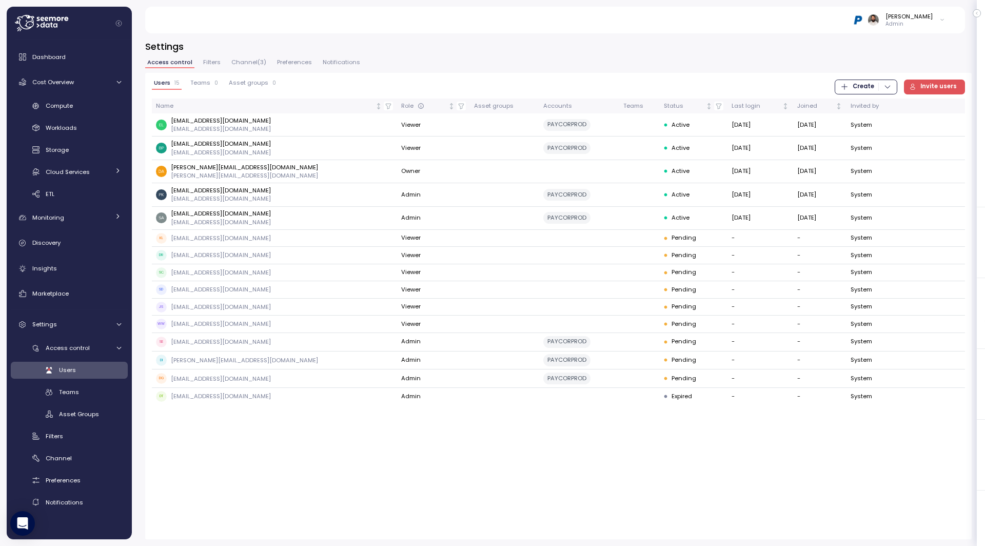
click at [214, 61] on span "Filters" at bounding box center [211, 63] width 17 height 6
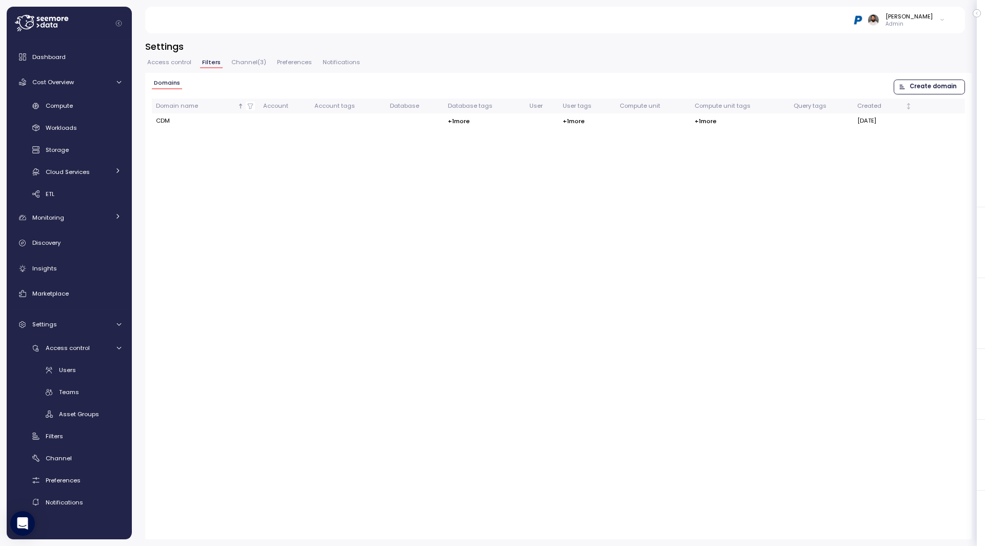
click at [930, 90] on span "Create domain" at bounding box center [933, 87] width 47 height 14
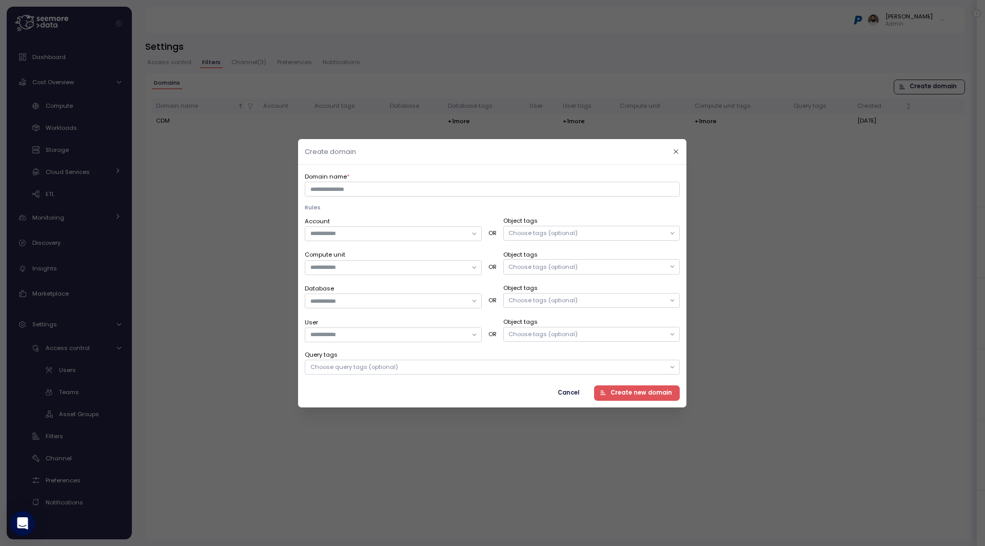
click at [596, 266] on div "Choose tags (optional)" at bounding box center [591, 266] width 177 height 15
click at [562, 292] on div "ECOSYSTEM" at bounding box center [547, 292] width 72 height 17
click at [555, 332] on p "CDM" at bounding box center [551, 331] width 14 height 8
click at [614, 255] on label "Object tags" at bounding box center [591, 253] width 177 height 9
click at [565, 302] on div "Choose tags (optional)" at bounding box center [543, 301] width 69 height 8
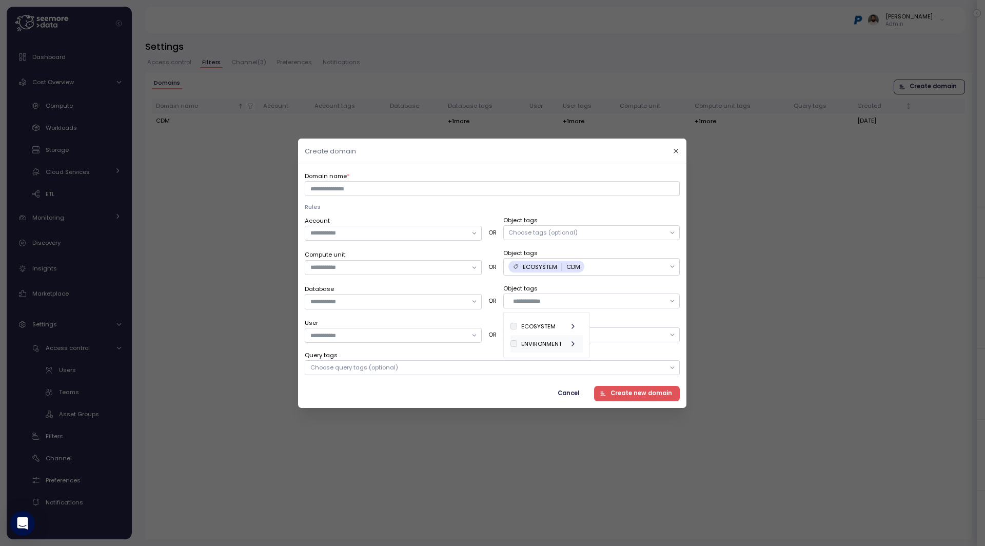
click at [564, 342] on div "ENVIRONMENT" at bounding box center [547, 343] width 72 height 17
click at [562, 329] on div "ECOSYSTEM" at bounding box center [547, 326] width 72 height 17
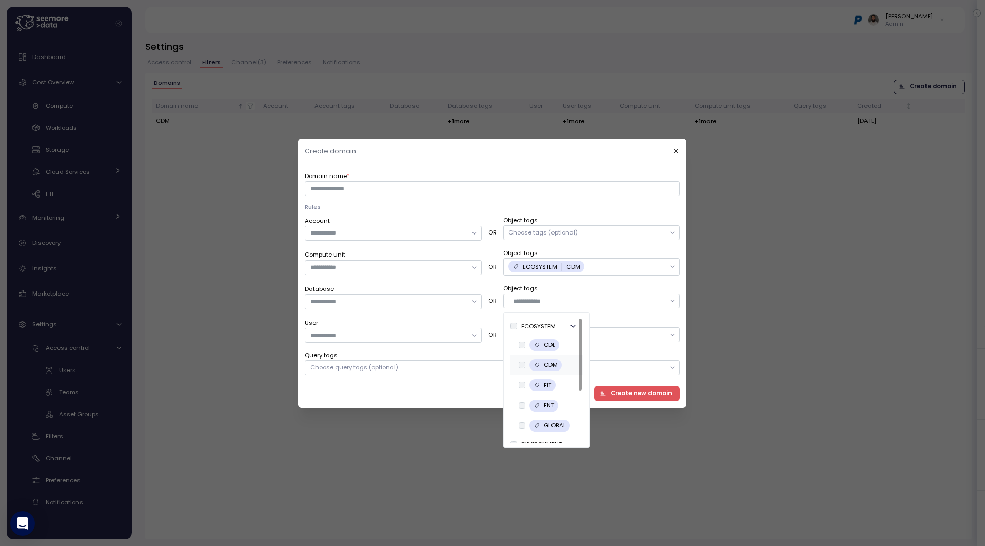
click at [562, 366] on div "CDM" at bounding box center [547, 366] width 72 height 20
click at [572, 285] on label "Object tags" at bounding box center [591, 287] width 177 height 9
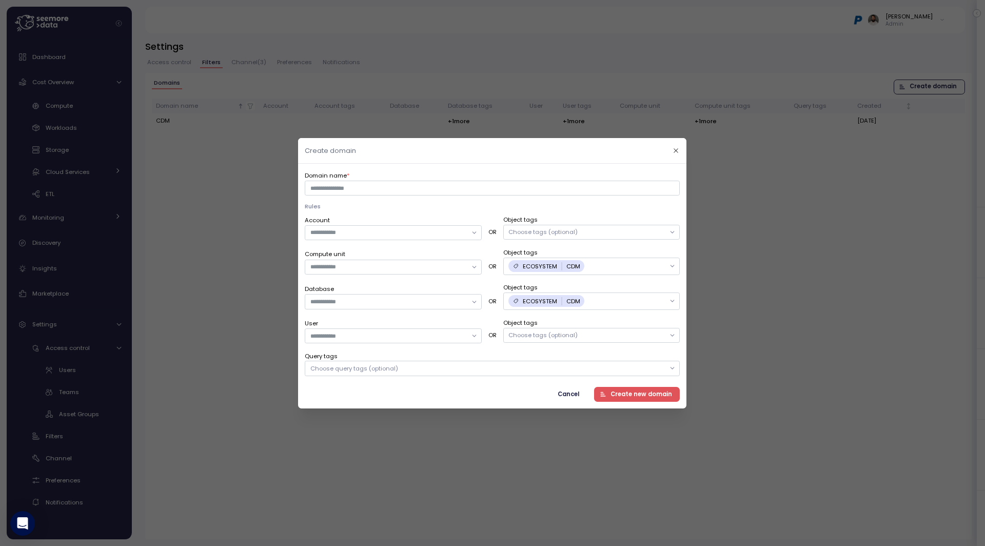
click at [550, 332] on div "Choose tags (optional)" at bounding box center [543, 335] width 69 height 8
click at [556, 357] on div "ECOSYSTEM" at bounding box center [547, 360] width 72 height 17
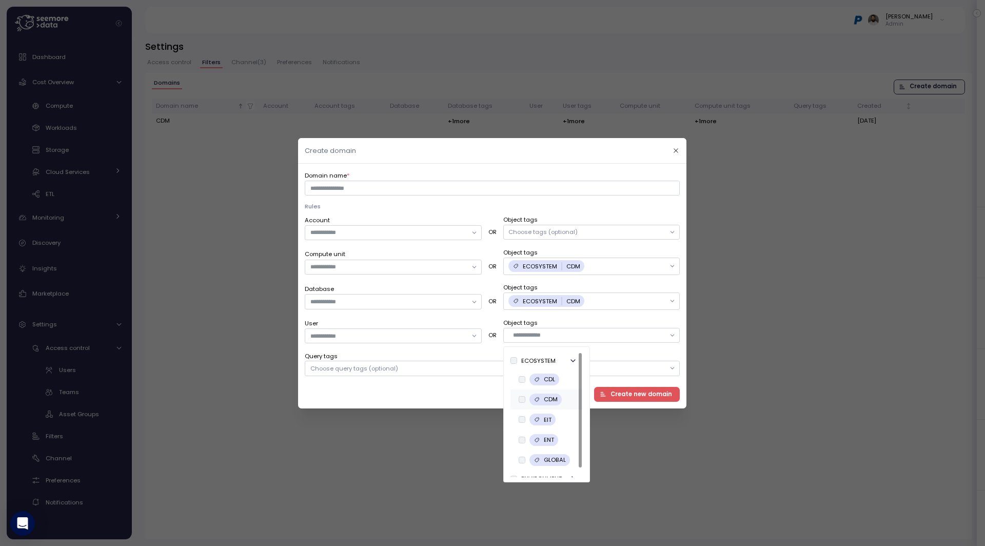
click at [560, 396] on div "CDM" at bounding box center [546, 400] width 32 height 12
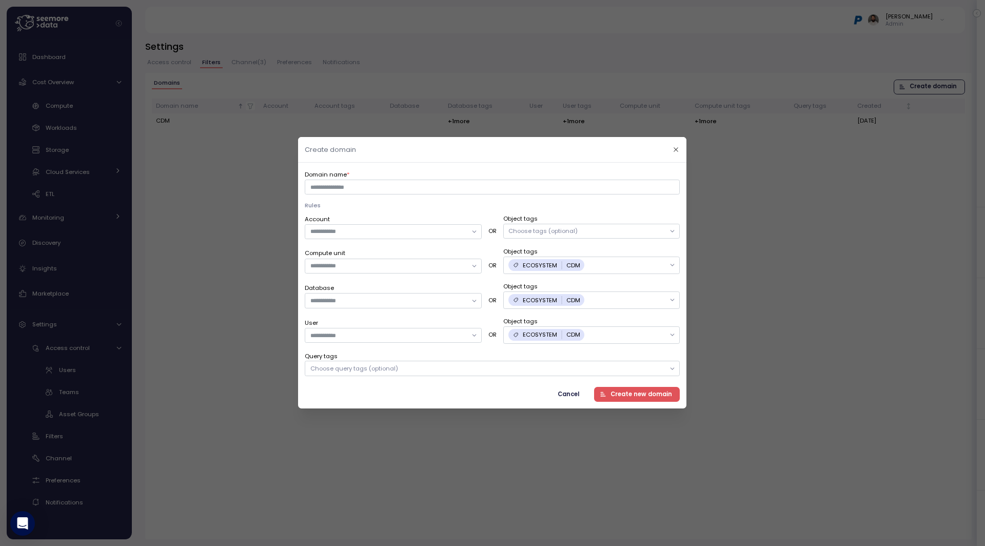
click at [599, 319] on label "Object tags" at bounding box center [591, 321] width 177 height 9
click at [394, 361] on div "Choose query tags (optional)" at bounding box center [492, 368] width 375 height 15
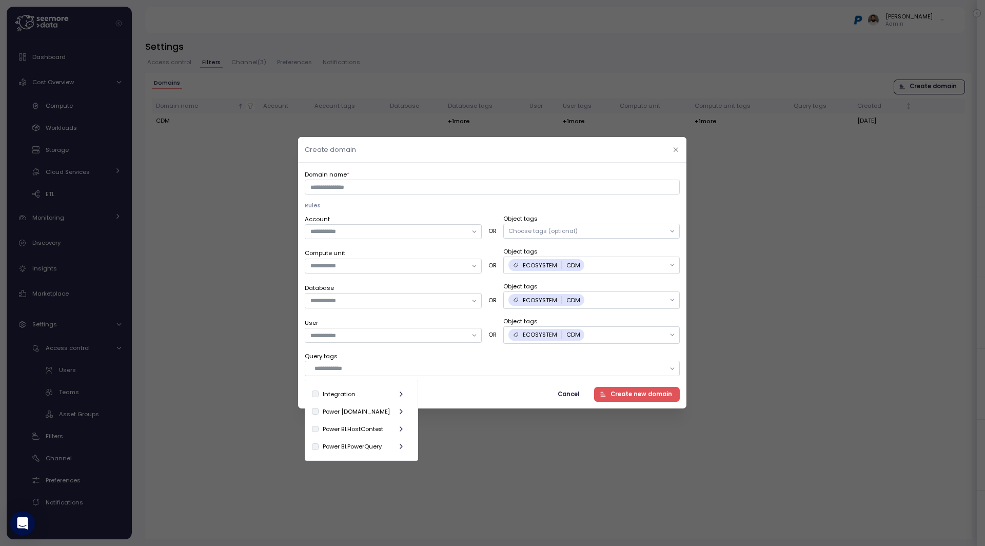
click at [412, 358] on label "Query tags" at bounding box center [492, 356] width 375 height 9
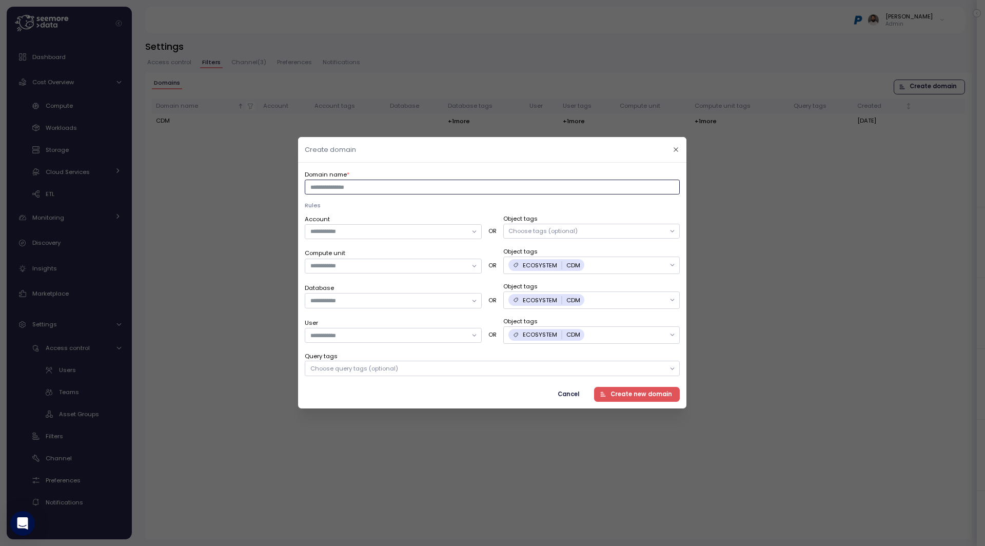
click at [378, 188] on input "Domain name *" at bounding box center [492, 187] width 375 height 15
type input "**********"
click at [676, 152] on icon "button" at bounding box center [676, 149] width 7 height 7
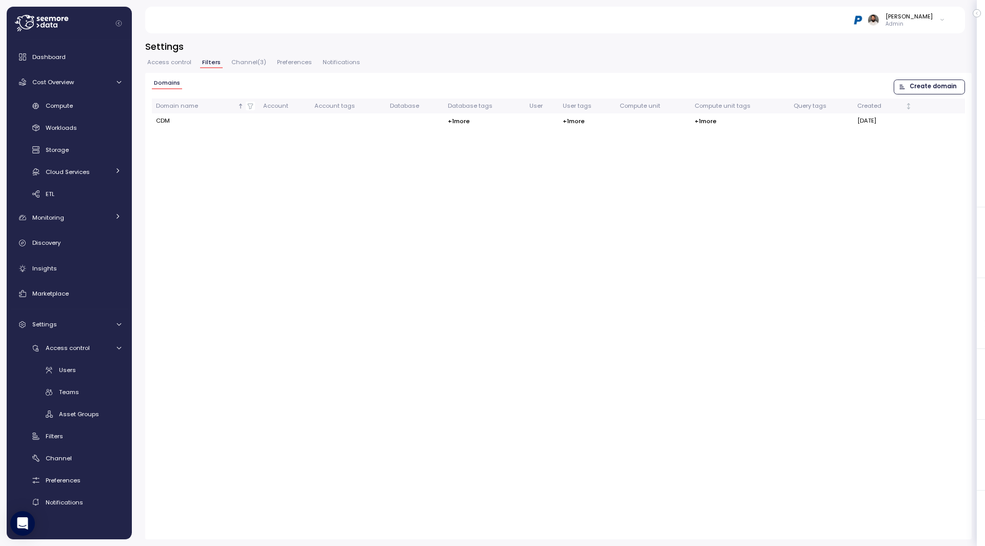
click at [178, 65] on span "Access control" at bounding box center [169, 63] width 44 height 6
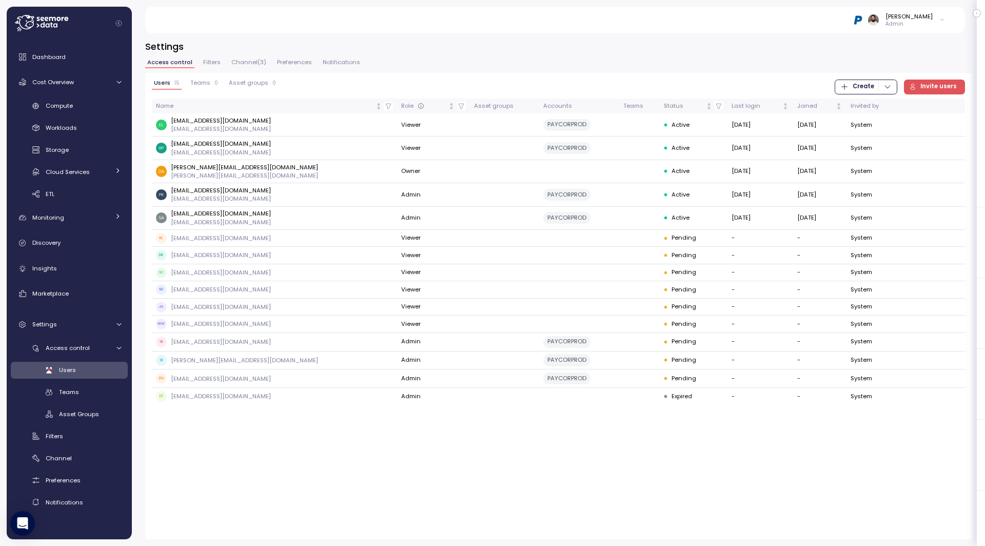
click at [878, 89] on span "Create" at bounding box center [866, 87] width 51 height 14
click at [873, 109] on div "Team" at bounding box center [877, 107] width 36 height 9
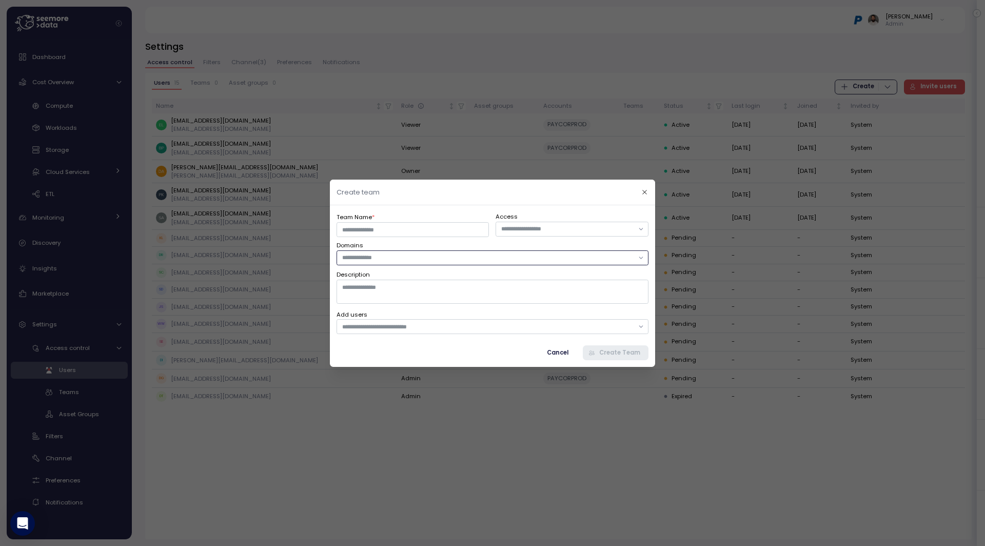
click at [430, 257] on input "text" at bounding box center [487, 257] width 291 height 9
type input "*"
click at [646, 193] on icon "button" at bounding box center [645, 192] width 4 height 4
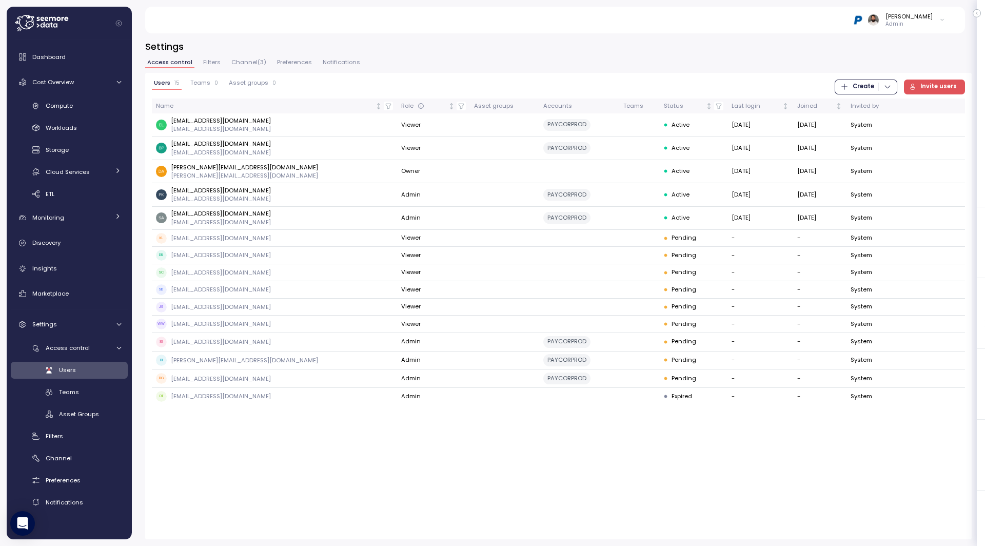
click at [215, 60] on span "Filters" at bounding box center [211, 63] width 17 height 6
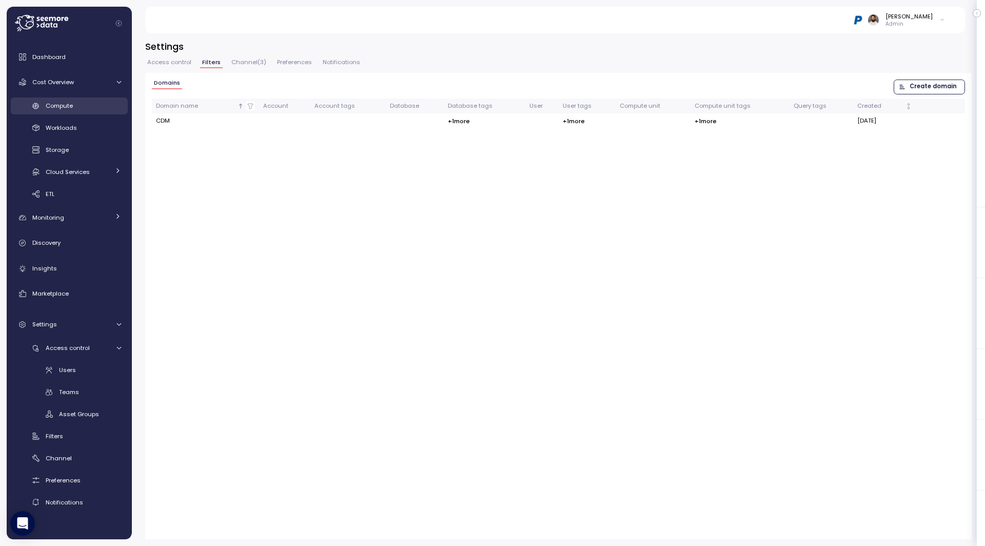
click at [86, 104] on div "Compute" at bounding box center [83, 106] width 75 height 10
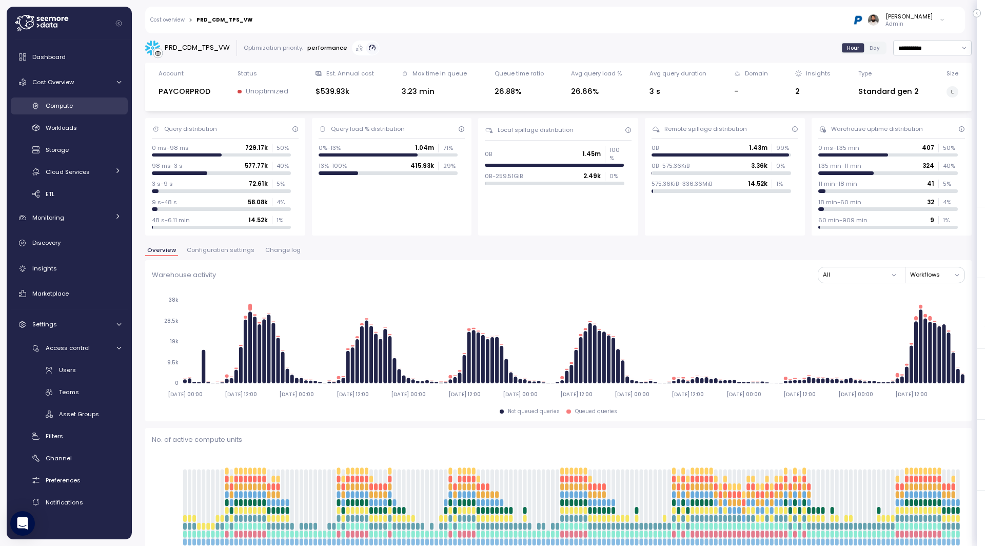
click at [92, 102] on div "Compute" at bounding box center [83, 106] width 75 height 10
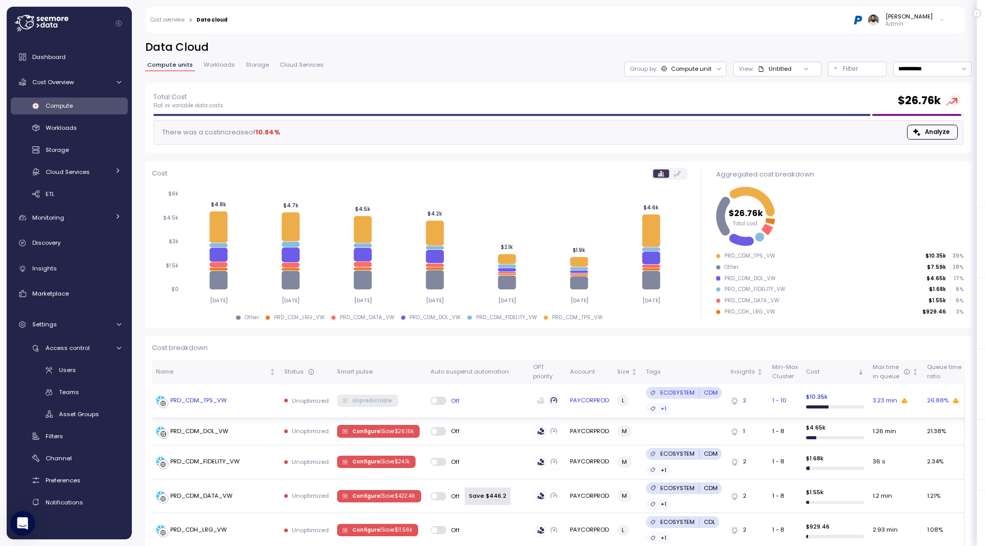
click at [208, 407] on td "PRD_CDM_TPS_VW" at bounding box center [216, 401] width 128 height 34
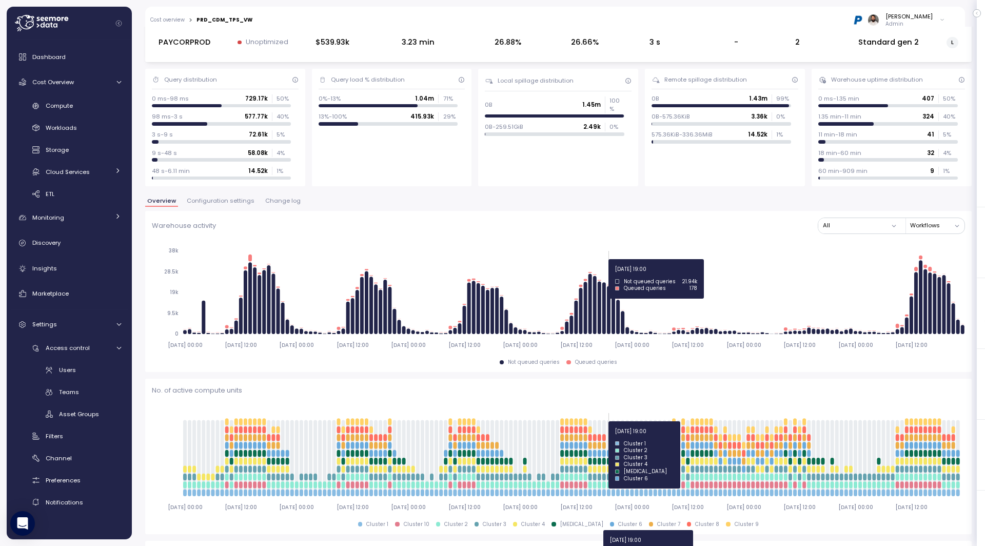
scroll to position [40, 0]
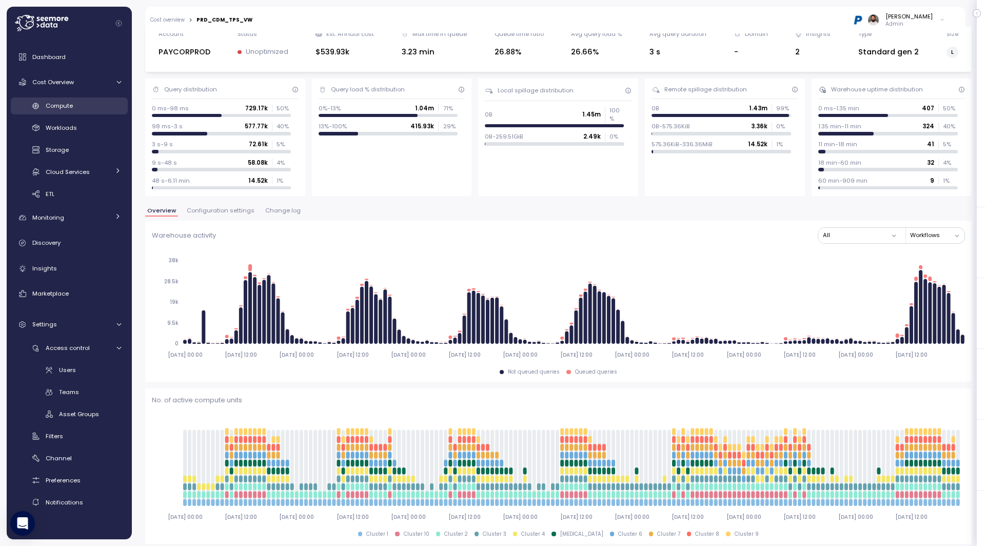
click at [95, 108] on div "Compute" at bounding box center [83, 106] width 75 height 10
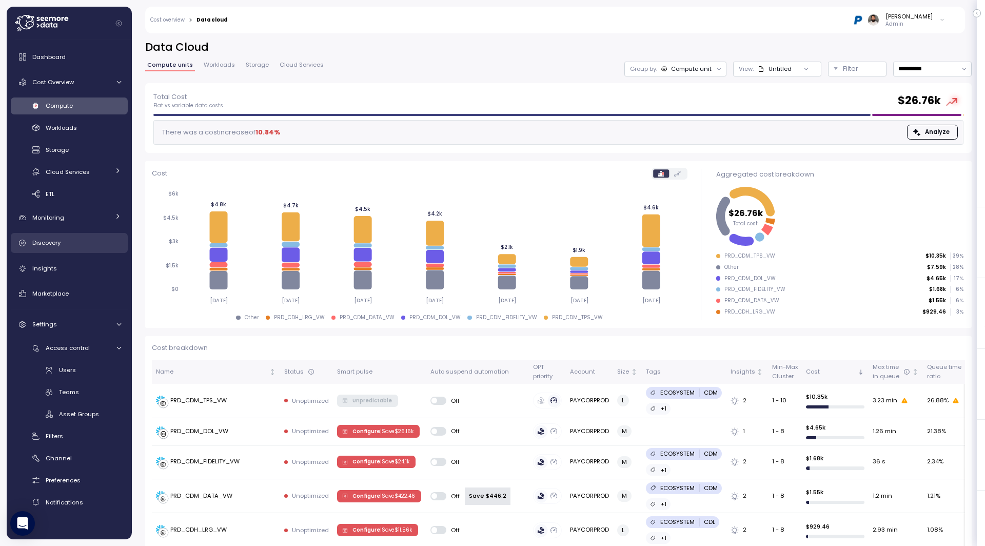
click at [78, 250] on link "Discovery" at bounding box center [69, 243] width 117 height 21
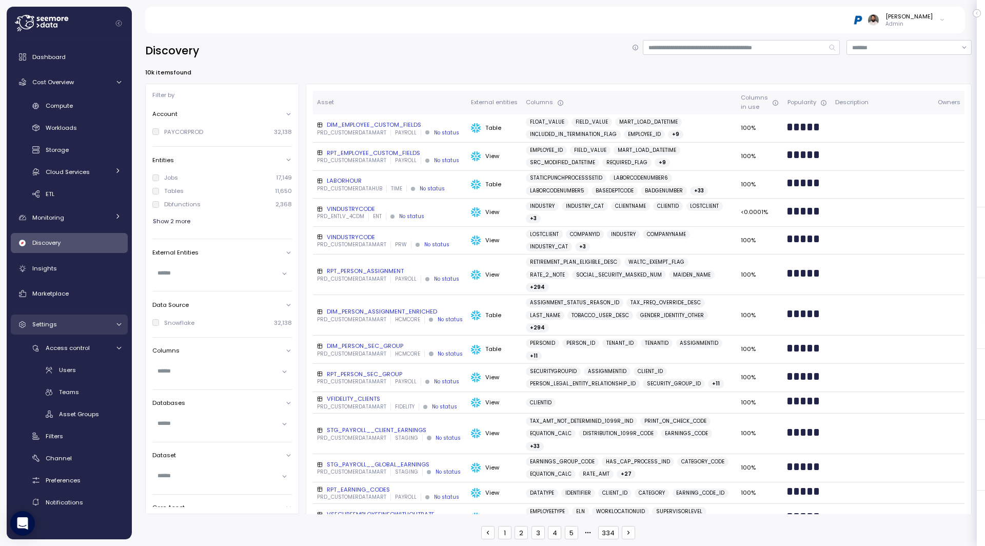
click at [68, 322] on div "Settings" at bounding box center [70, 324] width 77 height 10
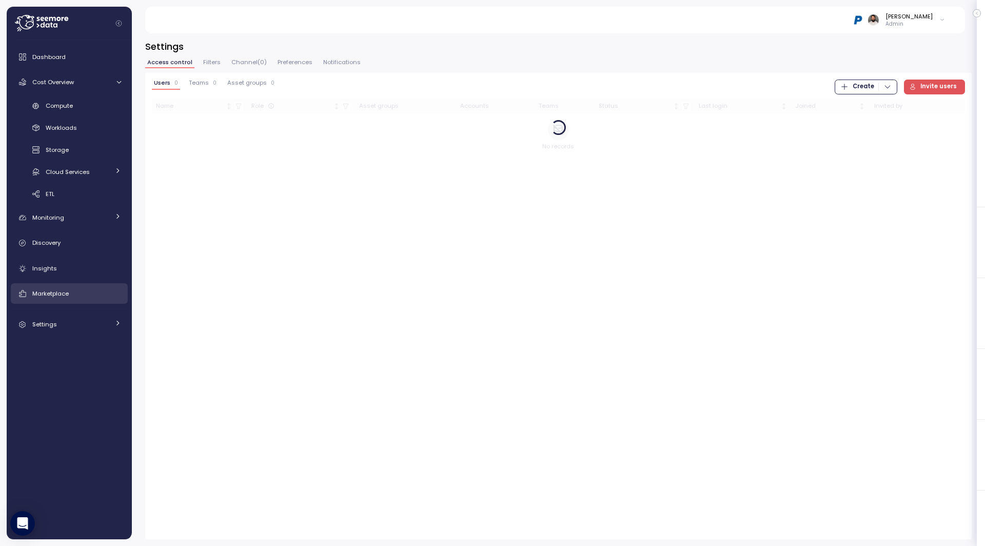
click at [71, 299] on link "Marketplace" at bounding box center [69, 293] width 117 height 21
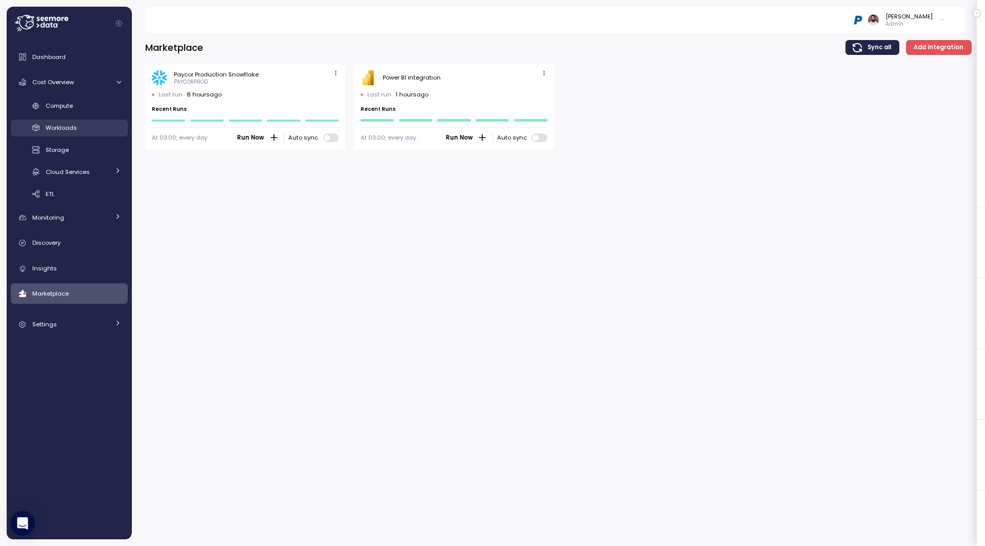
click at [80, 134] on link "Workloads" at bounding box center [69, 128] width 117 height 17
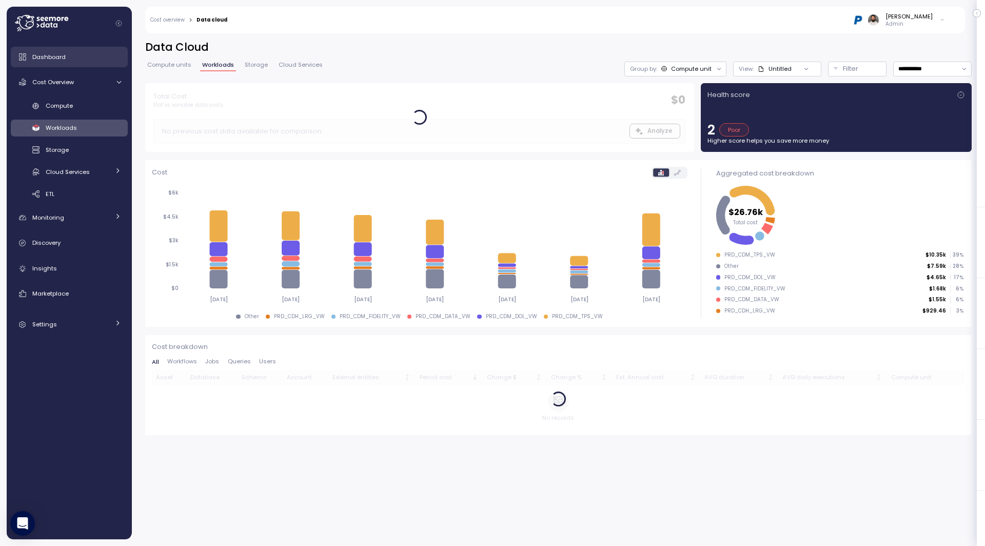
click at [78, 61] on div "Dashboard" at bounding box center [76, 57] width 89 height 10
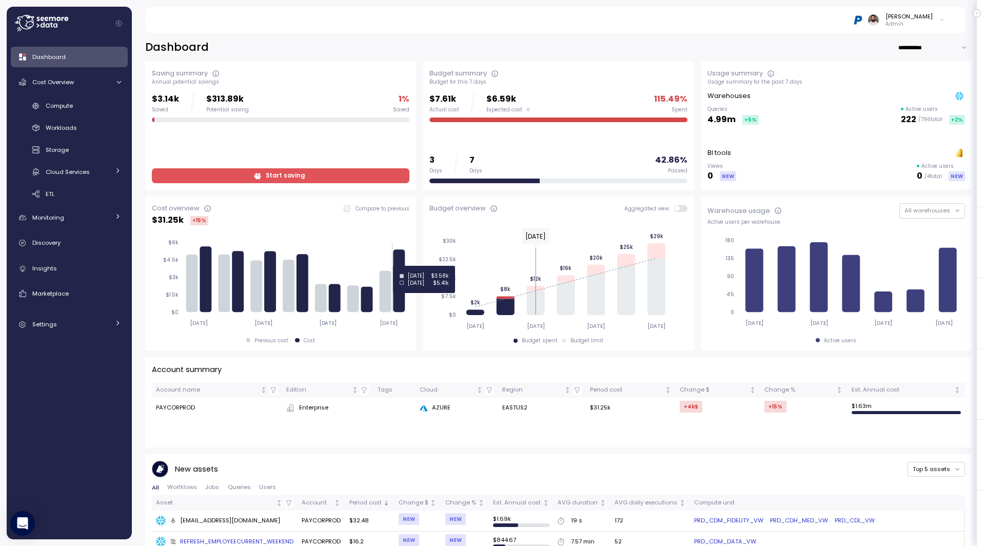
click at [399, 266] on icon at bounding box center [400, 280] width 12 height 63
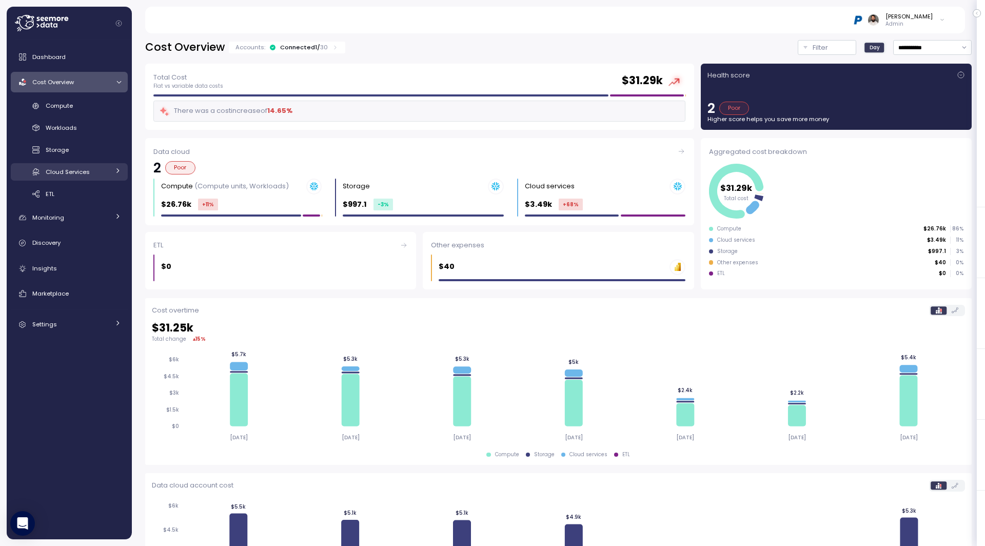
click at [96, 177] on link "Cloud Services" at bounding box center [69, 171] width 117 height 17
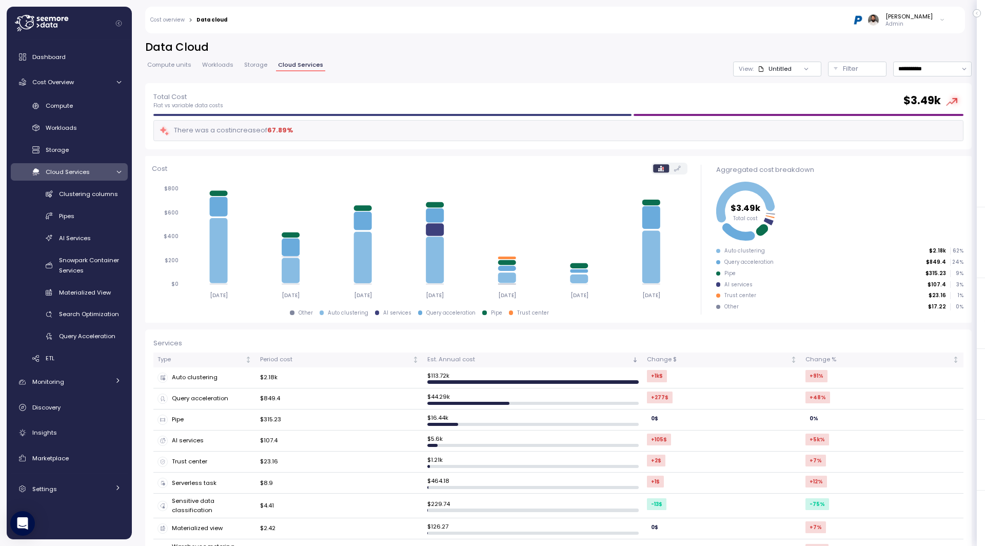
click at [96, 177] on link "Cloud Services" at bounding box center [69, 171] width 117 height 17
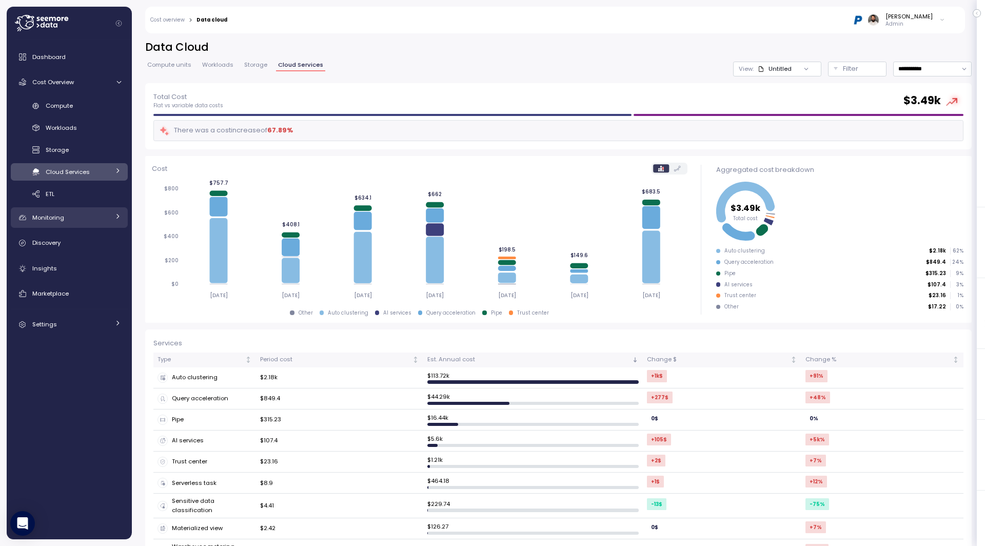
click at [96, 219] on div "Monitoring" at bounding box center [70, 217] width 77 height 10
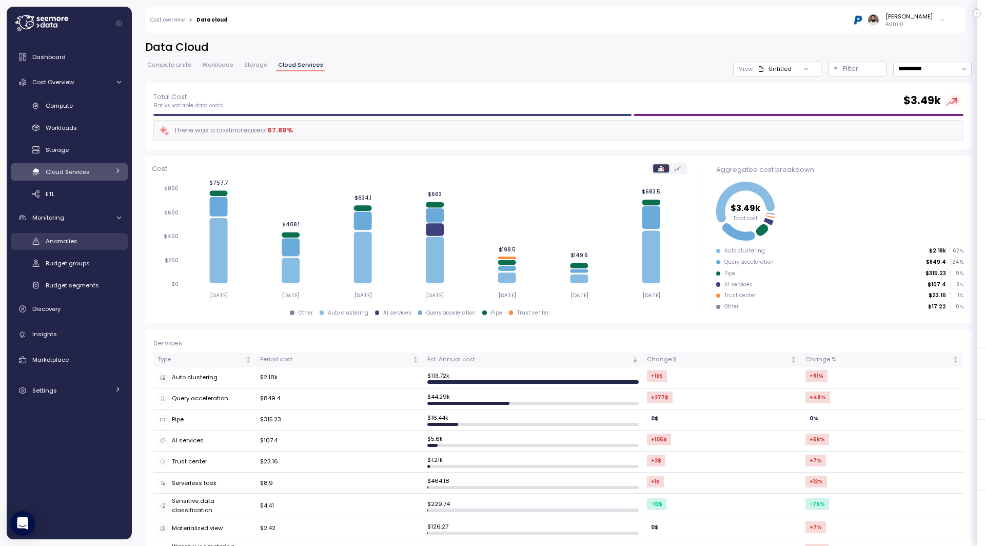
click at [92, 237] on div "Anomalies" at bounding box center [83, 241] width 75 height 10
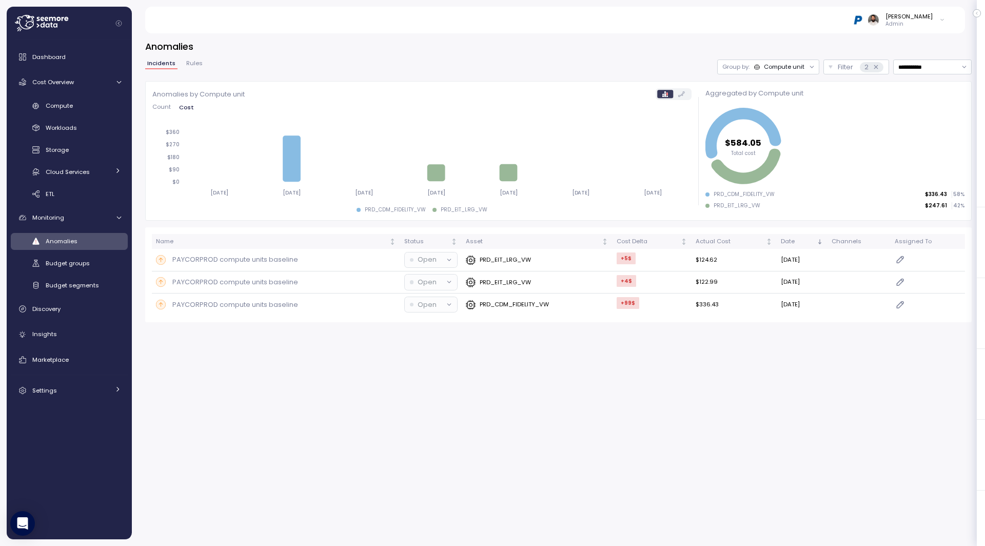
click at [88, 206] on div "Dashboard Cost Overview Compute Workloads Storage Cloud Services Clustering col…" at bounding box center [69, 224] width 117 height 354
click at [88, 210] on link "Monitoring" at bounding box center [69, 217] width 117 height 21
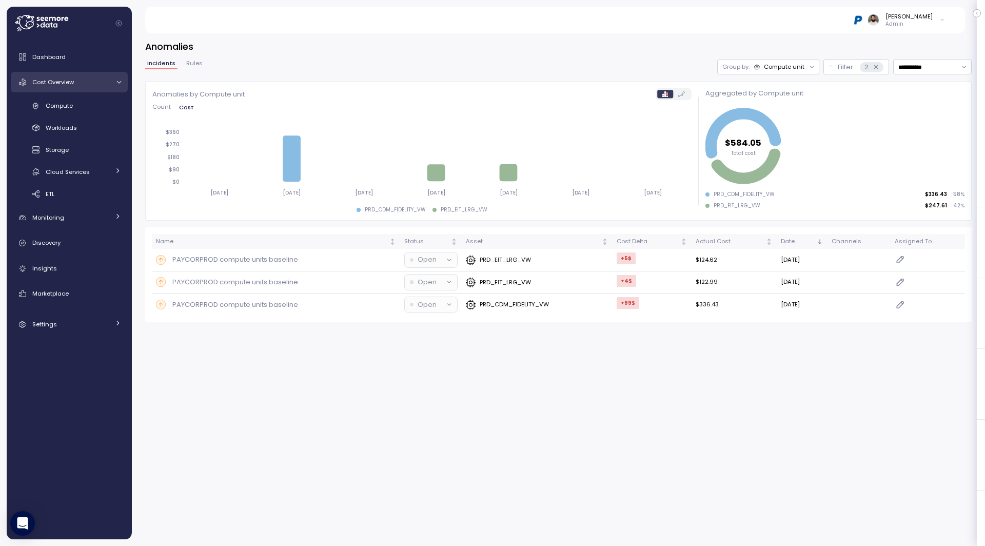
click at [94, 81] on div "Cost Overview" at bounding box center [70, 82] width 77 height 10
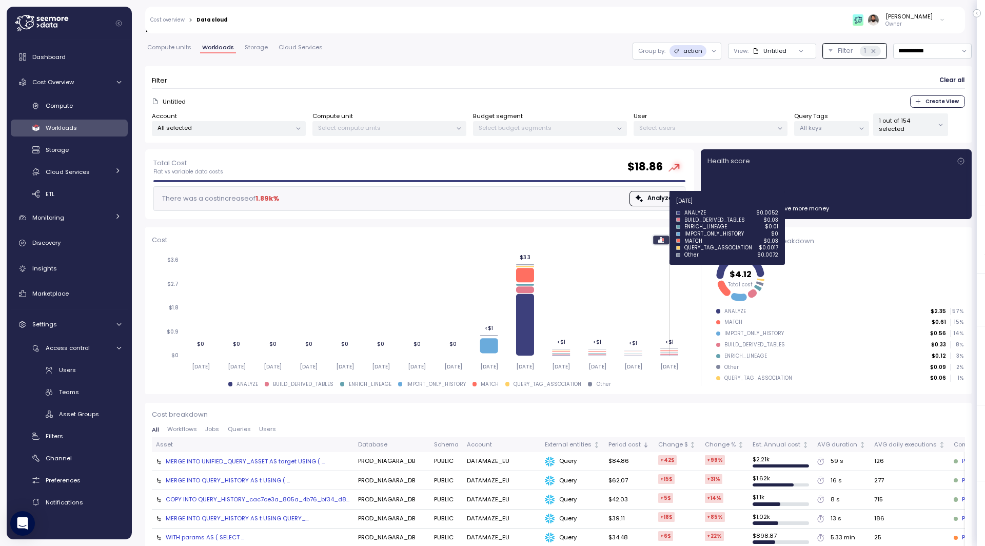
scroll to position [12, 0]
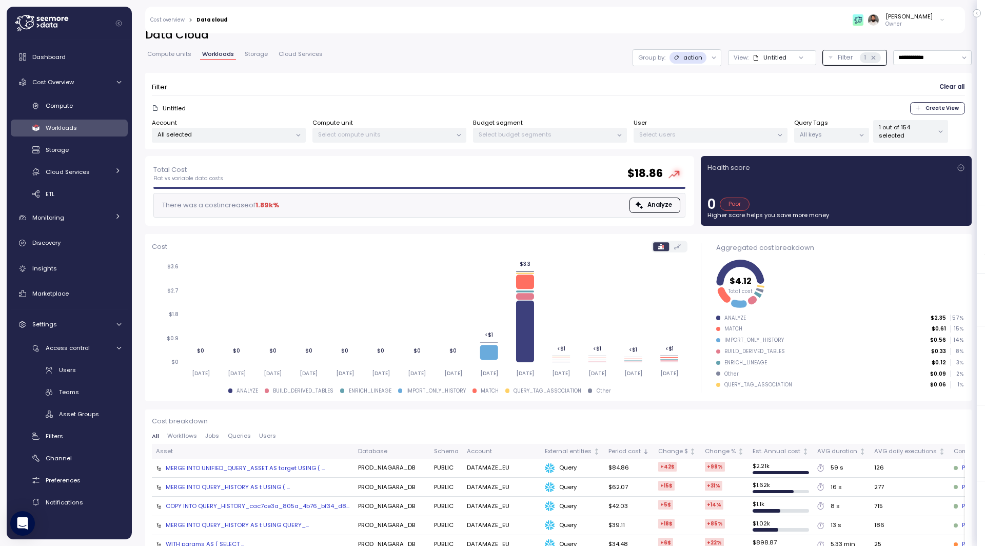
click at [746, 103] on div "Untitled Create View" at bounding box center [558, 108] width 813 height 12
click at [810, 79] on div "Filter Clear all Untitled Create View Account All selected Compute unit Select …" at bounding box center [558, 111] width 827 height 76
click at [239, 485] on div "MERGE INTO QUERY_HISTORY AS t USING ( ..." at bounding box center [228, 487] width 124 height 8
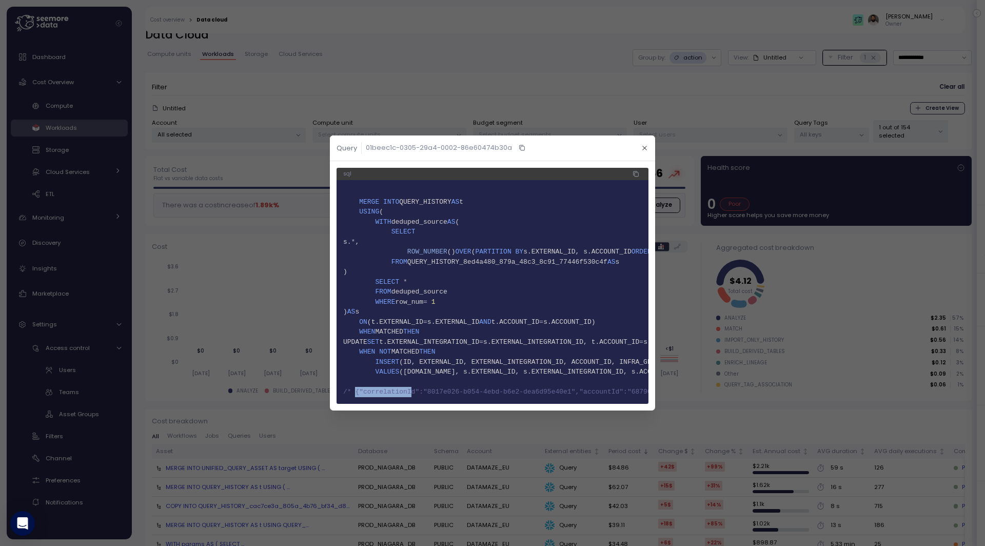
drag, startPoint x: 355, startPoint y: 396, endPoint x: 413, endPoint y: 395, distance: 58.0
click at [413, 395] on span "21 /* {"correlationId":"8017e026-b054-4ebd-b6e2-dea6d95e40e1","accountId":"6879…" at bounding box center [492, 392] width 299 height 10
click at [413, 395] on span "/* {"correlationId":"8017e026-b054-4ebd-b6e2-dea6d95e40e1","accountId":"68790ce…" at bounding box center [833, 392] width 981 height 8
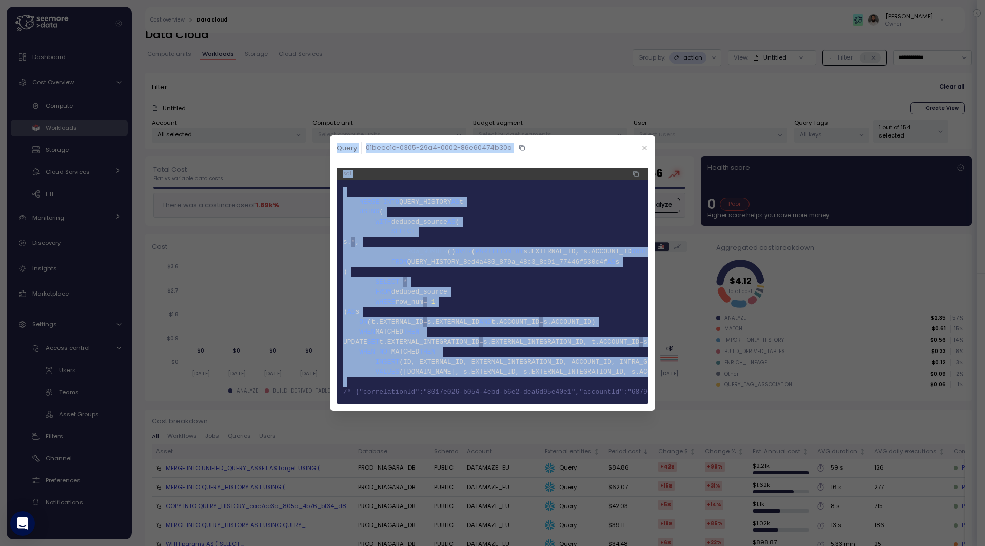
click at [413, 395] on span "/* {"correlationId":"8017e026-b054-4ebd-b6e2-dea6d95e40e1","accountId":"68790ce…" at bounding box center [833, 392] width 981 height 8
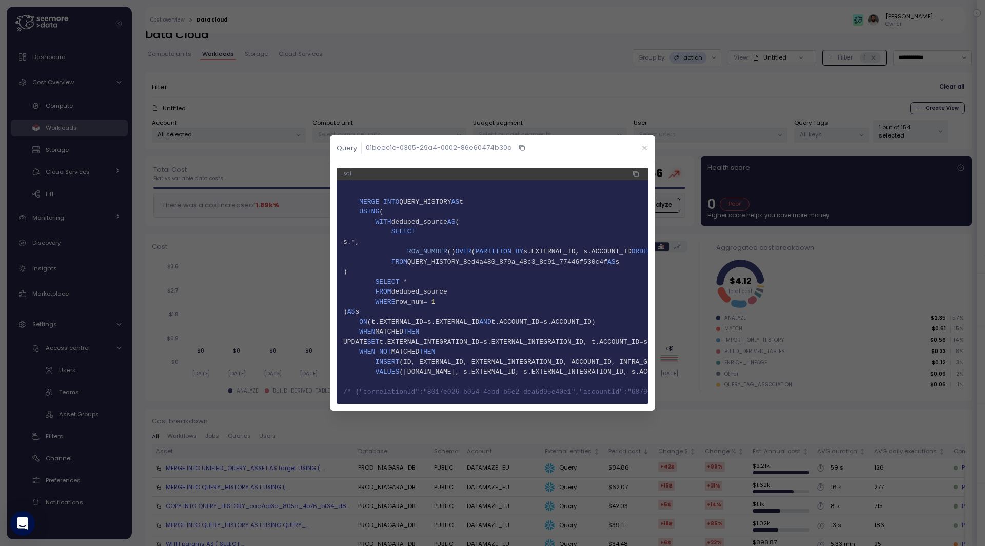
click at [440, 400] on pre "1 2 MERGE INTO QUERY_HISTORY AS t 3 USING ( 4 WITH deduped_source AS ( 5 SELECT…" at bounding box center [493, 292] width 312 height 224
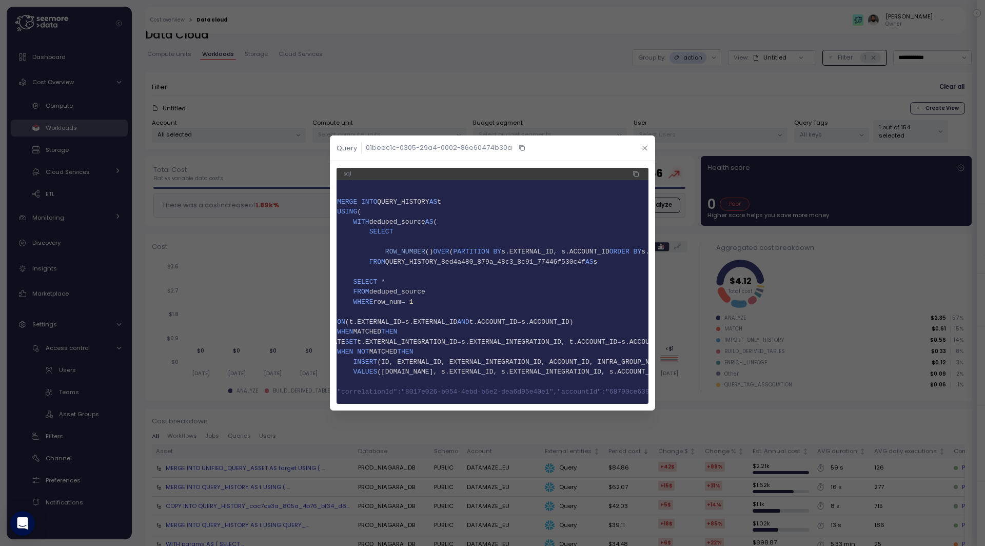
scroll to position [0, 0]
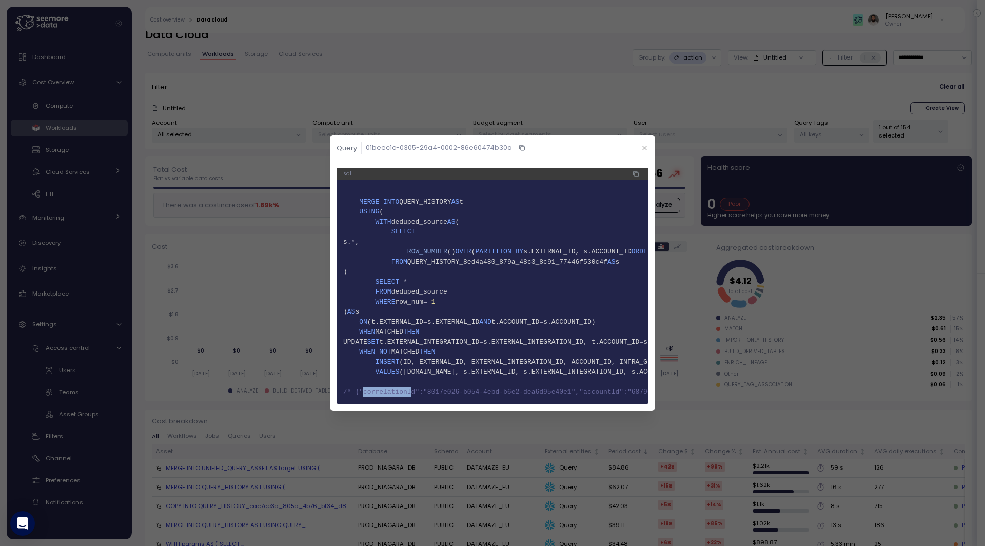
drag, startPoint x: 365, startPoint y: 392, endPoint x: 411, endPoint y: 392, distance: 45.7
click at [411, 392] on span "/* {"correlationId":"8017e026-b054-4ebd-b6e2-dea6d95e40e1","accountId":"68790ce…" at bounding box center [833, 392] width 981 height 8
click at [545, 392] on span "/* {"correlationId":"8017e026-b054-4ebd-b6e2-dea6d95e40e1","accountId":"68790ce…" at bounding box center [833, 392] width 981 height 8
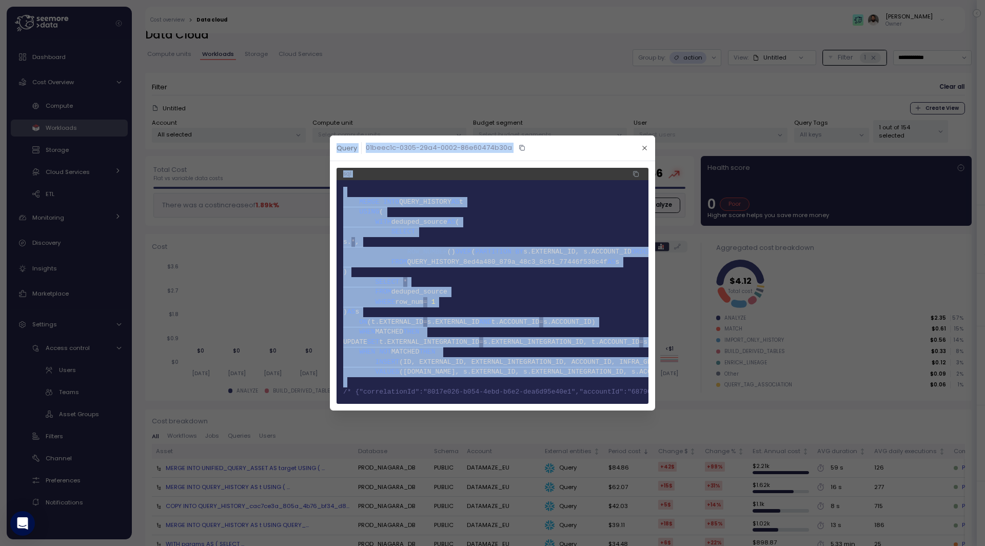
click at [545, 392] on span "/* {"correlationId":"8017e026-b054-4ebd-b6e2-dea6d95e40e1","accountId":"68790ce…" at bounding box center [833, 392] width 981 height 8
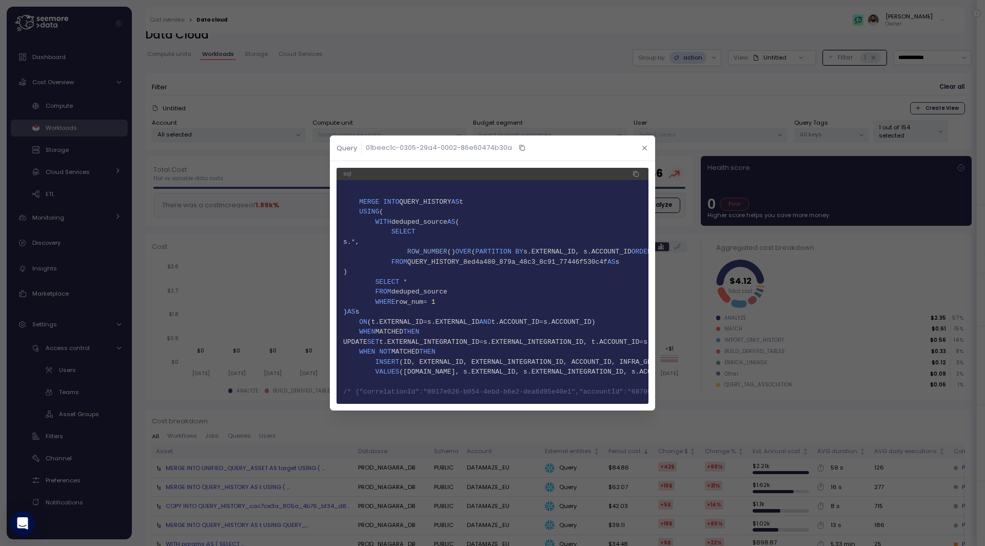
click at [645, 146] on icon "button" at bounding box center [644, 148] width 7 height 7
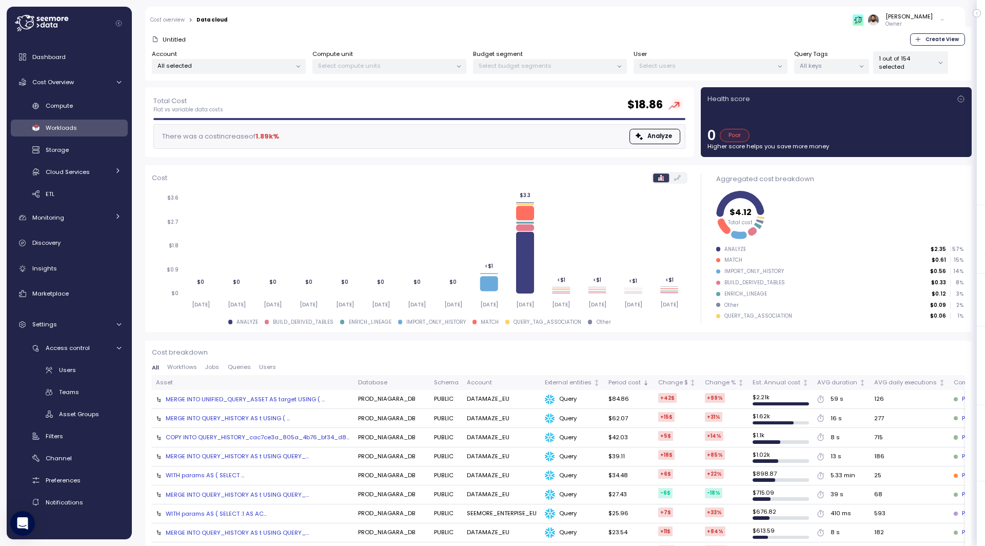
scroll to position [88, 0]
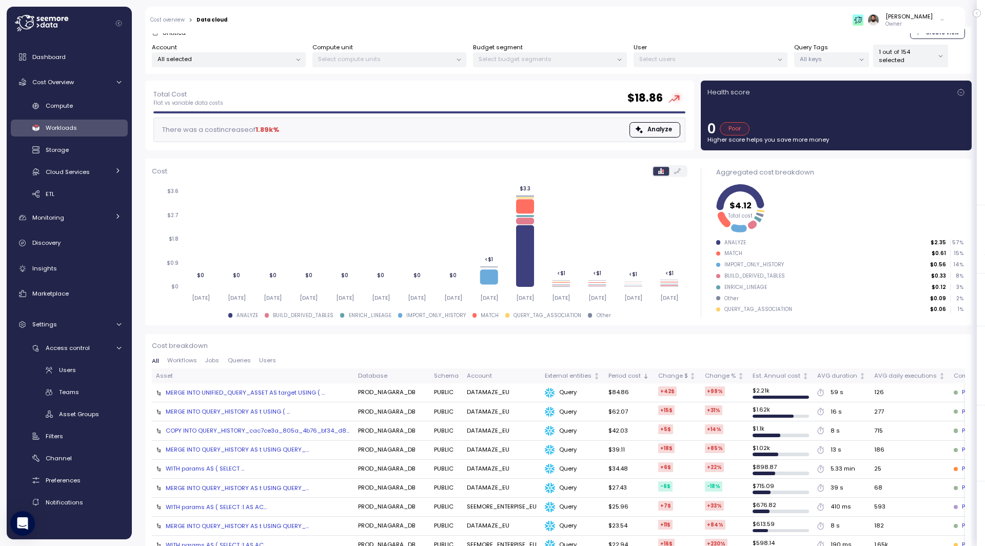
click at [299, 385] on td "MERGE INTO UNIFIED_QUERY_ASSET AS target USING ( ..." at bounding box center [253, 392] width 202 height 19
click at [299, 388] on div "MERGE INTO UNIFIED_QUERY_ASSET AS target USING ( ..." at bounding box center [245, 392] width 159 height 8
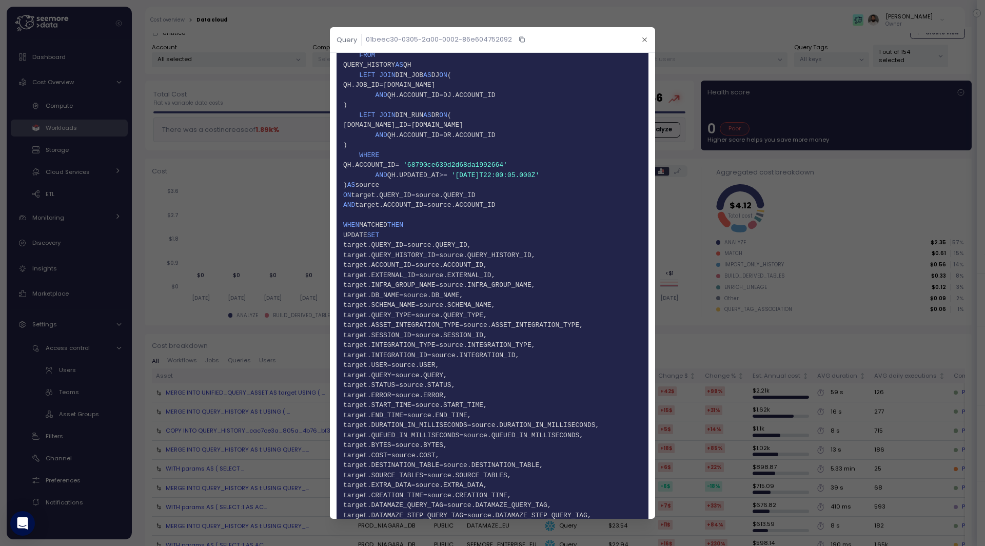
scroll to position [518, 0]
click at [646, 34] on header "Query 01beec30-0305-2a00-0002-86e604752092" at bounding box center [492, 40] width 325 height 26
click at [646, 35] on button "button" at bounding box center [645, 40] width 12 height 12
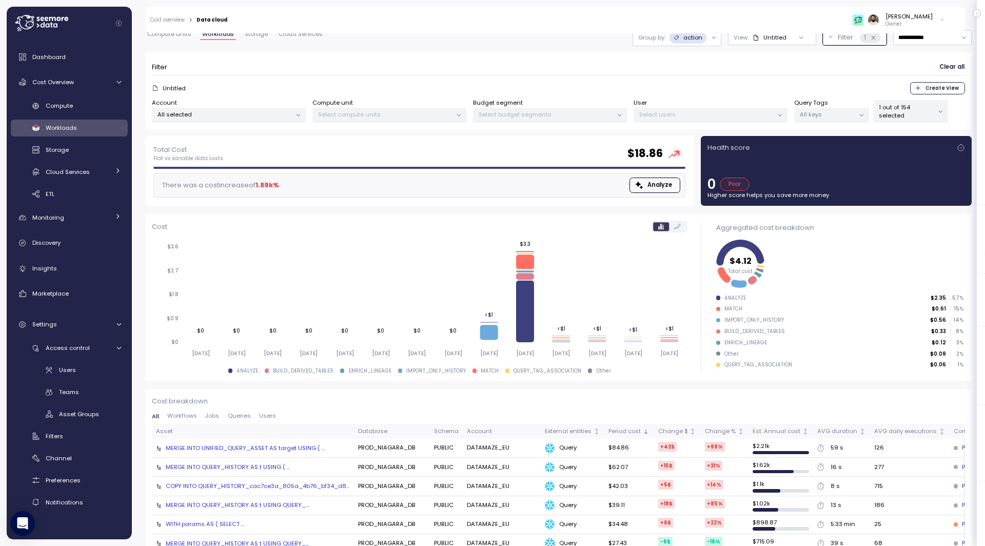
scroll to position [0, 0]
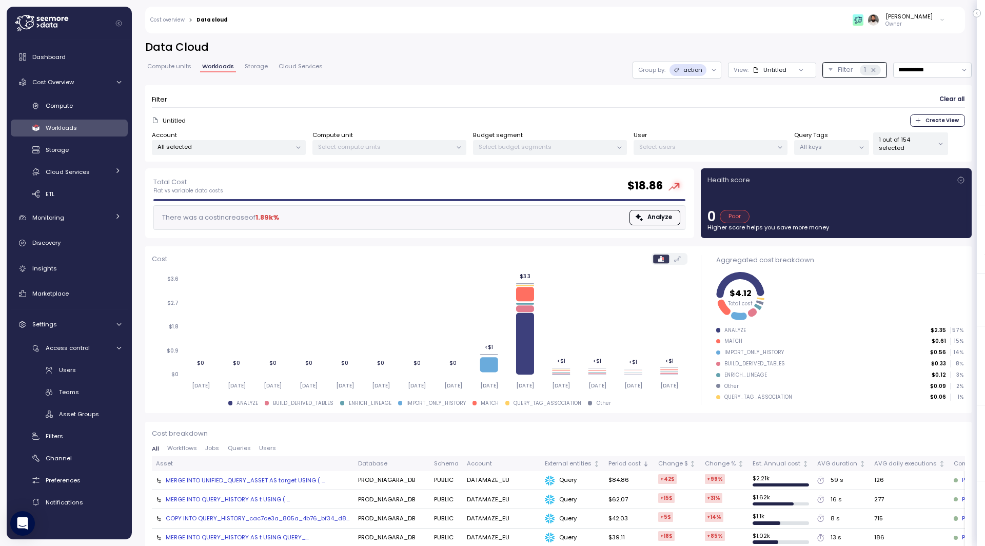
click at [182, 67] on span "Compute units" at bounding box center [169, 67] width 44 height 6
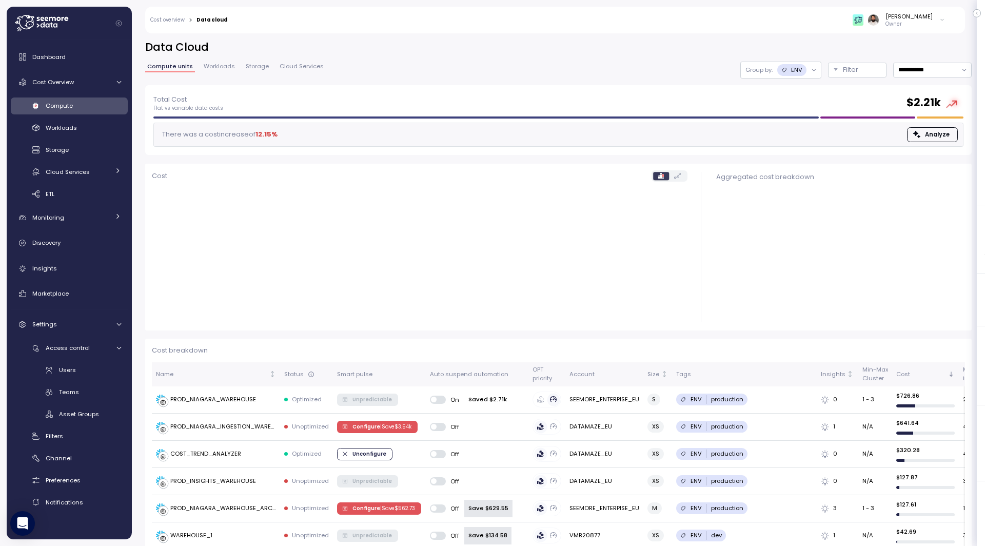
click at [174, 67] on span "Compute units" at bounding box center [170, 67] width 46 height 6
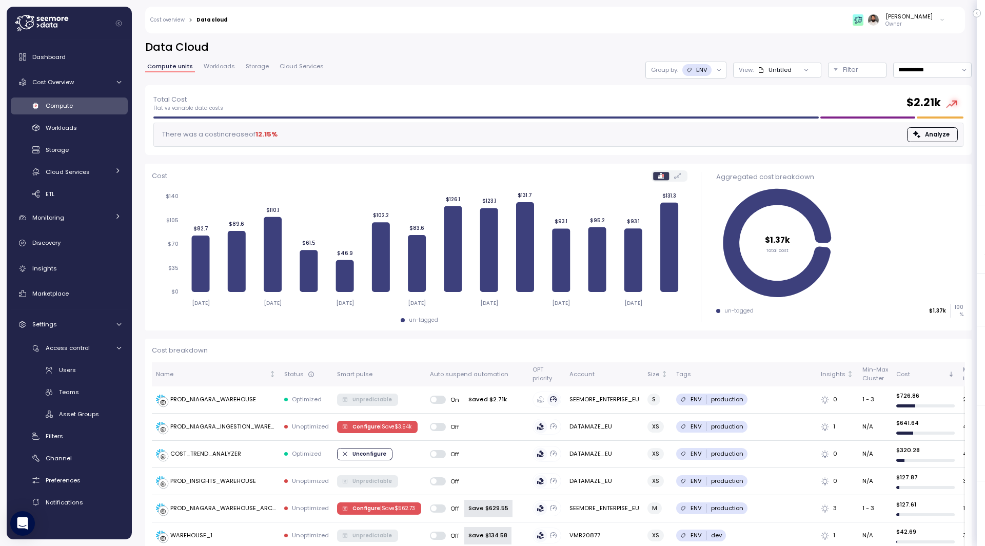
click at [673, 73] on p "Group by:" at bounding box center [664, 70] width 27 height 8
click at [220, 64] on span "Workloads" at bounding box center [219, 67] width 31 height 6
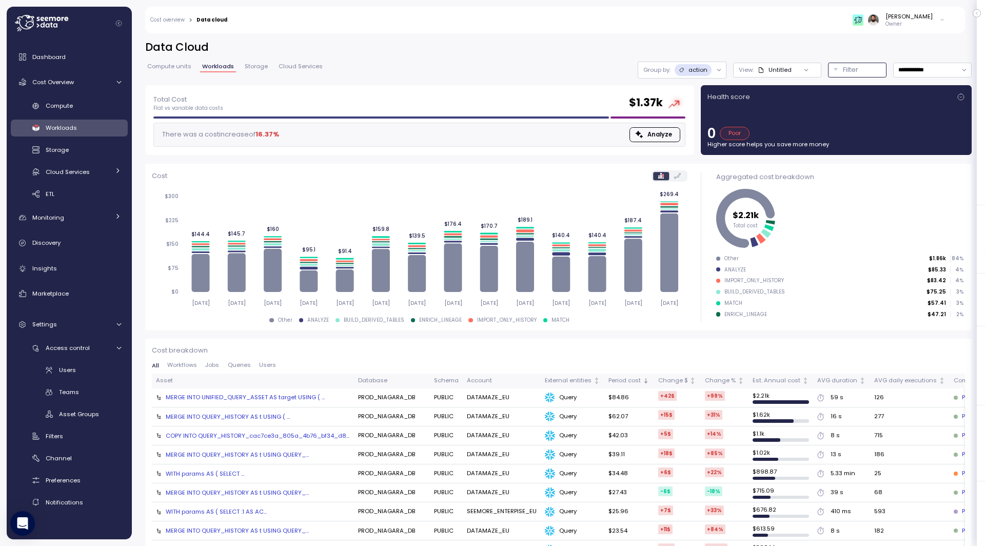
click at [860, 68] on div "Filter" at bounding box center [862, 70] width 38 height 10
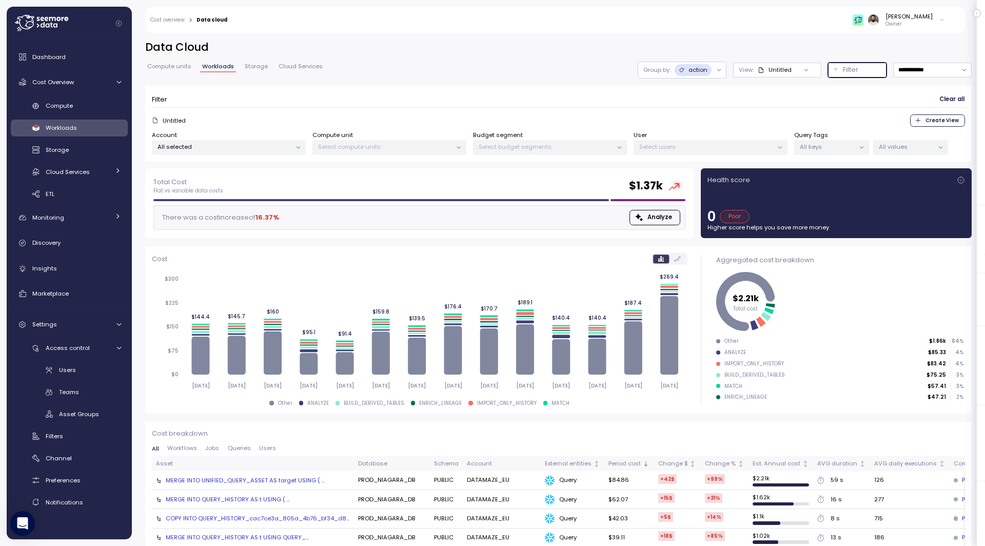
click at [897, 151] on div "All values" at bounding box center [910, 147] width 75 height 15
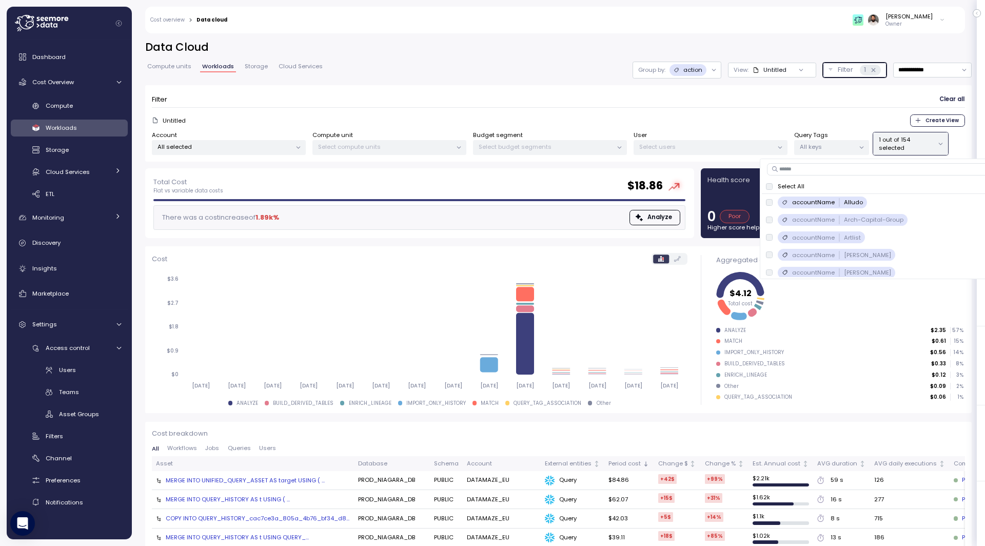
click at [769, 215] on div "accountName Arch-Capital-Group" at bounding box center [837, 220] width 142 height 12
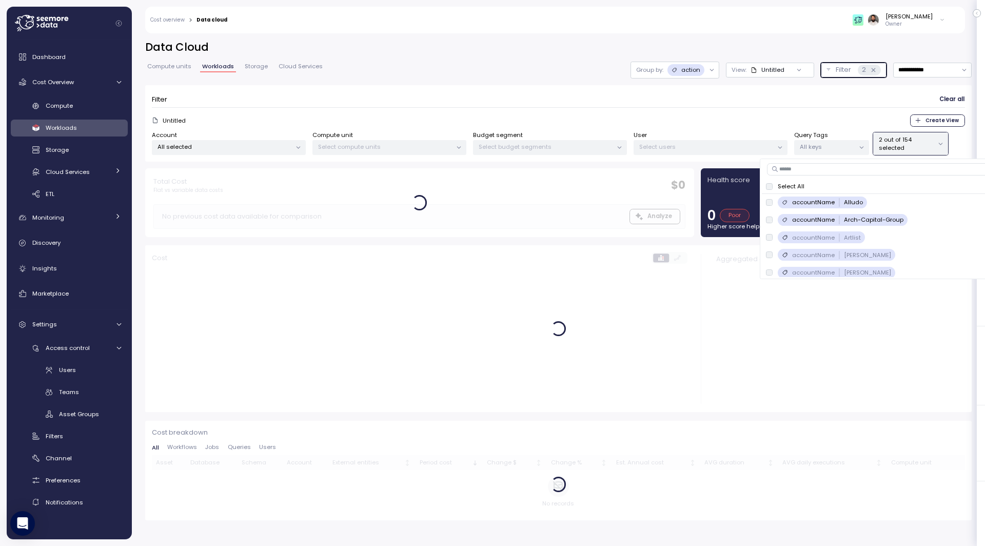
click at [769, 229] on div "accountName Artlist only" at bounding box center [915, 237] width 306 height 17
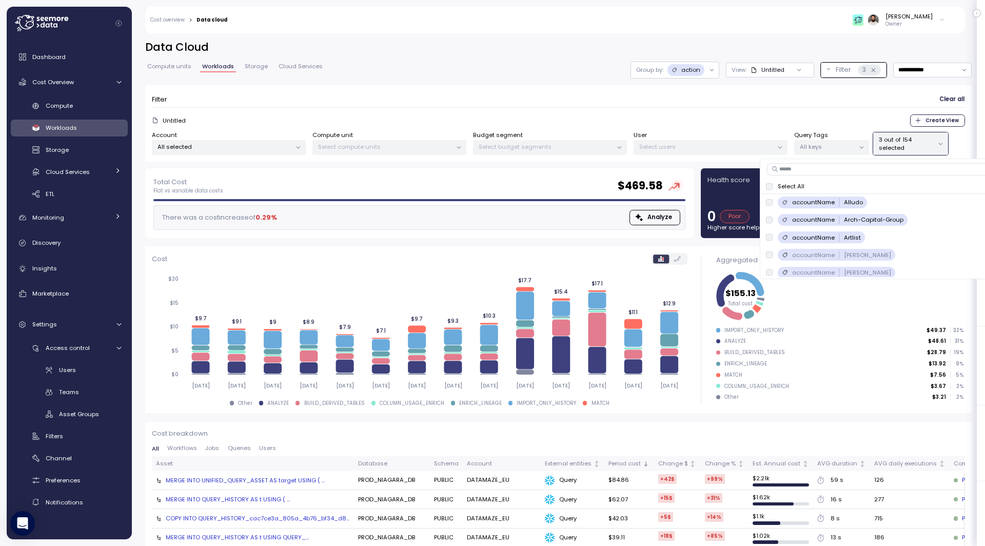
click at [943, 119] on span "Create View" at bounding box center [942, 120] width 33 height 11
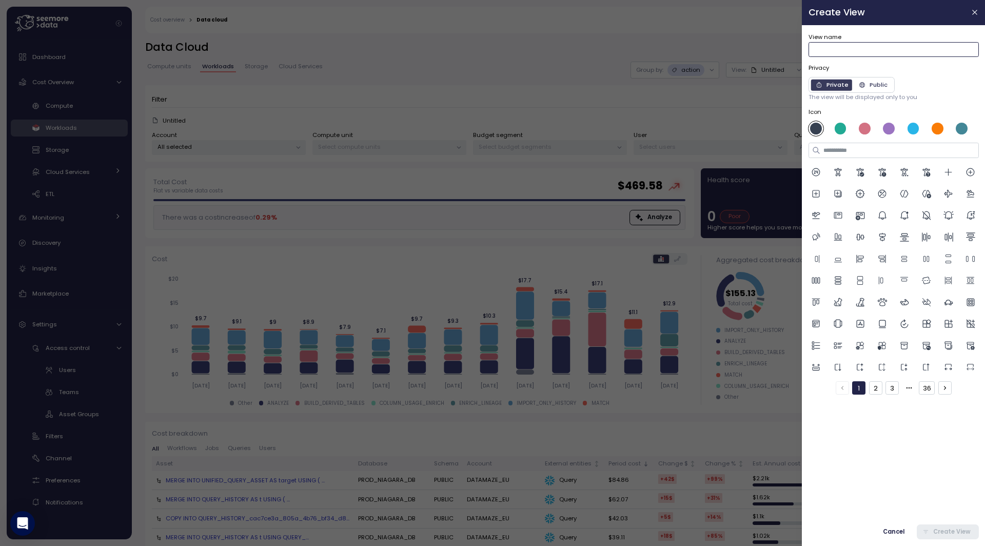
click at [851, 47] on input "View name" at bounding box center [894, 49] width 170 height 15
type input "**********"
click at [942, 530] on span "Create View" at bounding box center [951, 532] width 37 height 14
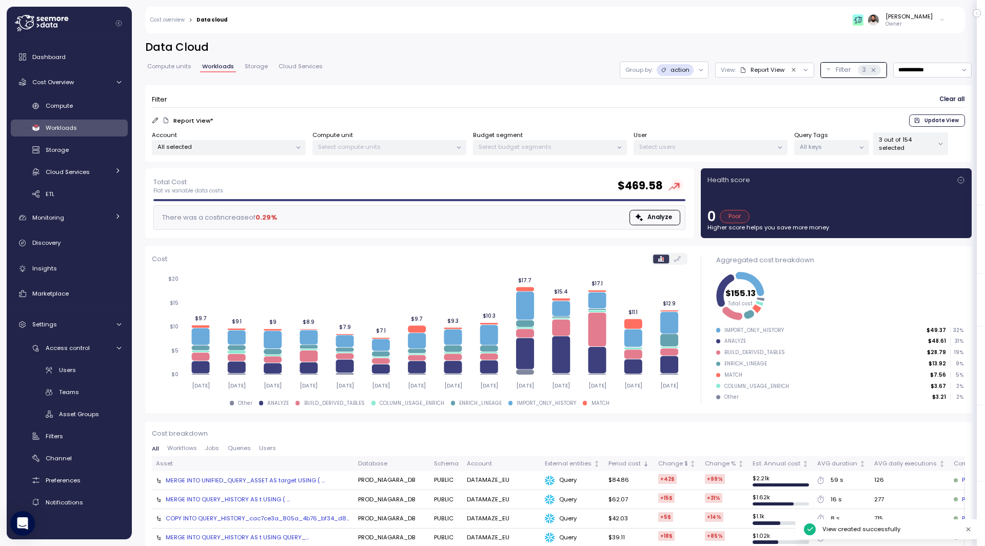
click at [906, 144] on p "3 out of 154 selected" at bounding box center [906, 143] width 55 height 17
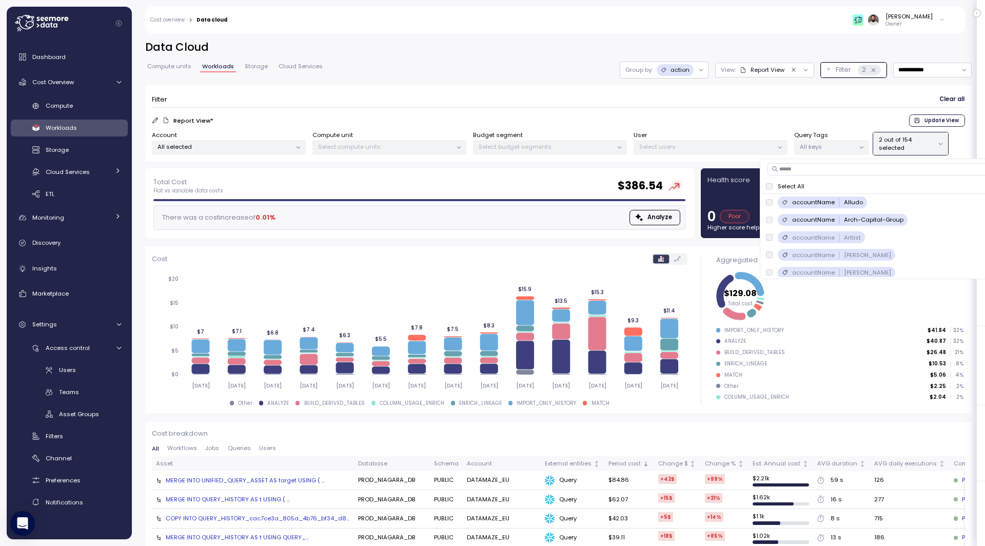
click at [891, 112] on form "Filter Clear all Report View * Update View Account All selected Compute unit Se…" at bounding box center [558, 123] width 813 height 63
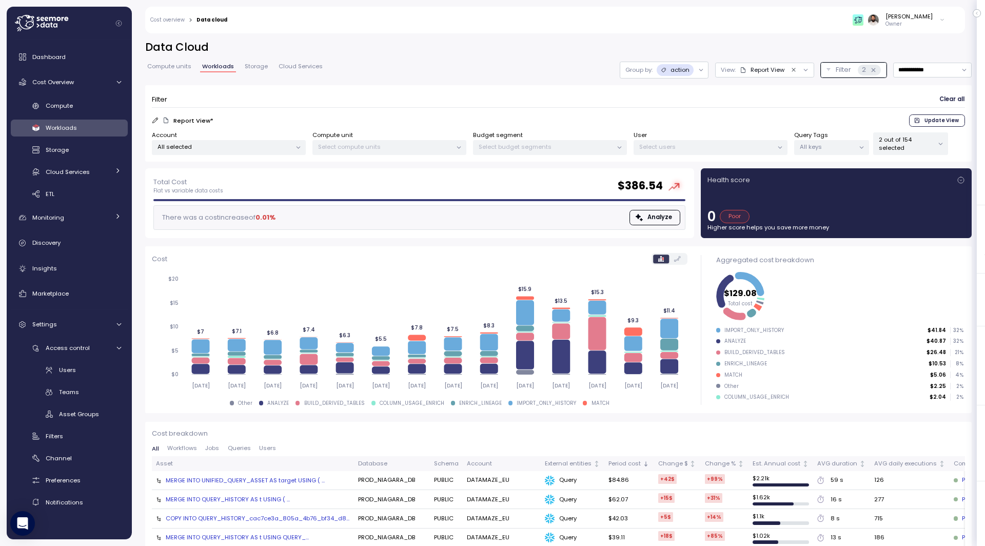
click at [925, 121] on span "Update View" at bounding box center [936, 120] width 45 height 11
click at [765, 71] on div "Report View" at bounding box center [762, 70] width 45 height 8
click at [794, 125] on icon "button" at bounding box center [793, 125] width 7 height 7
click at [803, 169] on div "Set as default" at bounding box center [799, 173] width 58 height 9
click at [805, 128] on icon "button" at bounding box center [808, 125] width 7 height 7
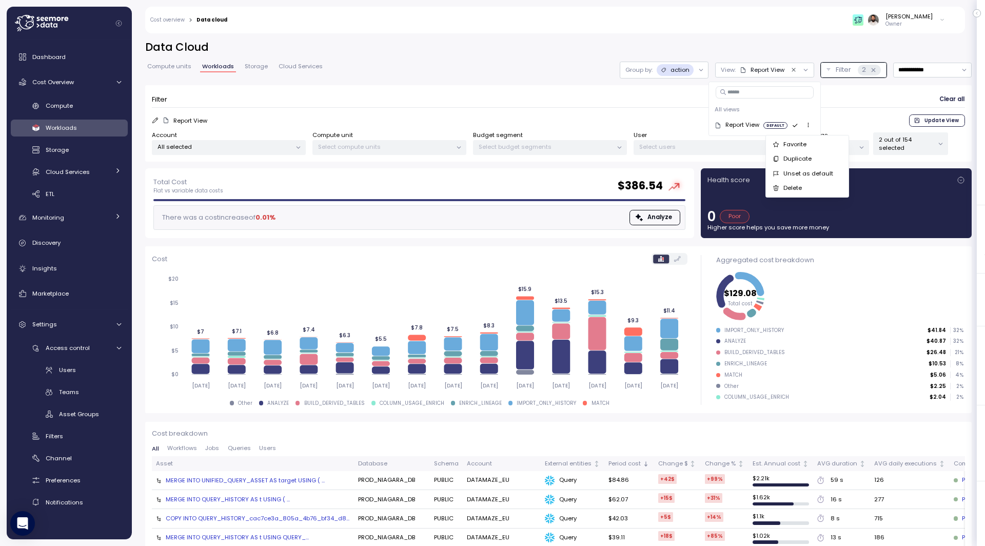
click at [808, 144] on div "Favorite" at bounding box center [813, 144] width 58 height 9
click at [68, 439] on div "Filters" at bounding box center [83, 436] width 75 height 10
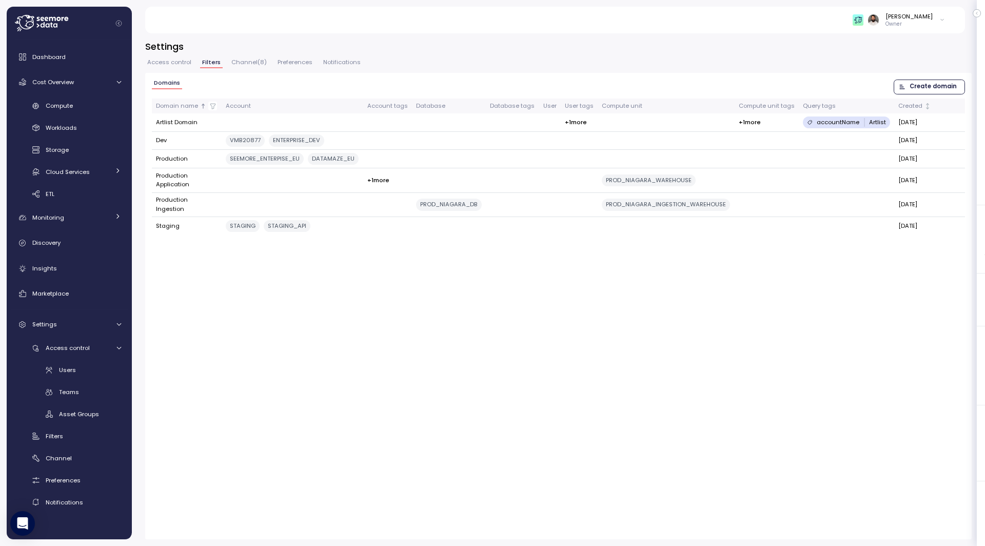
click at [91, 379] on div "Users Teams Asset Groups" at bounding box center [69, 392] width 117 height 61
click at [91, 392] on div "Teams" at bounding box center [90, 392] width 62 height 10
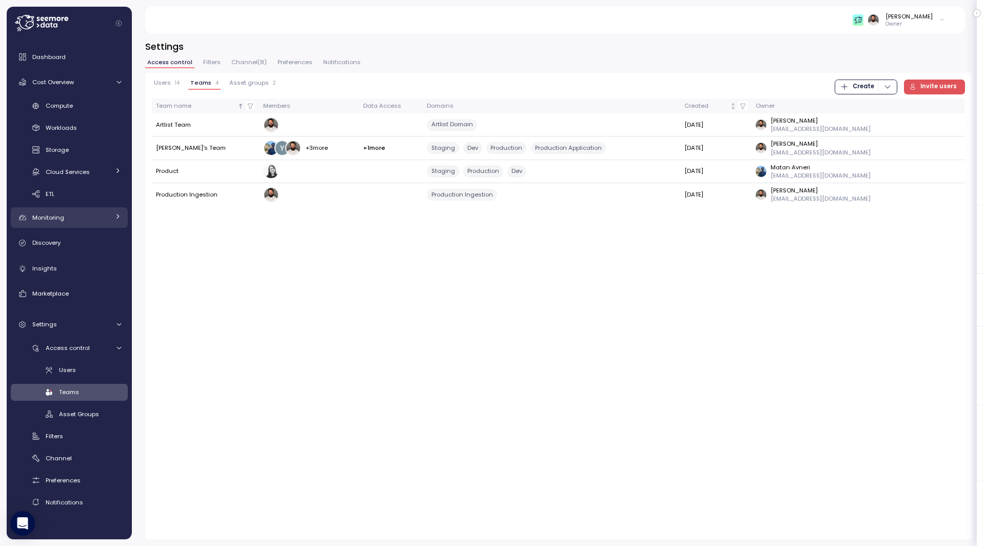
click at [91, 213] on div "Monitoring" at bounding box center [70, 217] width 77 height 10
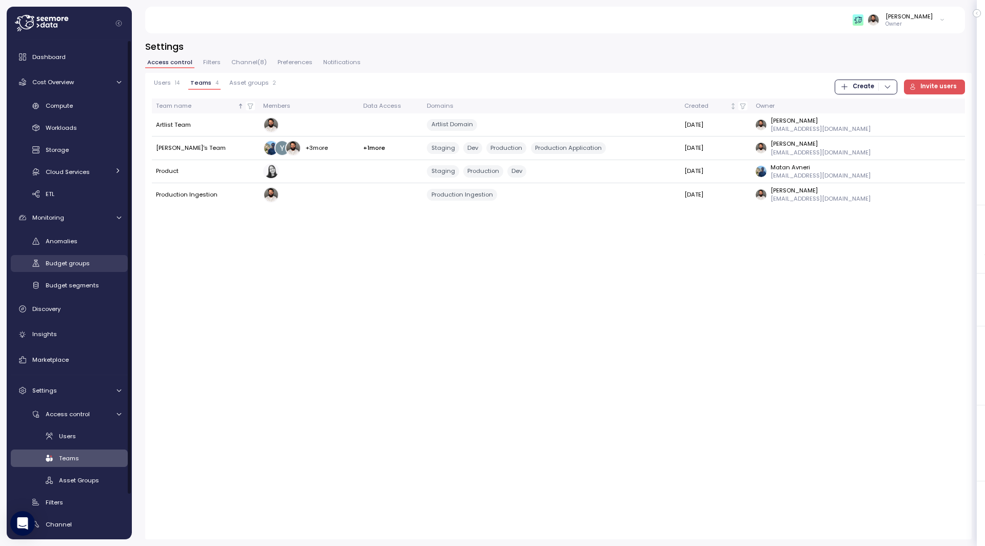
click at [53, 265] on span "Budget groups" at bounding box center [68, 263] width 44 height 8
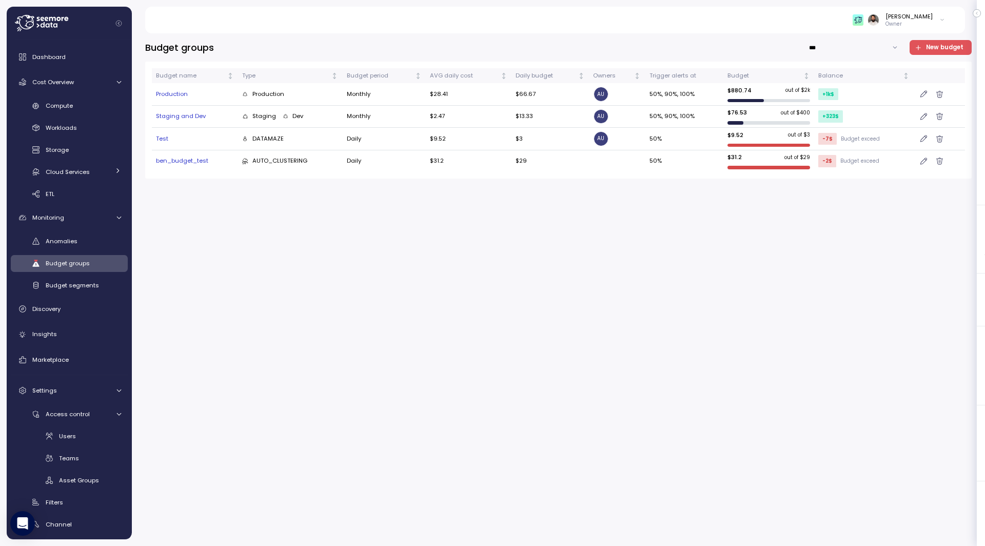
click at [955, 51] on span "New budget" at bounding box center [944, 48] width 37 height 14
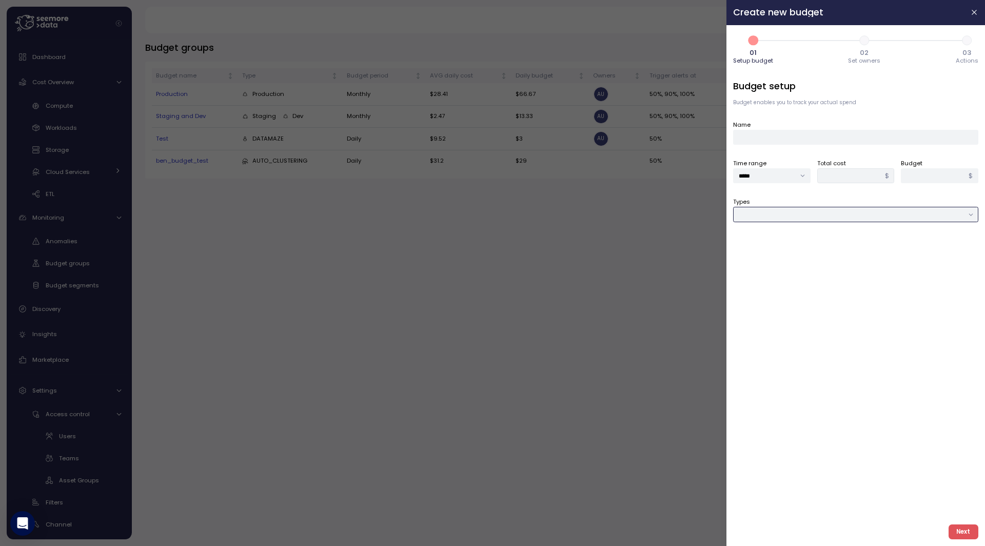
click at [768, 215] on input "Types" at bounding box center [855, 214] width 245 height 15
type input "****"
click at [780, 257] on div at bounding box center [855, 253] width 245 height 15
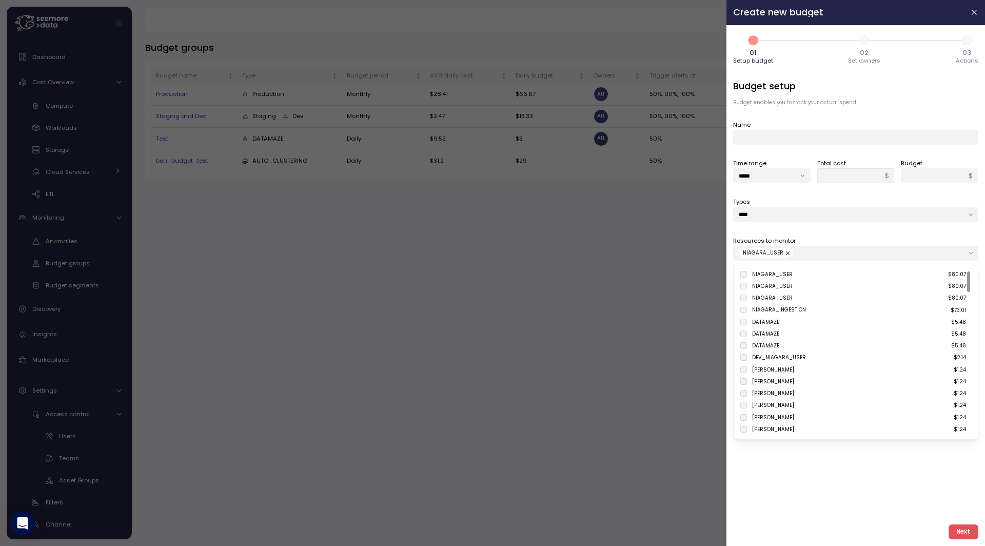
click at [792, 200] on div "Types ****" at bounding box center [855, 209] width 245 height 25
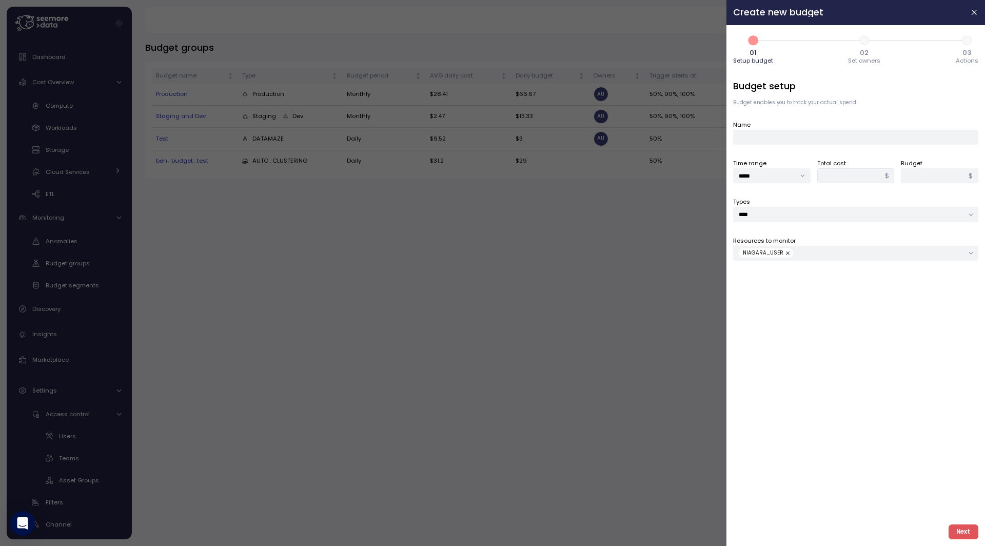
type input "*****"
drag, startPoint x: 928, startPoint y: 174, endPoint x: 723, endPoint y: 164, distance: 205.5
click at [733, 164] on div "1 01 Setup budget 2 02 Set owners 3 03 Actions Budget setup Budget enables you …" at bounding box center [856, 285] width 259 height 521
type input "***"
click at [781, 133] on input "Name" at bounding box center [855, 137] width 245 height 15
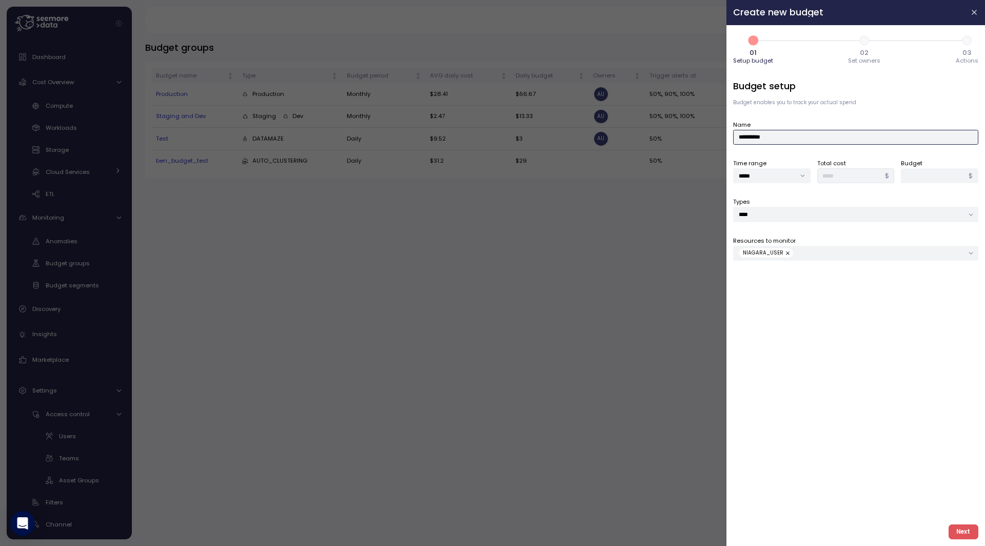
type input "**********"
click at [781, 180] on input "*****" at bounding box center [771, 175] width 77 height 15
click at [816, 156] on div "**********" at bounding box center [855, 298] width 245 height 437
click at [959, 526] on span "Next" at bounding box center [964, 532] width 14 height 14
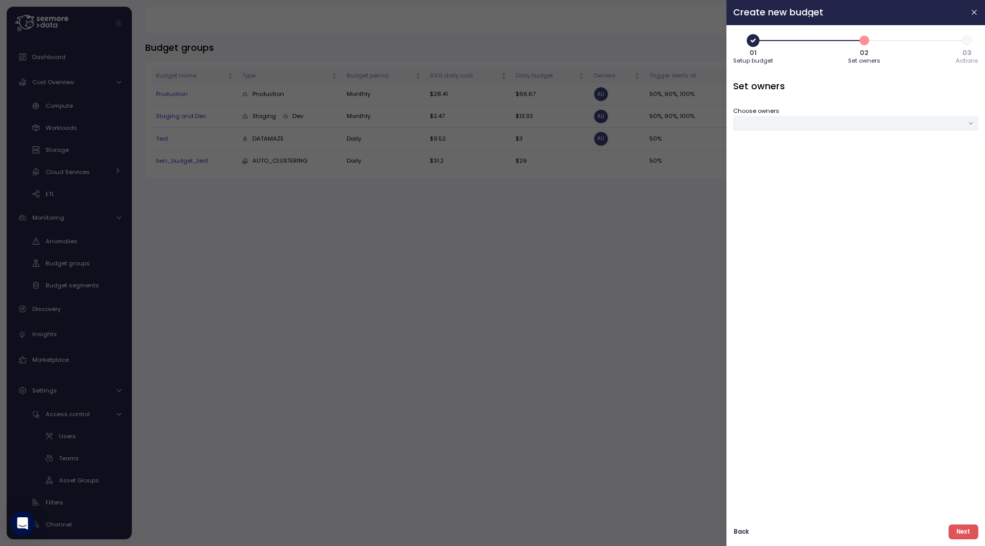
click at [962, 536] on span "Next" at bounding box center [964, 532] width 14 height 14
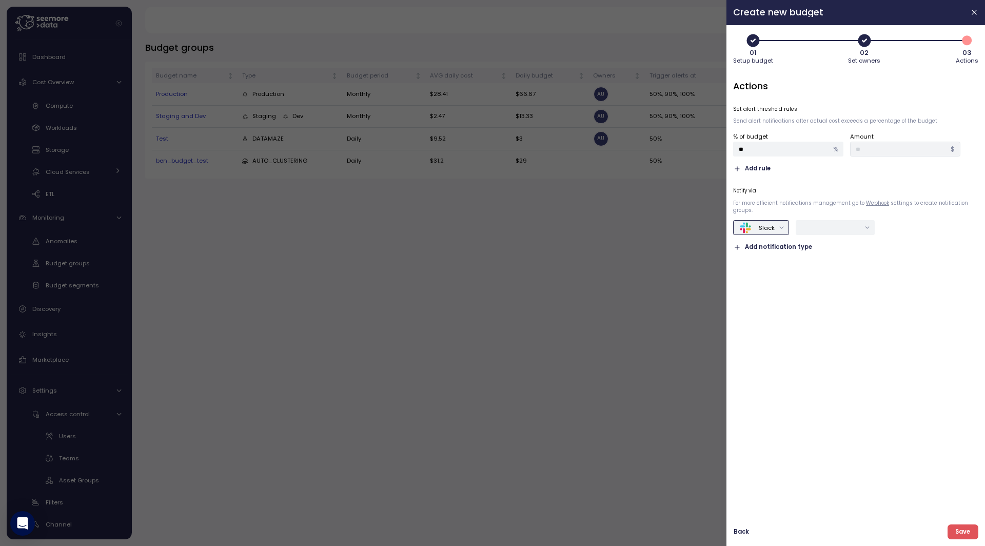
click at [775, 226] on button "Slack" at bounding box center [761, 227] width 56 height 15
click at [768, 164] on span "Add rule" at bounding box center [758, 169] width 26 height 10
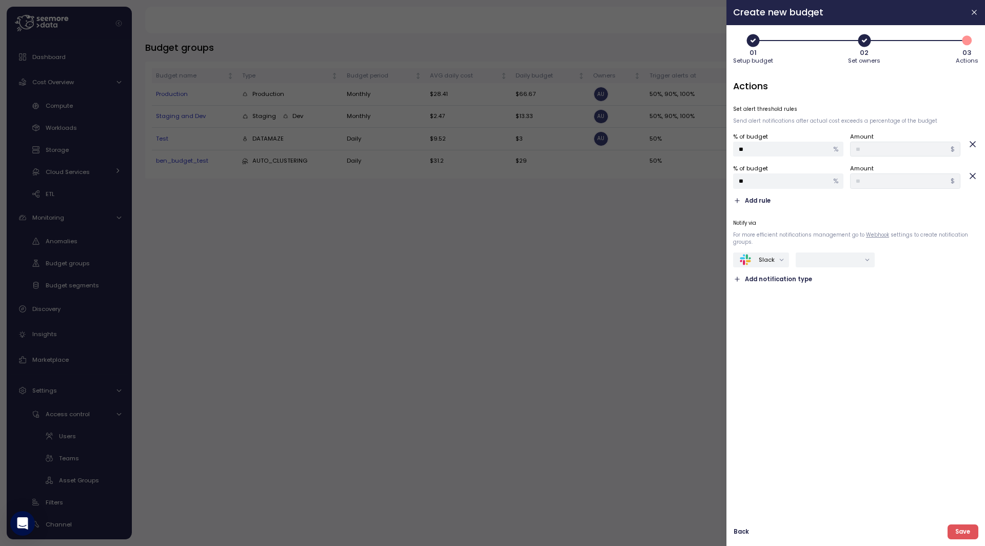
click at [758, 204] on span "Add rule" at bounding box center [758, 201] width 26 height 10
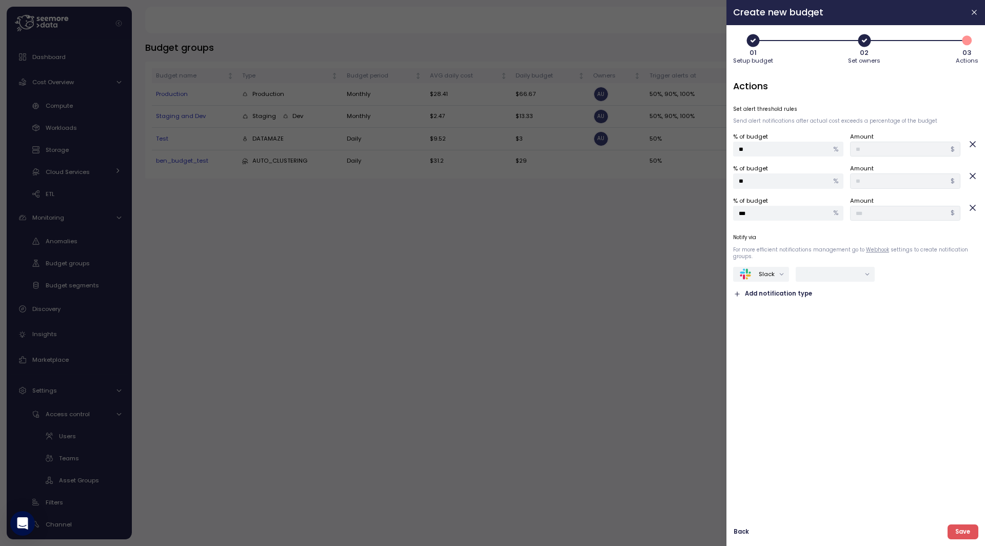
click at [764, 259] on div "For more efficient notifications management go to Webhook settings to create no…" at bounding box center [855, 253] width 245 height 14
click at [764, 266] on div "Notify via For more efficient notifications management go to Webhook settings t…" at bounding box center [855, 266] width 245 height 65
click at [761, 277] on div "Slack" at bounding box center [767, 274] width 16 height 8
click at [767, 334] on div "Microsoft Teams" at bounding box center [777, 334] width 49 height 8
click at [975, 12] on icon "button" at bounding box center [974, 12] width 5 height 5
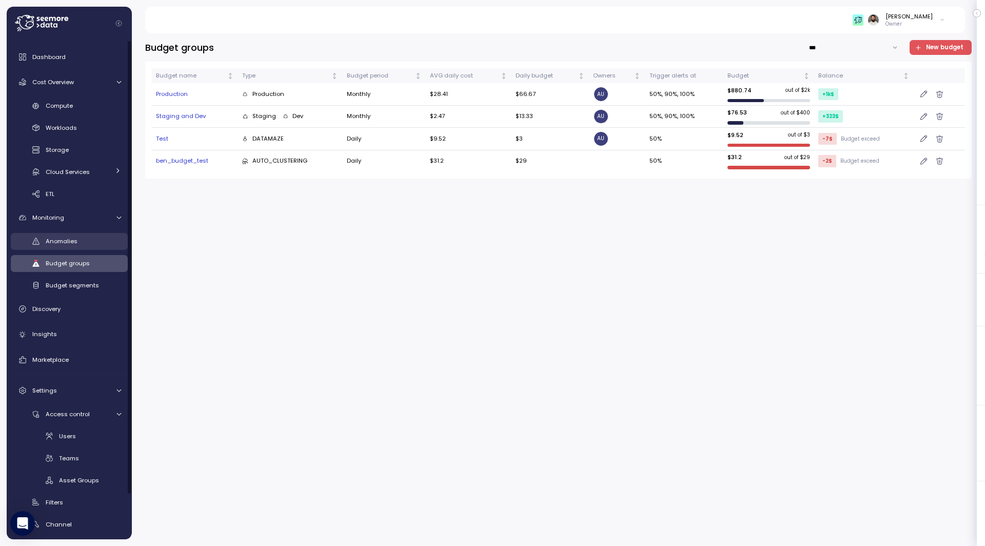
click at [95, 246] on link "Anomalies" at bounding box center [69, 241] width 117 height 17
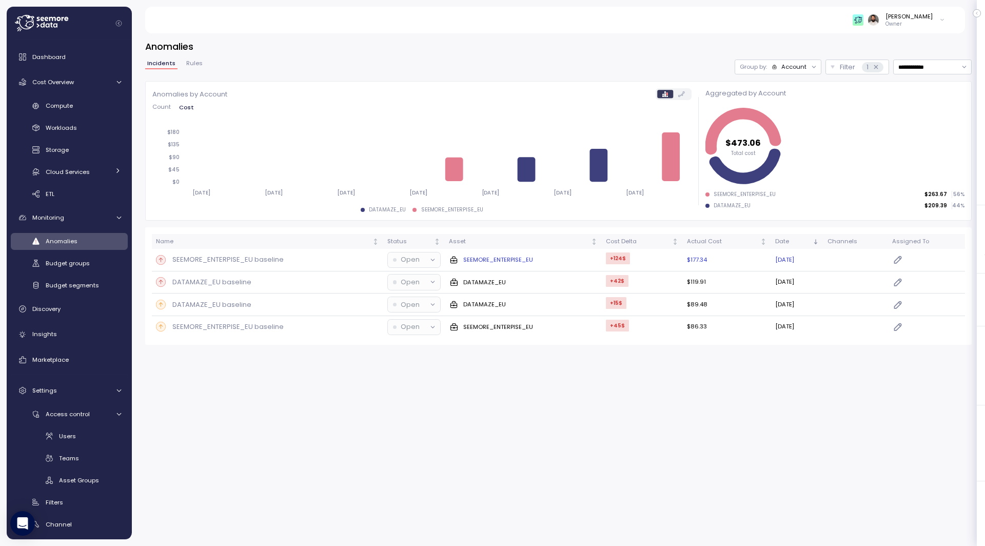
click at [414, 264] on button "Open" at bounding box center [414, 259] width 52 height 15
click at [866, 374] on div "**********" at bounding box center [558, 286] width 853 height 519
click at [97, 108] on div "Compute" at bounding box center [83, 106] width 75 height 10
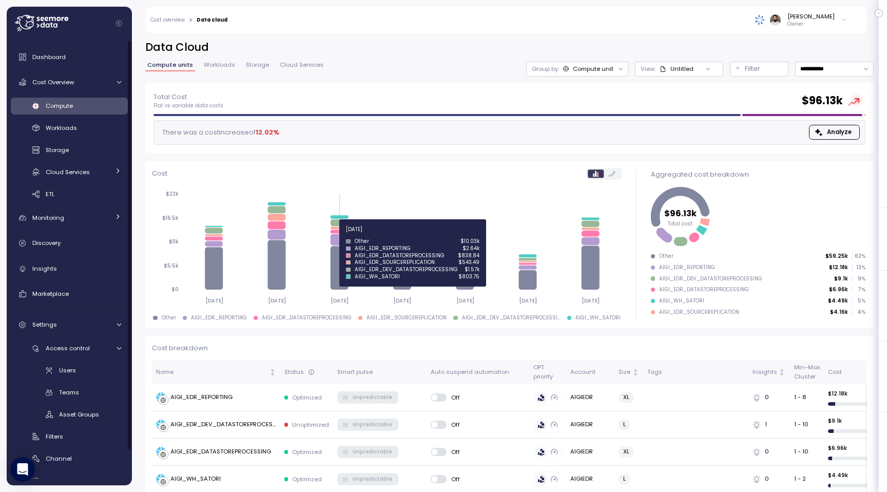
scroll to position [137, 0]
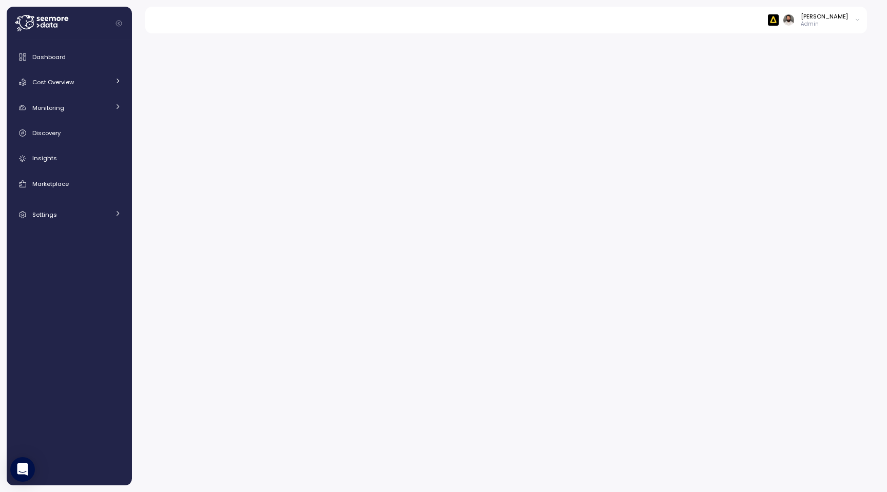
click at [842, 20] on div "[PERSON_NAME]" at bounding box center [824, 16] width 47 height 8
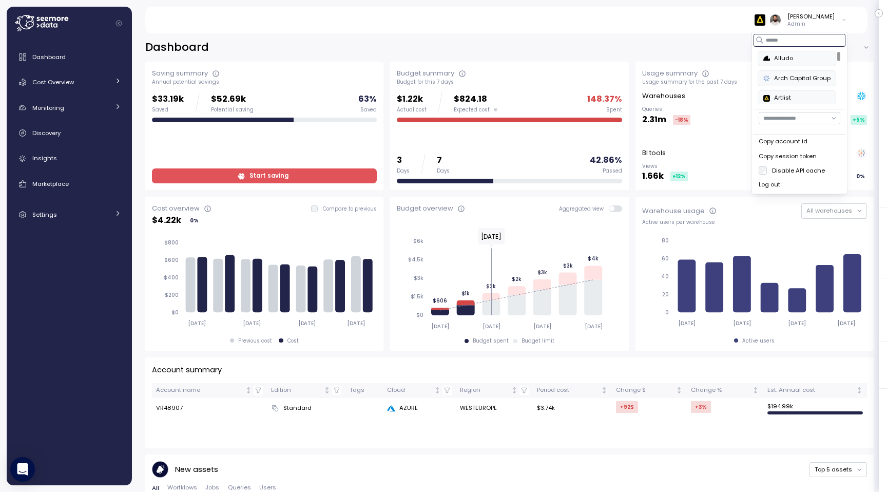
click at [815, 36] on input at bounding box center [799, 40] width 92 height 12
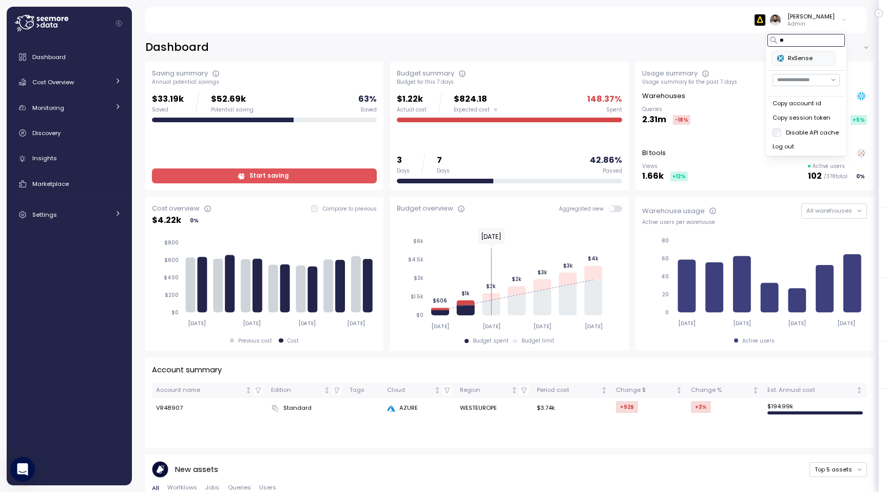
click at [823, 60] on div "RxSense" at bounding box center [803, 58] width 53 height 9
type input "**"
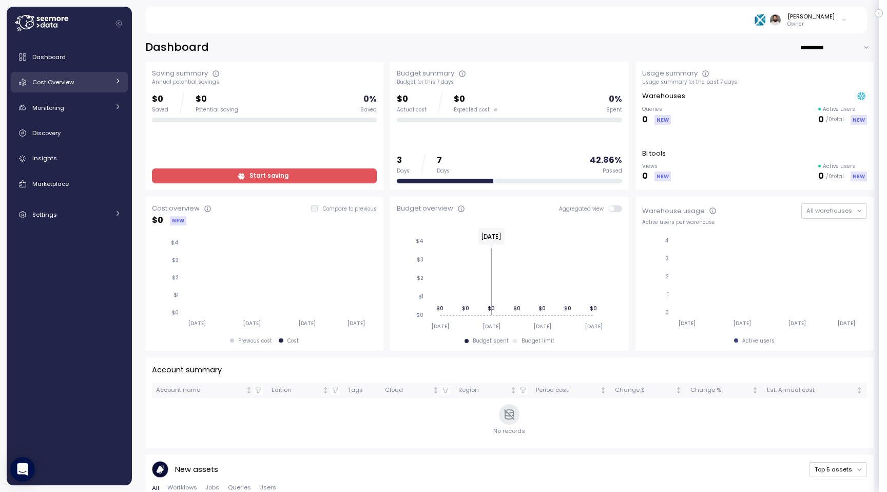
click at [109, 85] on link "Cost Overview" at bounding box center [69, 82] width 117 height 21
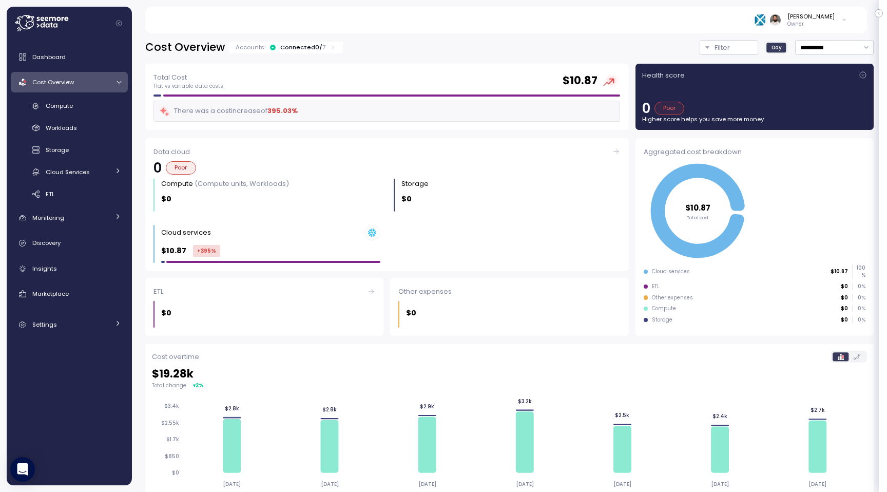
click at [317, 46] on div "Connected 0 / 7" at bounding box center [302, 47] width 45 height 8
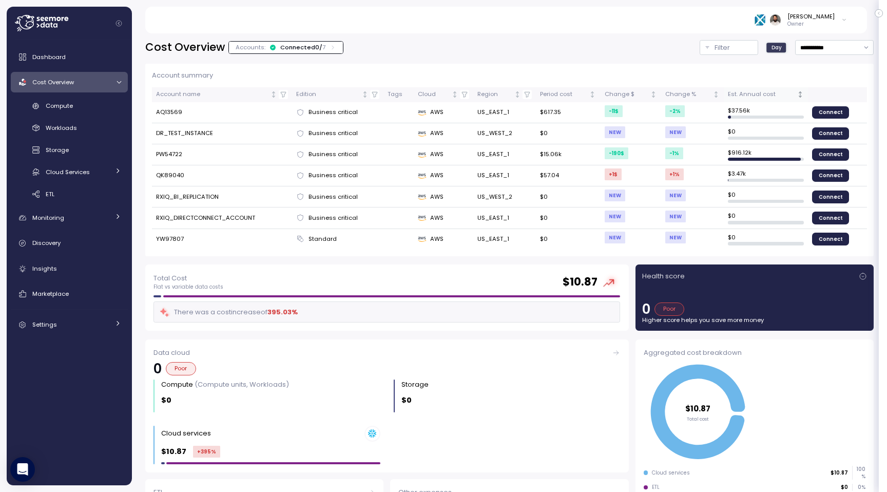
click at [774, 100] on th "Est. Annual cost" at bounding box center [766, 94] width 84 height 15
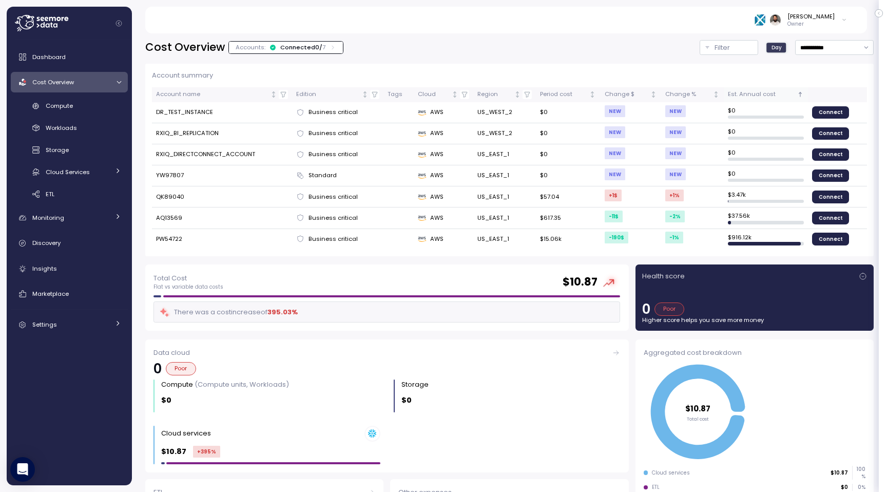
click at [774, 100] on th "Est. Annual cost" at bounding box center [766, 94] width 84 height 15
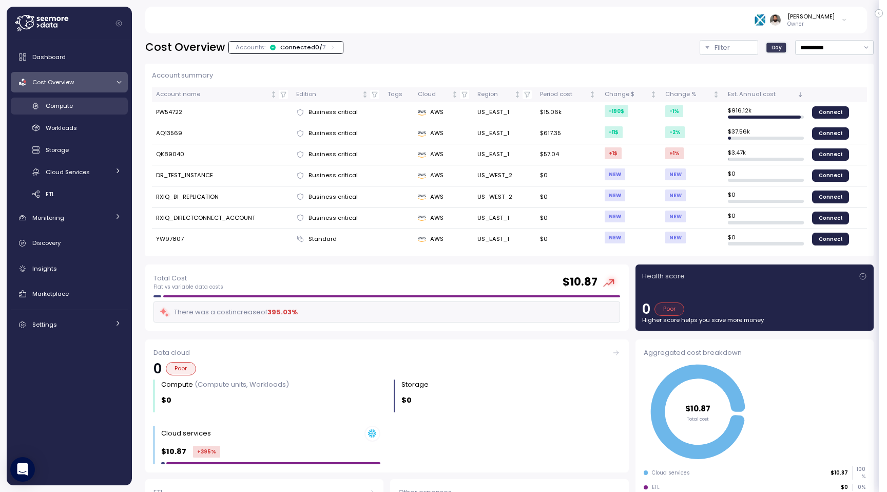
click at [93, 104] on div "Compute" at bounding box center [83, 106] width 75 height 10
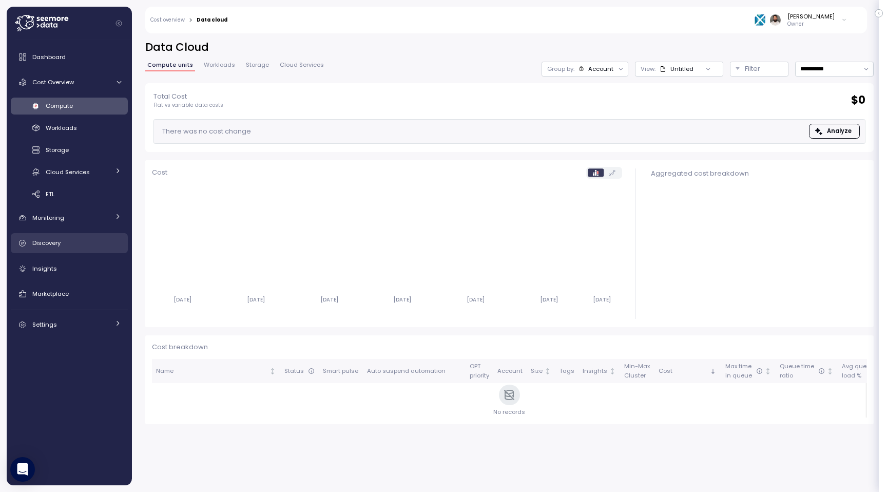
click at [77, 247] on div "Discovery" at bounding box center [76, 243] width 89 height 10
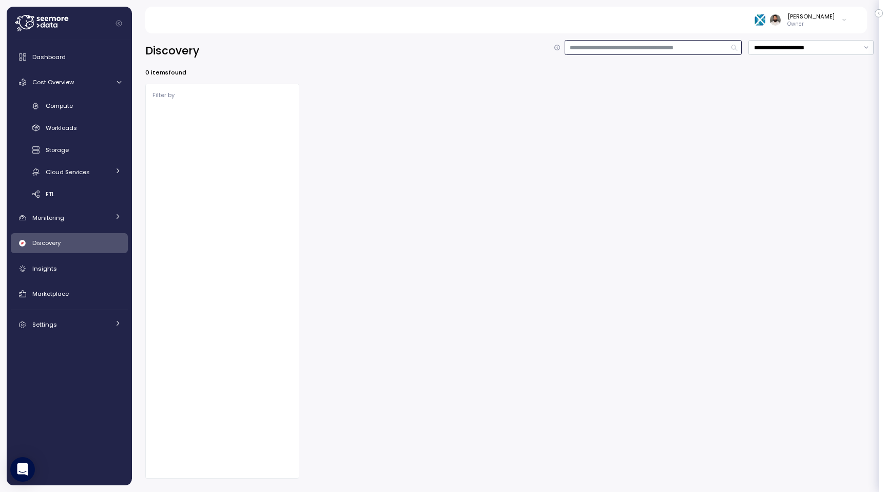
click at [692, 50] on input at bounding box center [654, 47] width 178 height 15
type input "**********"
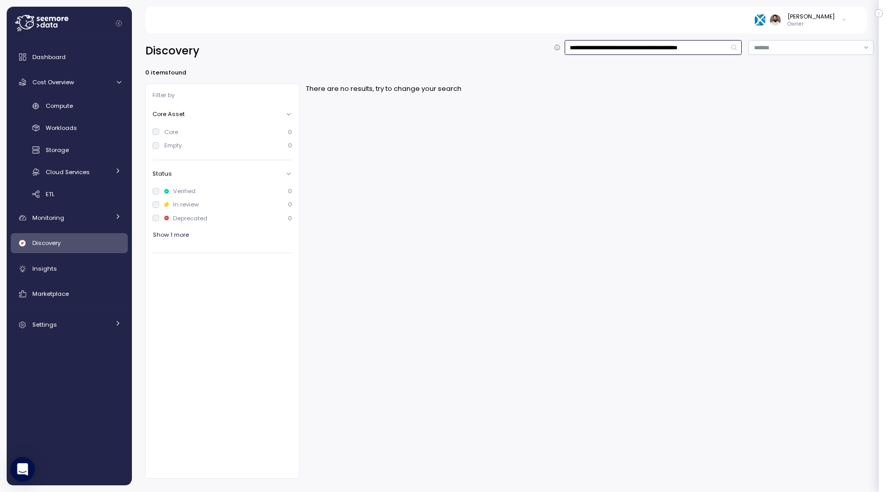
type input "**********"
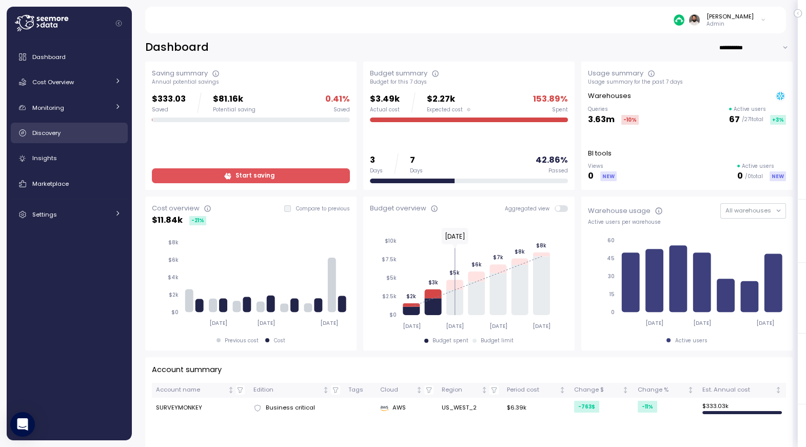
click at [70, 129] on div "Discovery" at bounding box center [76, 133] width 89 height 10
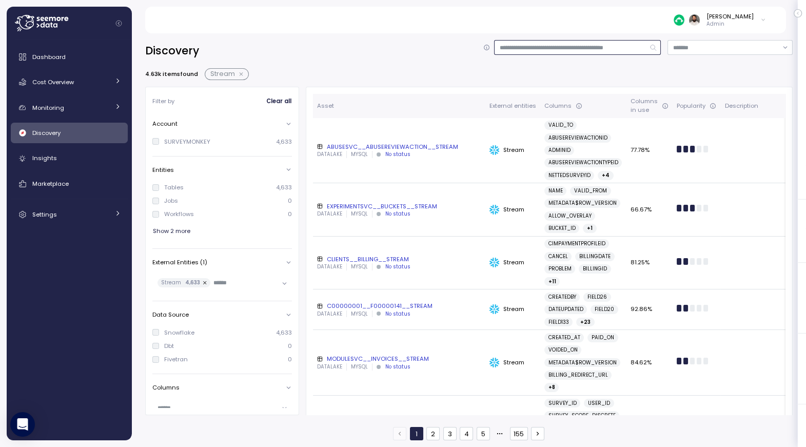
click at [539, 47] on input at bounding box center [577, 47] width 167 height 15
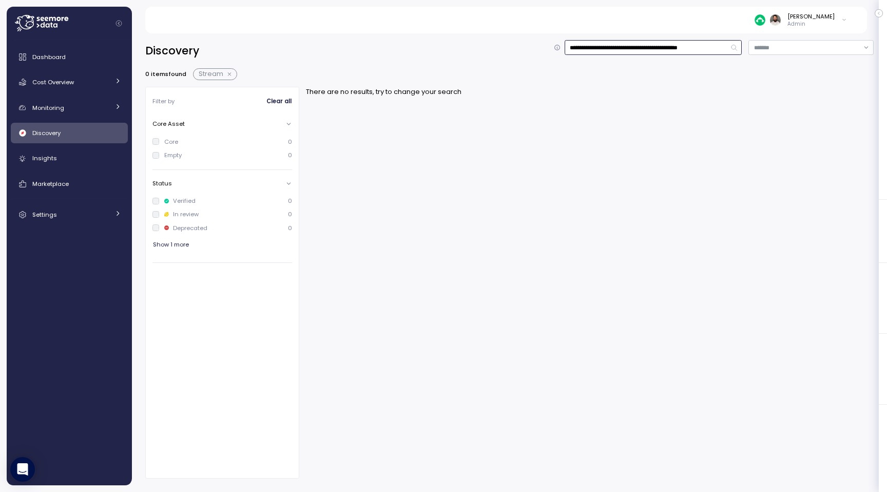
scroll to position [0, 15]
type input "**********"
click at [225, 69] on span "Stream" at bounding box center [215, 74] width 44 height 12
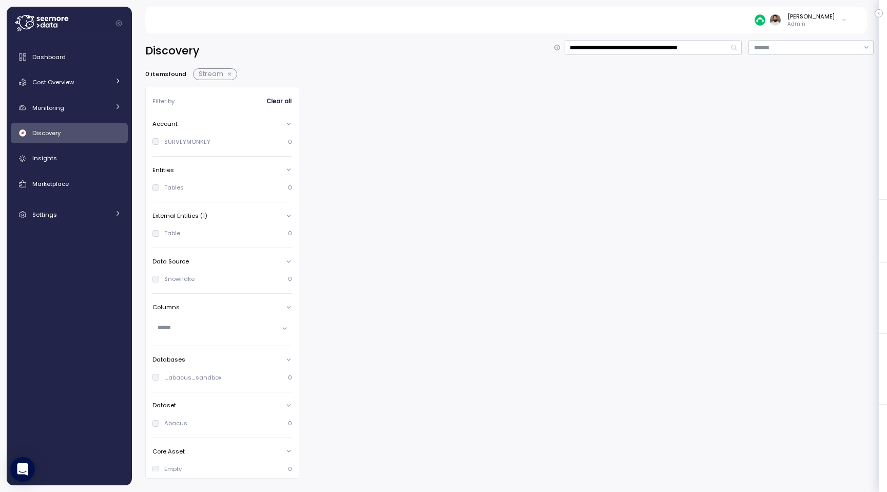
click at [227, 74] on button "button" at bounding box center [229, 74] width 13 height 8
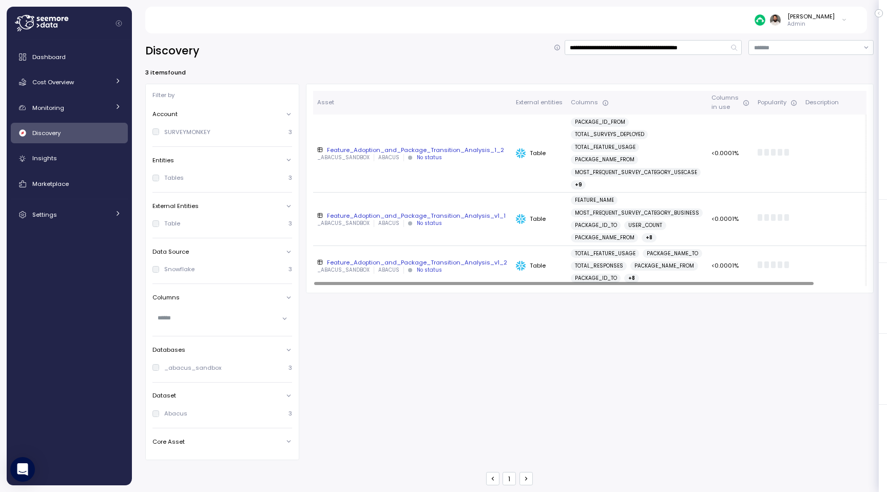
click at [469, 152] on div "Feature_Adoption_and_Package_Transition_Analysis_1_2" at bounding box center [412, 150] width 190 height 8
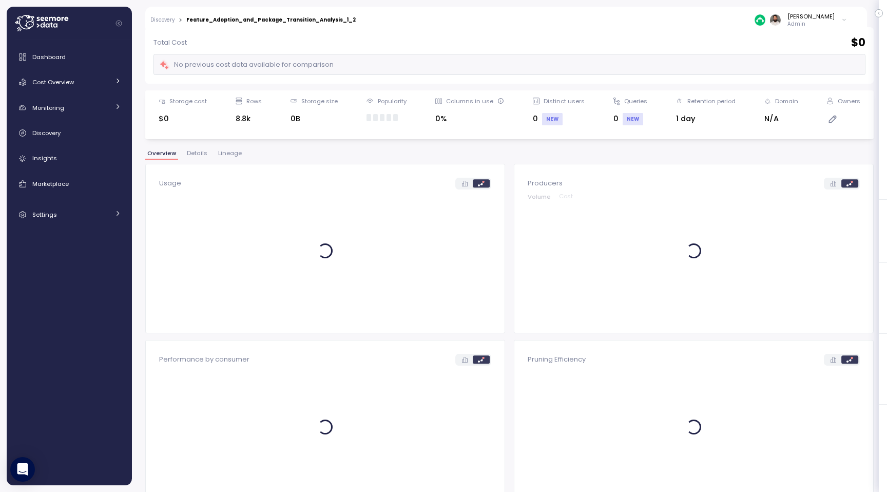
scroll to position [38, 0]
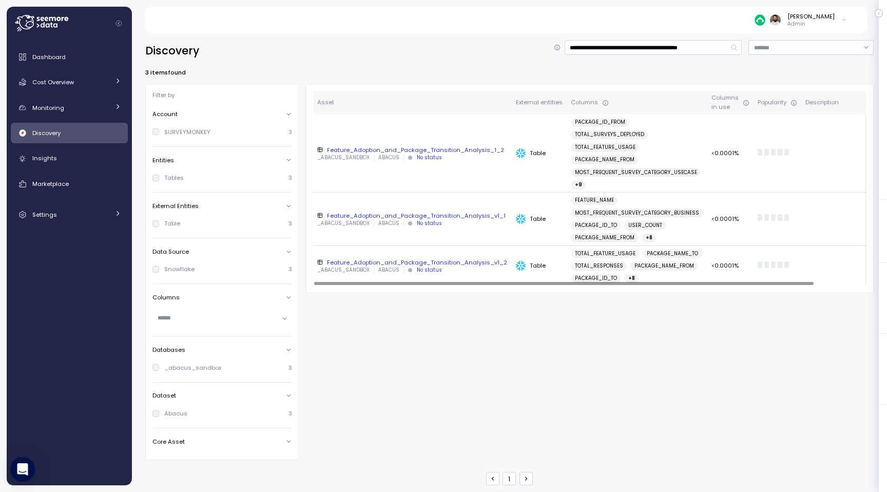
click at [371, 225] on div "_ABACUS_SANDBOX ABACUS No status" at bounding box center [412, 223] width 190 height 7
click at [480, 153] on div "Feature_Adoption_and_Package_Transition_Analysis_1_2" at bounding box center [412, 150] width 190 height 8
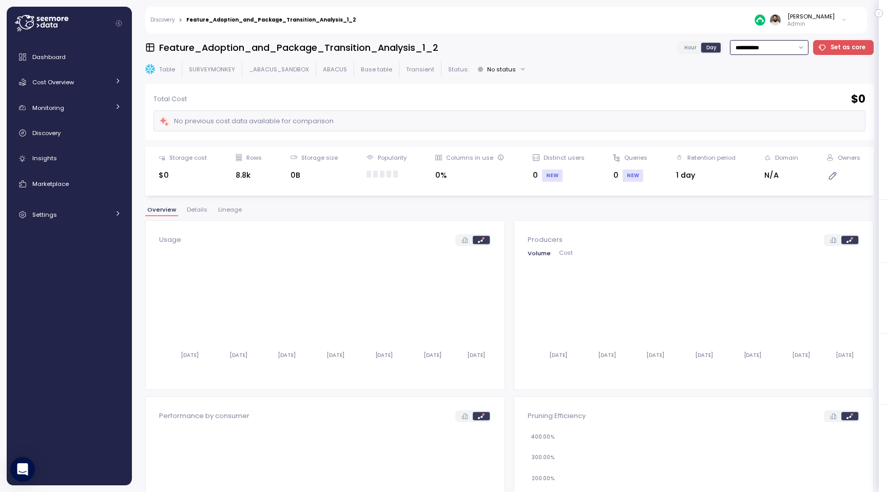
click at [787, 52] on input "**********" at bounding box center [769, 47] width 79 height 15
click at [786, 118] on div "Last 30 days" at bounding box center [769, 122] width 38 height 8
type input "**********"
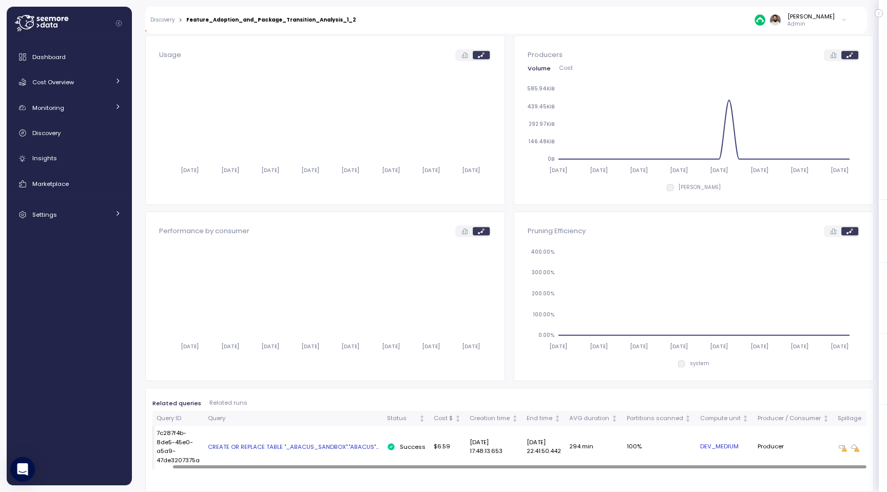
scroll to position [0, 20]
click at [342, 446] on div "CREATE OR REPLACE TABLE "_ABACUS_SANDBOX"."ABACUS"..." at bounding box center [273, 446] width 171 height 8
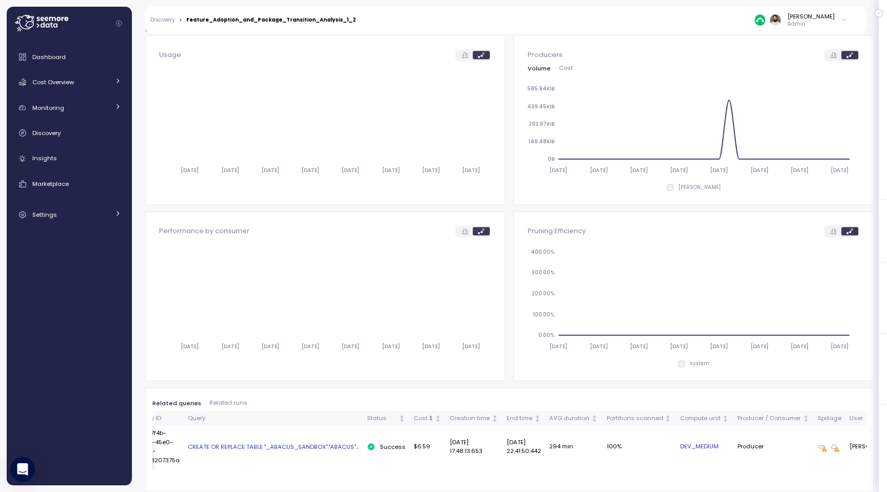
scroll to position [182, 0]
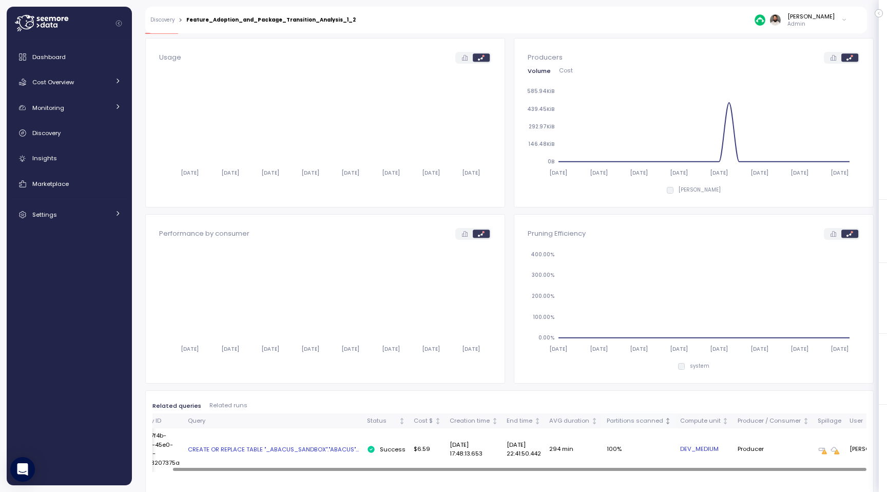
click at [636, 414] on th "Partitions scanned" at bounding box center [638, 420] width 73 height 15
click at [319, 446] on div "CREATE OR REPLACE TABLE "_ABACUS_SANDBOX"."ABACUS"..." at bounding box center [273, 449] width 171 height 8
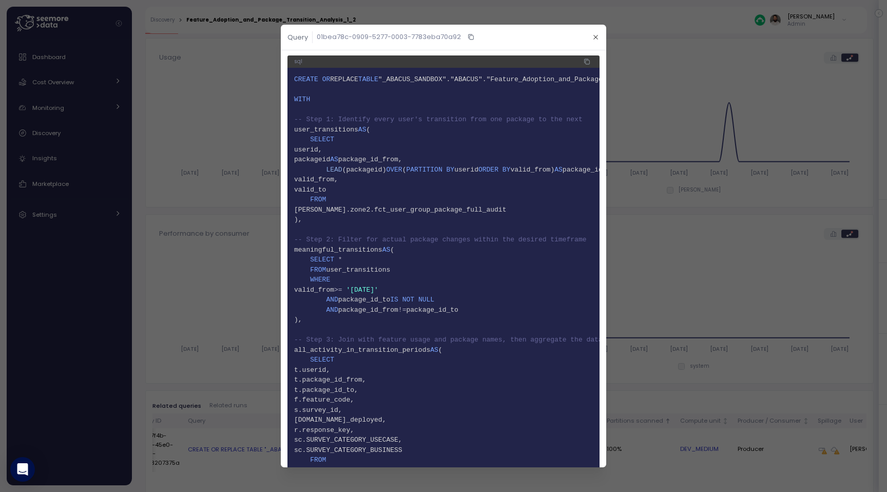
scroll to position [0, 0]
click at [464, 336] on span "26" at bounding box center [443, 331] width 299 height 10
click at [585, 61] on icon "button" at bounding box center [586, 63] width 7 height 12
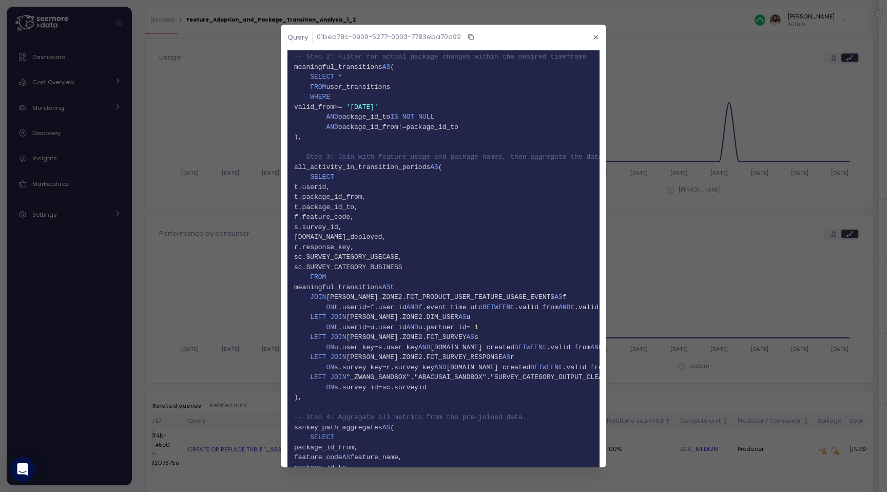
scroll to position [109, 0]
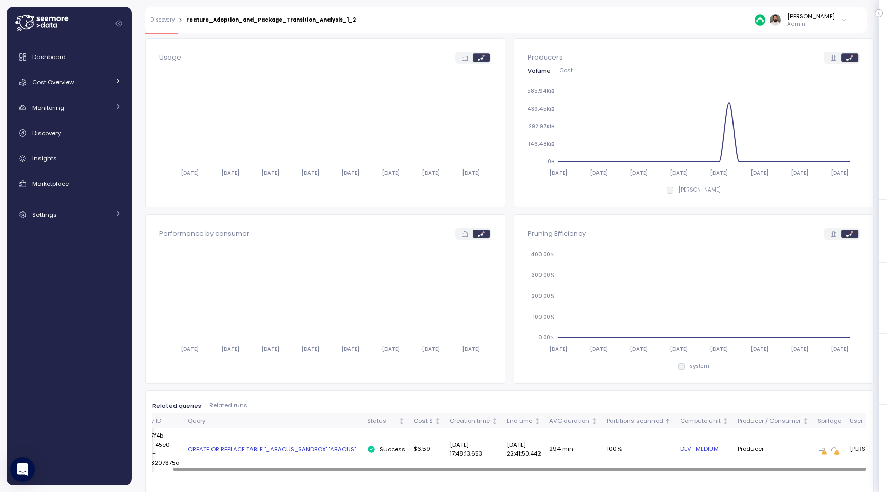
click at [279, 444] on td "CREATE OR REPLACE TABLE "_ABACUS_SANDBOX"."ABACUS"..." at bounding box center [273, 449] width 179 height 42
click at [279, 446] on div "CREATE OR REPLACE TABLE "_ABACUS_SANDBOX"."ABACUS"..." at bounding box center [273, 449] width 171 height 8
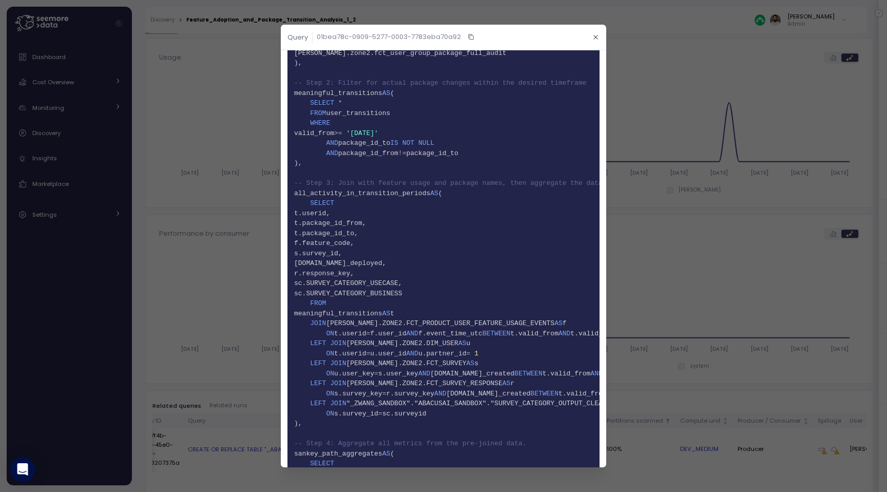
scroll to position [0, 0]
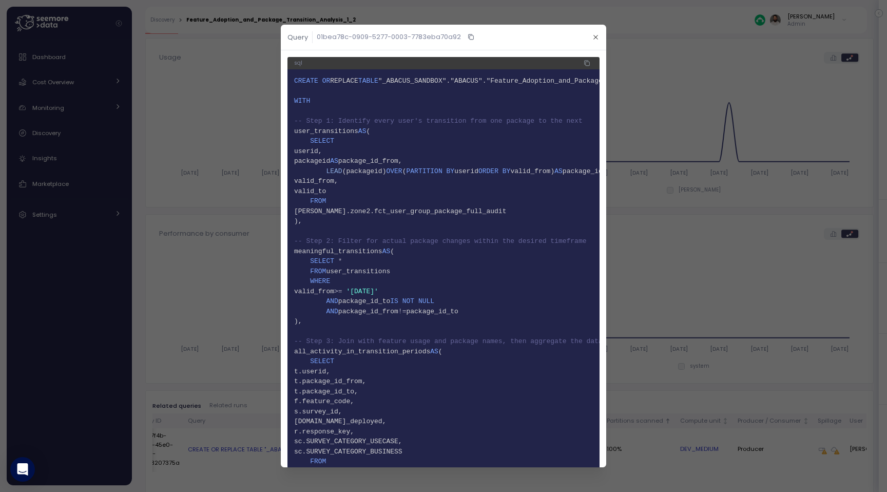
click at [463, 36] on div "Query 01bea78c-0909-5277-0003-7783eba70a92" at bounding box center [381, 37] width 189 height 12
click at [469, 36] on icon "button" at bounding box center [471, 36] width 4 height 4
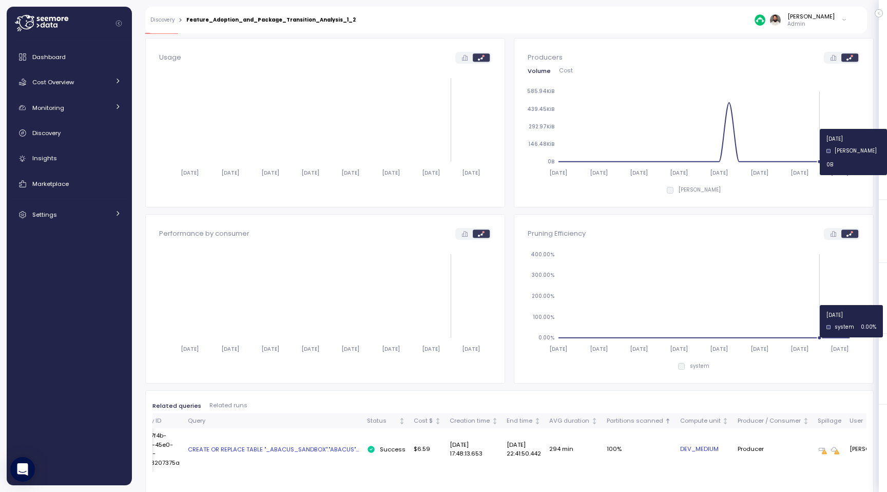
scroll to position [185, 0]
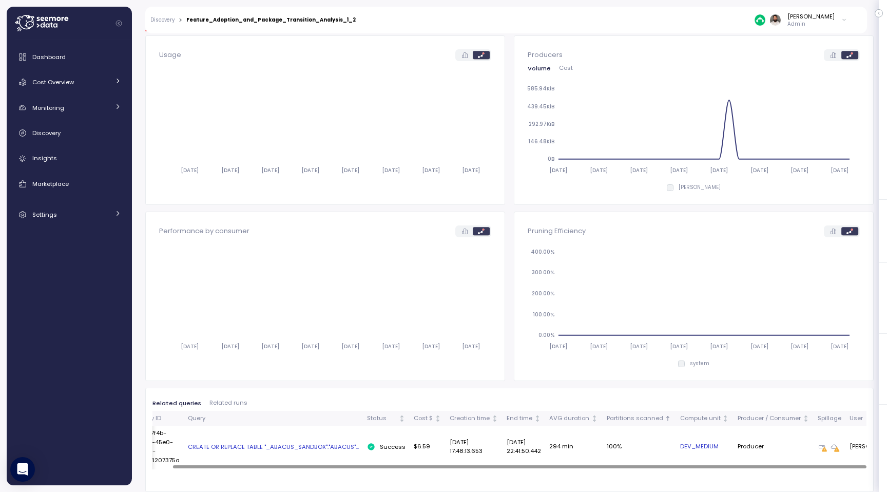
click at [320, 446] on div "CREATE OR REPLACE TABLE "_ABACUS_SANDBOX"."ABACUS"..." at bounding box center [273, 446] width 171 height 8
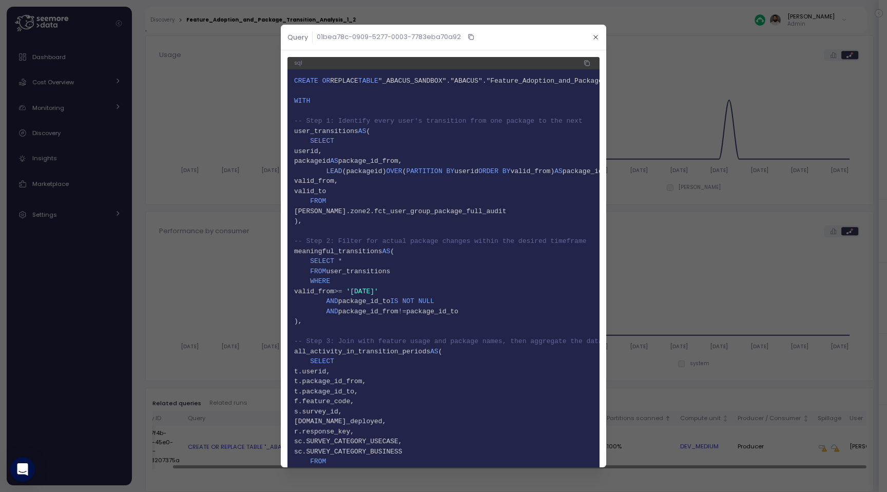
scroll to position [7, 0]
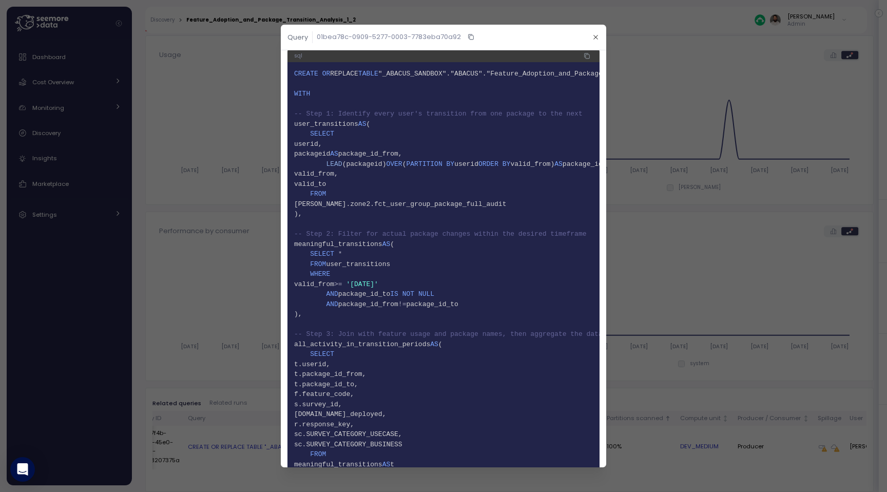
click at [373, 266] on span "user_transitions" at bounding box center [358, 264] width 64 height 8
copy span "user_transitions"
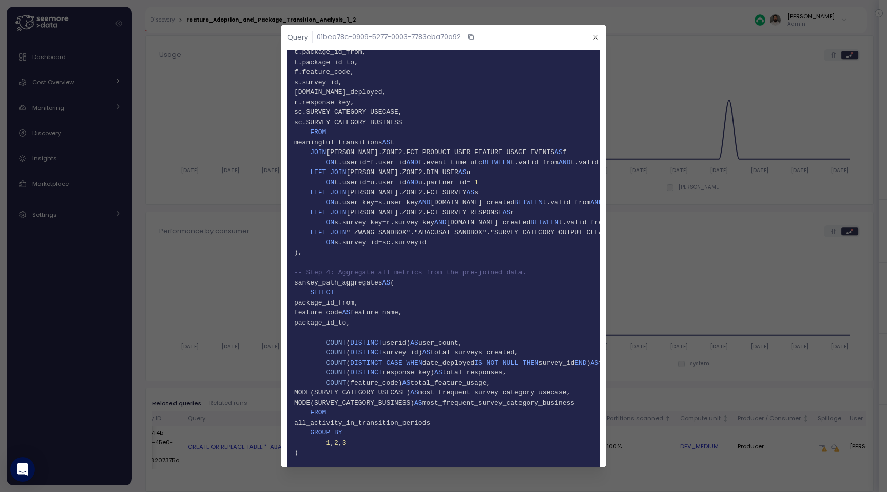
scroll to position [331, 0]
click at [495, 145] on span "40 meaningful_transitions AS t" at bounding box center [443, 140] width 299 height 10
click at [494, 148] on span "EDW.ZONE2.FCT_PRODUCT_USER_FEATURE_USAGE_EVENTS" at bounding box center [440, 150] width 228 height 8
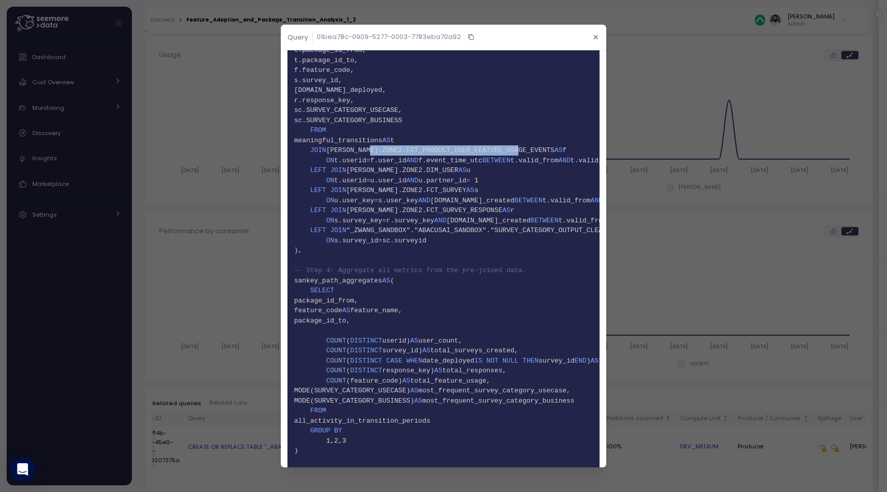
copy span "FCT_PRODUCT_USER_FEATURE_USAGE_EVENTS"
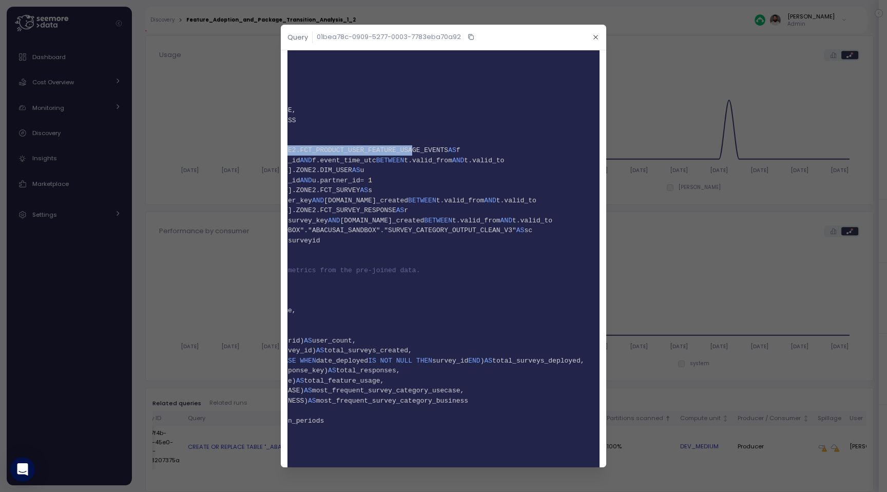
scroll to position [0, 0]
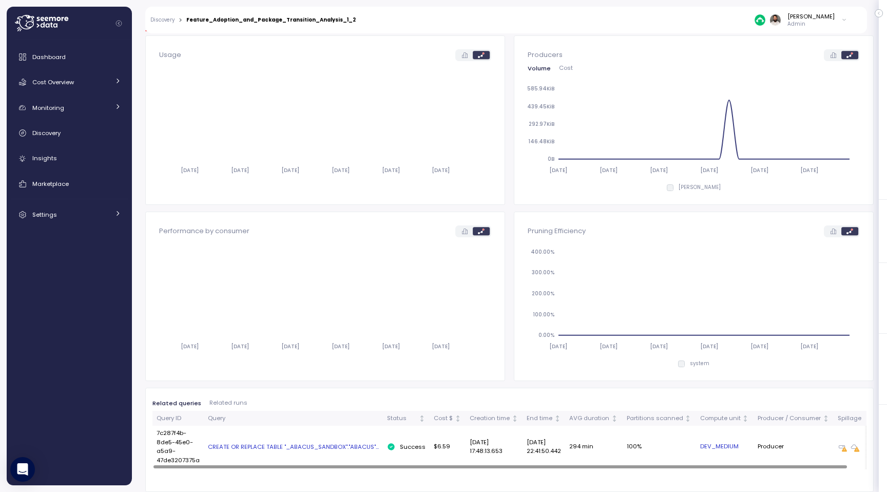
scroll to position [0, 20]
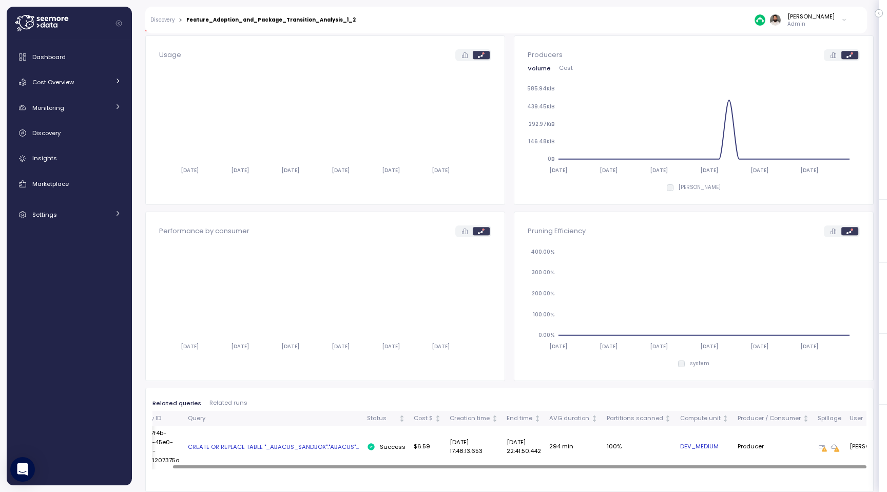
click at [343, 445] on div "CREATE OR REPLACE TABLE "_ABACUS_SANDBOX"."ABACUS"..." at bounding box center [273, 446] width 171 height 8
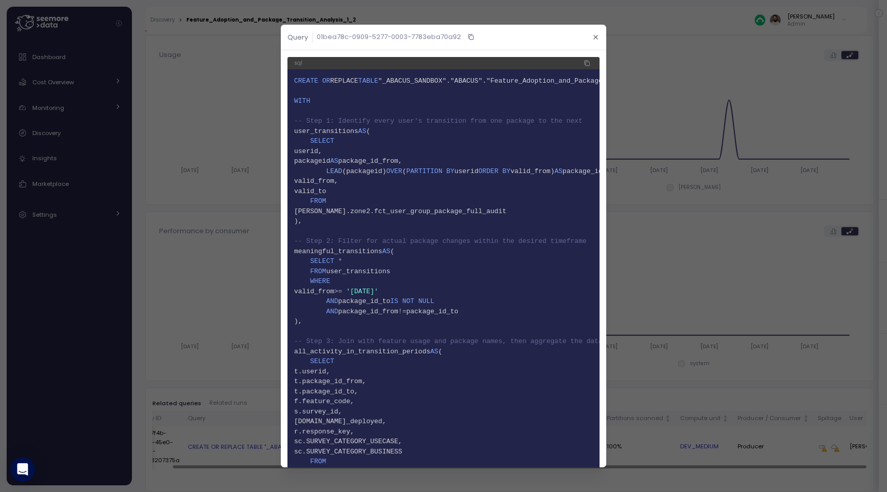
click at [433, 219] on span "15 )," at bounding box center [443, 221] width 299 height 10
click at [580, 63] on div "sql" at bounding box center [443, 63] width 312 height 12
click at [592, 63] on button "button" at bounding box center [587, 63] width 12 height 12
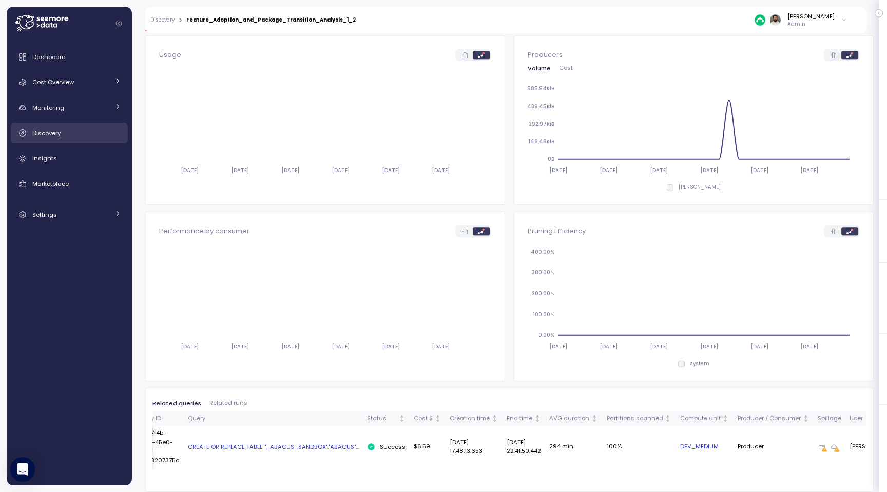
click at [85, 137] on div "Discovery" at bounding box center [76, 133] width 89 height 10
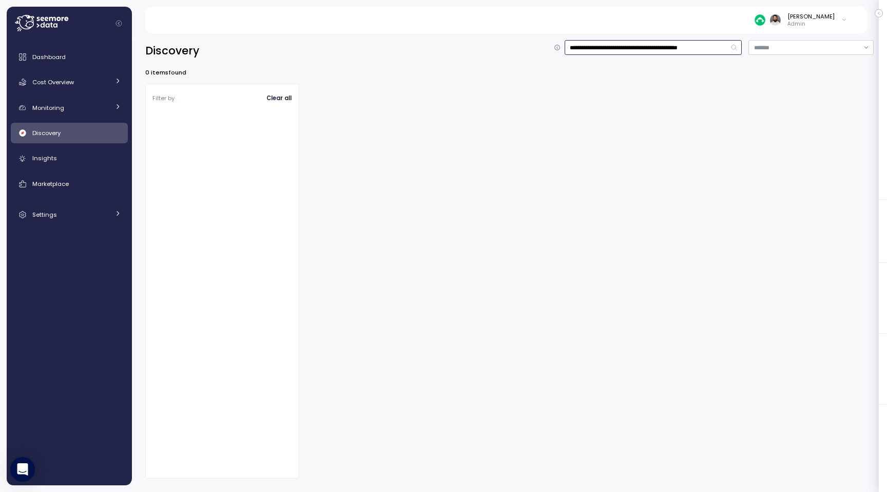
click at [660, 54] on input "**********" at bounding box center [654, 47] width 178 height 15
type input "**********"
click at [657, 42] on input "**********" at bounding box center [654, 47] width 178 height 15
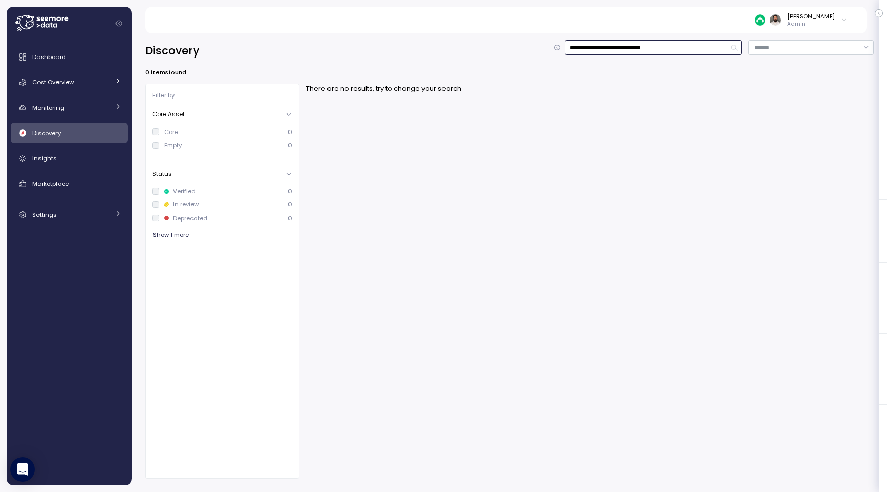
click at [657, 42] on input "**********" at bounding box center [654, 47] width 178 height 15
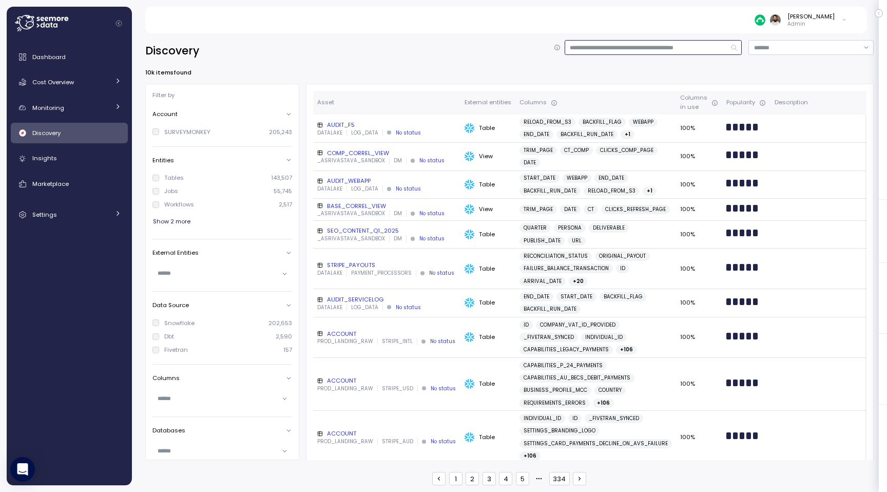
type input "**********"
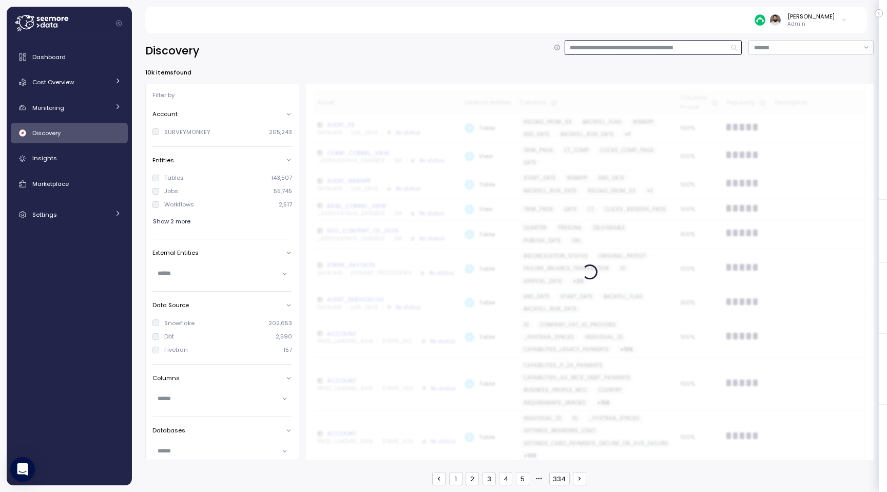
click at [682, 49] on input at bounding box center [654, 47] width 178 height 15
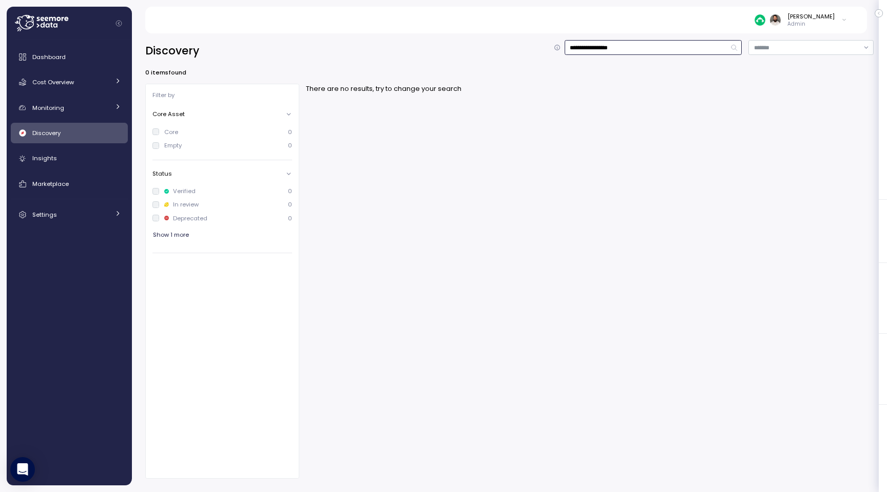
click at [665, 44] on input "**********" at bounding box center [654, 47] width 178 height 15
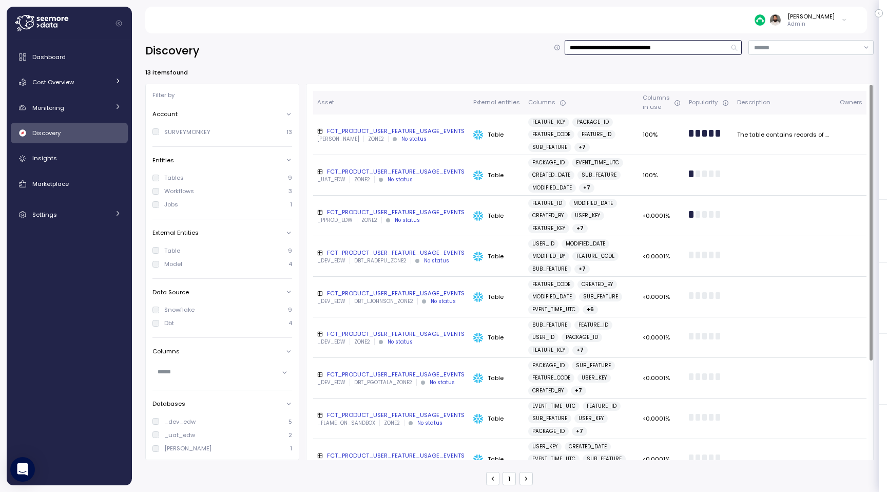
type input "**********"
click at [401, 137] on div "No status" at bounding box center [413, 138] width 25 height 7
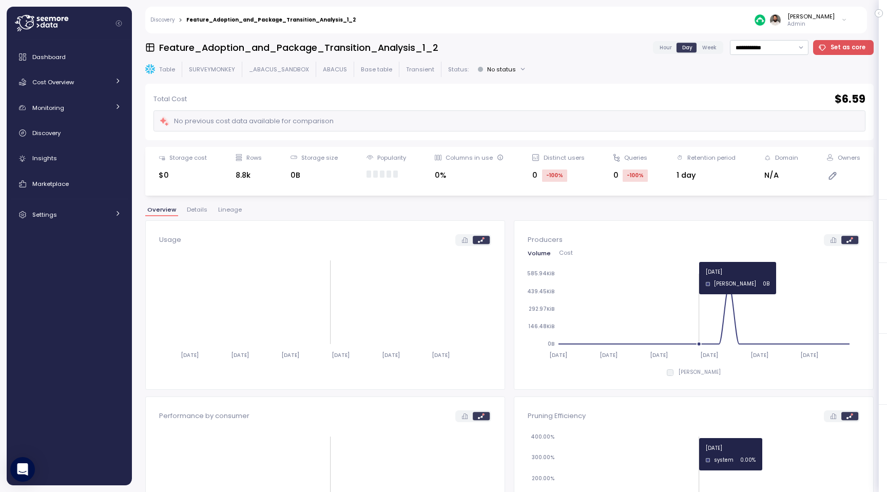
scroll to position [185, 0]
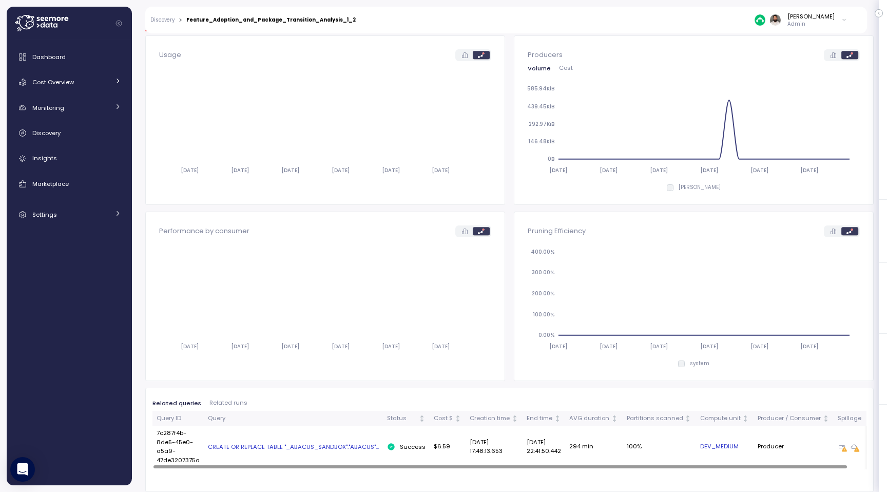
click at [343, 447] on div "CREATE OR REPLACE TABLE "_ABACUS_SANDBOX"."ABACUS"..." at bounding box center [293, 446] width 171 height 8
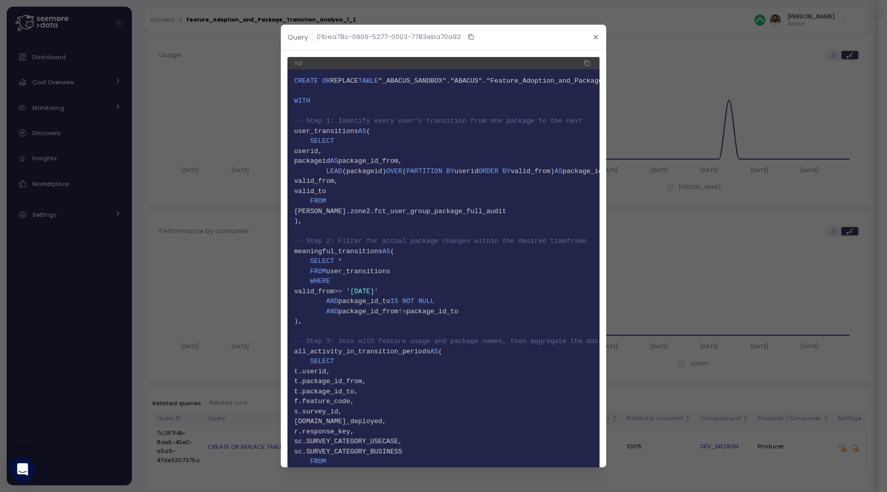
click at [495, 205] on span "13 FROM" at bounding box center [443, 201] width 299 height 10
click at [489, 213] on span "14 [PERSON_NAME].zone2.fct_user_group_package_full_audit" at bounding box center [443, 211] width 299 height 10
copy span "fct_user_group_package_full_audit"
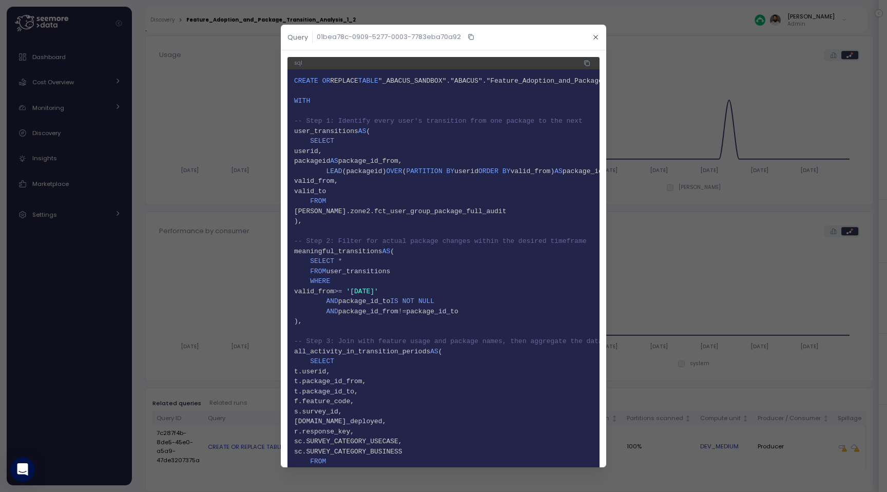
click at [716, 41] on div at bounding box center [443, 246] width 887 height 492
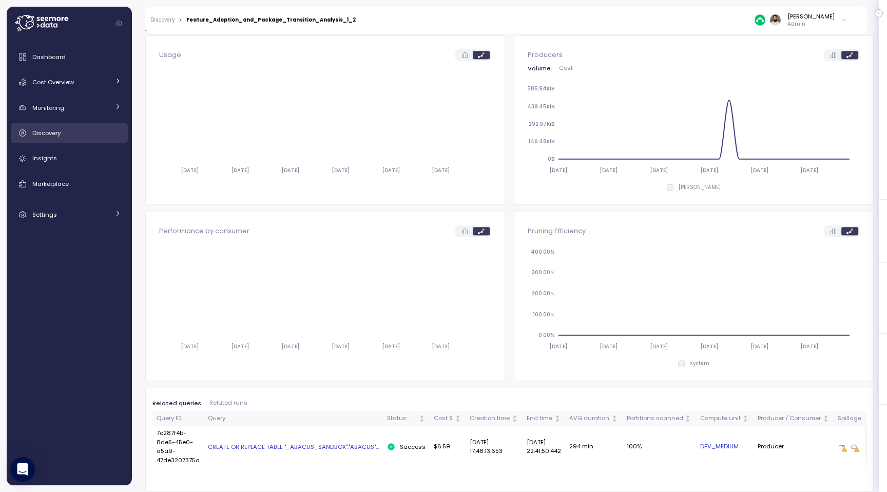
click at [57, 140] on link "Discovery" at bounding box center [69, 133] width 117 height 21
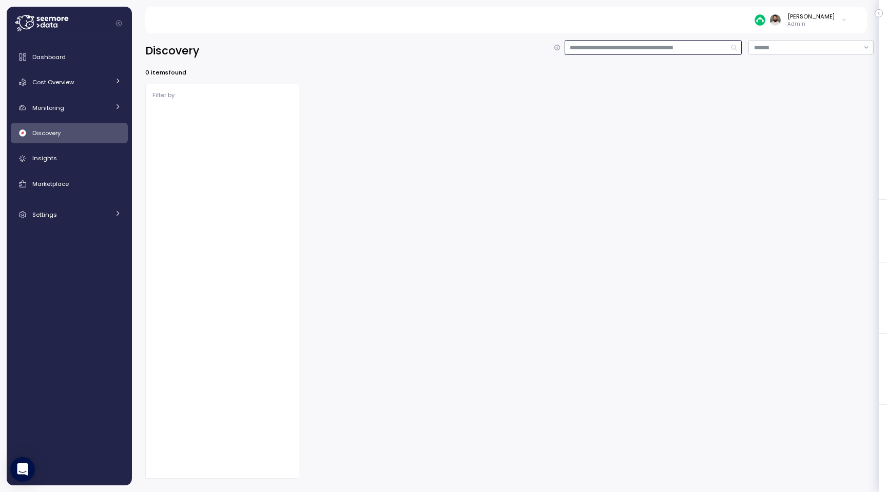
click at [636, 46] on input at bounding box center [654, 47] width 178 height 15
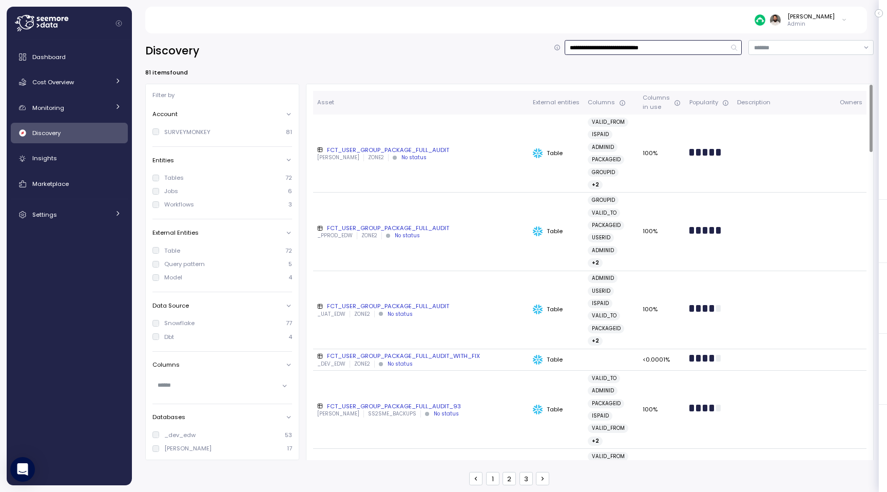
type input "**********"
click at [446, 154] on div "[PERSON_NAME] ZONE2 No status" at bounding box center [420, 157] width 207 height 7
click at [490, 146] on div "FCT_USER_GROUP_PACKAGE_FULL_AUDIT" at bounding box center [420, 150] width 207 height 8
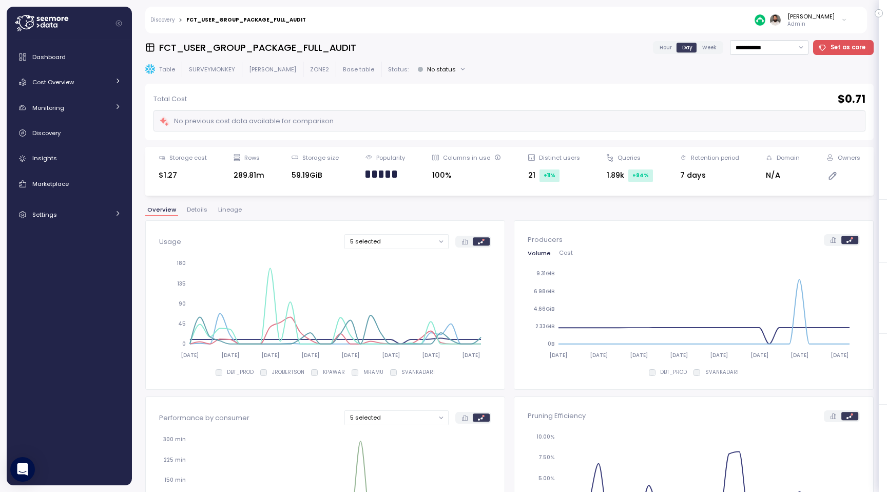
click at [264, 37] on div "**********" at bounding box center [509, 259] width 755 height 465
click at [264, 43] on h3 "FCT_USER_GROUP_PACKAGE_FULL_AUDIT" at bounding box center [257, 47] width 197 height 13
copy h3 "FCT_USER_GROUP_PACKAGE_FULL_AUDIT"
click at [114, 87] on div at bounding box center [117, 82] width 7 height 10
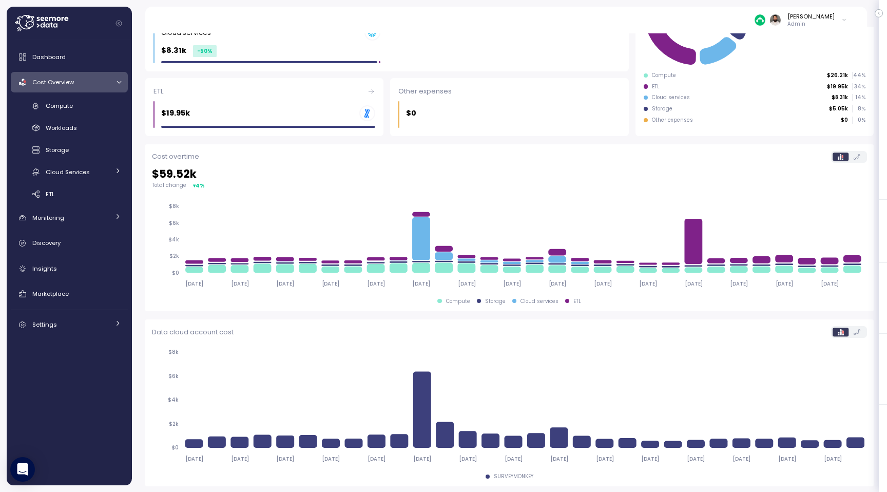
scroll to position [206, 0]
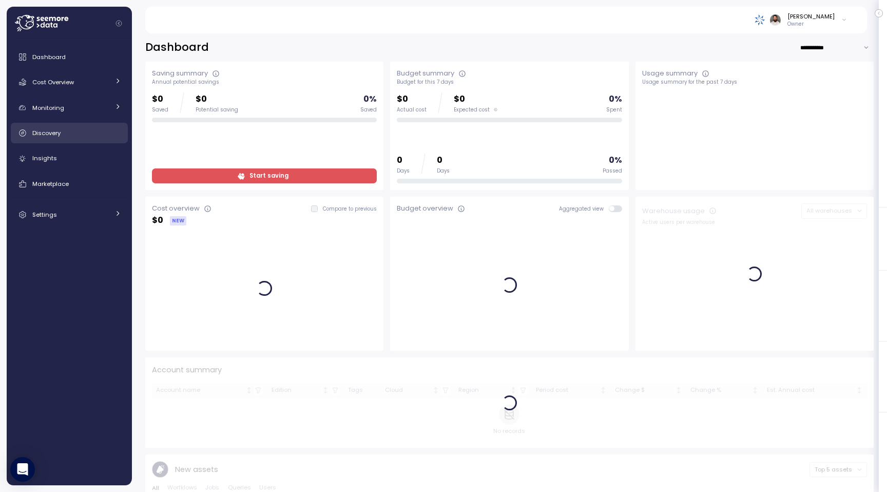
click at [89, 134] on div "Discovery" at bounding box center [76, 133] width 89 height 10
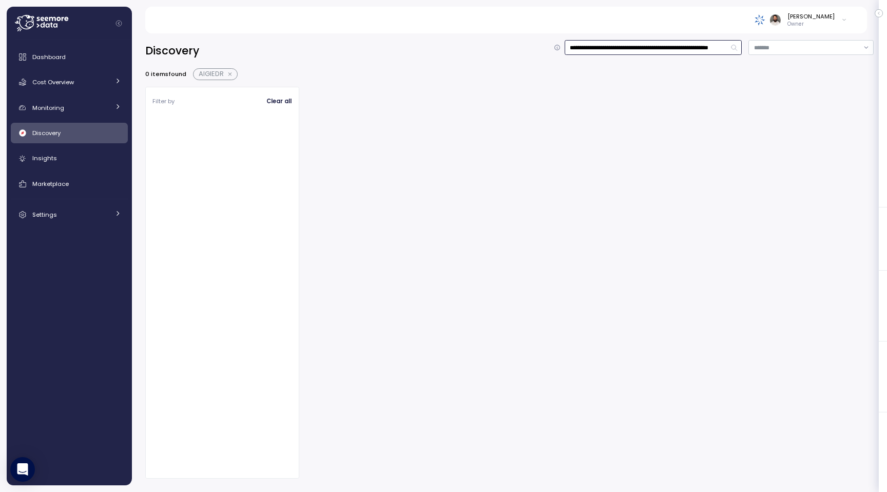
click at [647, 49] on input "**********" at bounding box center [654, 47] width 178 height 15
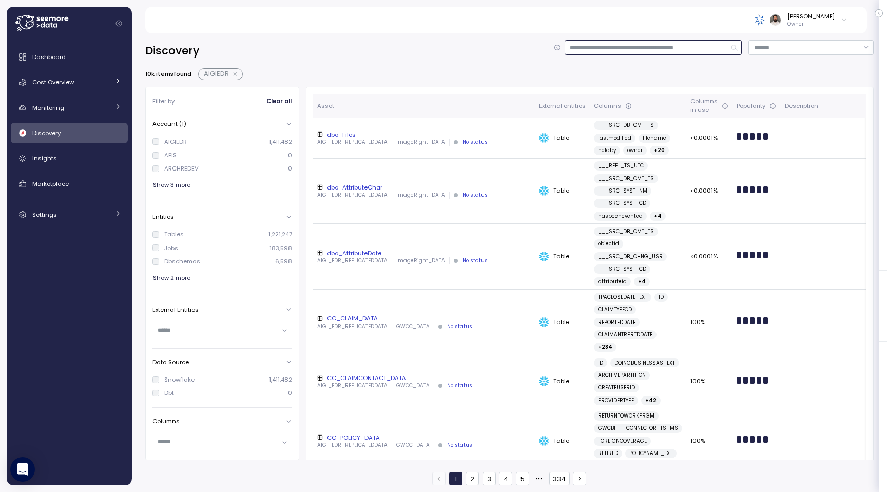
click at [237, 75] on button "button" at bounding box center [235, 74] width 13 height 8
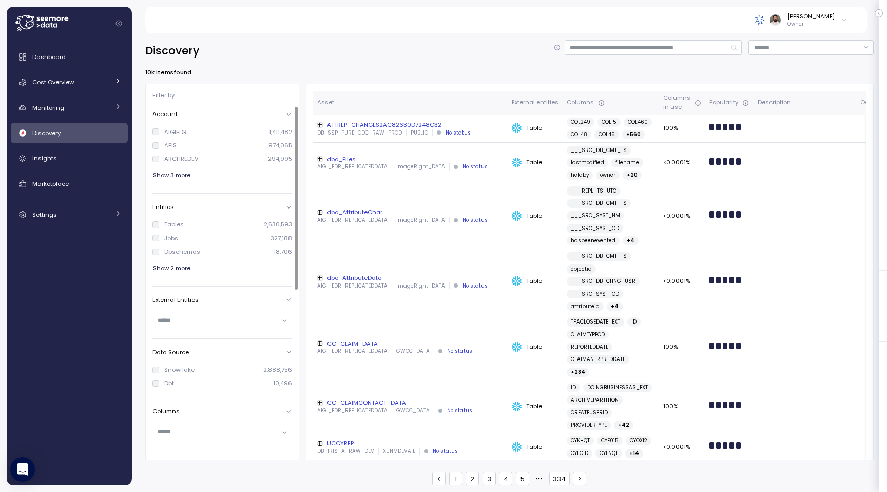
click at [190, 174] on div "Show 3 more" at bounding box center [222, 175] width 140 height 15
click at [178, 177] on span "Show 3 more" at bounding box center [171, 175] width 37 height 14
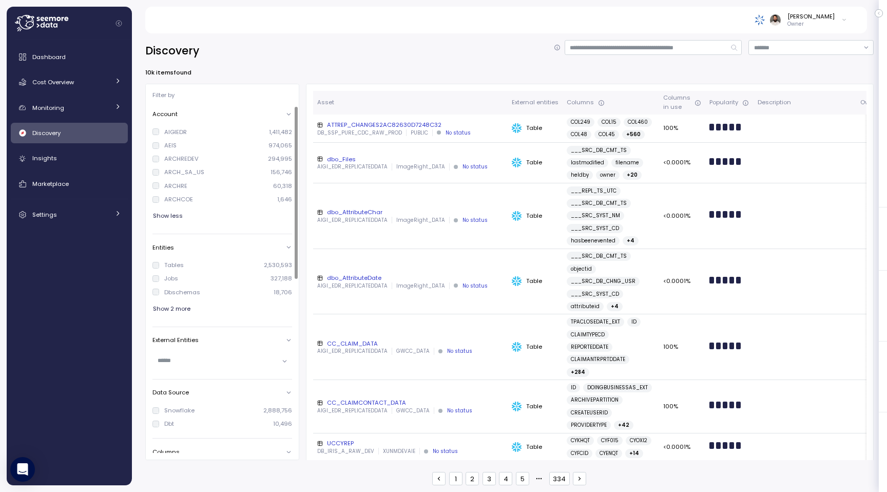
click at [170, 196] on div "ARCHCOE" at bounding box center [178, 199] width 29 height 8
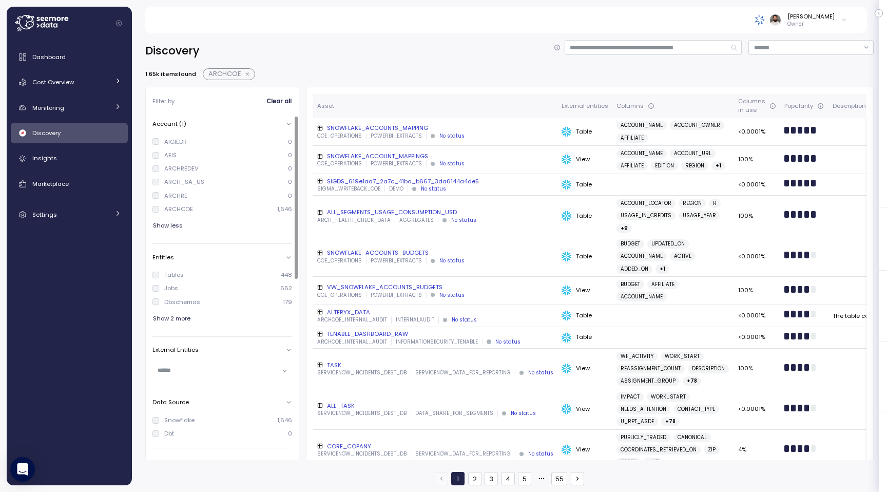
click at [248, 73] on button "button" at bounding box center [247, 74] width 13 height 8
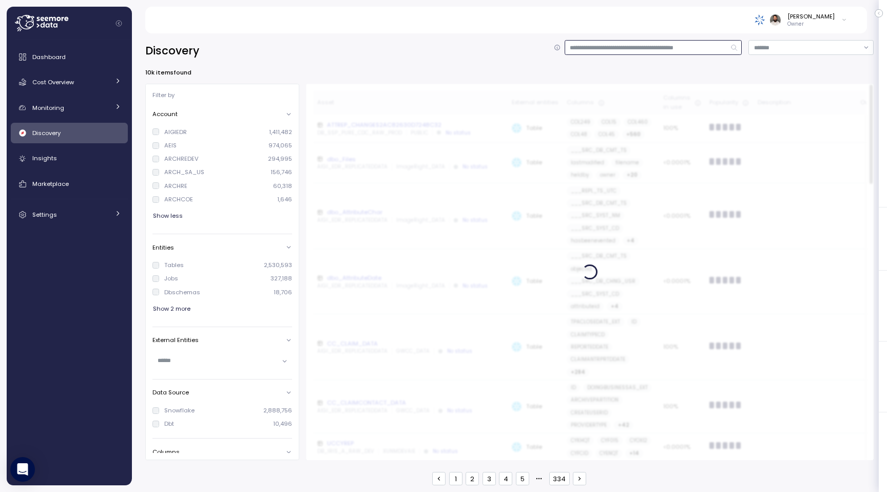
click at [587, 50] on input at bounding box center [654, 47] width 178 height 15
type input "**********"
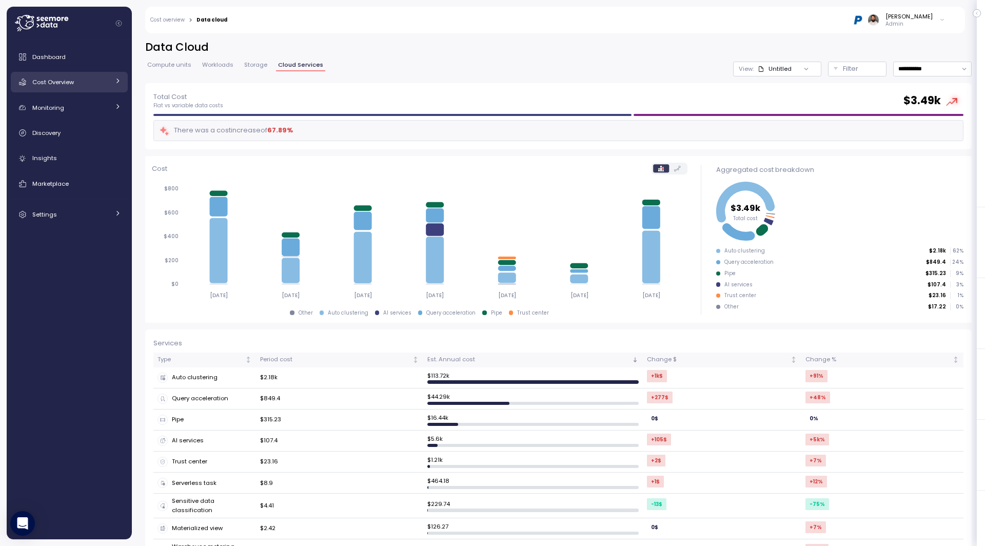
click at [84, 74] on link "Cost Overview" at bounding box center [69, 82] width 117 height 21
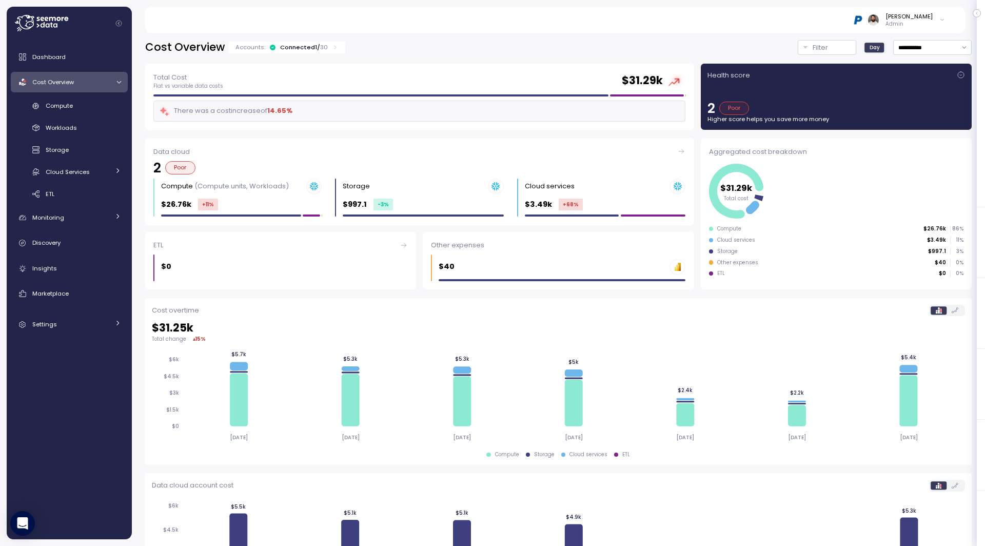
click at [320, 46] on p "30" at bounding box center [324, 47] width 8 height 8
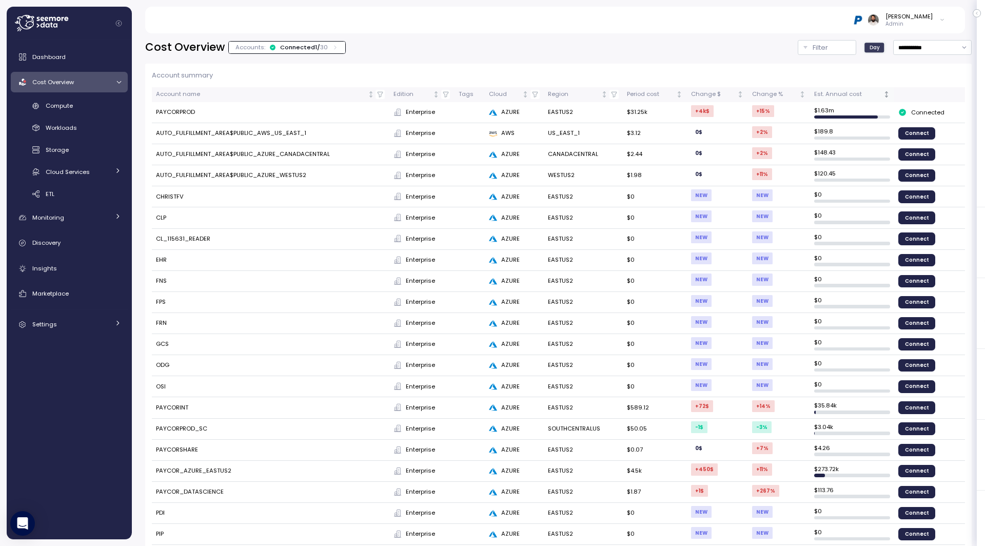
click at [859, 95] on div "Est. Annual cost" at bounding box center [847, 94] width 67 height 9
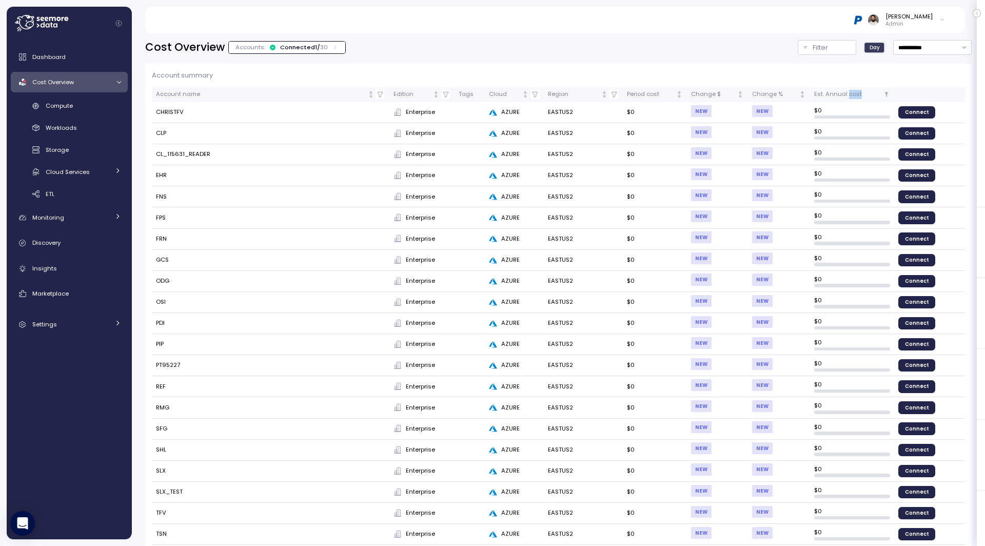
click at [859, 95] on div "Est. Annual cost" at bounding box center [847, 94] width 67 height 9
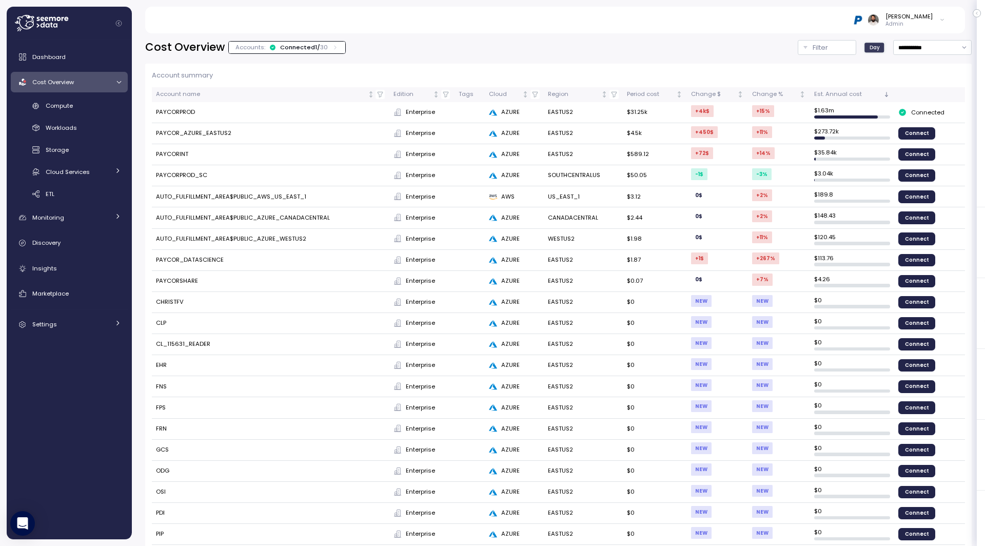
click at [907, 27] on p "Admin" at bounding box center [909, 24] width 47 height 7
click at [101, 107] on div "Compute" at bounding box center [83, 106] width 75 height 10
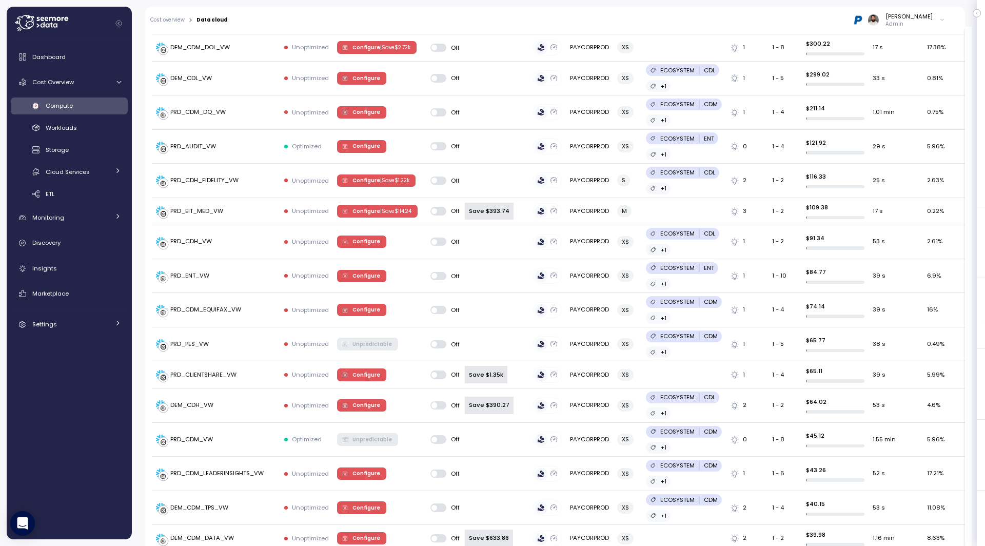
scroll to position [847, 0]
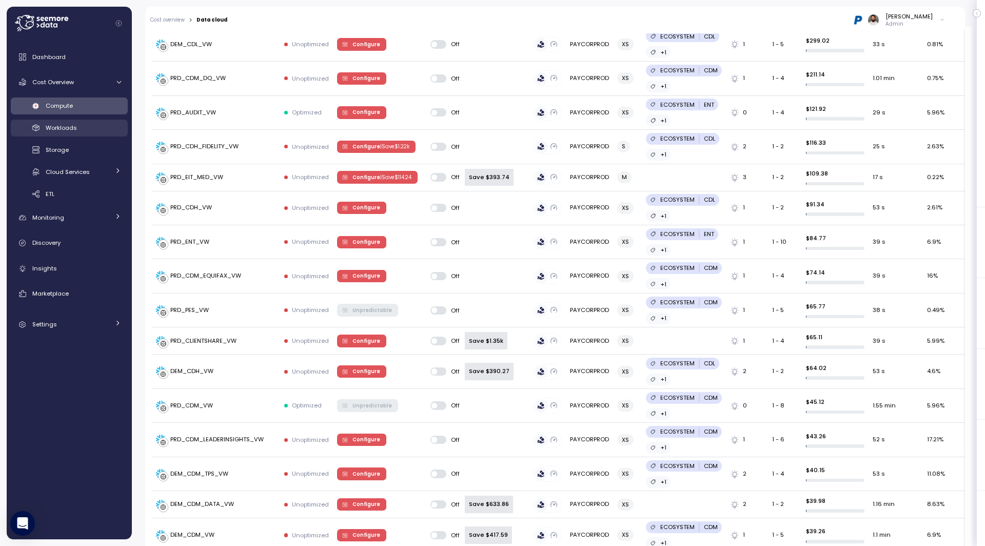
click at [96, 131] on div "Workloads" at bounding box center [83, 128] width 75 height 10
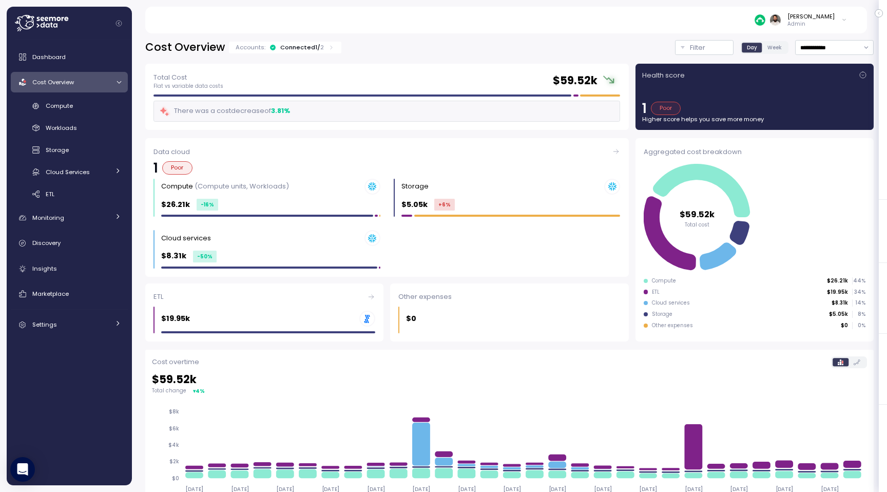
scroll to position [206, 0]
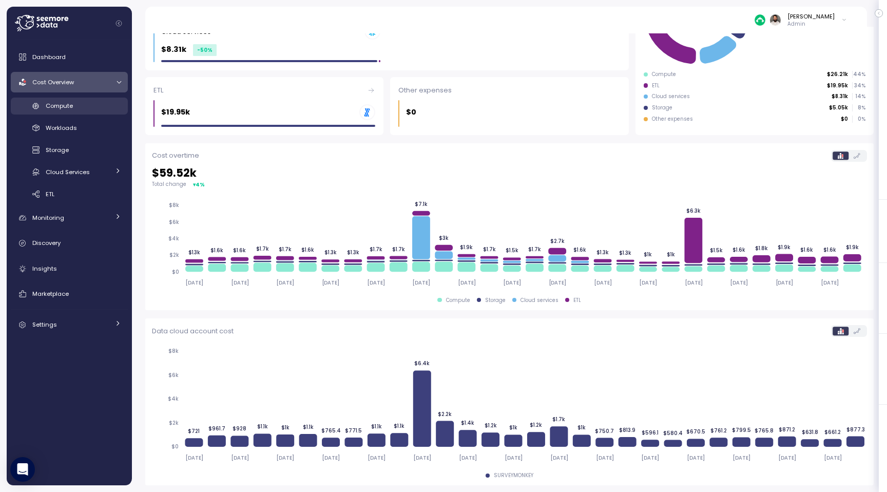
click at [76, 105] on div "Compute" at bounding box center [83, 106] width 75 height 10
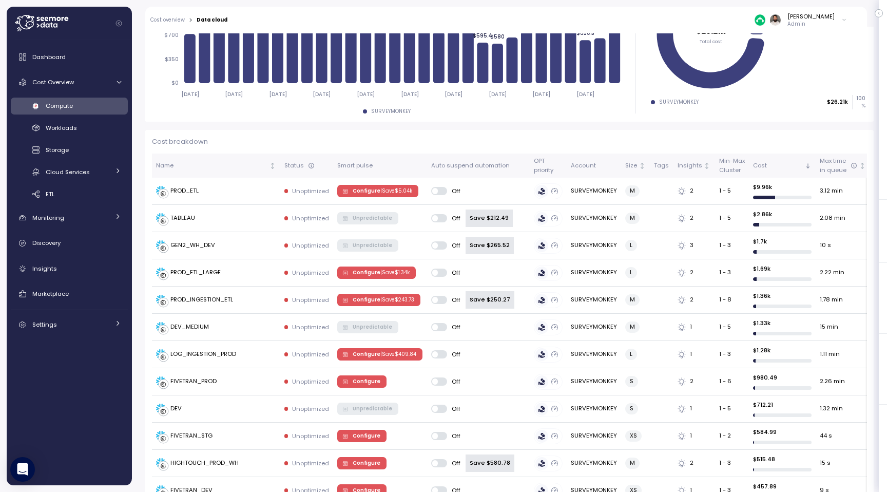
click at [833, 12] on div "Guy Biecher Admin" at bounding box center [543, 20] width 619 height 27
click at [833, 20] on div "[PERSON_NAME]" at bounding box center [810, 16] width 47 height 8
click at [803, 85] on div "RxSense" at bounding box center [796, 86] width 67 height 9
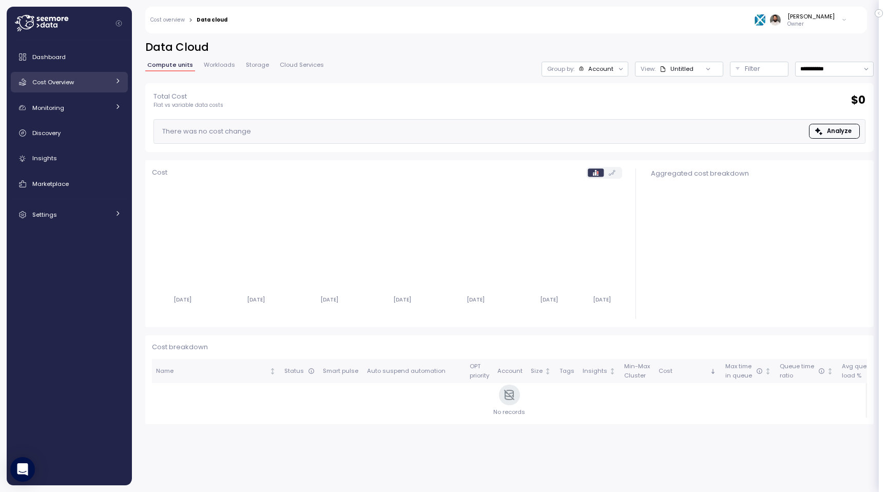
click at [86, 79] on div "Cost Overview" at bounding box center [70, 82] width 77 height 10
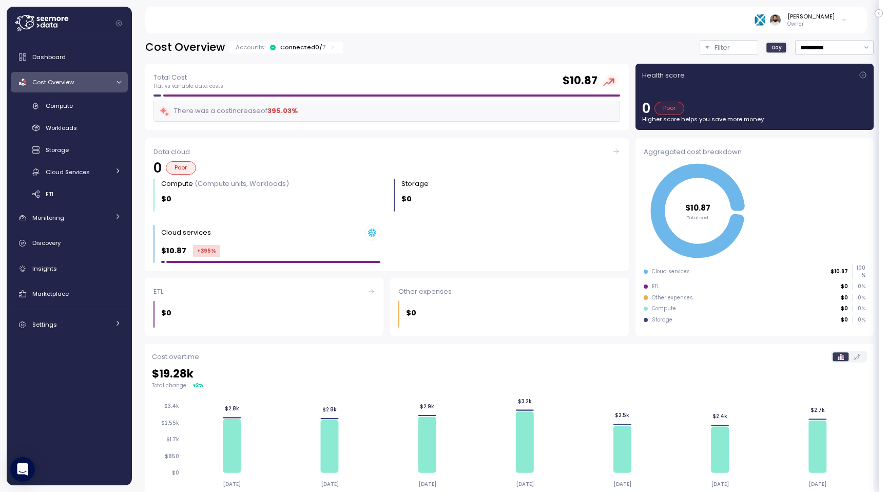
click at [322, 50] on p "7" at bounding box center [323, 47] width 3 height 8
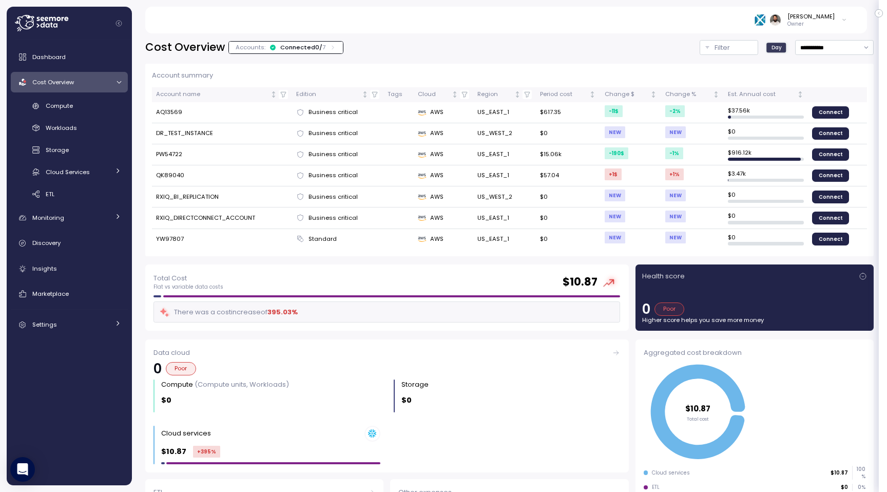
click at [320, 55] on div "Account summary Account name Edition Tags Cloud Region Period cost Change $ Cha…" at bounding box center [509, 155] width 728 height 201
click at [97, 113] on link "Compute" at bounding box center [69, 106] width 117 height 17
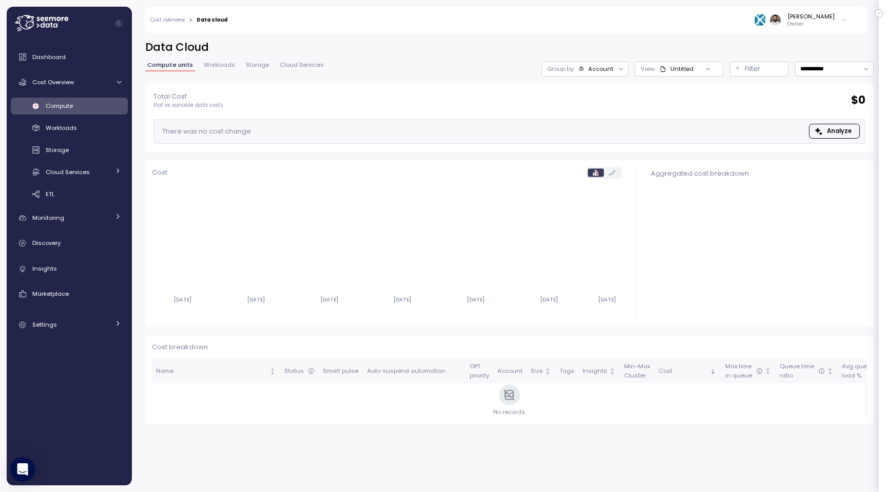
click at [222, 67] on span "Workloads" at bounding box center [219, 65] width 31 height 6
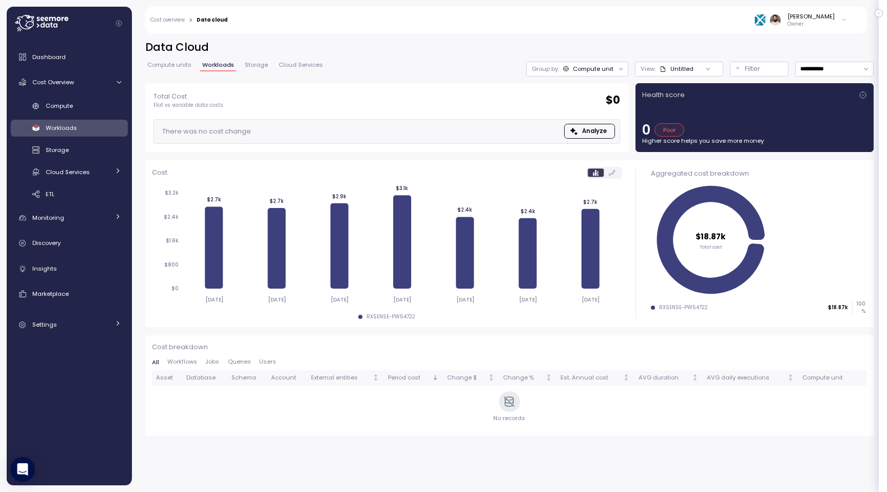
click at [187, 64] on span "Compute units" at bounding box center [169, 65] width 44 height 6
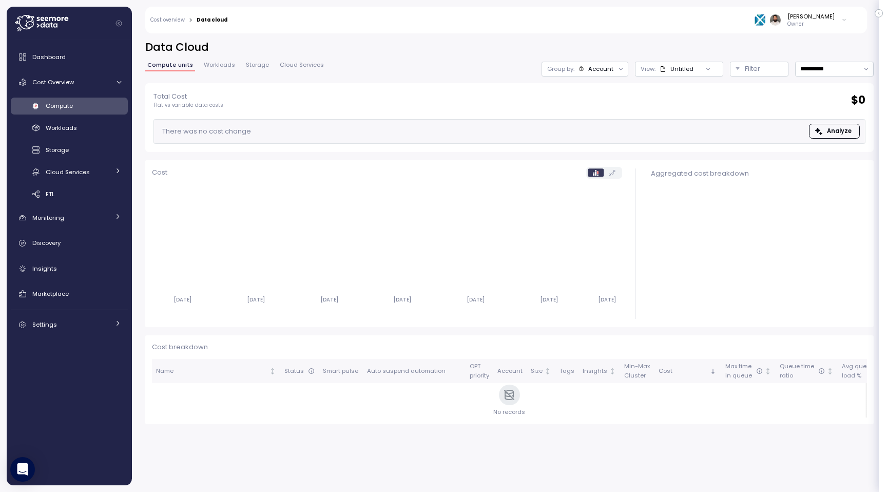
click at [830, 14] on div "[PERSON_NAME]" at bounding box center [810, 16] width 47 height 8
click at [791, 164] on button "Disable API cache" at bounding box center [799, 171] width 92 height 14
click at [767, 173] on label "Disable API cache" at bounding box center [796, 170] width 58 height 8
click at [204, 68] on span "Workloads" at bounding box center [219, 65] width 31 height 6
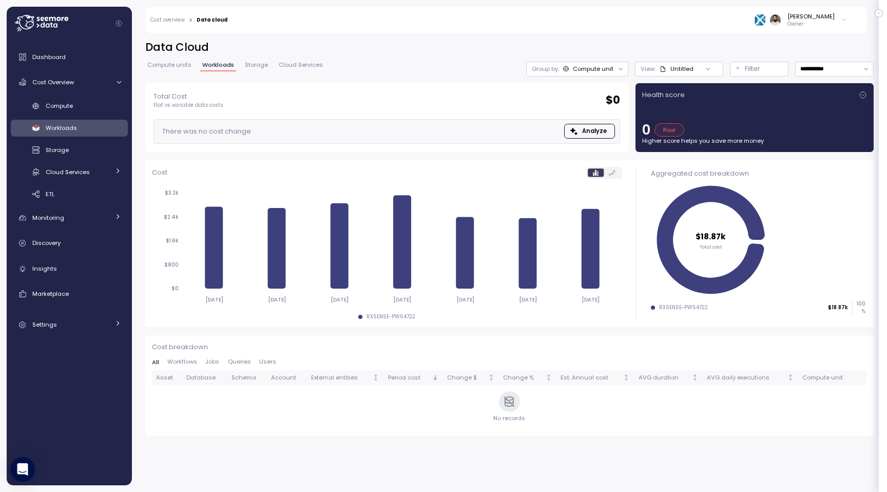
click at [185, 70] on link "Compute units" at bounding box center [169, 66] width 48 height 9
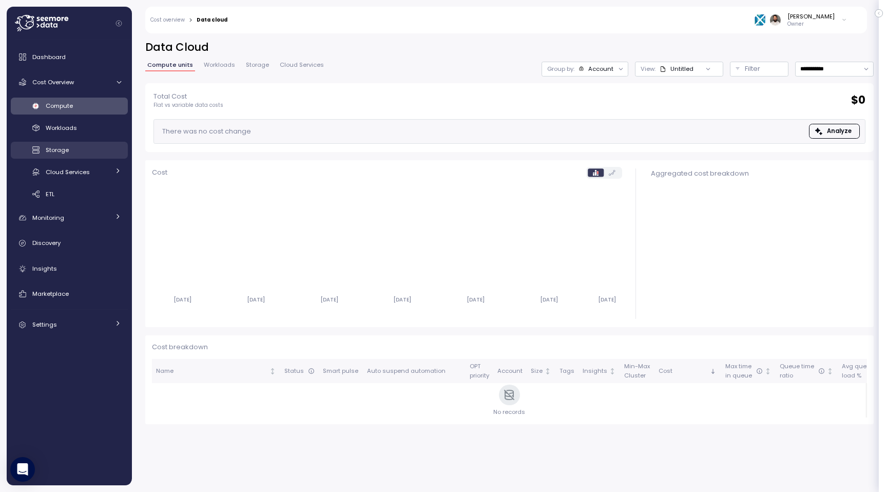
click at [103, 156] on link "Storage" at bounding box center [69, 150] width 117 height 17
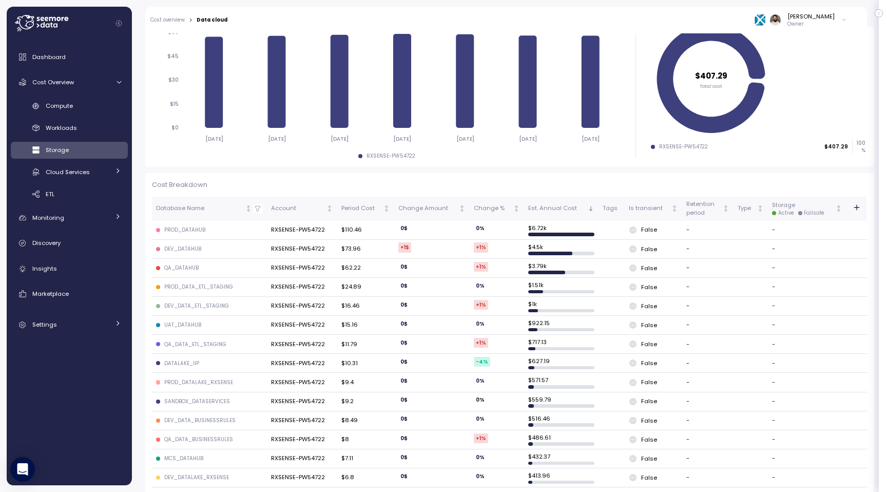
scroll to position [214, 0]
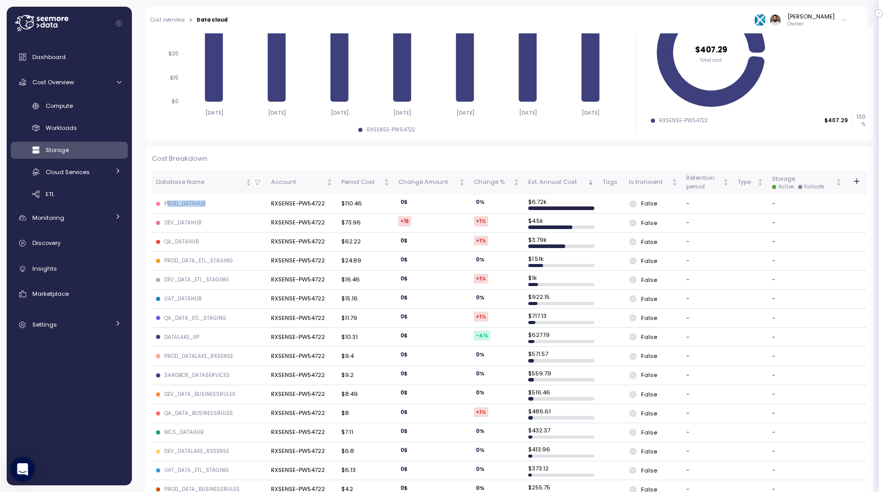
drag, startPoint x: 179, startPoint y: 204, endPoint x: 211, endPoint y: 204, distance: 32.3
click at [211, 204] on div "PROD_DATAHUB" at bounding box center [209, 203] width 106 height 7
click at [64, 174] on span "Cloud Services" at bounding box center [68, 172] width 44 height 8
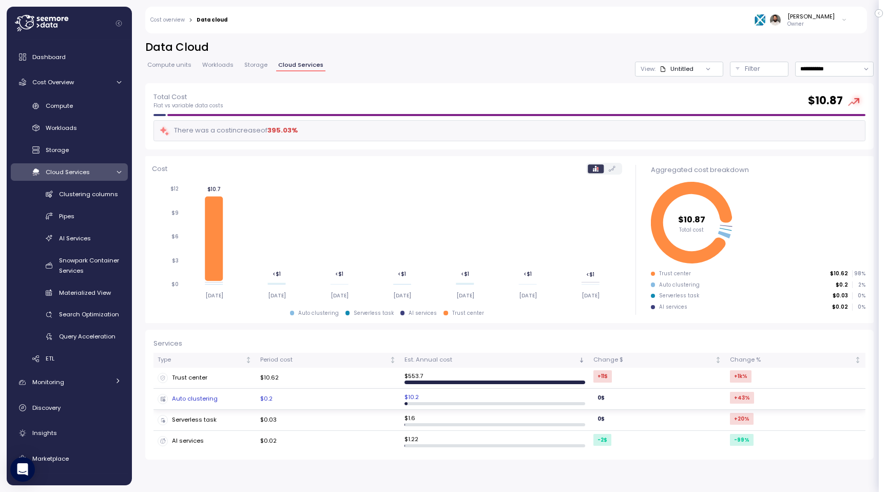
click at [237, 406] on td "Auto clustering" at bounding box center [204, 398] width 103 height 21
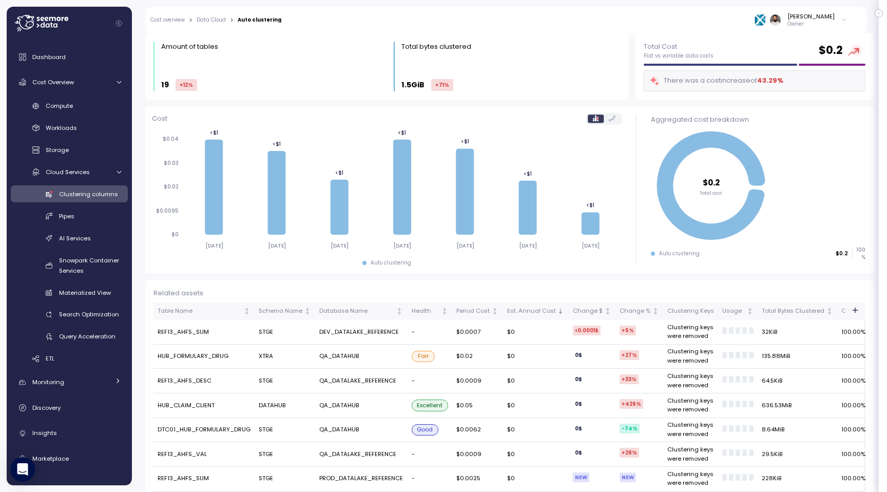
scroll to position [30, 0]
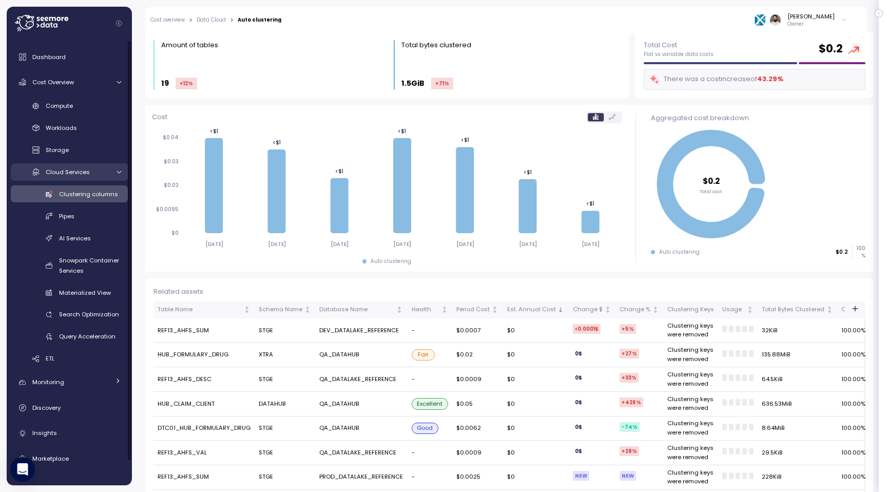
click at [82, 177] on link "Cloud Services" at bounding box center [69, 171] width 117 height 17
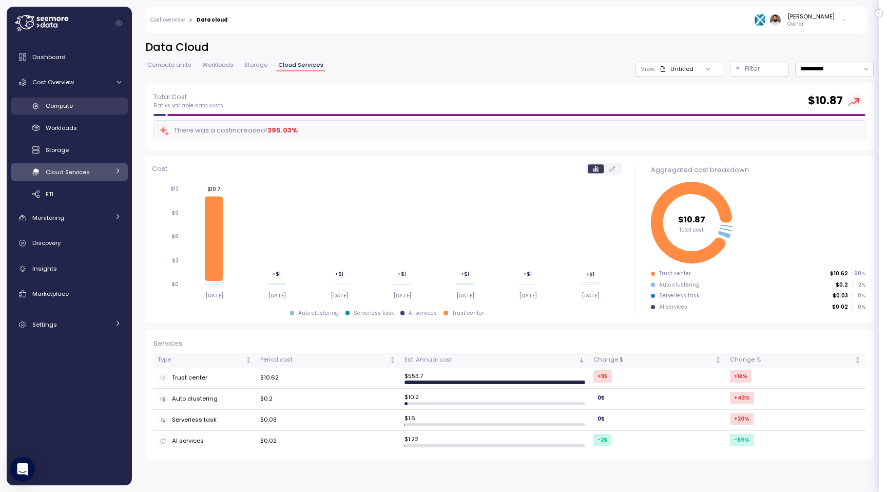
click at [85, 110] on div "Compute" at bounding box center [83, 106] width 75 height 10
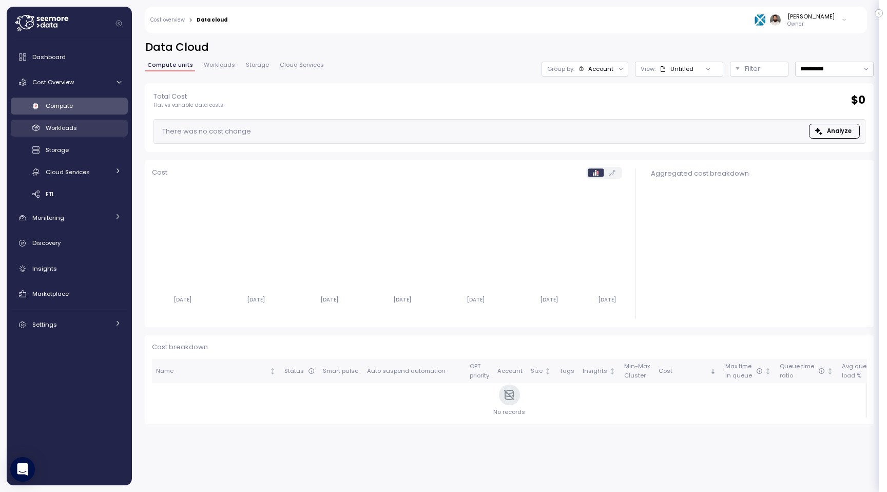
click at [83, 129] on div "Workloads" at bounding box center [83, 128] width 75 height 10
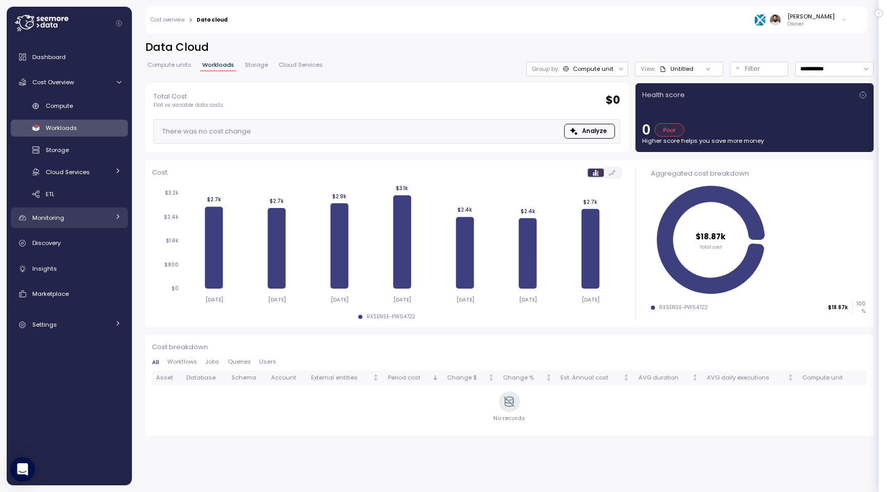
click at [65, 225] on link "Monitoring" at bounding box center [69, 217] width 117 height 21
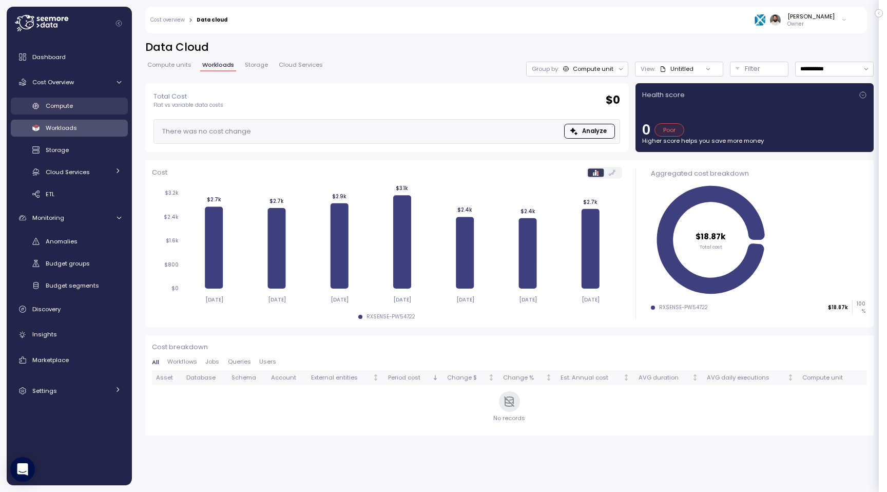
click at [76, 110] on div "Compute" at bounding box center [83, 106] width 75 height 10
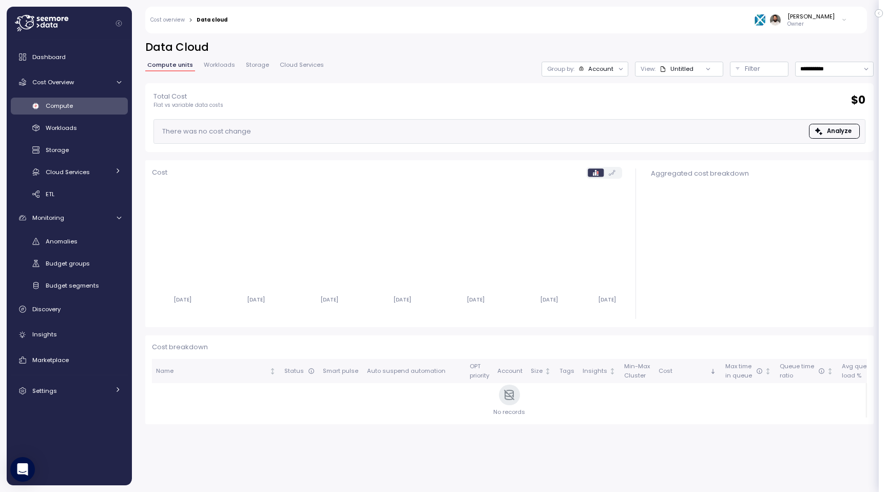
click at [234, 72] on div "Compute units Workloads Storage Cloud Services" at bounding box center [235, 68] width 181 height 13
click at [231, 67] on span "Workloads" at bounding box center [219, 65] width 31 height 6
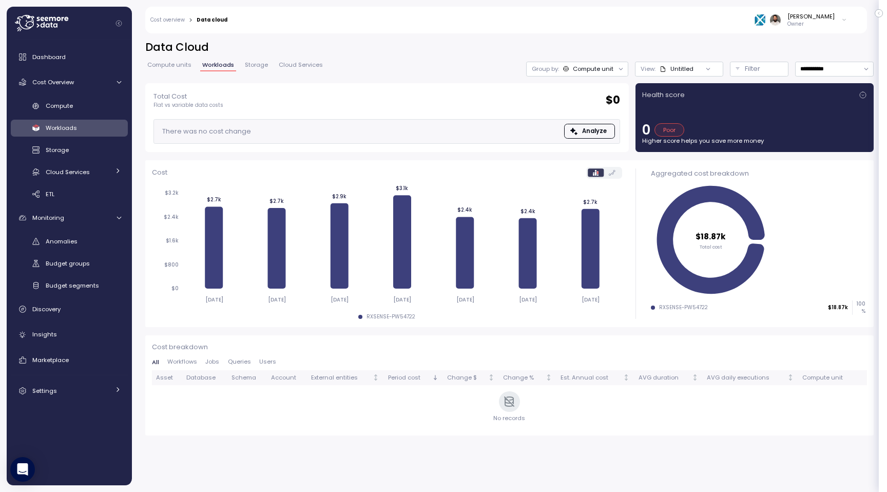
click at [256, 68] on span "Storage" at bounding box center [256, 65] width 23 height 6
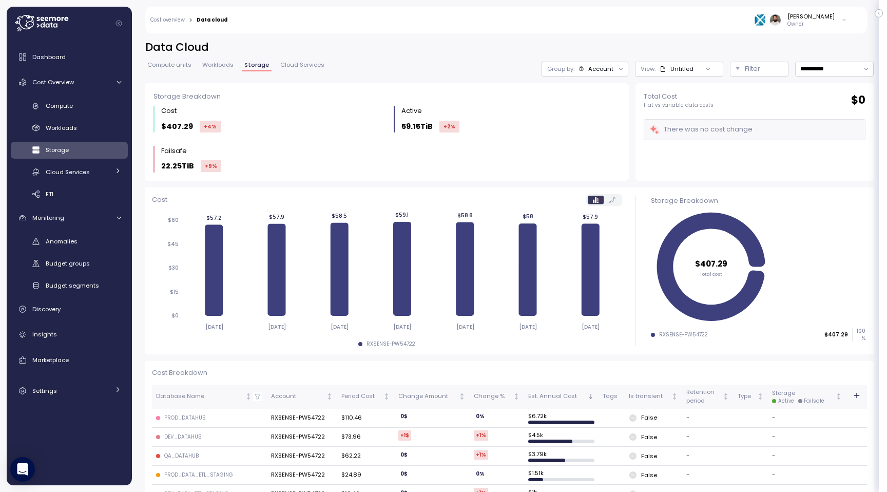
click at [219, 68] on span "Workloads" at bounding box center [217, 65] width 31 height 6
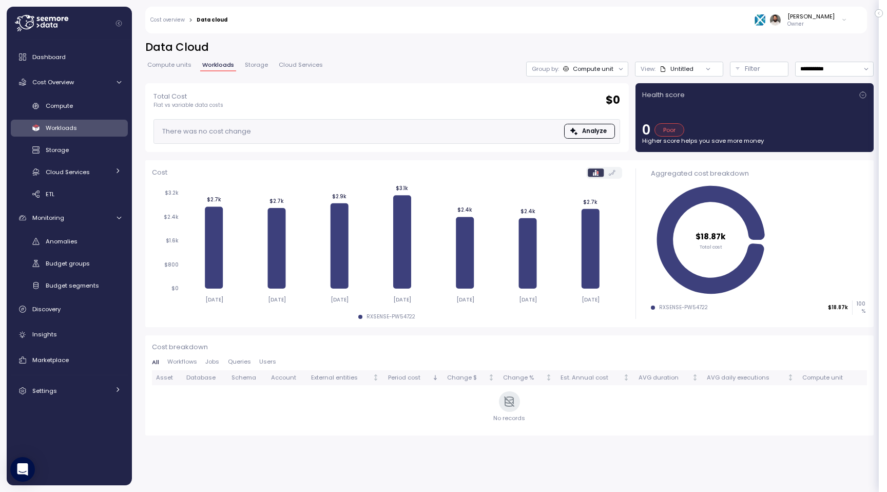
click at [180, 64] on span "Compute units" at bounding box center [169, 65] width 44 height 6
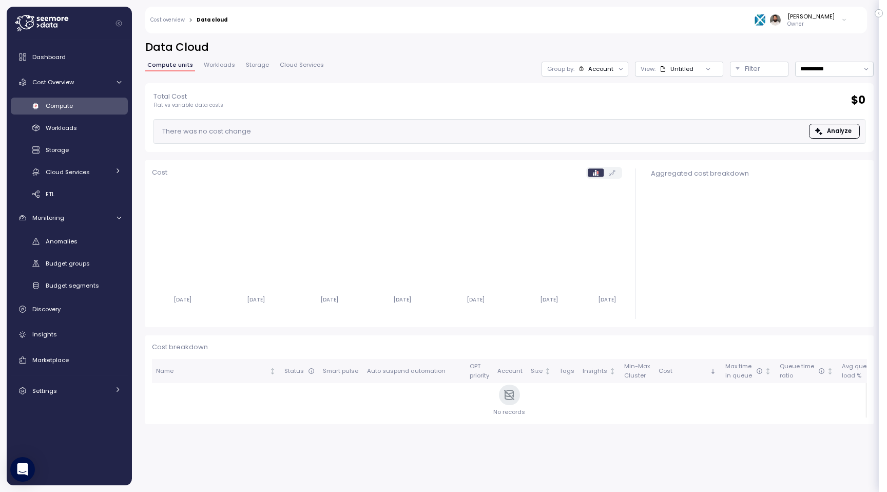
click at [809, 22] on p "Owner" at bounding box center [810, 24] width 47 height 7
click at [90, 313] on div "Discovery" at bounding box center [76, 309] width 89 height 10
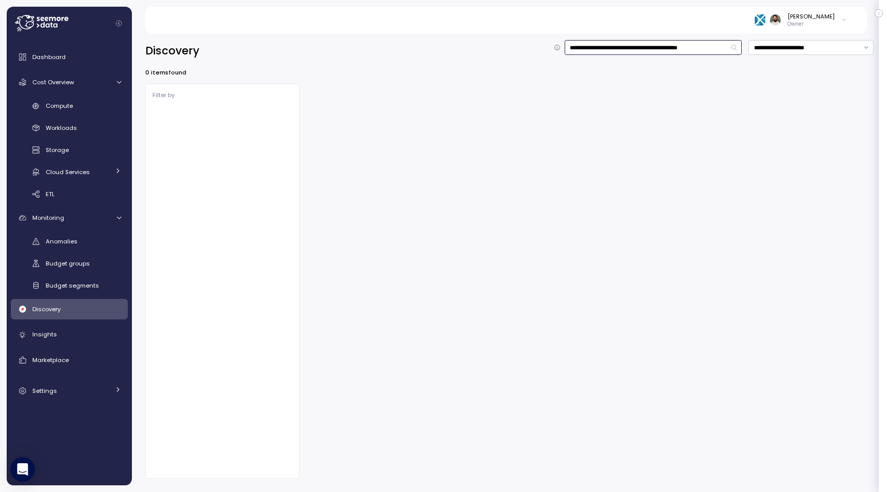
click at [668, 49] on input "**********" at bounding box center [654, 47] width 178 height 15
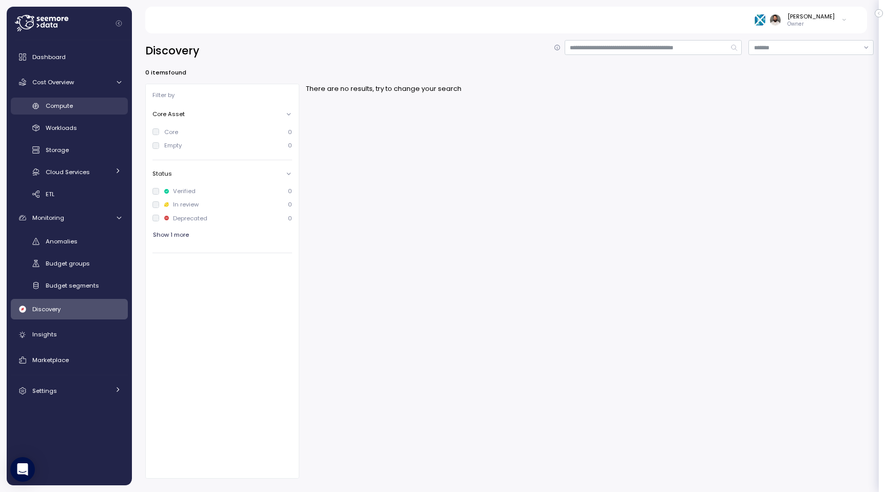
click at [99, 104] on div "Compute" at bounding box center [83, 106] width 75 height 10
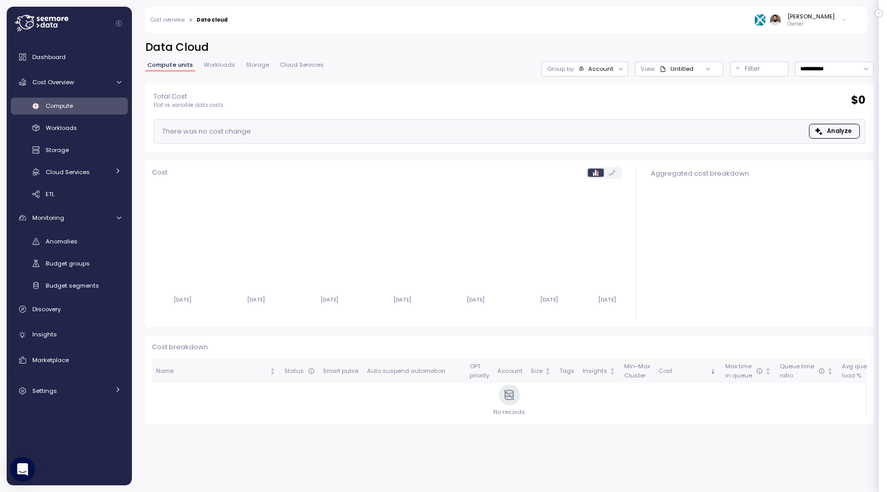
click at [610, 68] on div "Account" at bounding box center [600, 69] width 25 height 8
click at [819, 72] on input "**********" at bounding box center [834, 69] width 79 height 15
click at [707, 35] on div "**********" at bounding box center [509, 259] width 755 height 465
click at [87, 64] on link "Dashboard" at bounding box center [69, 57] width 117 height 21
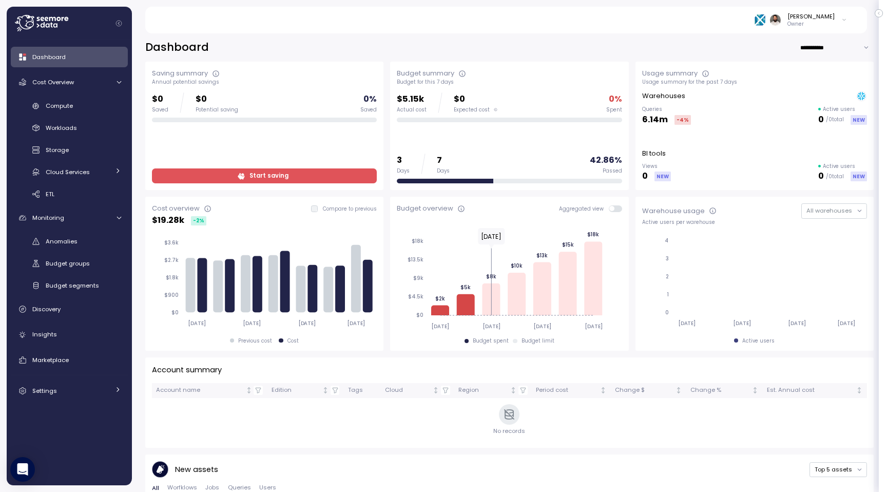
click at [833, 49] on input "**********" at bounding box center [837, 47] width 74 height 15
click at [833, 81] on div "Last 30 days" at bounding box center [836, 81] width 38 height 8
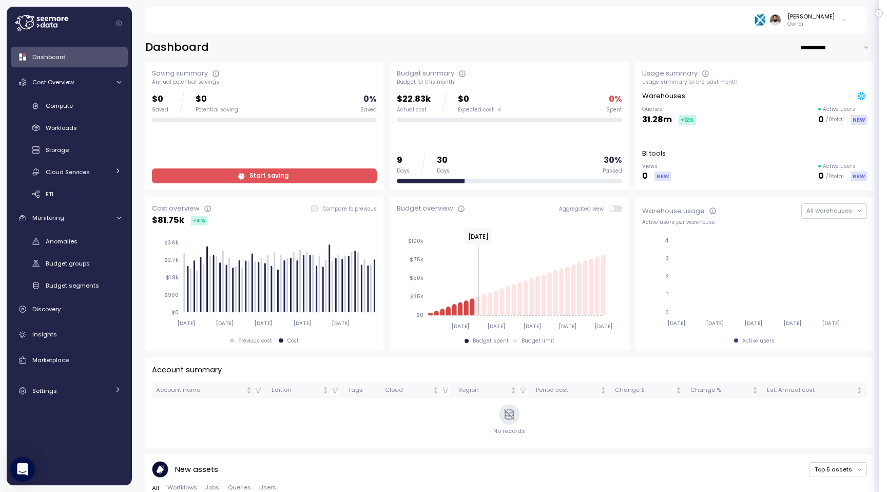
click at [822, 52] on input "**********" at bounding box center [837, 47] width 74 height 15
click at [823, 106] on div "Last year" at bounding box center [830, 108] width 27 height 8
type input "*********"
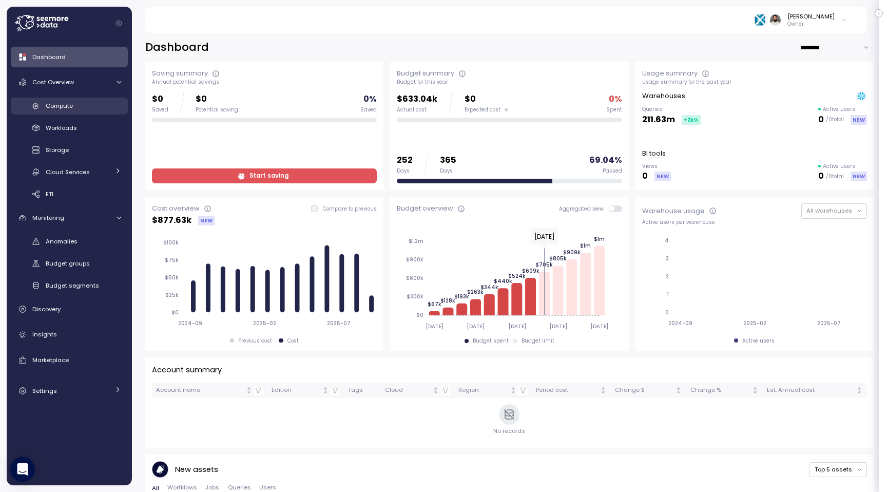
click at [96, 111] on link "Compute" at bounding box center [69, 106] width 117 height 17
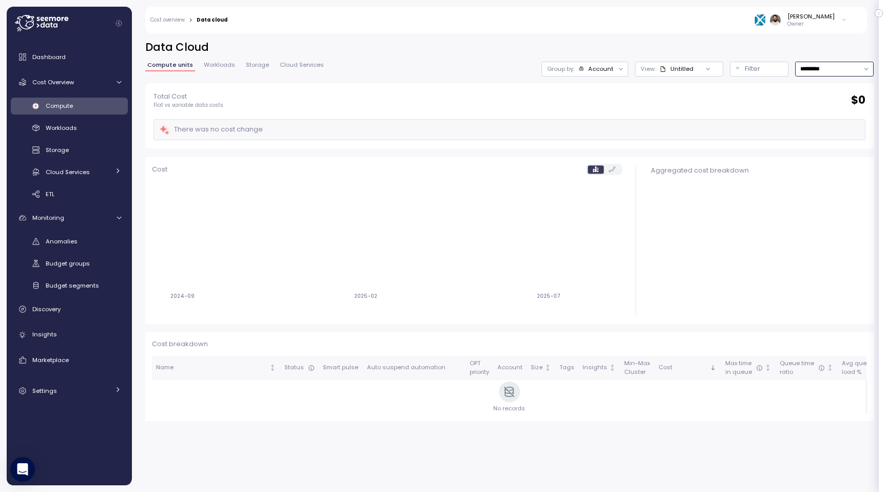
click at [845, 67] on input "*********" at bounding box center [834, 69] width 79 height 15
click at [835, 124] on div "Last 14 days" at bounding box center [830, 128] width 36 height 8
type input "**********"
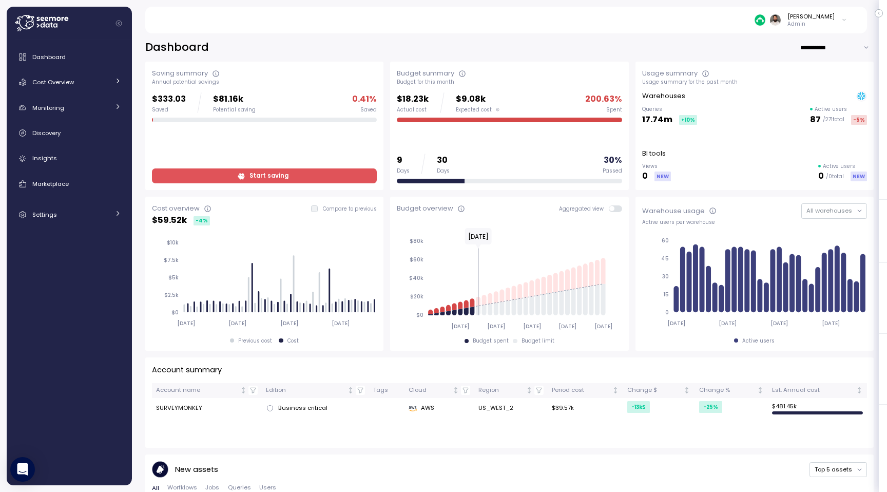
click at [827, 39] on div "**********" at bounding box center [509, 259] width 755 height 465
click at [827, 50] on input "**********" at bounding box center [837, 47] width 74 height 15
click at [827, 75] on div "Last 30 days" at bounding box center [836, 81] width 70 height 13
click at [827, 70] on div "Usage summary" at bounding box center [754, 73] width 225 height 10
click at [827, 53] on input "**********" at bounding box center [837, 47] width 74 height 15
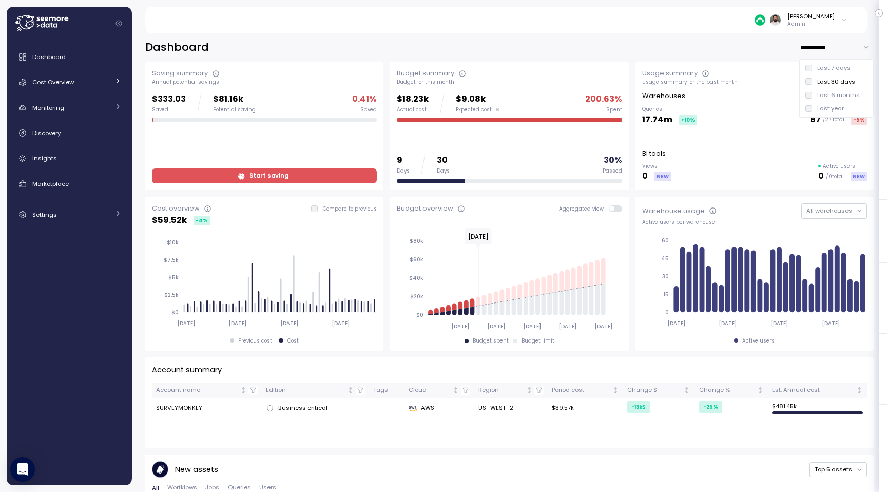
click at [827, 66] on div "Last 7 days" at bounding box center [833, 68] width 33 height 8
type input "**********"
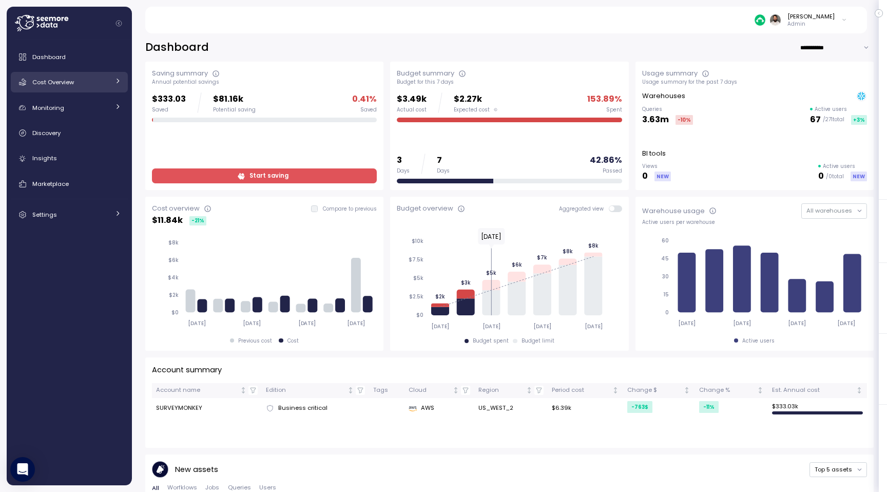
click at [99, 83] on div "Cost Overview" at bounding box center [70, 82] width 77 height 10
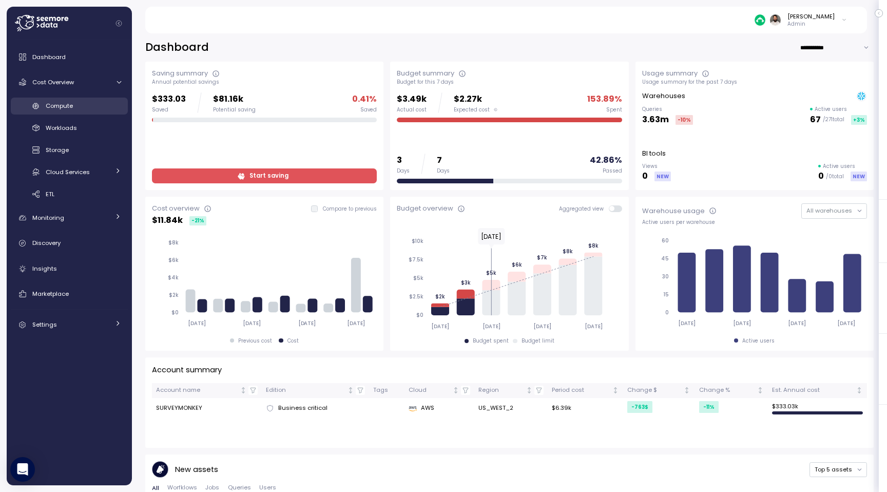
click at [99, 106] on div "Compute" at bounding box center [83, 106] width 75 height 10
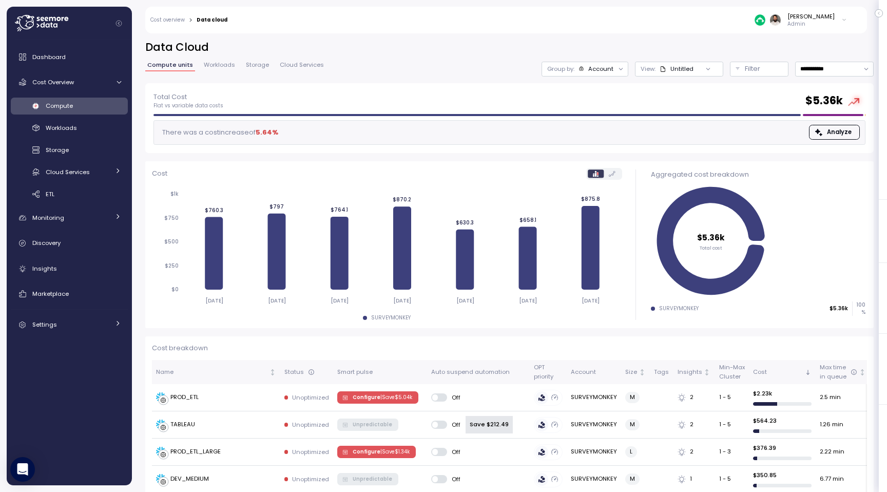
click at [820, 61] on div "**********" at bounding box center [509, 61] width 728 height 43
click at [820, 77] on div "**********" at bounding box center [509, 61] width 728 height 43
click at [820, 70] on input "**********" at bounding box center [834, 69] width 79 height 15
click at [819, 127] on div "Last 14 days" at bounding box center [830, 130] width 36 height 8
type input "**********"
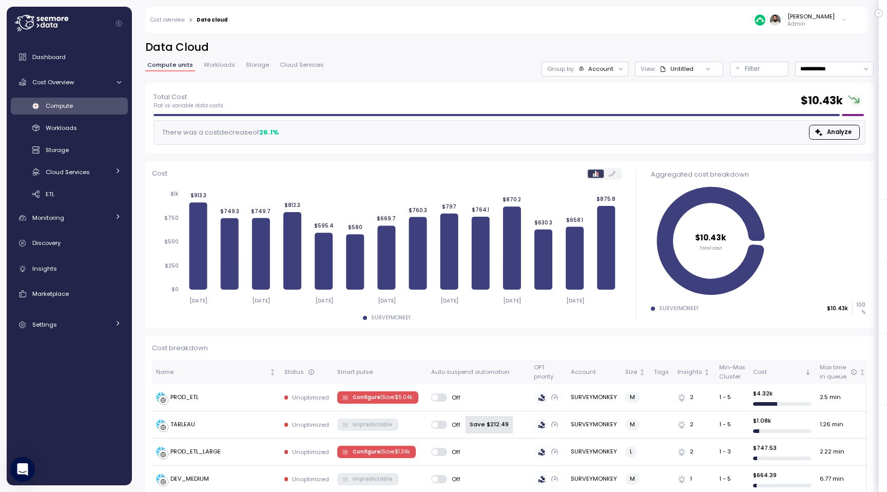
click at [618, 66] on icon at bounding box center [620, 69] width 7 height 7
click at [604, 125] on p "Compute unit" at bounding box center [591, 126] width 41 height 8
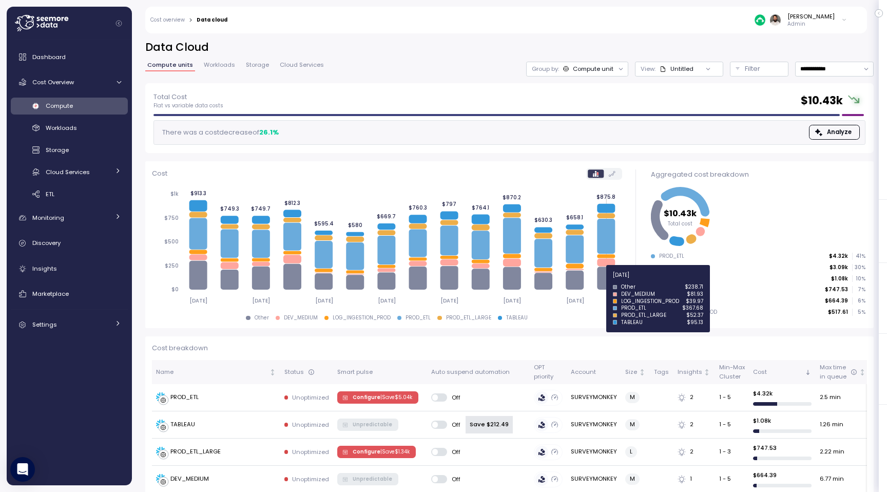
click at [611, 281] on icon at bounding box center [606, 277] width 18 height 23
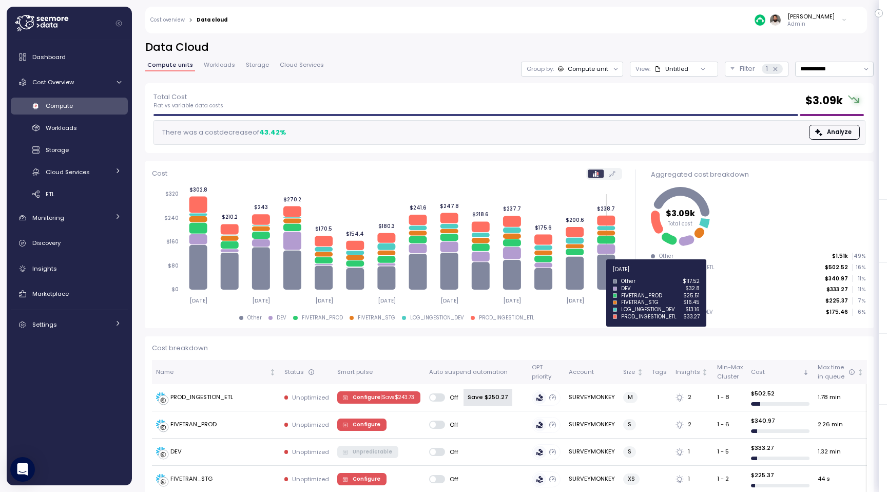
click at [606, 275] on icon at bounding box center [606, 272] width 18 height 35
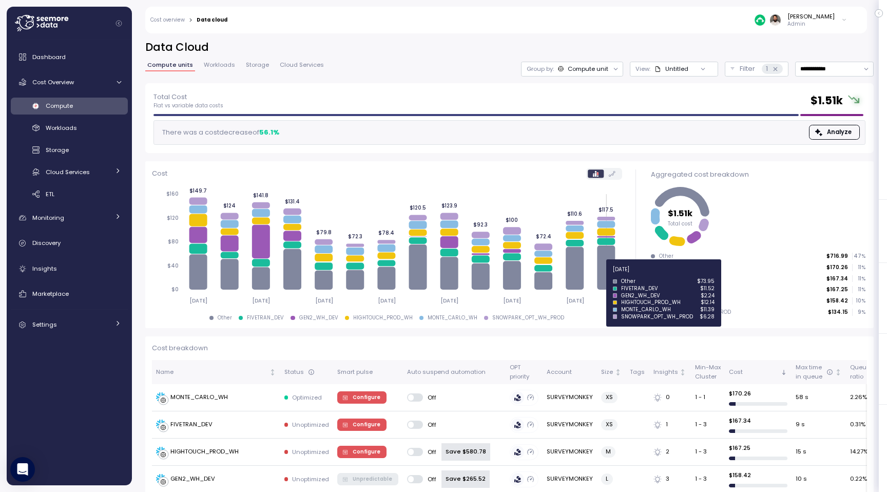
click at [606, 275] on icon at bounding box center [606, 267] width 18 height 44
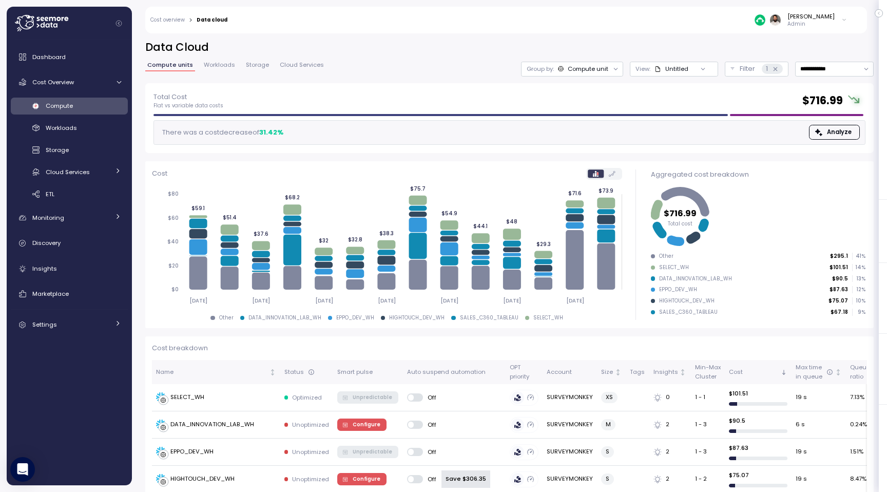
click at [606, 275] on icon at bounding box center [606, 266] width 18 height 46
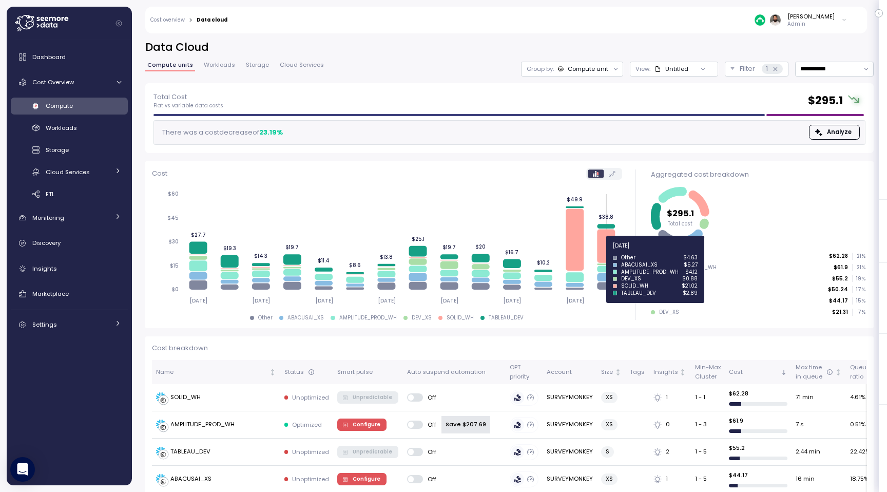
click at [608, 251] on icon at bounding box center [606, 245] width 18 height 33
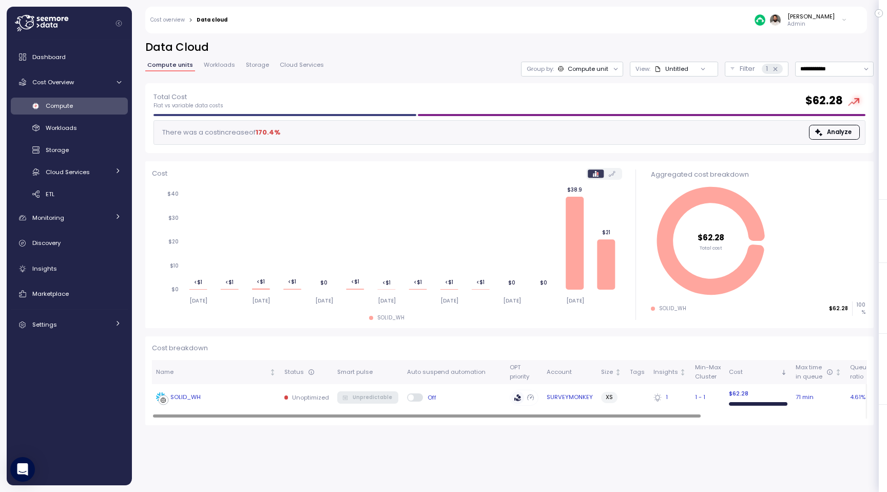
click at [242, 400] on div "SOLID_WH" at bounding box center [216, 397] width 120 height 10
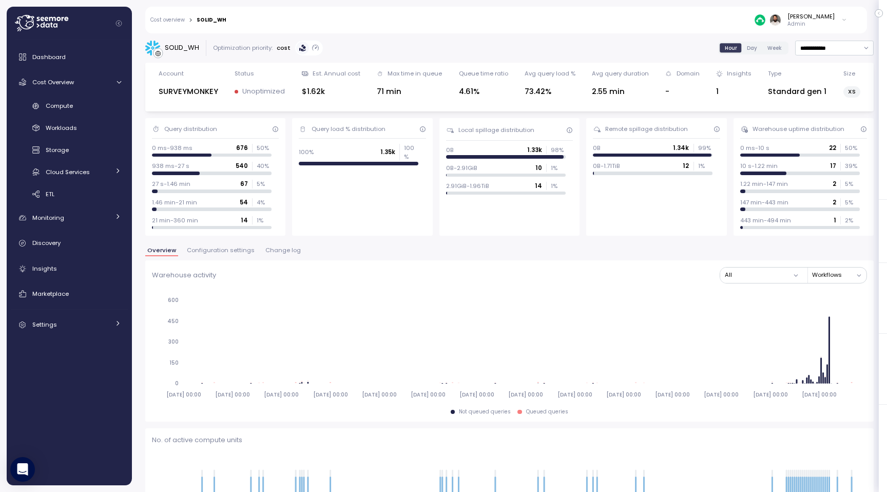
click at [223, 255] on button "Configuration settings" at bounding box center [221, 251] width 72 height 9
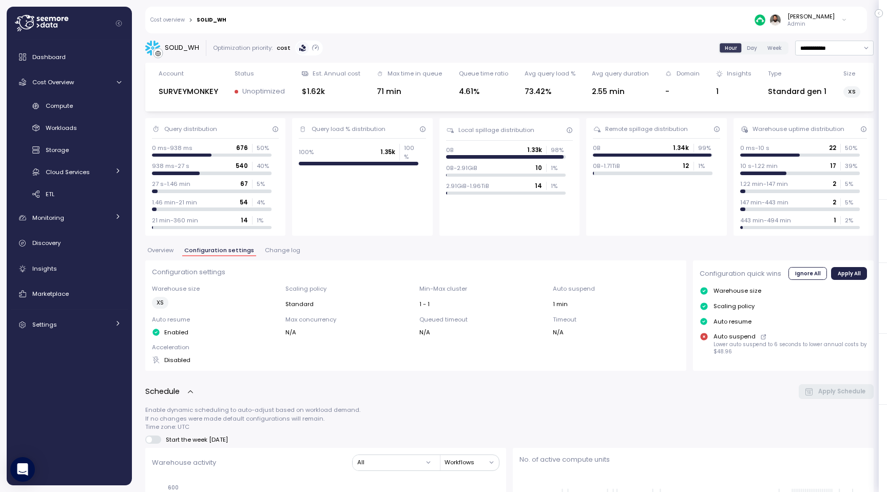
click at [294, 255] on button "Change log" at bounding box center [283, 251] width 40 height 9
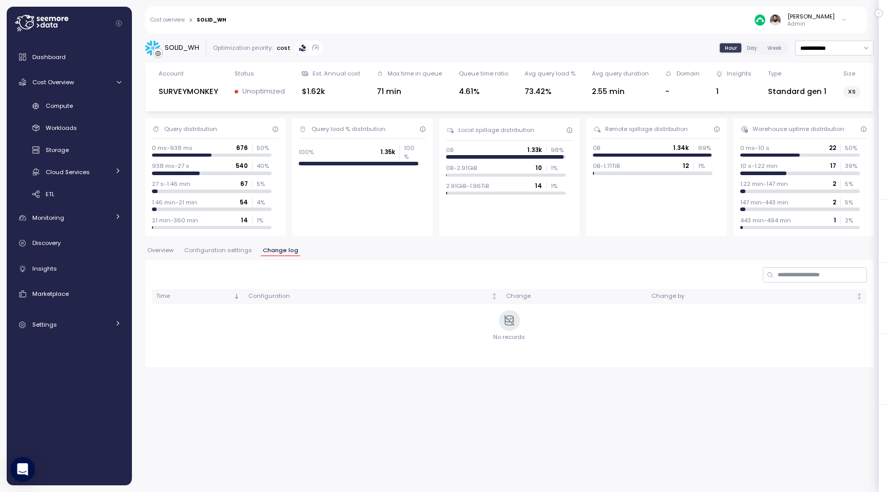
click at [196, 262] on div "Time Configuration Change Change by No records" at bounding box center [509, 313] width 728 height 107
click at [196, 257] on div "Overview Configuration settings Change log" at bounding box center [509, 253] width 728 height 13
click at [191, 254] on button "Configuration settings" at bounding box center [218, 251] width 72 height 9
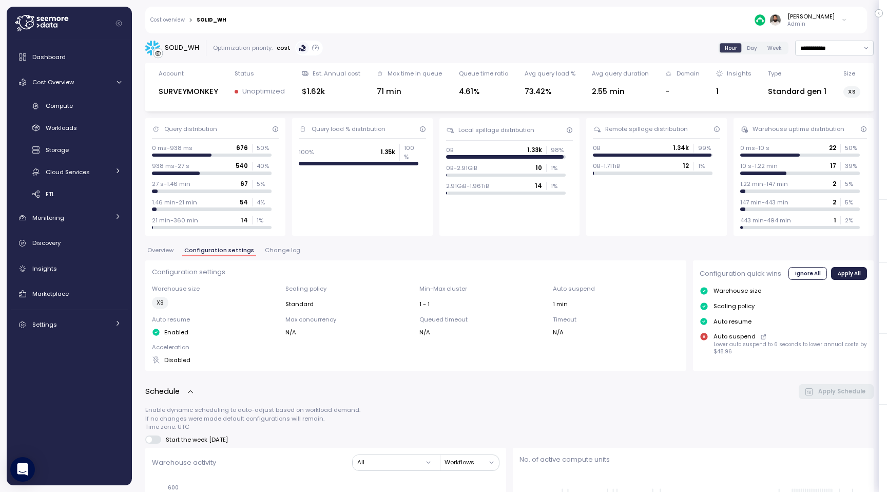
click at [161, 253] on span "Overview" at bounding box center [160, 250] width 26 height 6
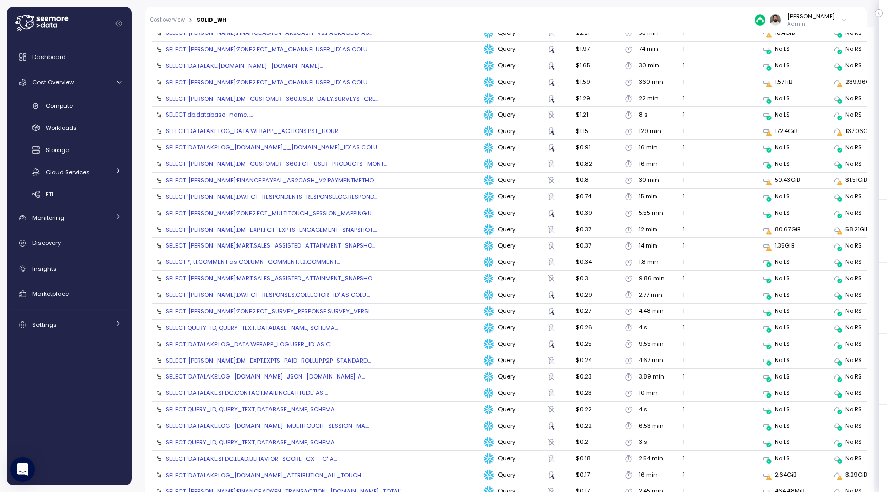
scroll to position [995, 0]
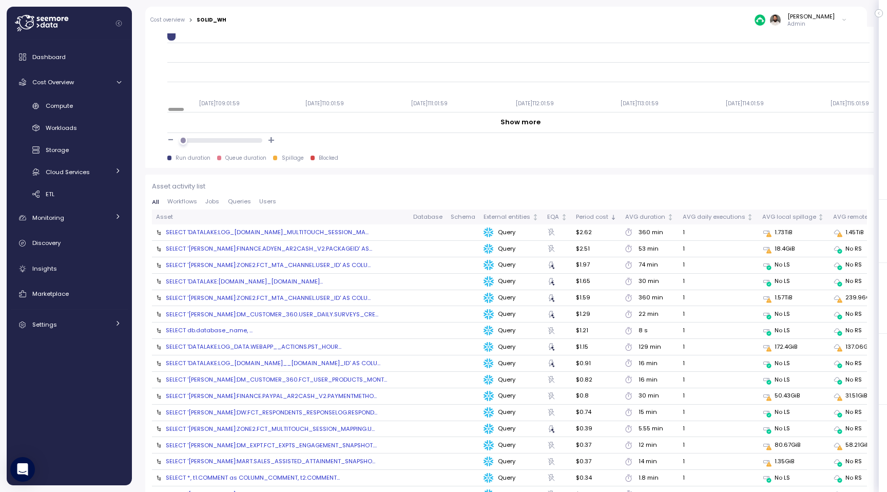
click at [321, 230] on div "SELECT 'DATALAKE:LOG_DATA.CF_MULTITOUCH_SESSION_MA..." at bounding box center [267, 232] width 203 height 8
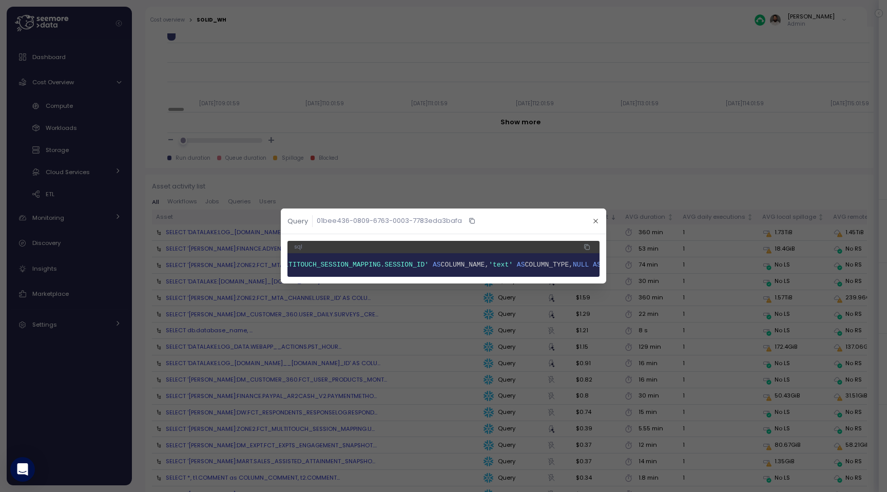
scroll to position [0, 5095]
click at [469, 261] on span "'DATALAKE:LOG_DATA.CF_MULTITOUCH_SESSION_MAPPING.SESSION_ID'" at bounding box center [336, 265] width 264 height 8
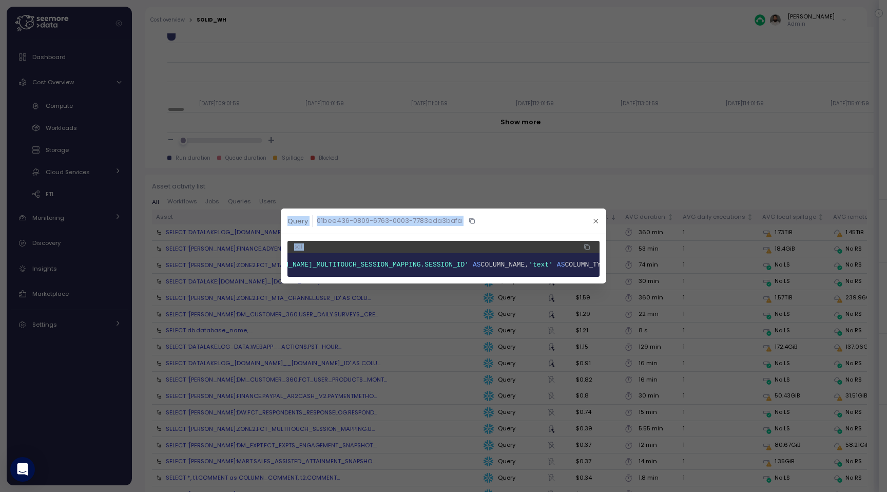
copy div "Yesterday Last 3 days Last 7 days Last 14 days Last 30 days Last 6 months Last …"
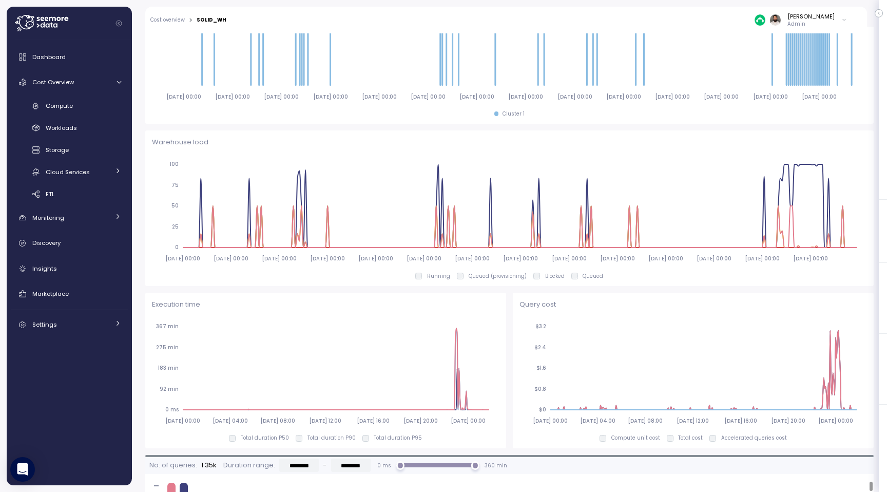
scroll to position [0, 0]
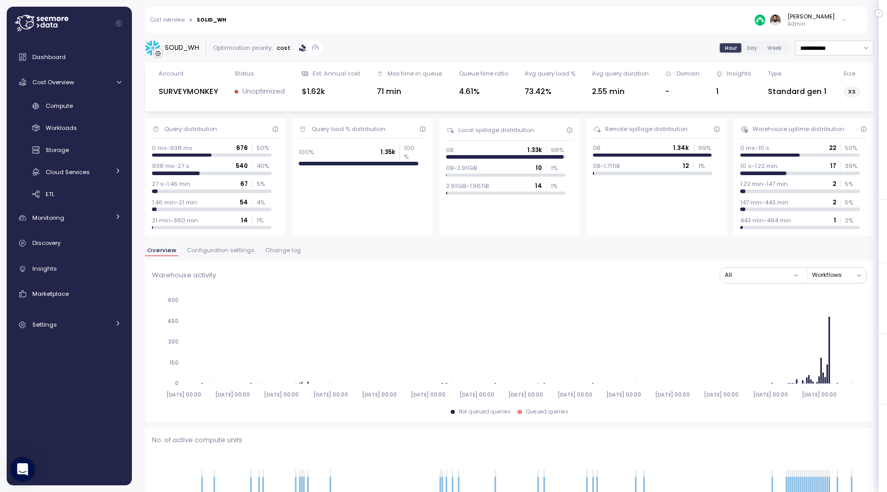
click at [180, 22] on link "Cost overview" at bounding box center [167, 19] width 34 height 5
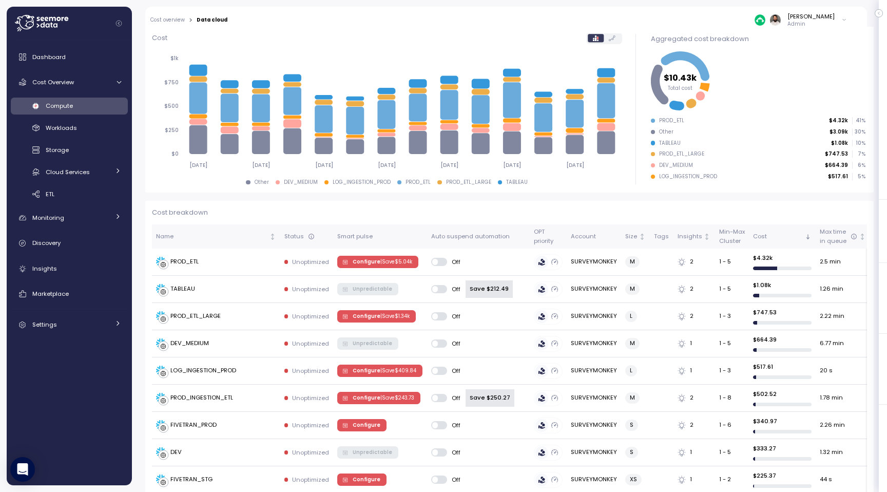
scroll to position [1, 0]
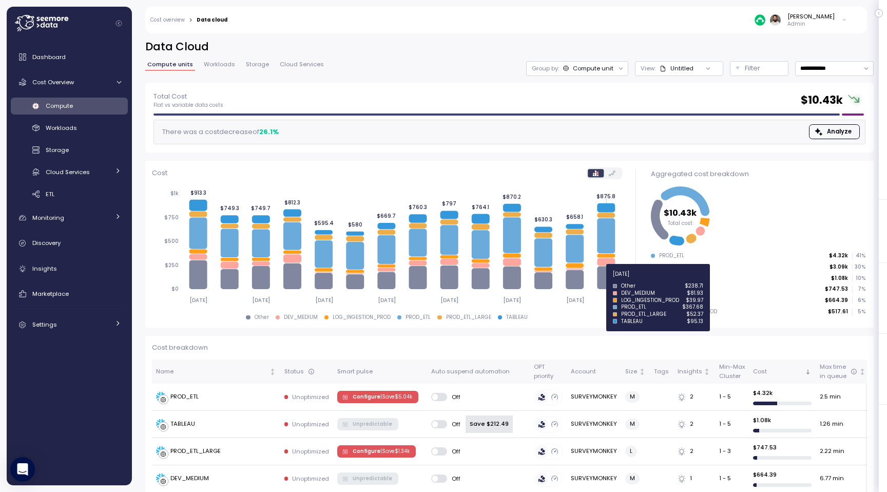
click at [604, 280] on icon at bounding box center [606, 277] width 18 height 23
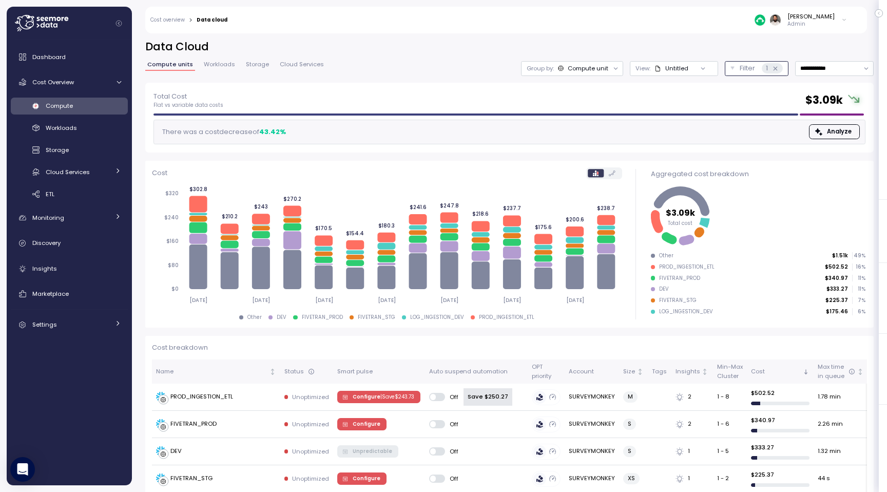
click at [776, 67] on icon at bounding box center [775, 69] width 4 height 4
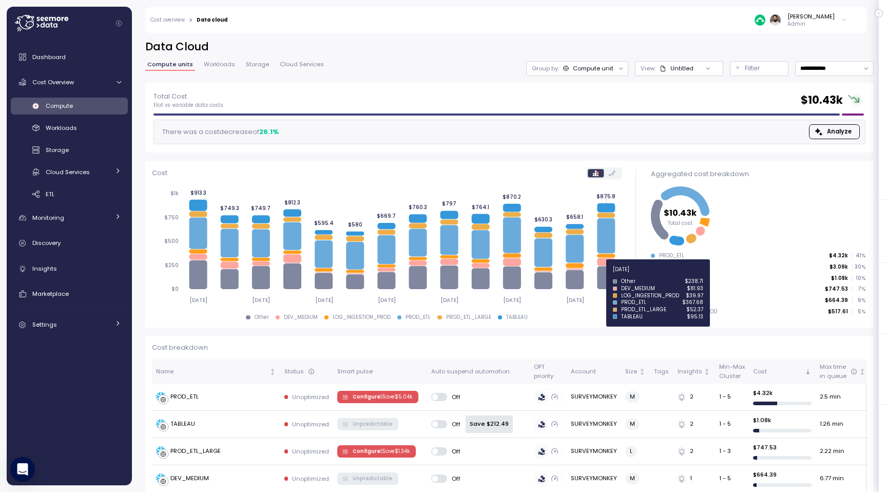
click at [609, 275] on icon at bounding box center [606, 277] width 18 height 23
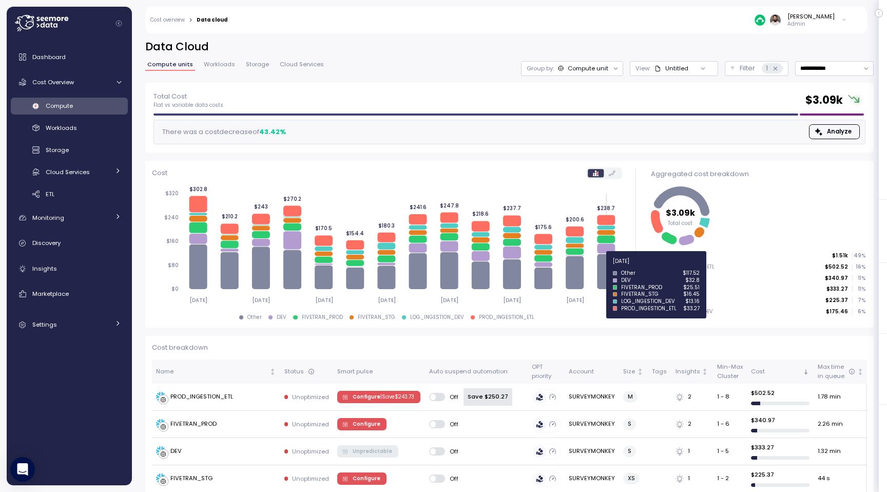
click at [609, 267] on icon at bounding box center [606, 271] width 18 height 35
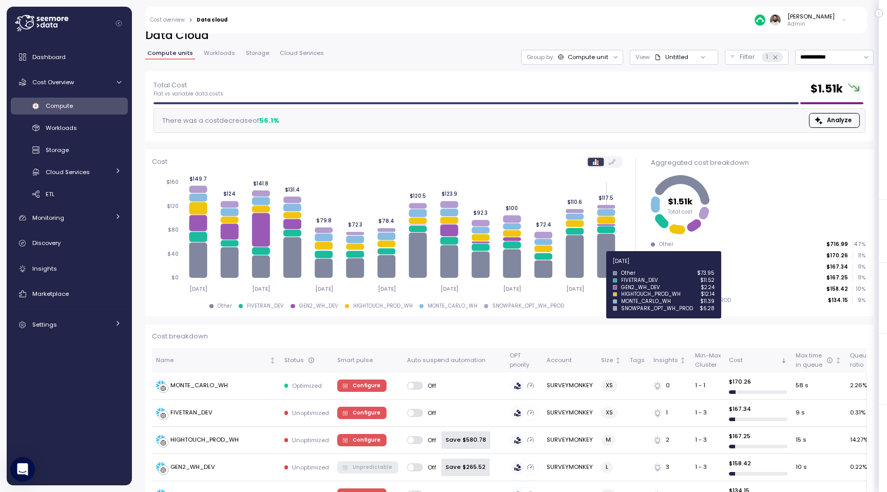
scroll to position [11, 0]
click at [607, 263] on icon at bounding box center [606, 256] width 18 height 44
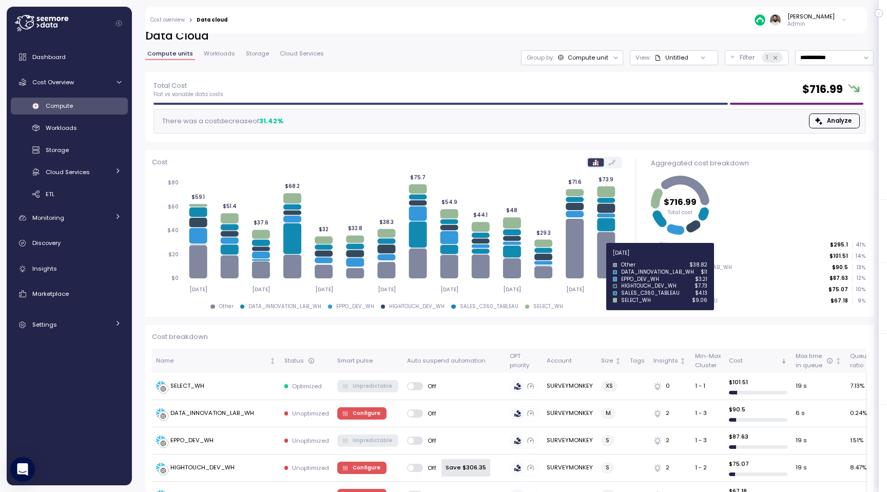
click at [605, 259] on icon at bounding box center [606, 255] width 18 height 46
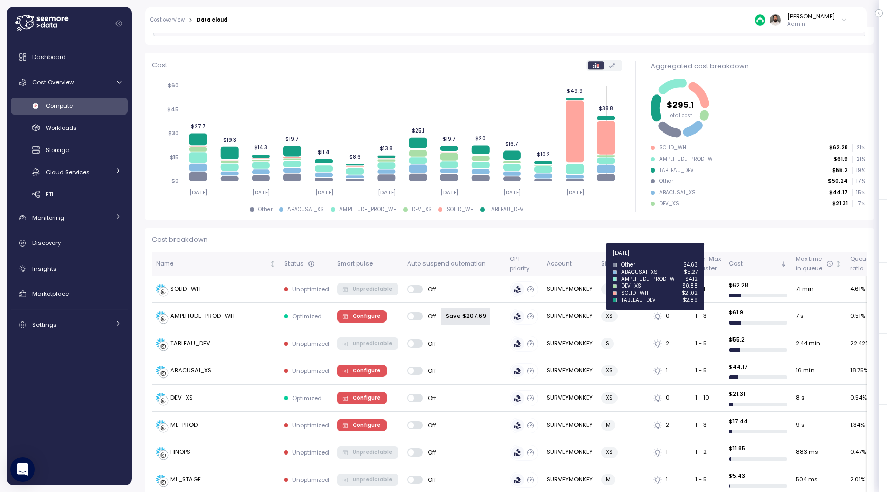
scroll to position [114, 0]
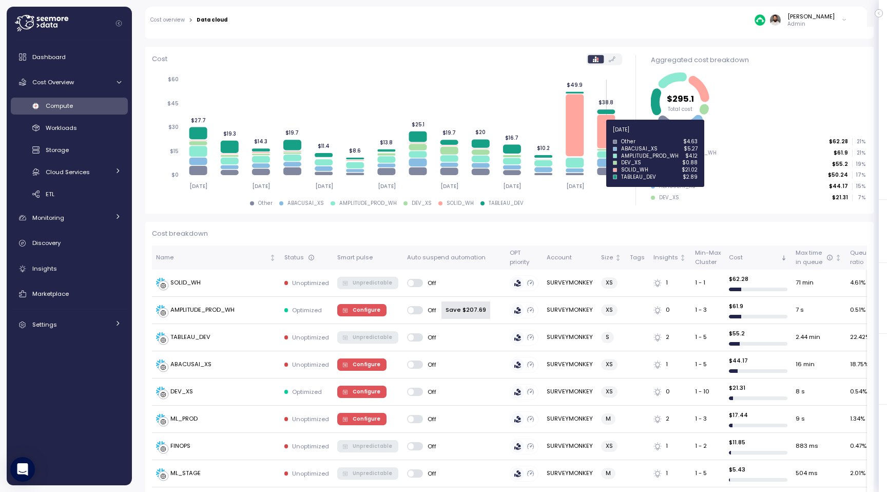
click at [606, 135] on icon at bounding box center [606, 130] width 18 height 33
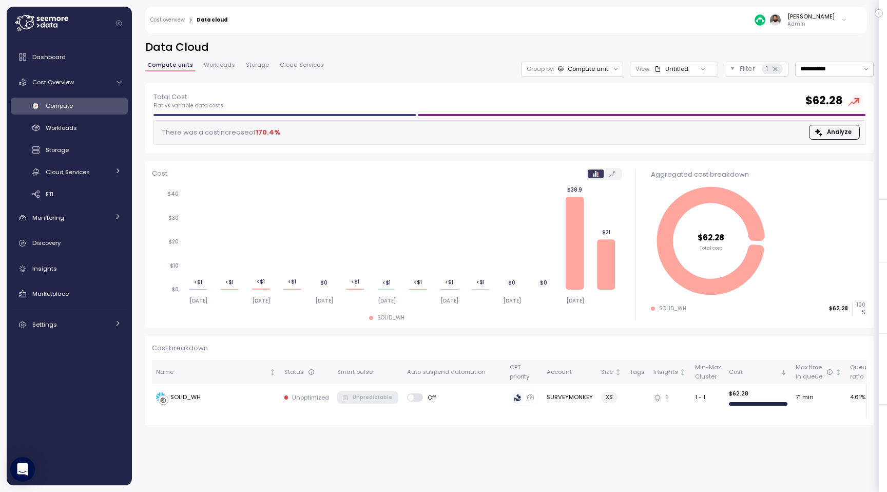
click at [221, 65] on span "Workloads" at bounding box center [219, 65] width 31 height 6
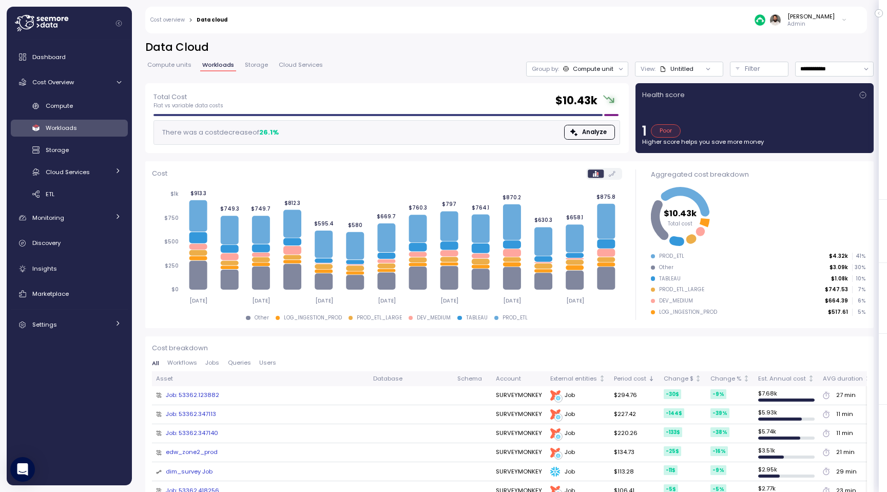
click at [236, 63] on div "Compute units Workloads Storage Cloud Services" at bounding box center [235, 68] width 180 height 13
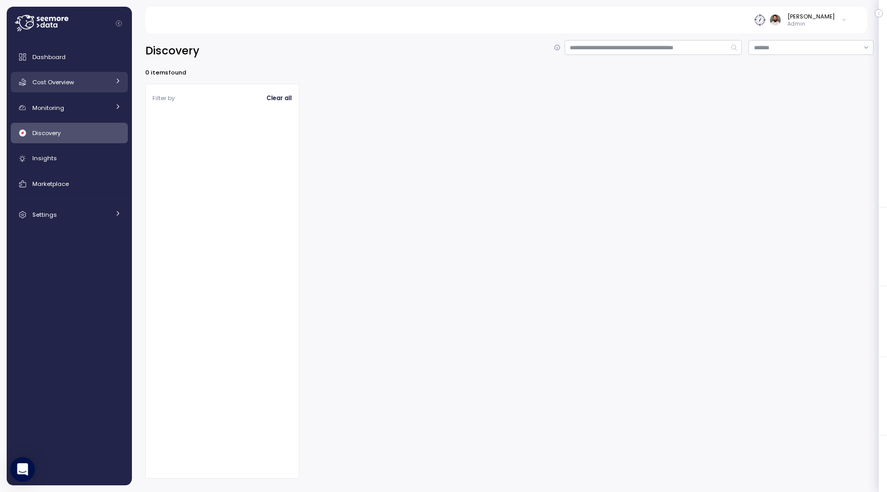
click at [97, 88] on link "Cost Overview" at bounding box center [69, 82] width 117 height 21
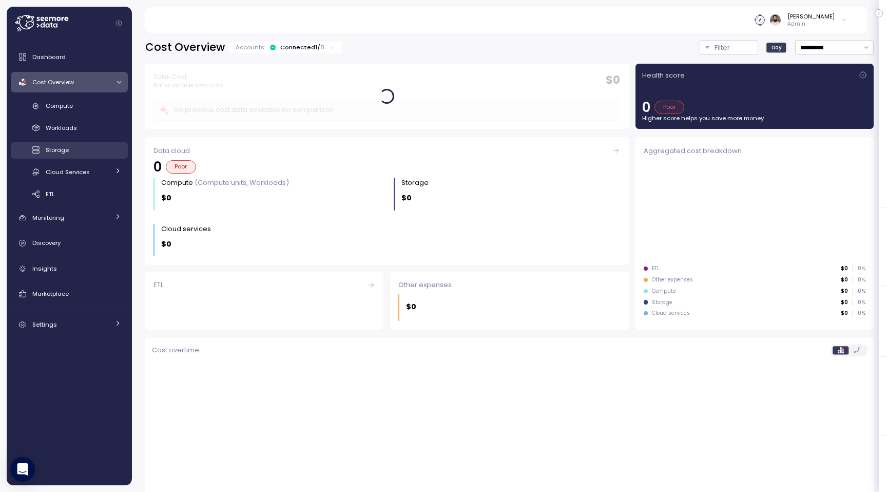
click at [92, 147] on div "Storage" at bounding box center [83, 150] width 75 height 10
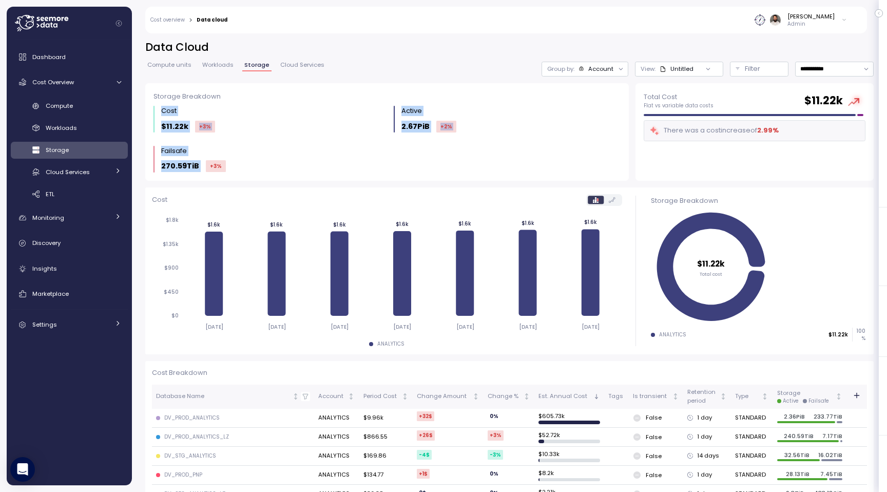
drag, startPoint x: 165, startPoint y: 105, endPoint x: 214, endPoint y: 160, distance: 73.8
click at [215, 160] on div "Storage Breakdown Cost $11.22k +3 % Active 2.67PiB +2 % Failsafe 270.59TiB +3 %" at bounding box center [386, 132] width 483 height 98
click at [214, 160] on div "+3 %" at bounding box center [216, 166] width 20 height 12
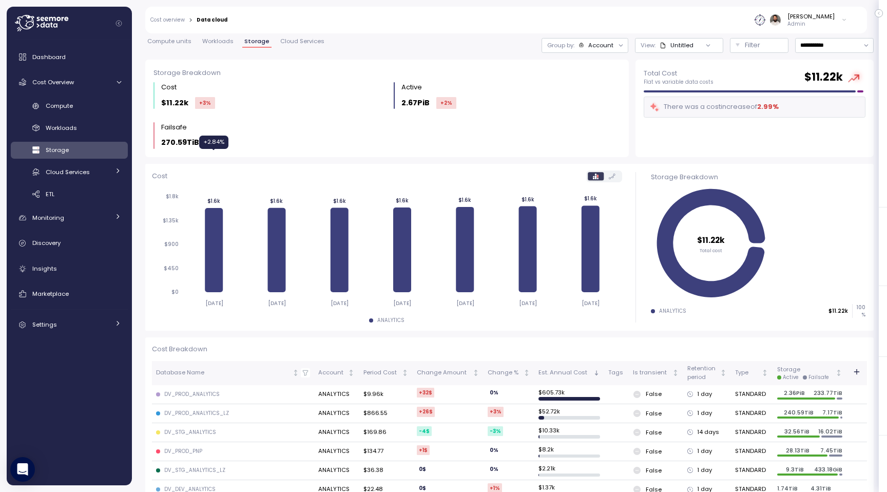
scroll to position [30, 0]
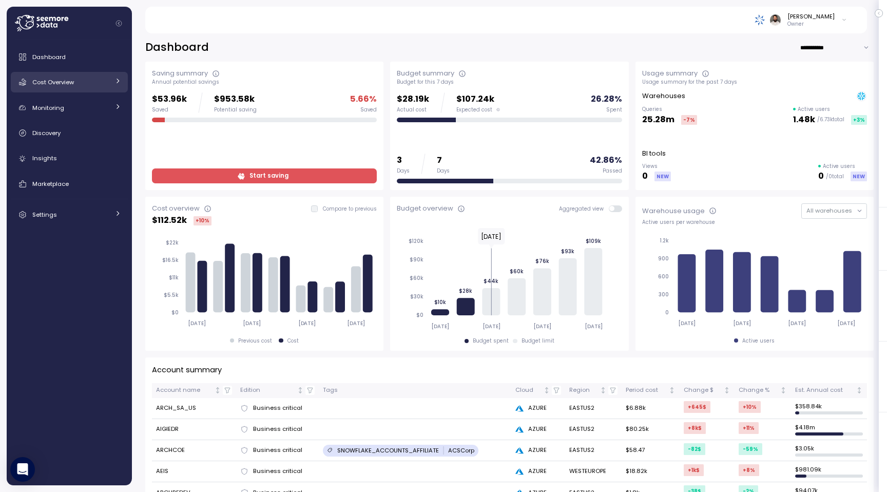
click at [93, 87] on link "Cost Overview" at bounding box center [69, 82] width 117 height 21
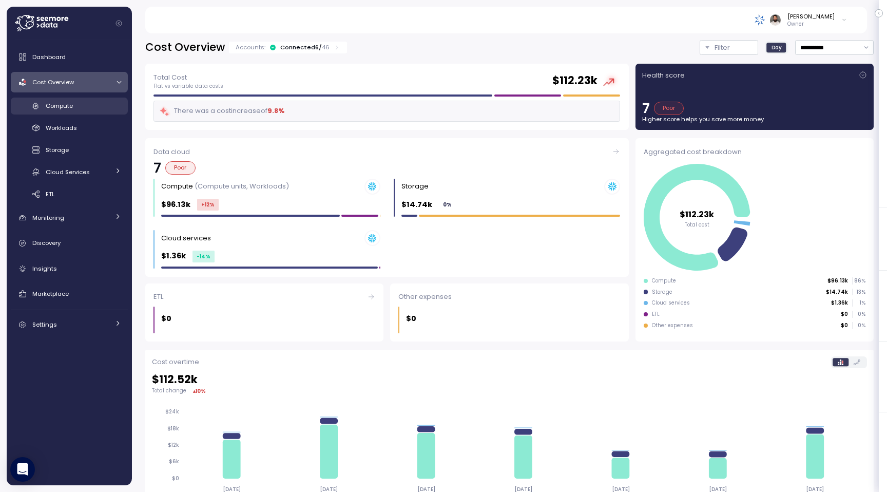
click at [94, 106] on div "Compute" at bounding box center [83, 106] width 75 height 10
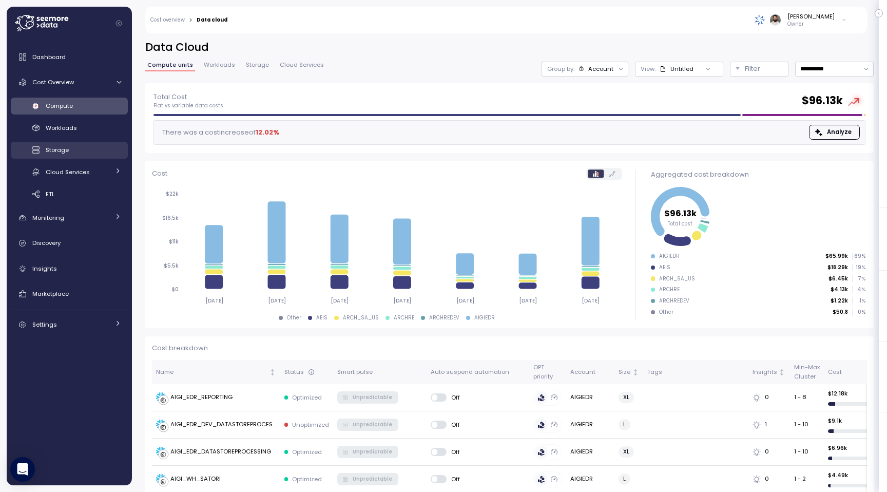
click at [106, 144] on link "Storage" at bounding box center [69, 150] width 117 height 17
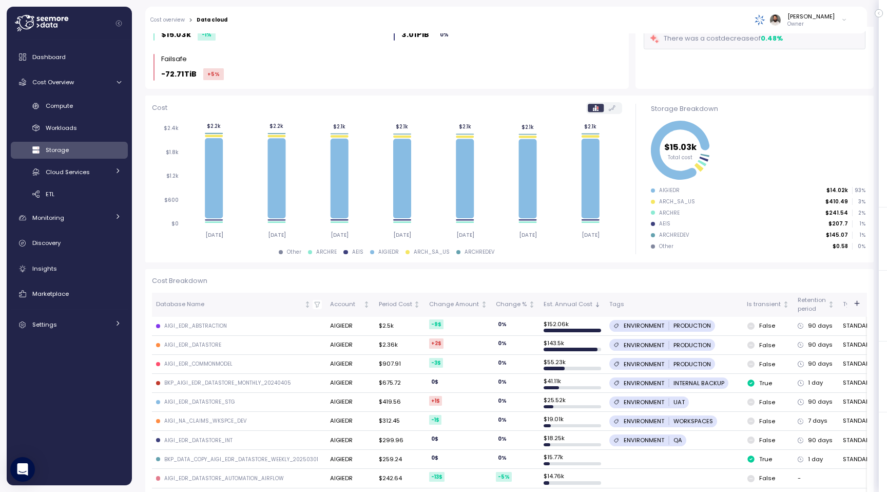
scroll to position [91, 0]
click at [100, 96] on div "Dashboard Cost Overview Compute Workloads Storage Cloud Services Clustering col…" at bounding box center [69, 191] width 117 height 288
click at [101, 99] on link "Compute" at bounding box center [69, 106] width 117 height 17
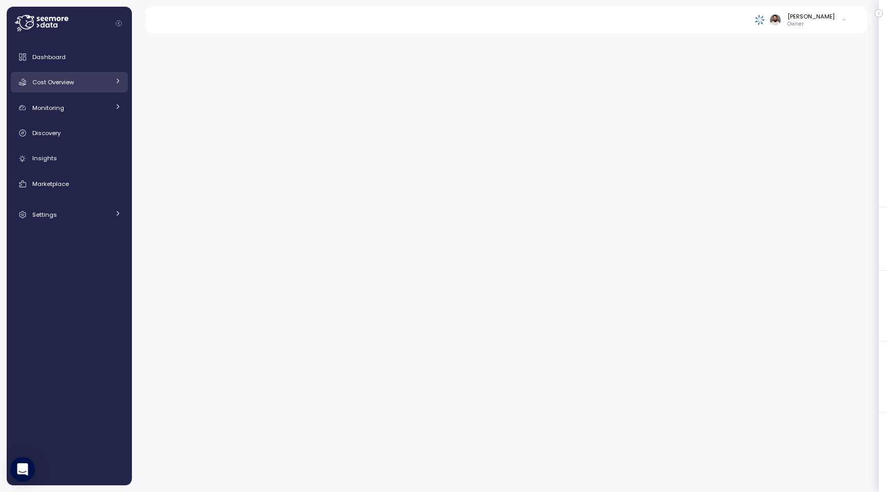
click at [104, 84] on div "Cost Overview" at bounding box center [70, 82] width 77 height 10
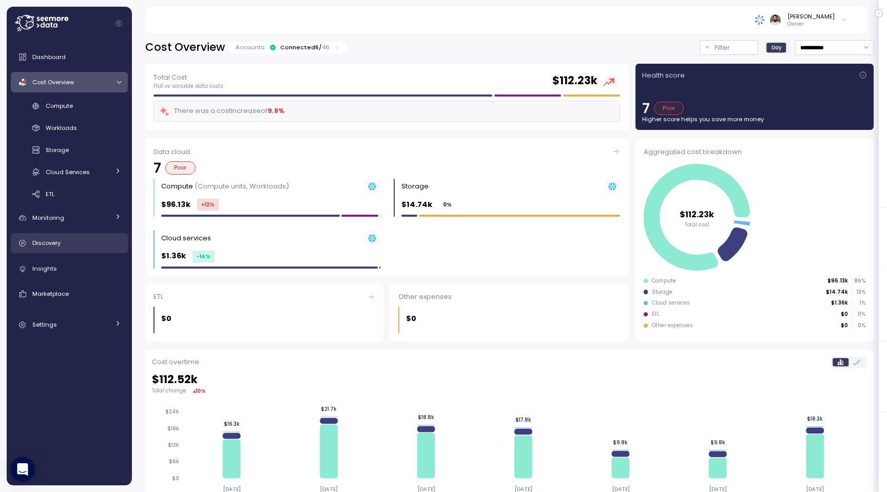
click at [87, 241] on div "Discovery" at bounding box center [76, 243] width 89 height 10
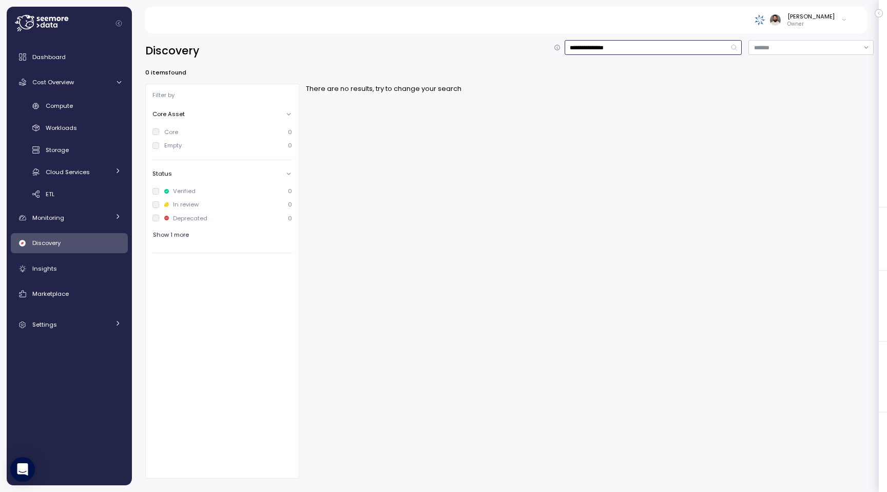
click at [631, 52] on input "**********" at bounding box center [654, 47] width 178 height 15
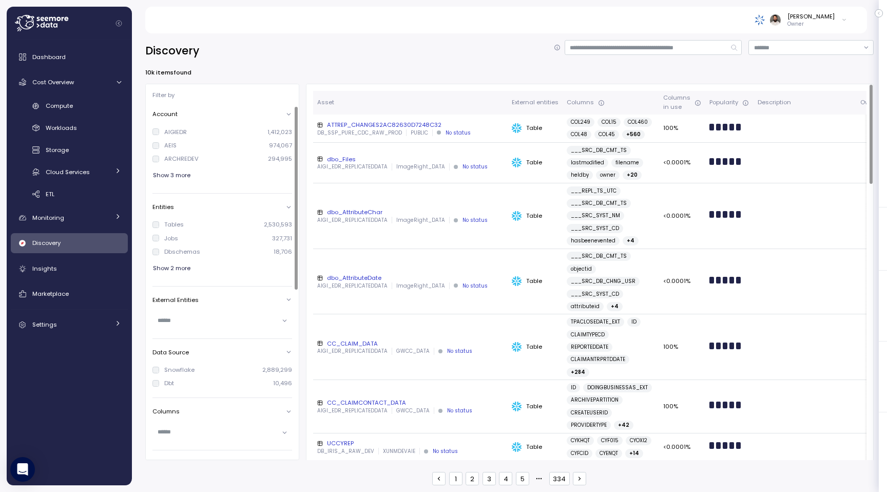
click at [172, 146] on div "AEIS" at bounding box center [170, 145] width 12 height 8
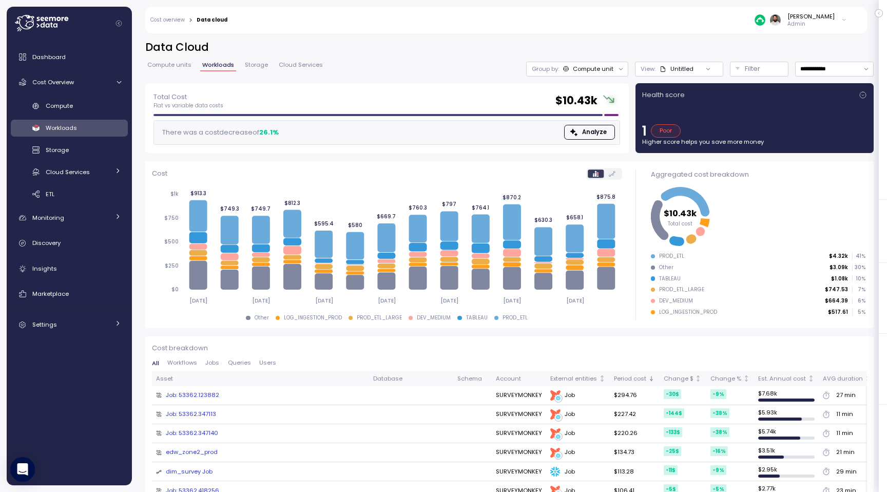
scroll to position [41, 0]
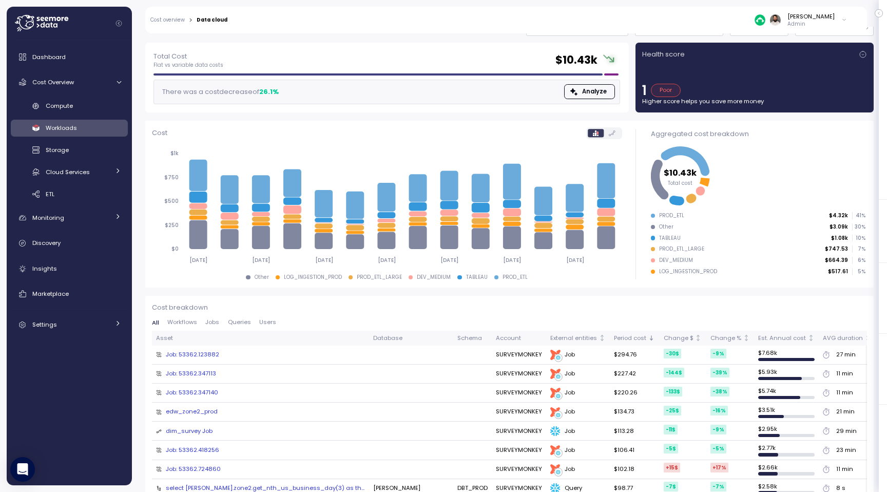
click at [801, 27] on p "Admin" at bounding box center [810, 24] width 47 height 7
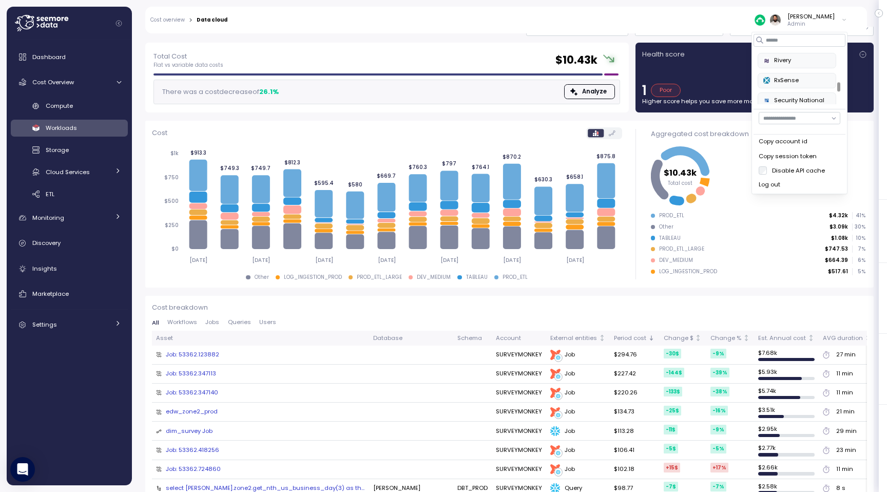
scroll to position [396, 0]
click at [800, 81] on div "RxSense" at bounding box center [796, 78] width 67 height 9
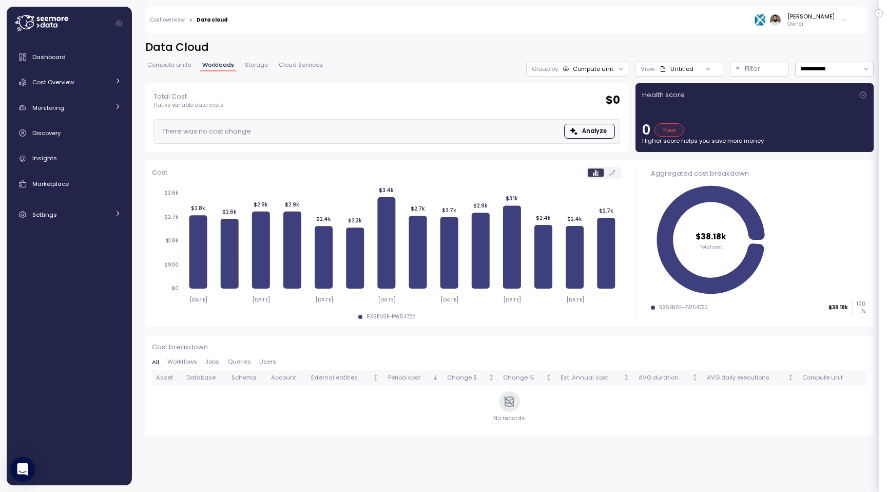
click at [174, 67] on span "Compute units" at bounding box center [169, 65] width 44 height 6
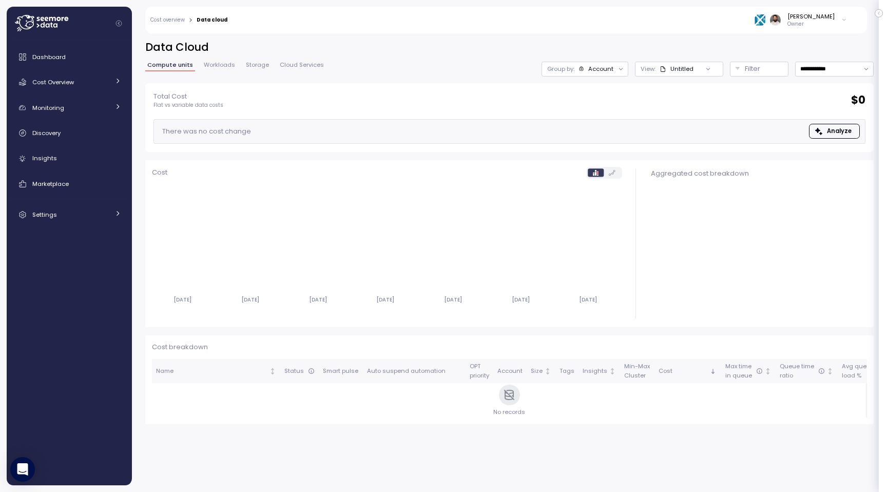
click at [811, 26] on p "Owner" at bounding box center [810, 24] width 47 height 7
click at [781, 166] on label "Disable API cache" at bounding box center [796, 170] width 58 height 8
click at [297, 71] on div "Compute units Workloads Storage Cloud Services" at bounding box center [235, 68] width 181 height 13
click at [296, 70] on link "Cloud Services" at bounding box center [302, 66] width 48 height 9
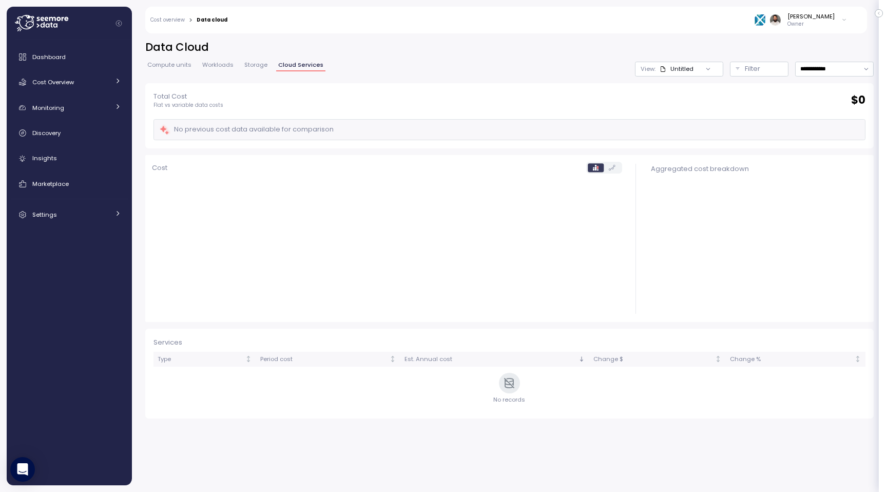
click at [182, 67] on span "Compute units" at bounding box center [169, 65] width 44 height 6
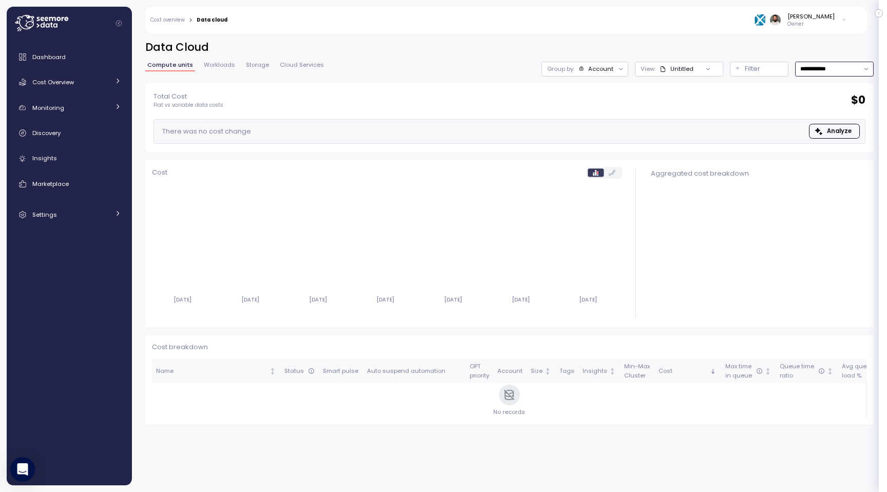
click at [828, 69] on input "**********" at bounding box center [834, 69] width 79 height 15
click at [823, 137] on div "Last 30 days" at bounding box center [833, 143] width 75 height 13
type input "**********"
click at [284, 63] on span "Cloud Services" at bounding box center [302, 65] width 44 height 6
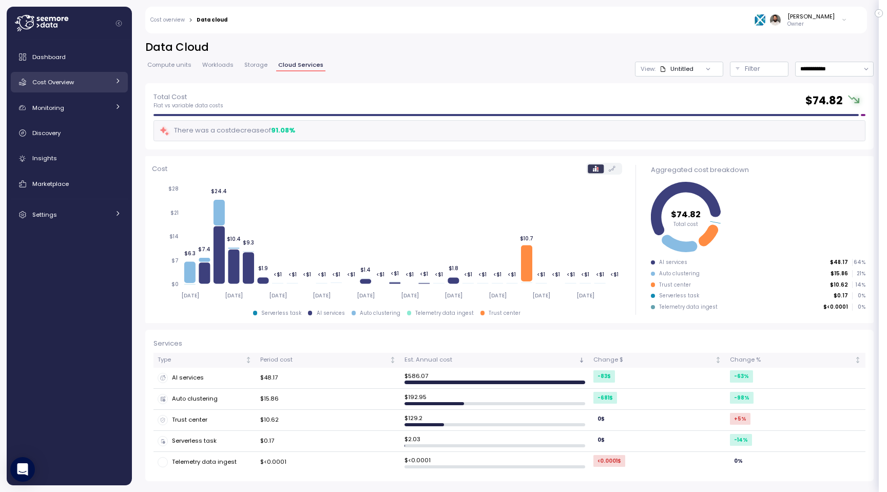
click at [81, 90] on link "Cost Overview" at bounding box center [69, 82] width 117 height 21
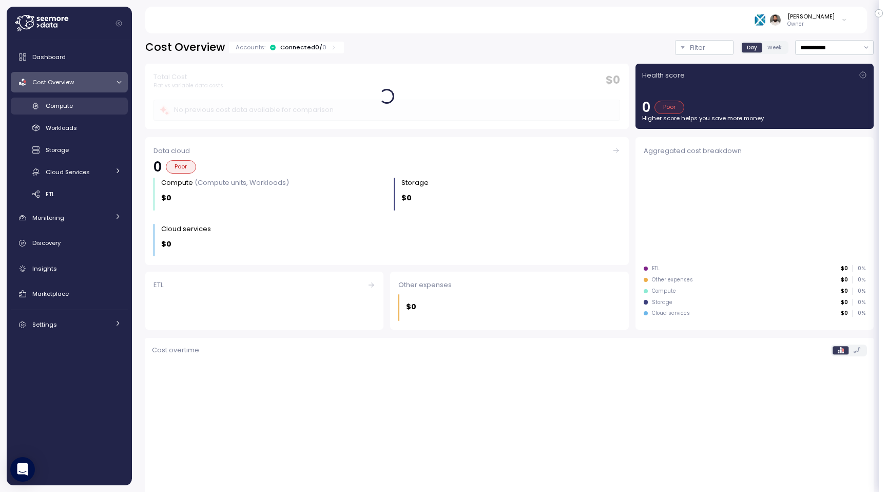
click at [85, 106] on div "Compute" at bounding box center [83, 106] width 75 height 10
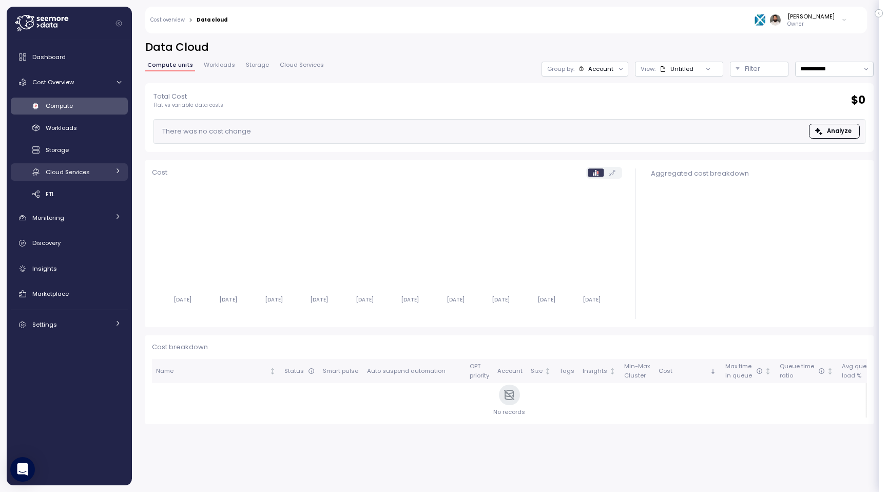
click at [88, 173] on span "Cloud Services" at bounding box center [68, 172] width 44 height 8
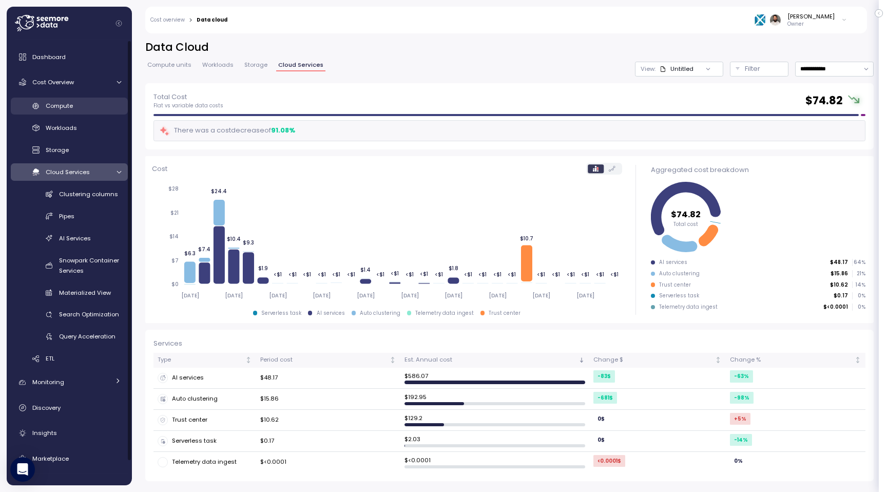
click at [59, 103] on span "Compute" at bounding box center [59, 106] width 27 height 8
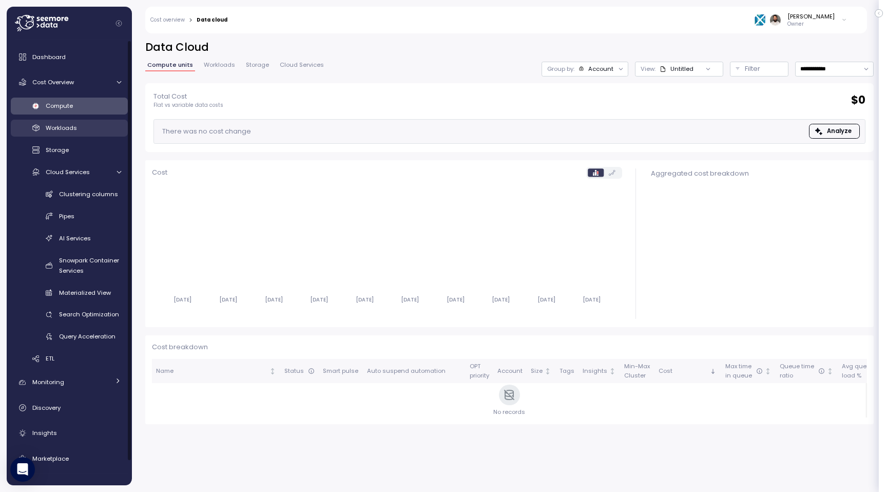
click at [67, 135] on link "Workloads" at bounding box center [69, 128] width 117 height 17
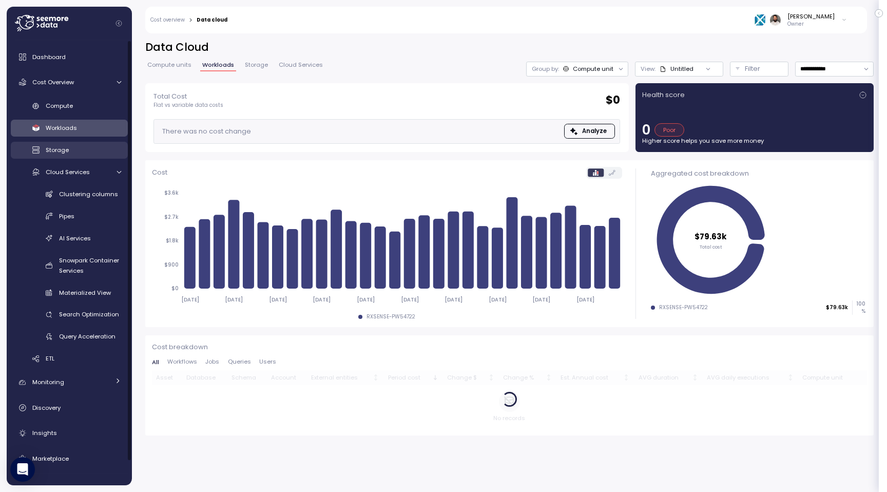
click at [67, 145] on div "Storage" at bounding box center [83, 150] width 75 height 10
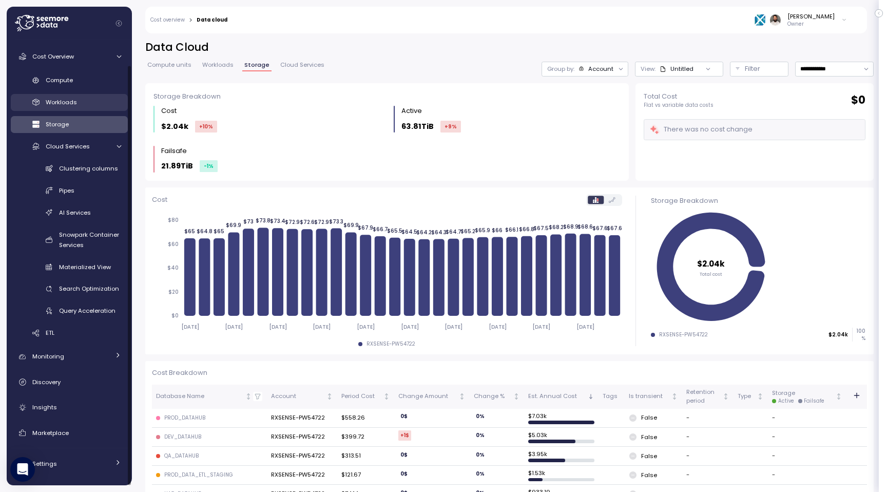
click at [59, 94] on link "Workloads" at bounding box center [69, 102] width 117 height 17
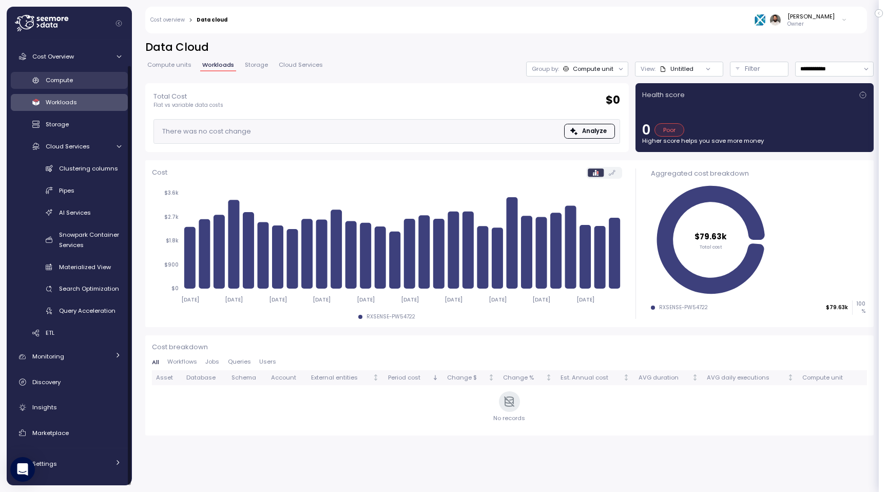
click at [56, 80] on span "Compute" at bounding box center [59, 80] width 27 height 8
